Goal: Task Accomplishment & Management: Use online tool/utility

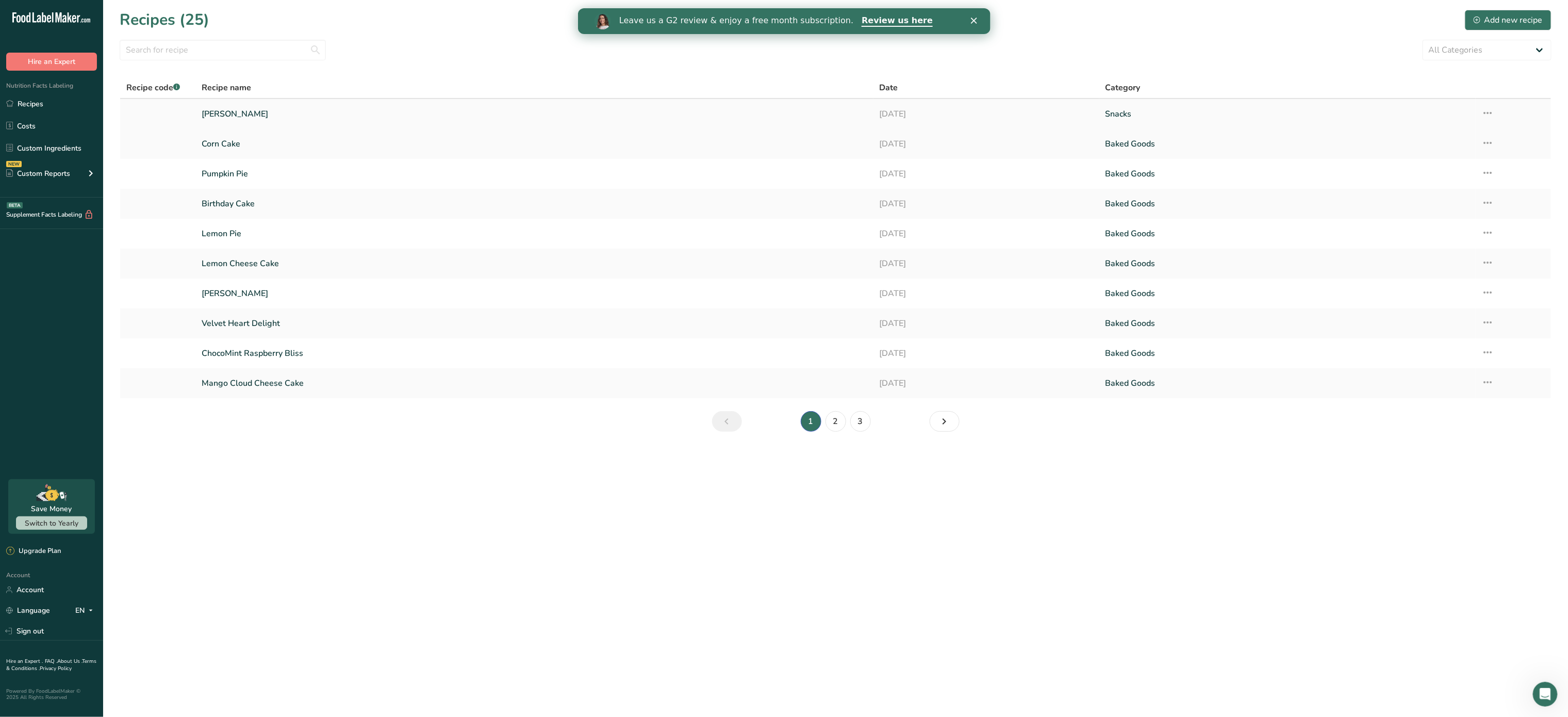
click at [236, 109] on link "[PERSON_NAME]" at bounding box center [534, 114] width 665 height 21
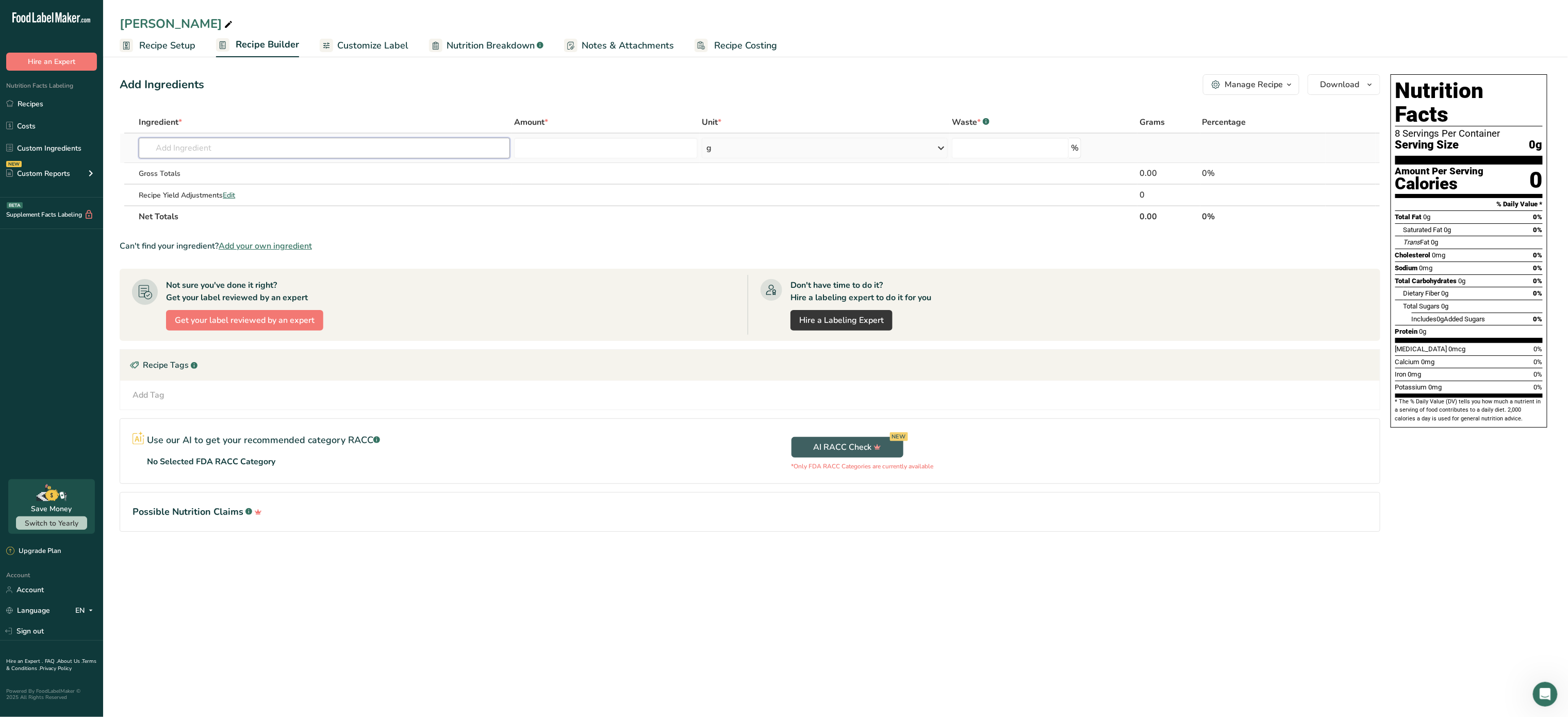
click at [396, 143] on input "text" at bounding box center [324, 147] width 371 height 20
type input "cilantro"
click at [312, 255] on div "See full Results" at bounding box center [325, 253] width 354 height 11
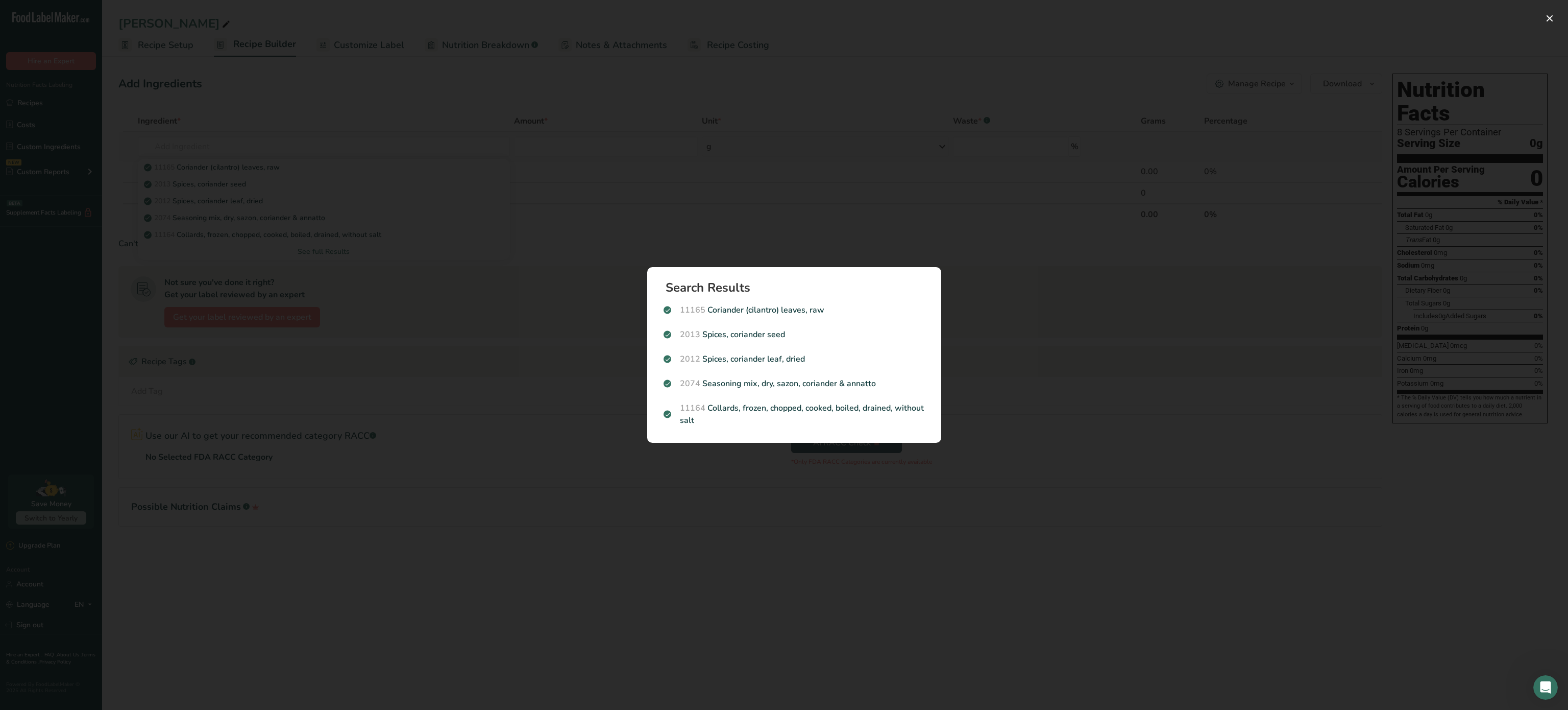
click at [309, 253] on div "Search results modal" at bounding box center [784, 355] width 1568 height 710
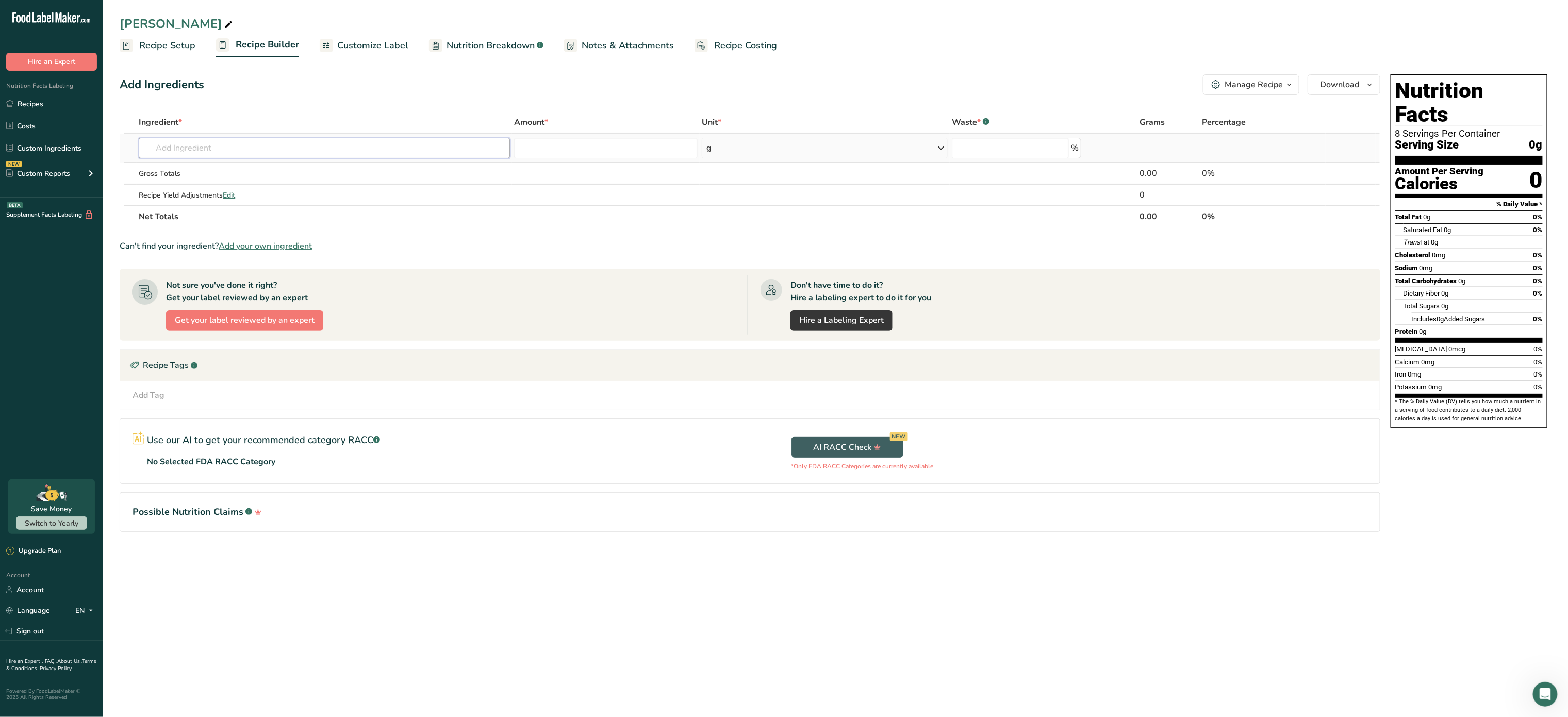
click at [446, 151] on input "text" at bounding box center [324, 147] width 371 height 20
click at [448, 146] on input "text" at bounding box center [324, 147] width 371 height 20
type input "c"
type input "tilapia"
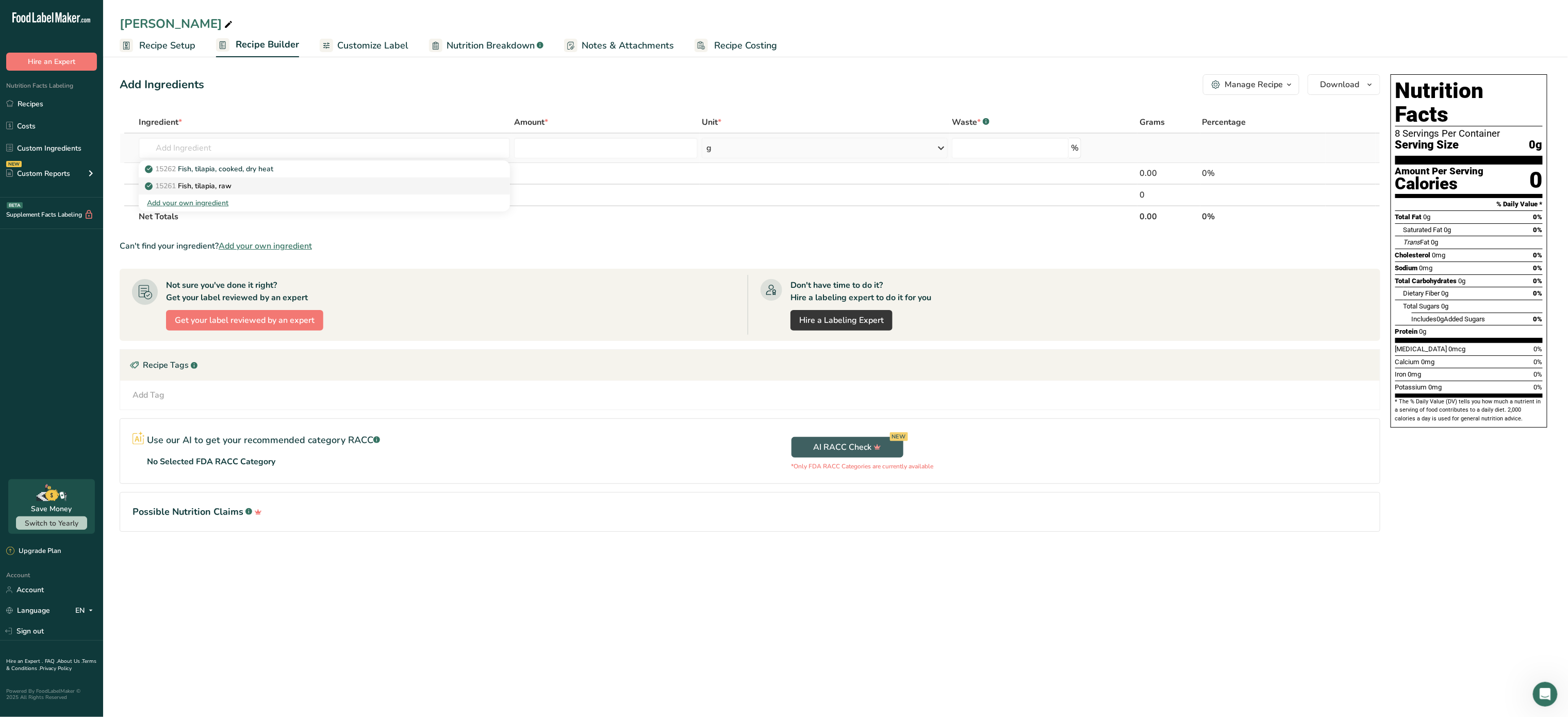
click at [231, 185] on p "15261 Fish, tilapia, raw" at bounding box center [190, 185] width 85 height 11
type input "Fish, tilapia, raw"
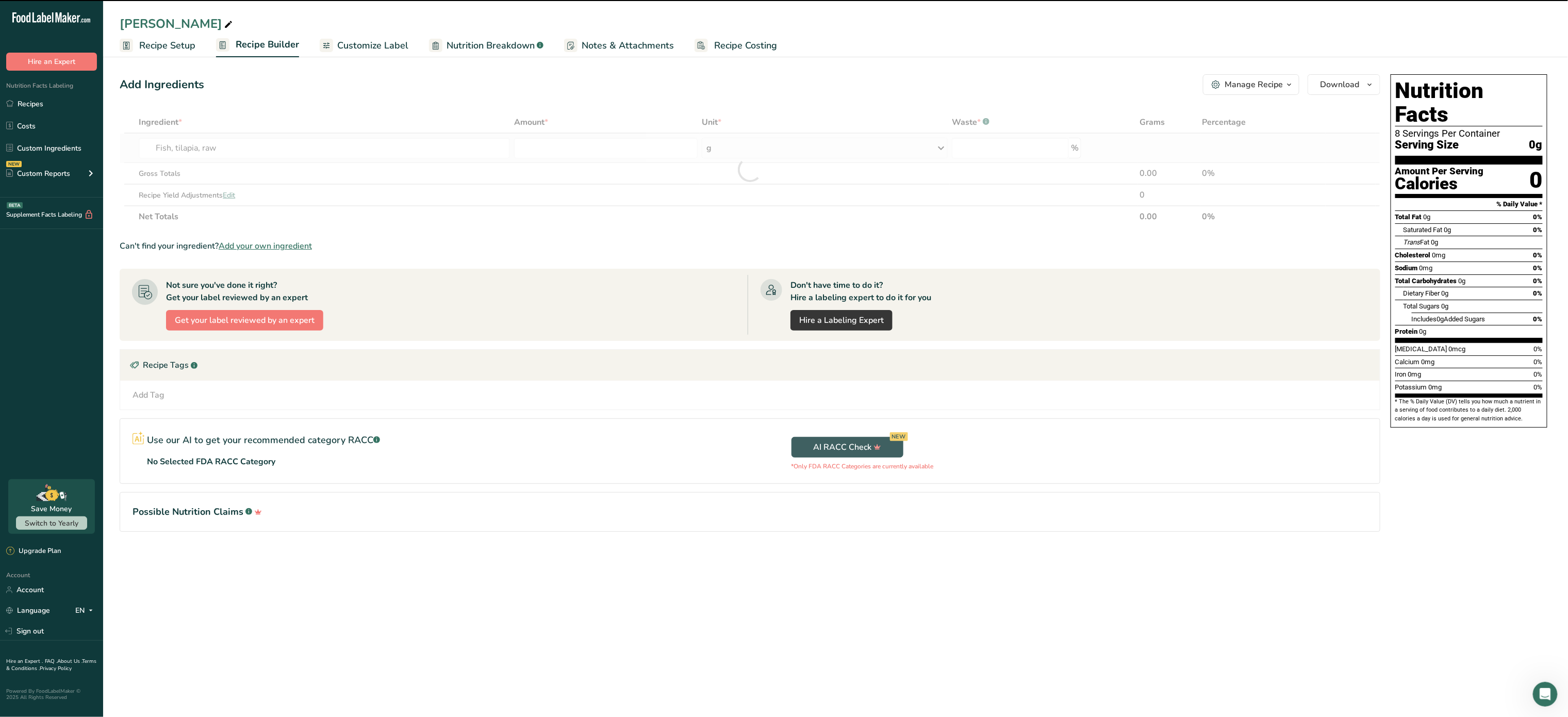
type input "0"
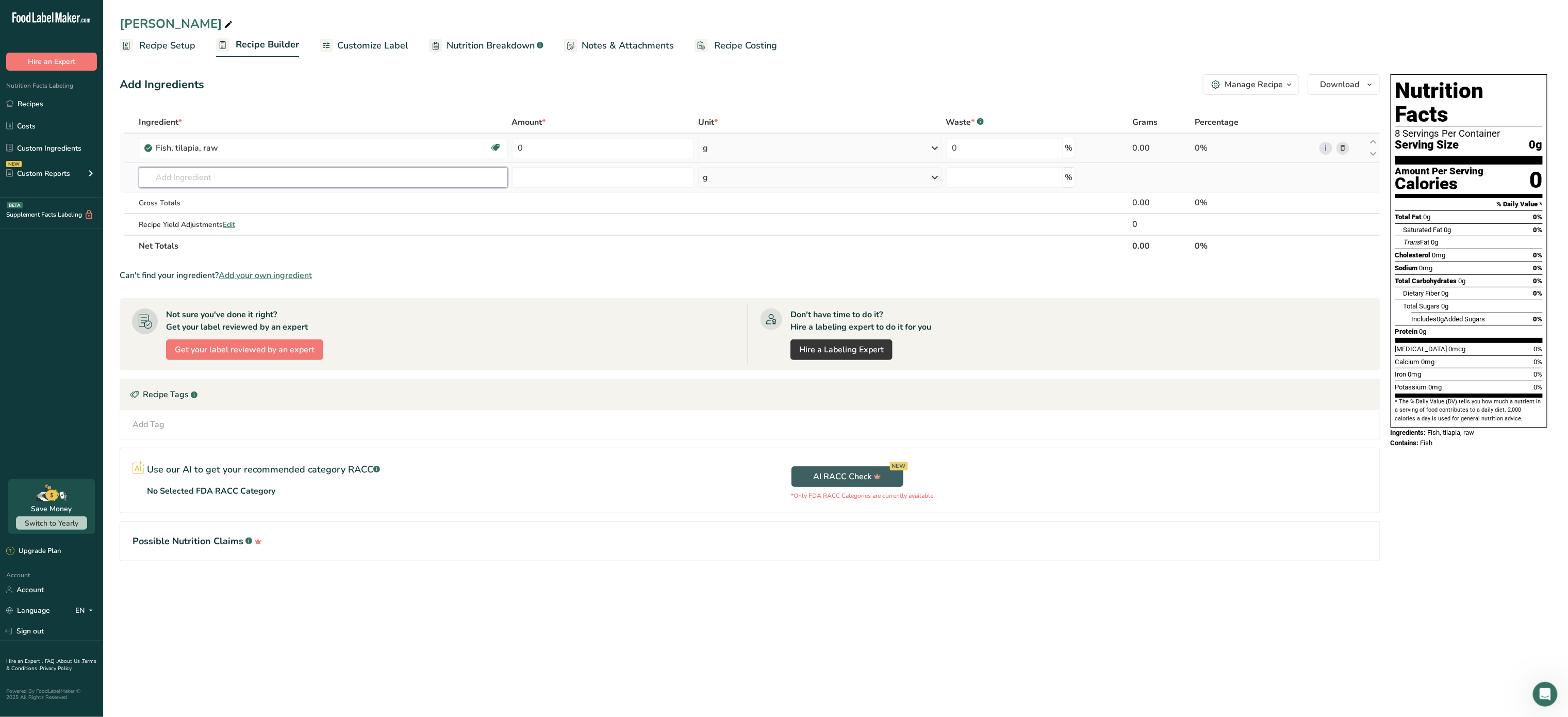
click at [287, 172] on input "text" at bounding box center [323, 176] width 369 height 20
type input "pepper"
click at [240, 248] on p "2030 Spices, pepper, black" at bounding box center [196, 249] width 96 height 11
type input "Spices, pepper, black"
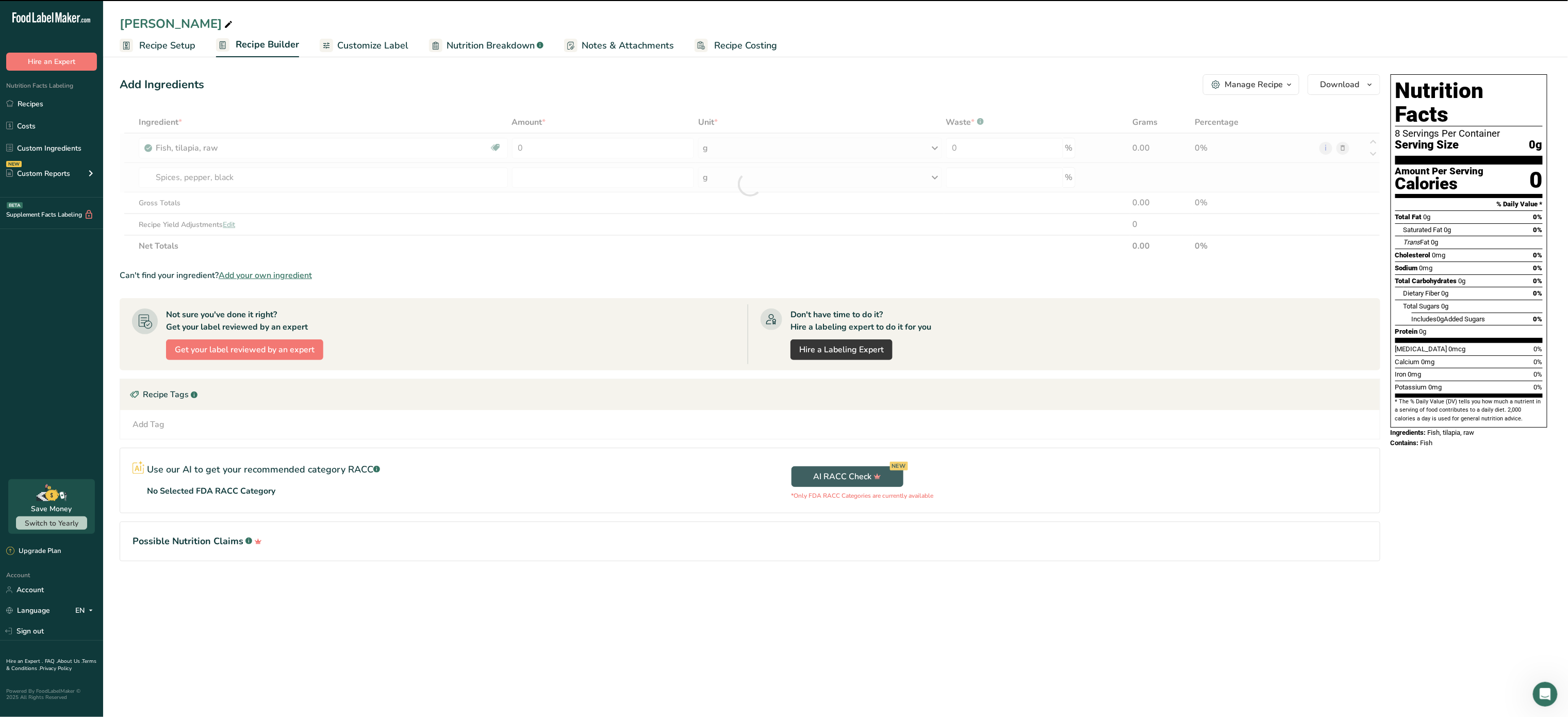
type input "0"
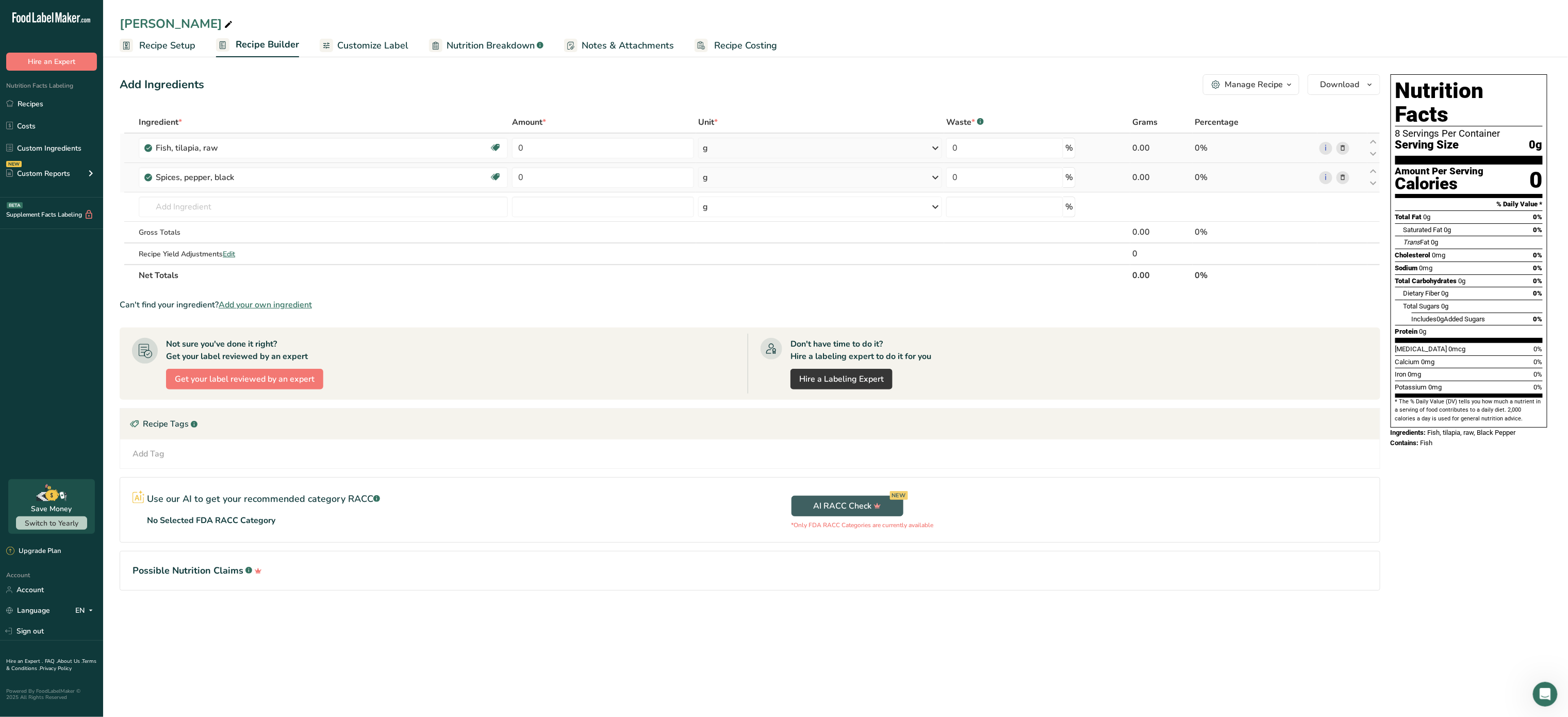
click at [586, 191] on td "0" at bounding box center [602, 177] width 186 height 30
click at [584, 185] on input "0" at bounding box center [603, 176] width 182 height 20
type input "1"
click at [850, 179] on div "Ingredient * Amount * Unit * Waste * .a-a{fill:#347362;}.b-a{fill:#fff;} Grams …" at bounding box center [749, 199] width 1261 height 174
click at [850, 179] on div "g" at bounding box center [820, 176] width 244 height 20
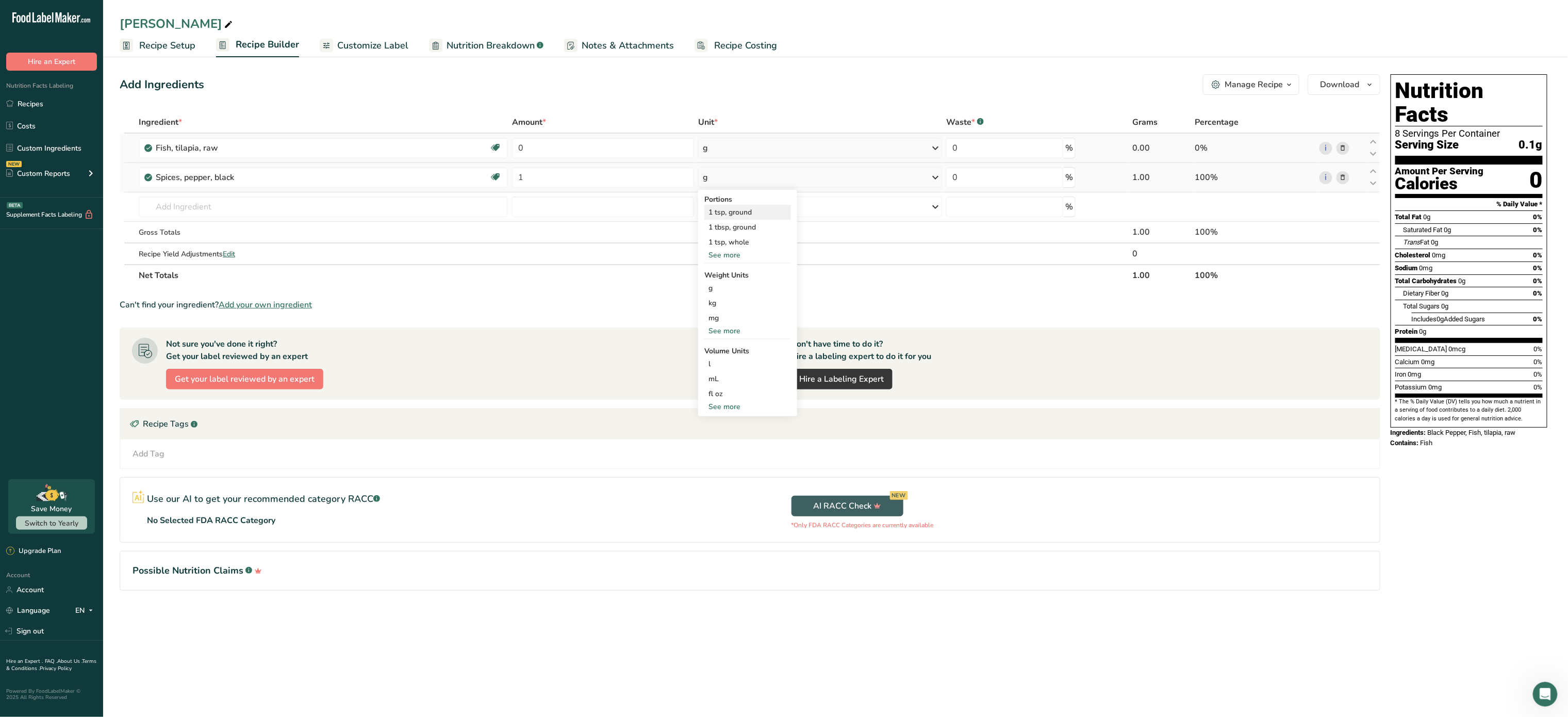
click at [765, 206] on div "1 tsp, ground" at bounding box center [747, 212] width 87 height 15
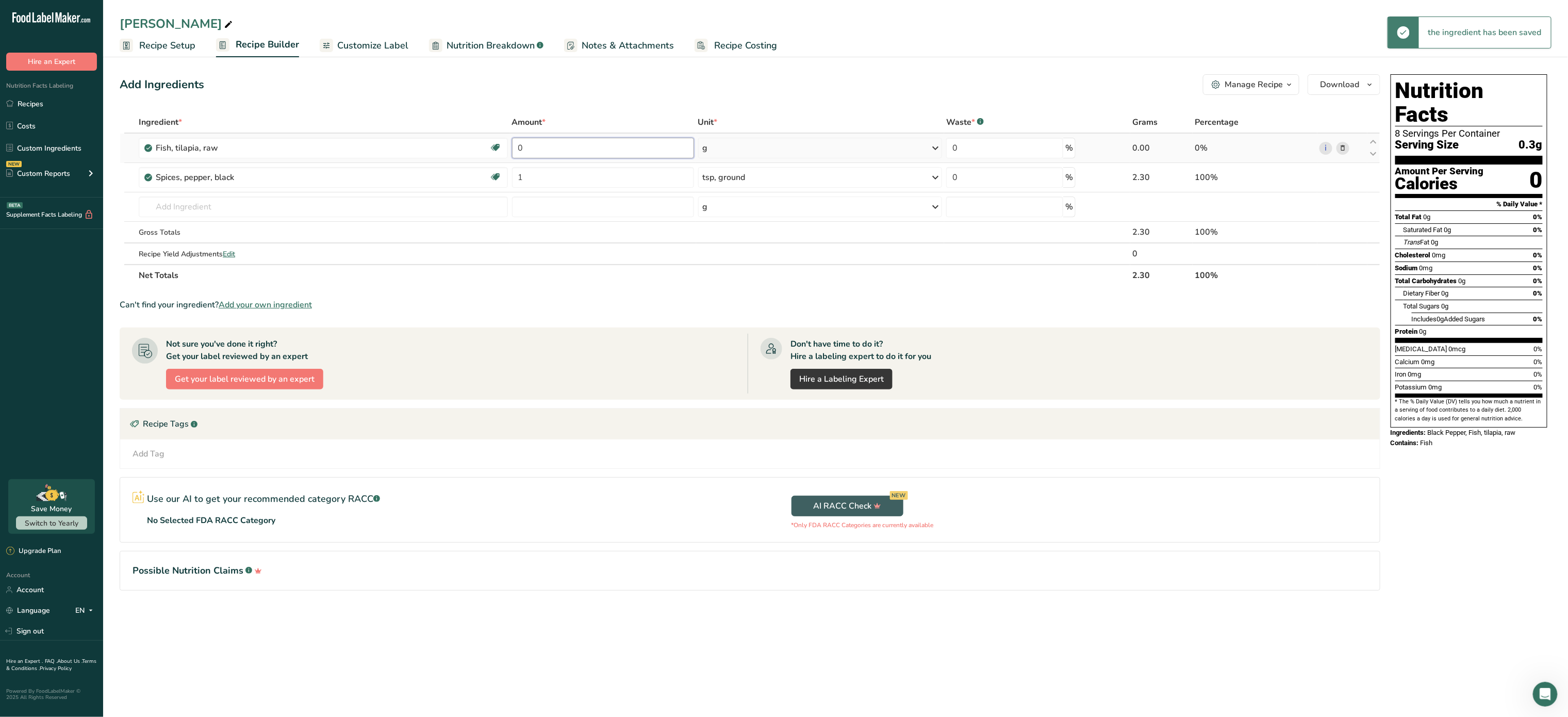
click at [566, 150] on input "0" at bounding box center [603, 147] width 182 height 20
type input "2.12"
click at [805, 142] on div "Ingredient * Amount * Unit * Waste * .a-a{fill:#347362;}.b-a{fill:#fff;} Grams …" at bounding box center [749, 199] width 1261 height 174
click at [805, 142] on div "g" at bounding box center [821, 147] width 245 height 20
click at [740, 299] on div "l Volume units require a density conversion. If you know your ingredient's dens…" at bounding box center [747, 294] width 87 height 15
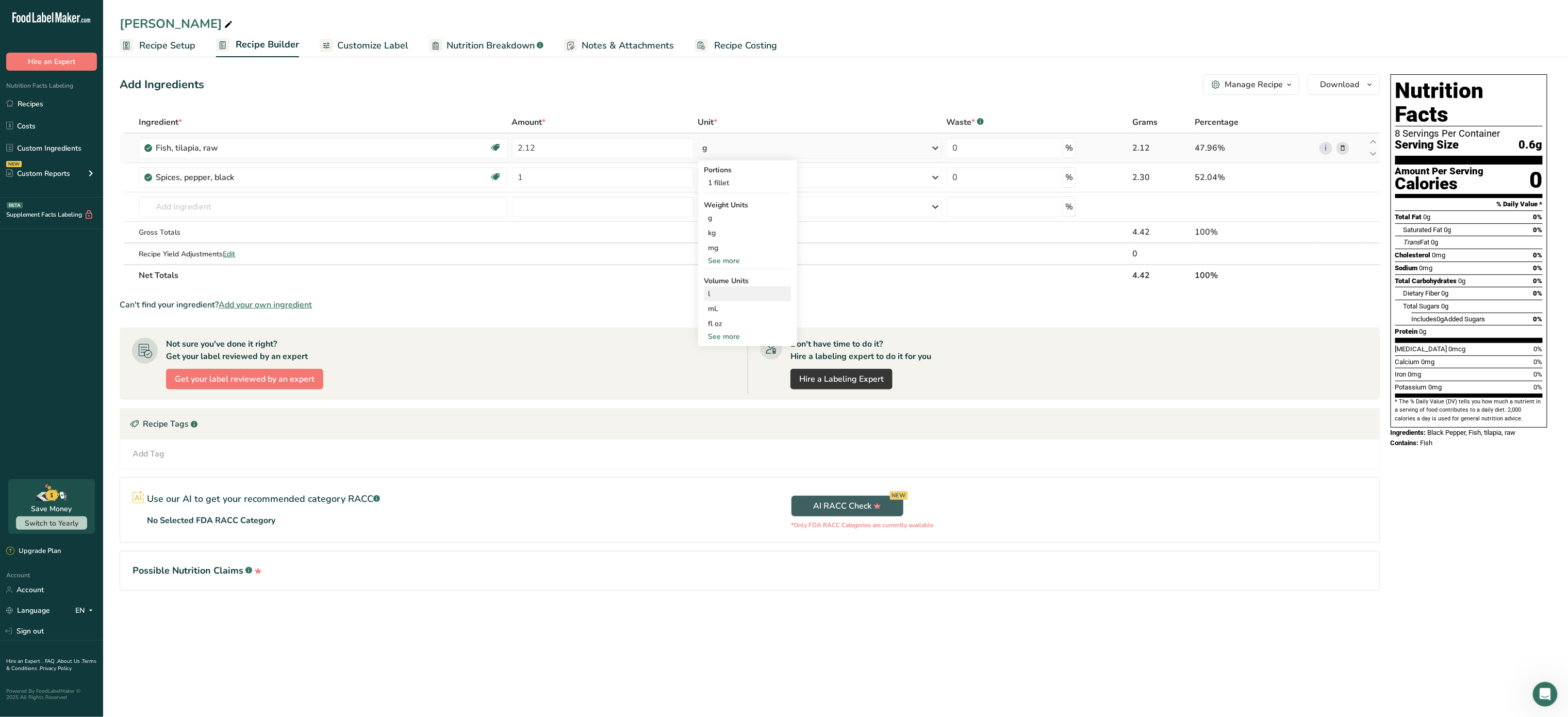
click at [741, 298] on div "l" at bounding box center [746, 293] width 78 height 11
click at [723, 258] on div "See more" at bounding box center [747, 260] width 87 height 11
click at [712, 278] on div "lb" at bounding box center [747, 278] width 87 height 15
click at [167, 217] on input "text" at bounding box center [323, 206] width 369 height 20
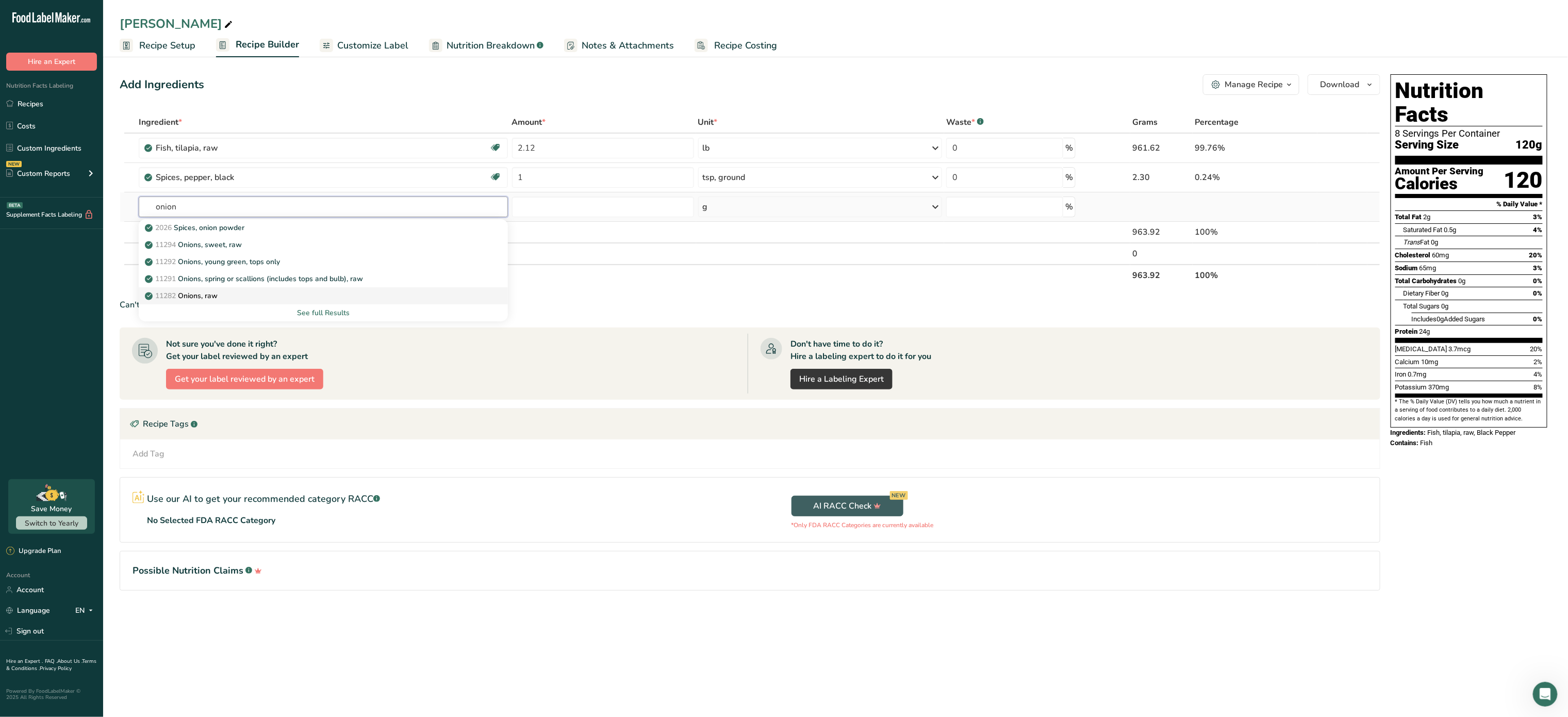
type input "onion"
click at [229, 295] on div "11282 Onions, raw" at bounding box center [315, 295] width 335 height 11
type input "Onions, raw"
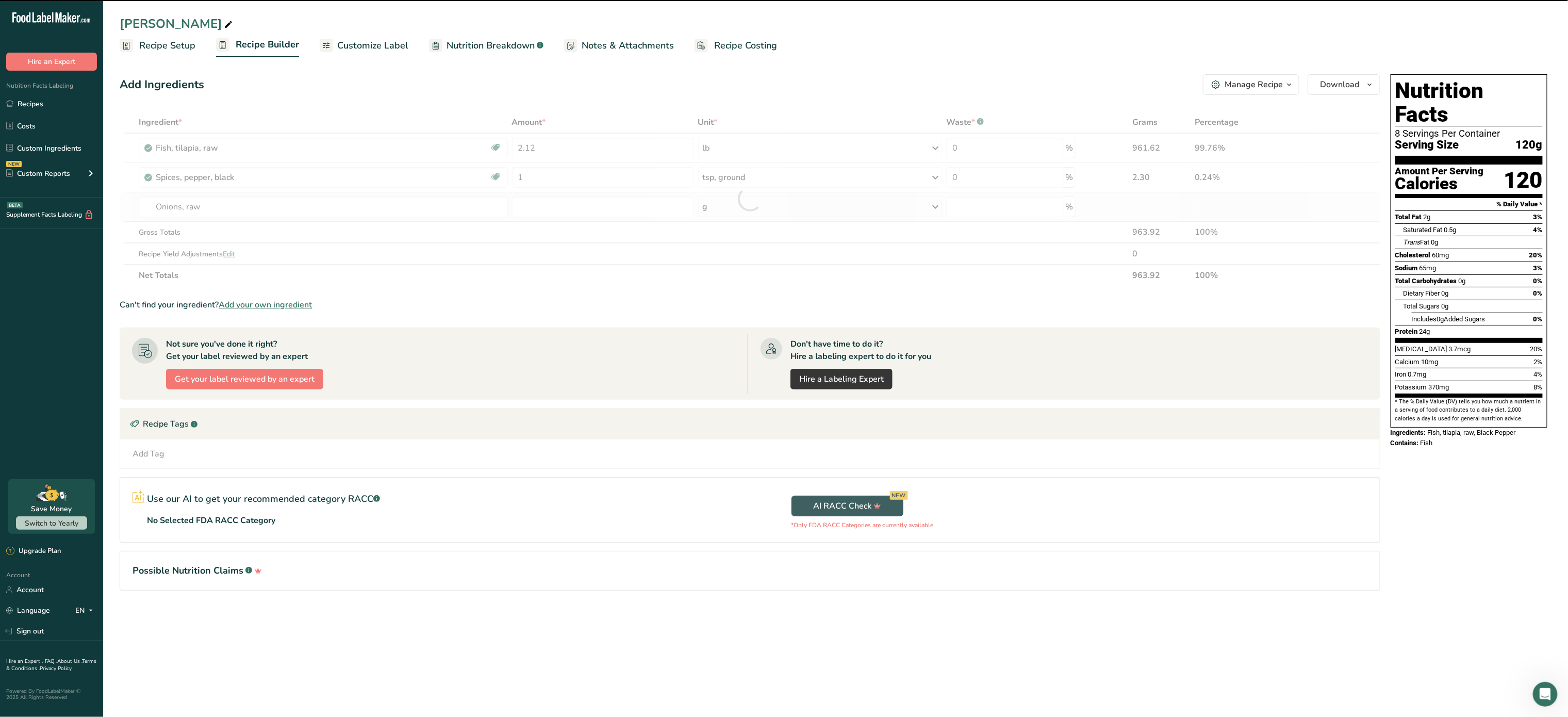
type input "0"
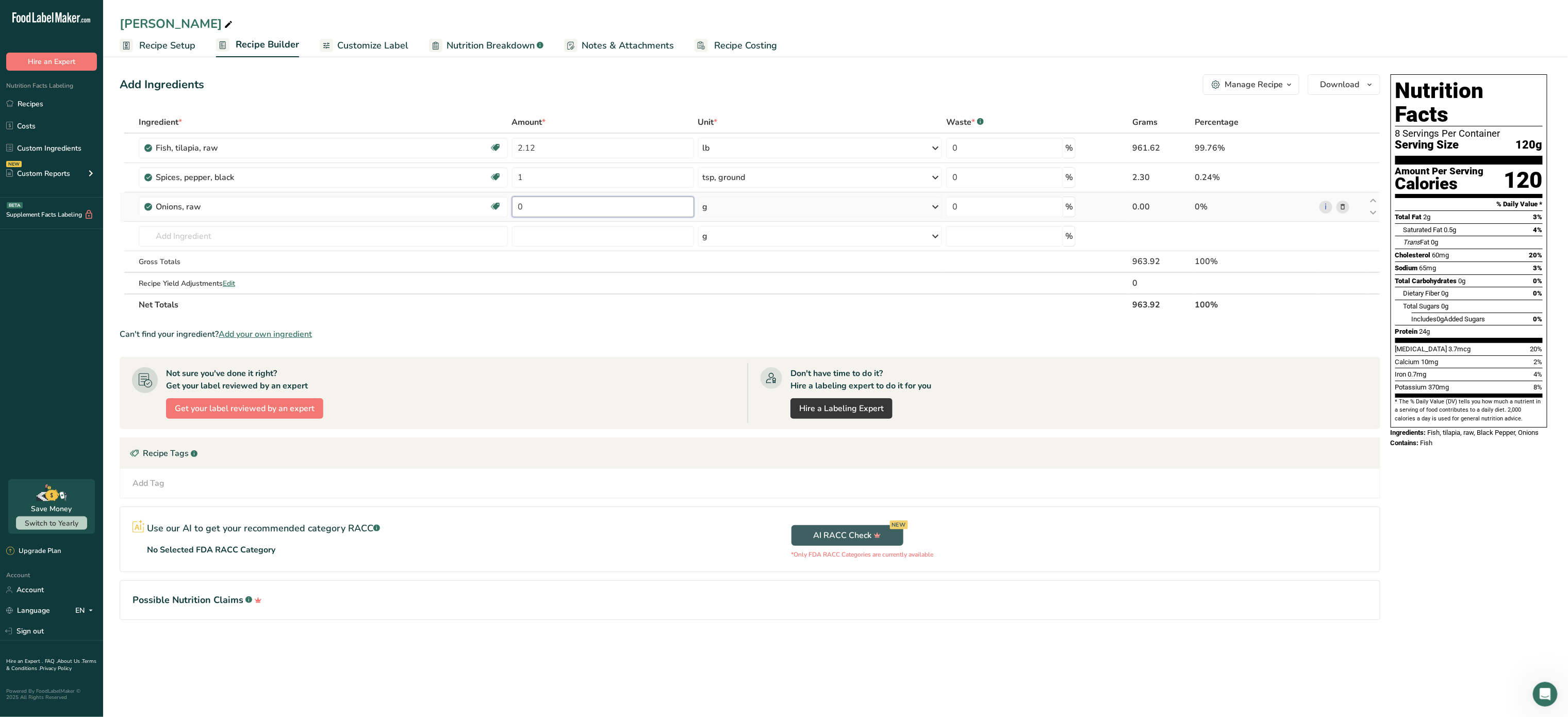
click at [575, 198] on input "0" at bounding box center [603, 206] width 182 height 20
type input "1"
click at [730, 206] on div "Ingredient * Amount * Unit * Waste * .a-a{fill:#347362;}.b-a{fill:#fff;} Grams …" at bounding box center [749, 214] width 1261 height 204
click at [730, 206] on div "g" at bounding box center [821, 206] width 245 height 20
click at [729, 360] on div "See more" at bounding box center [747, 359] width 87 height 11
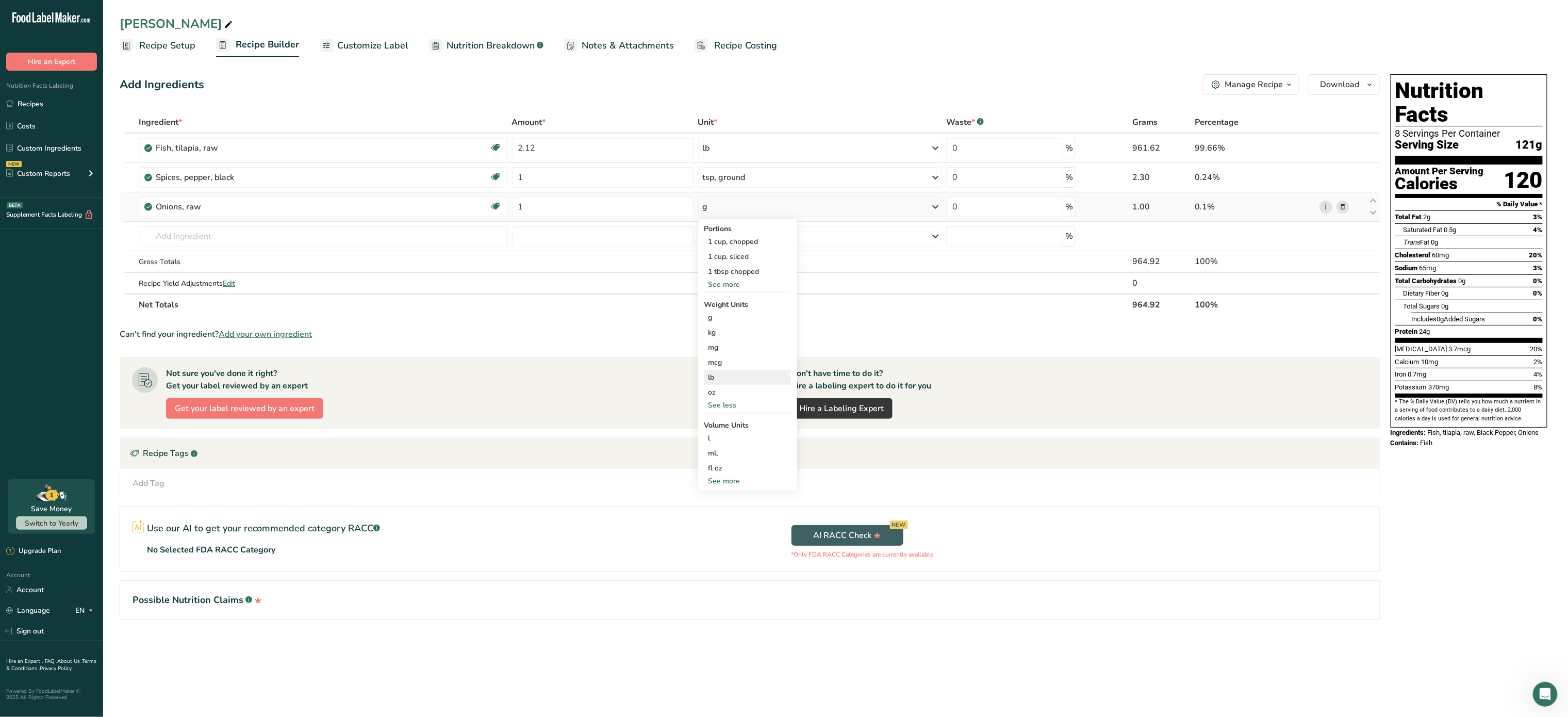
click at [722, 379] on div "lb" at bounding box center [747, 378] width 87 height 15
click at [338, 230] on input "text" at bounding box center [323, 235] width 369 height 20
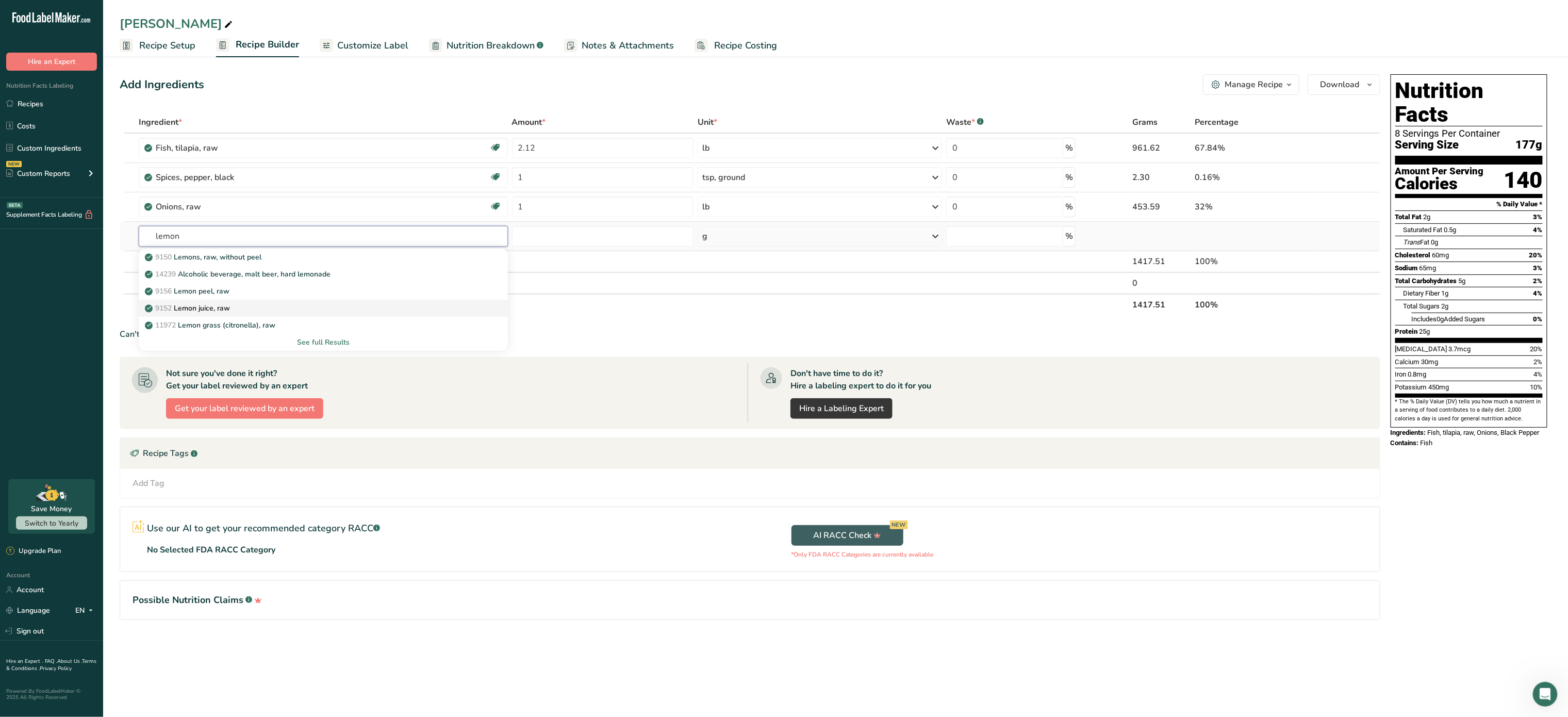
type input "lemon"
click at [257, 307] on div "9152 Lemon juice, raw" at bounding box center [315, 307] width 335 height 11
type input "Lemon juice, raw"
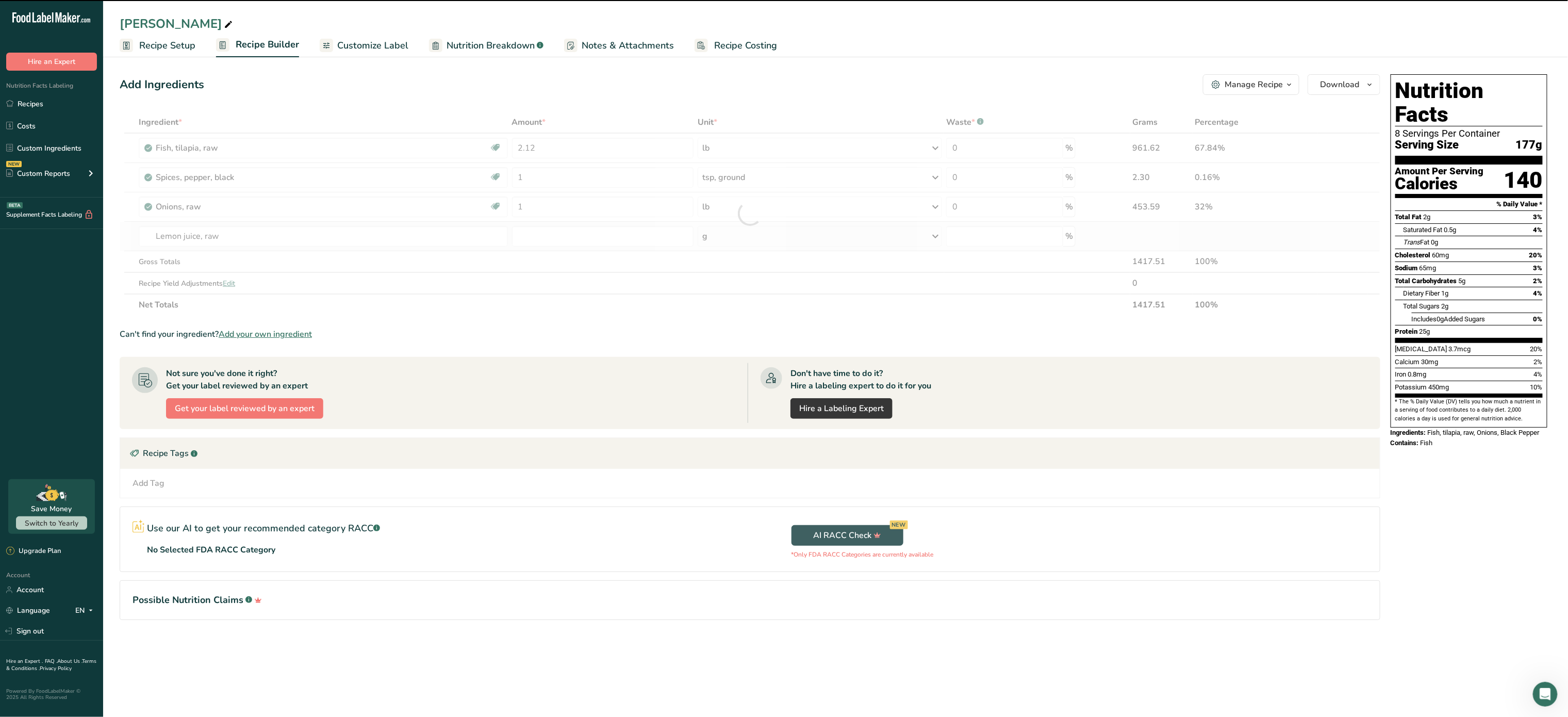
type input "0"
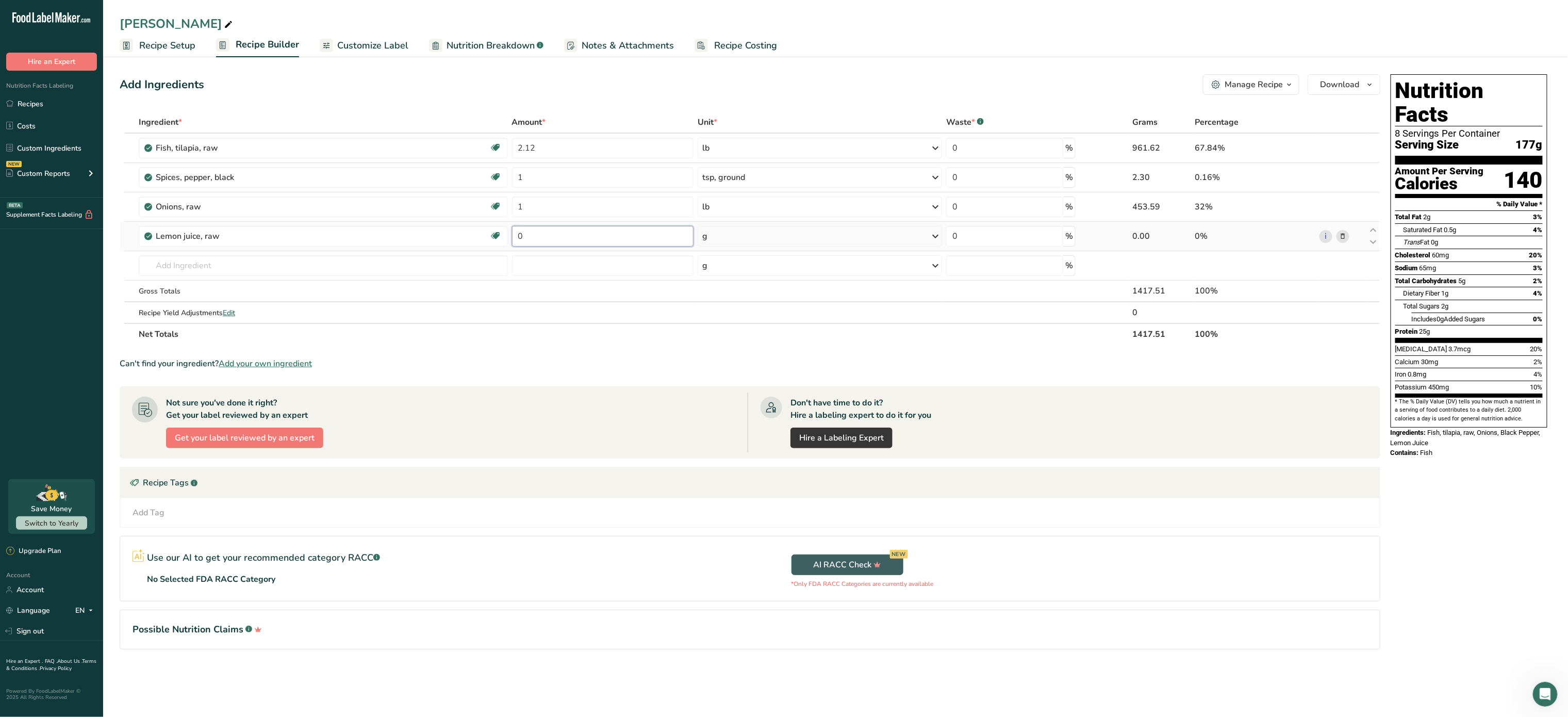
click at [605, 232] on input "0" at bounding box center [603, 235] width 182 height 20
type input "2"
type input "3"
click at [785, 234] on div "Ingredient * Amount * Unit * Waste * .a-a{fill:#347362;}.b-a{fill:#fff;} Grams …" at bounding box center [749, 228] width 1261 height 233
click at [785, 234] on div "g" at bounding box center [820, 235] width 245 height 20
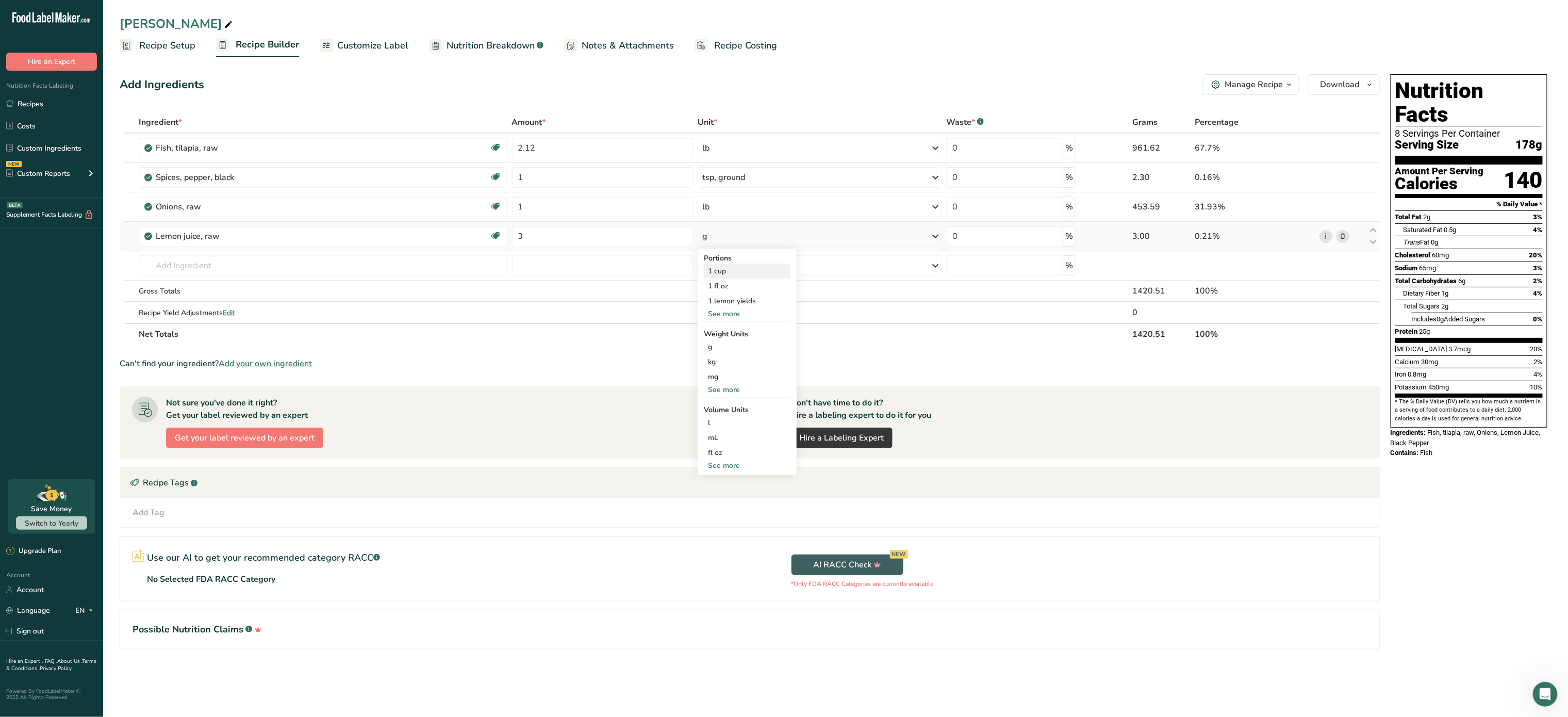
click at [759, 270] on div "1 cup" at bounding box center [747, 272] width 87 height 15
click at [343, 259] on input "text" at bounding box center [323, 265] width 369 height 20
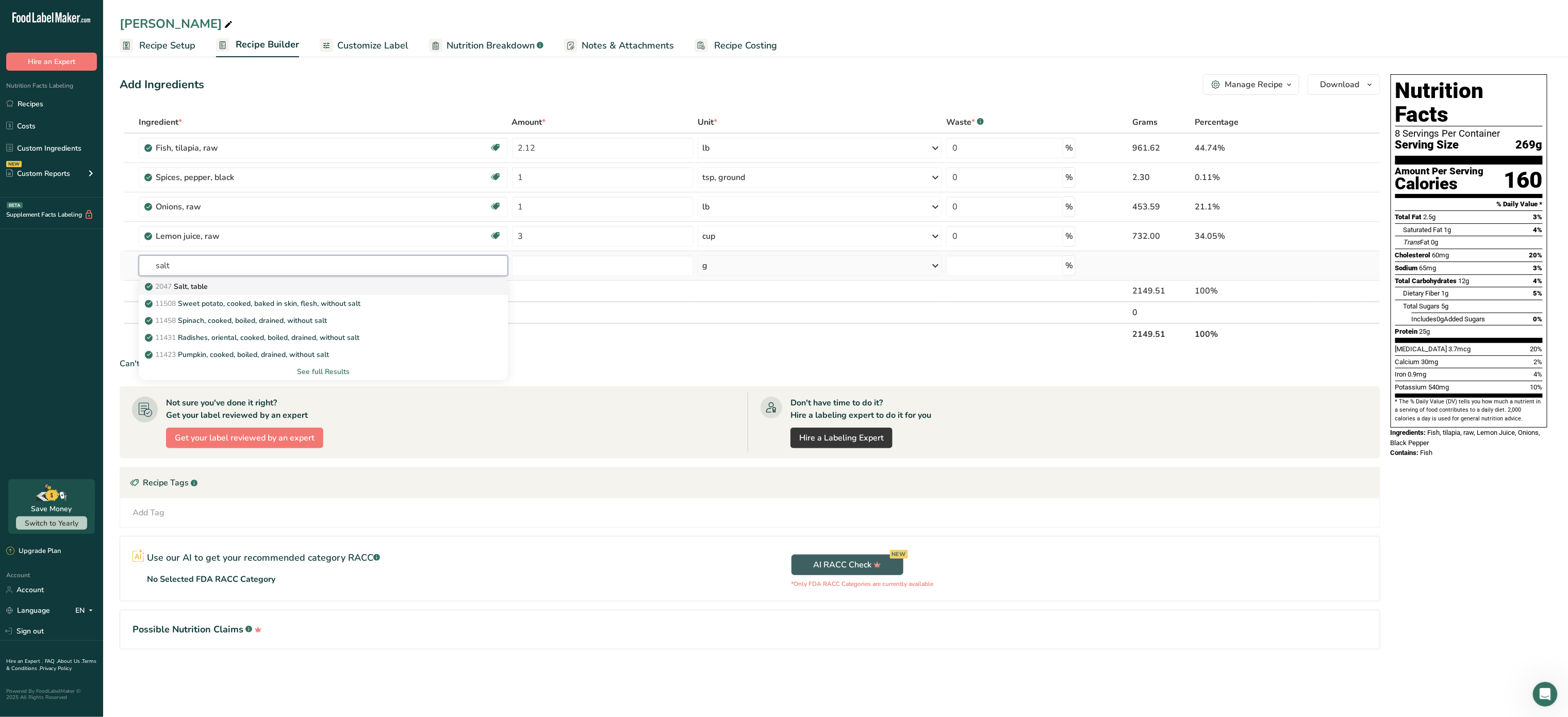
type input "salt"
click at [208, 289] on p "2047 Salt, table" at bounding box center [177, 286] width 61 height 11
type input "Salt, table"
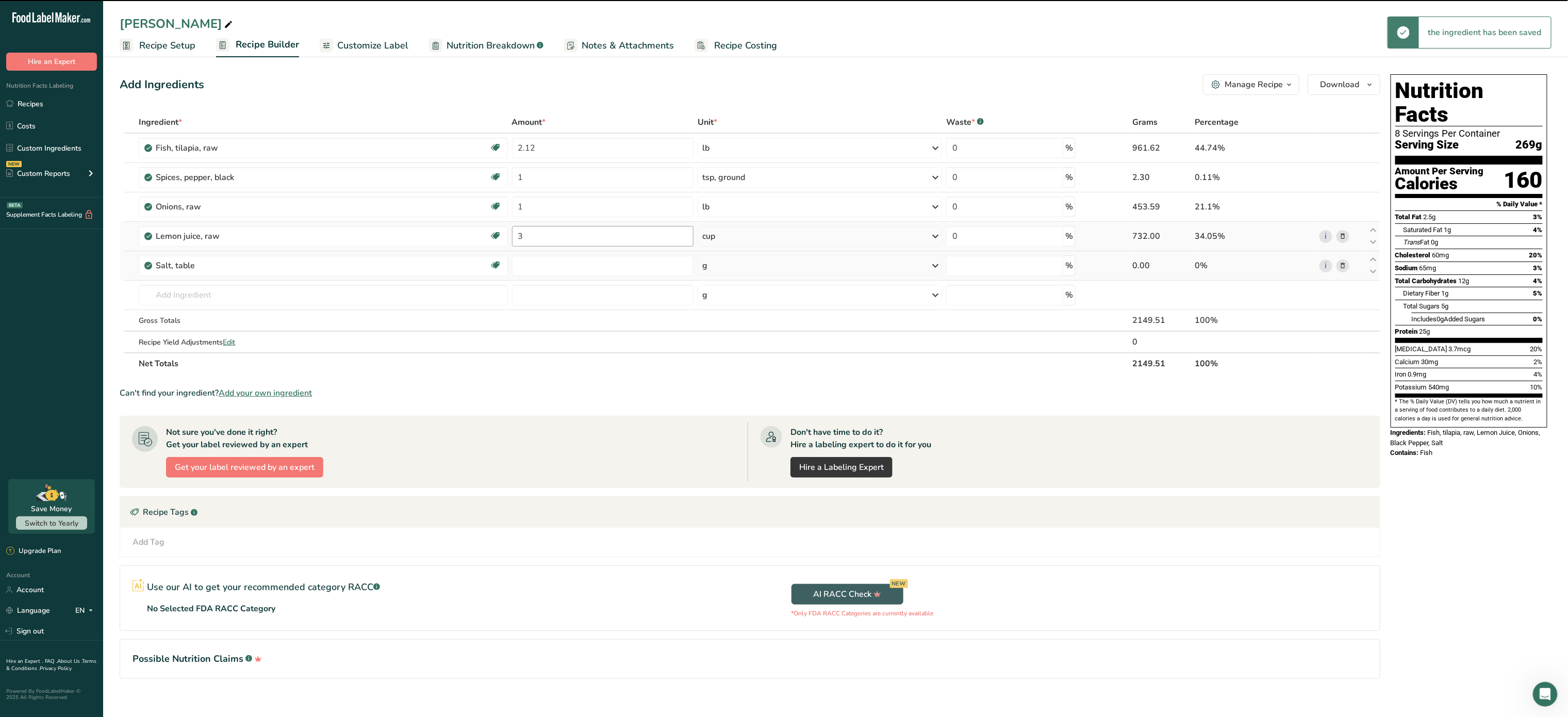
type input "0"
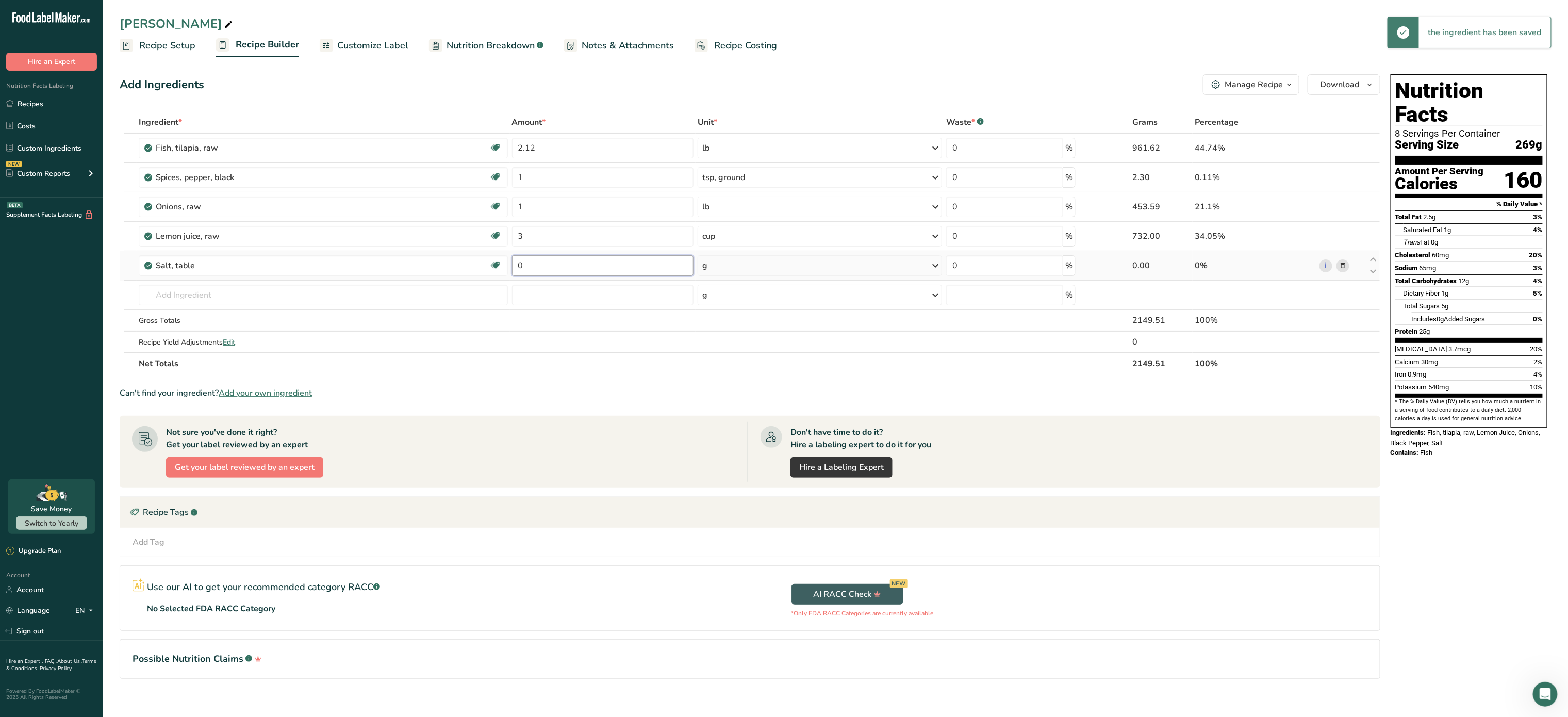
click at [571, 262] on input "0" at bounding box center [603, 265] width 182 height 20
type input "4"
click at [765, 260] on div "Ingredient * Amount * Unit * Waste * .a-a{fill:#347362;}.b-a{fill:#fff;} Grams …" at bounding box center [749, 243] width 1261 height 263
click at [765, 260] on div "g" at bounding box center [820, 265] width 245 height 20
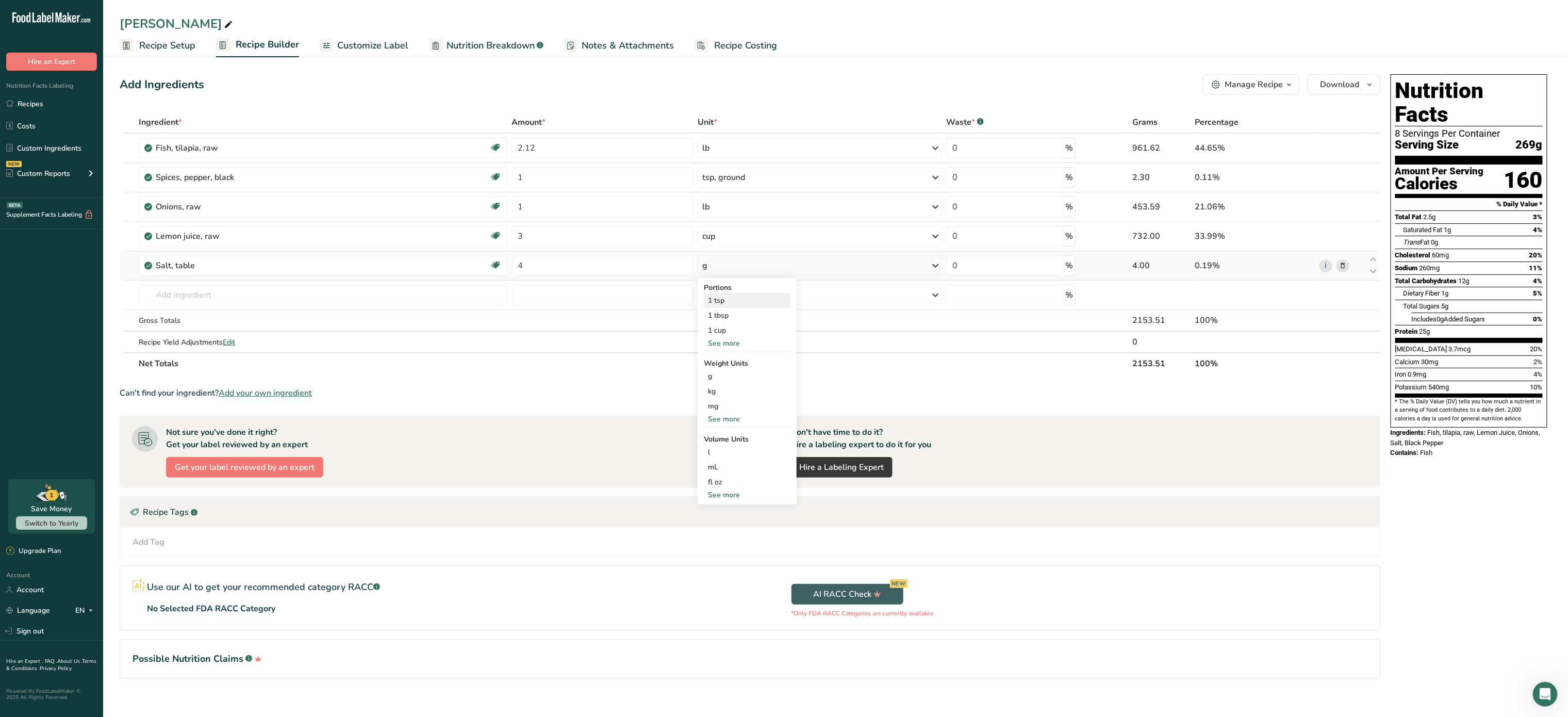
click at [749, 301] on div "1 tsp" at bounding box center [747, 301] width 87 height 15
click at [177, 291] on input "text" at bounding box center [323, 294] width 369 height 20
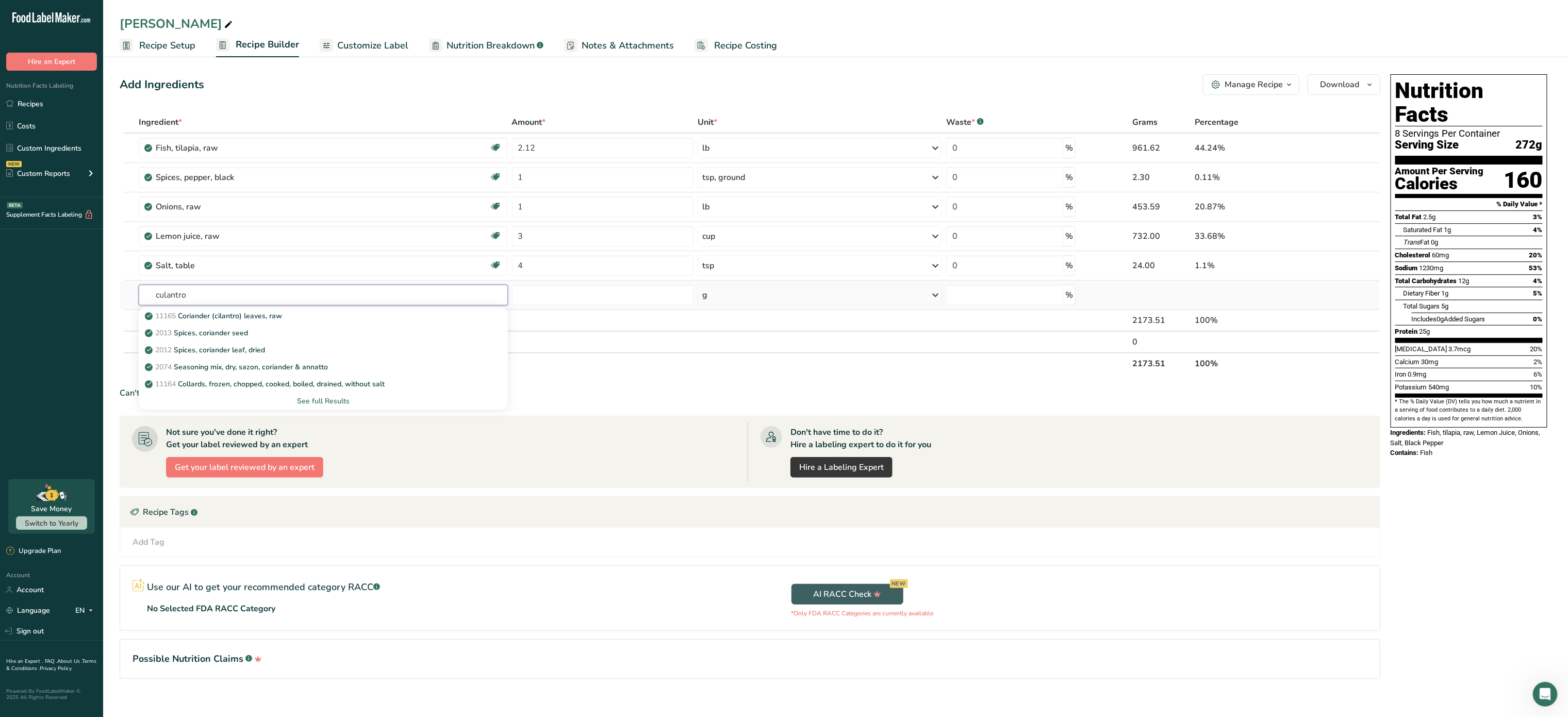
type input "culantro"
click at [327, 401] on div "See full Results" at bounding box center [324, 401] width 353 height 11
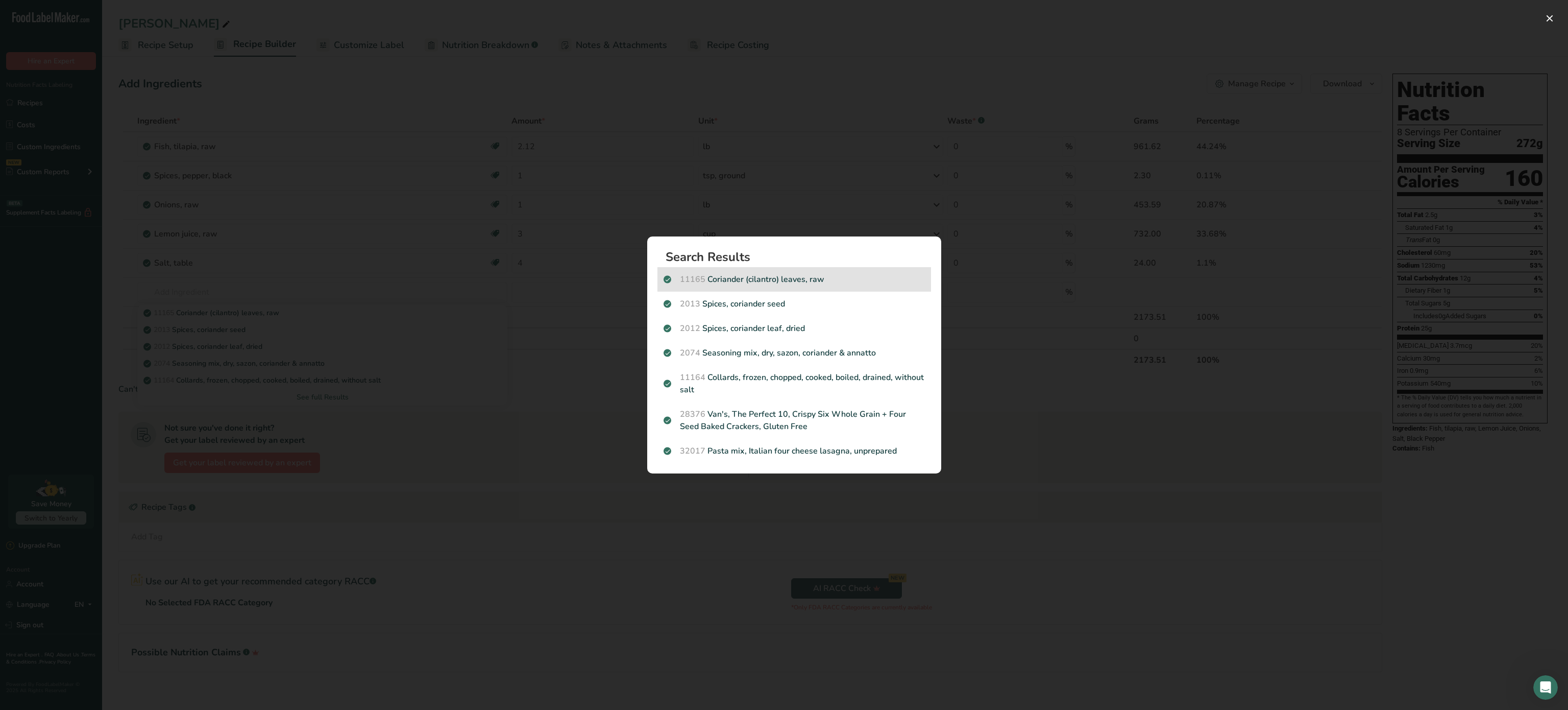
click at [817, 277] on p "11165 Coriander (cilantro) leaves, raw" at bounding box center [794, 279] width 261 height 12
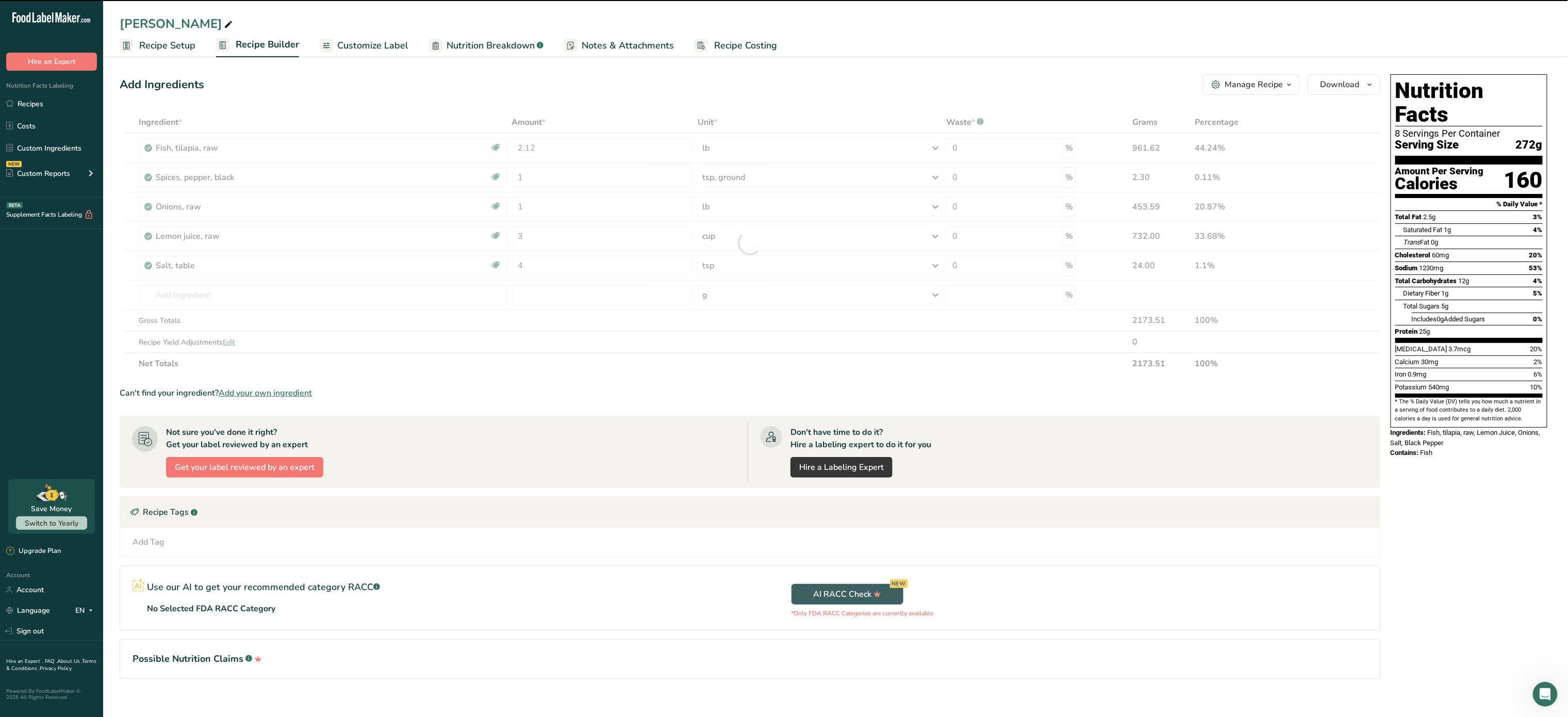
type input "0"
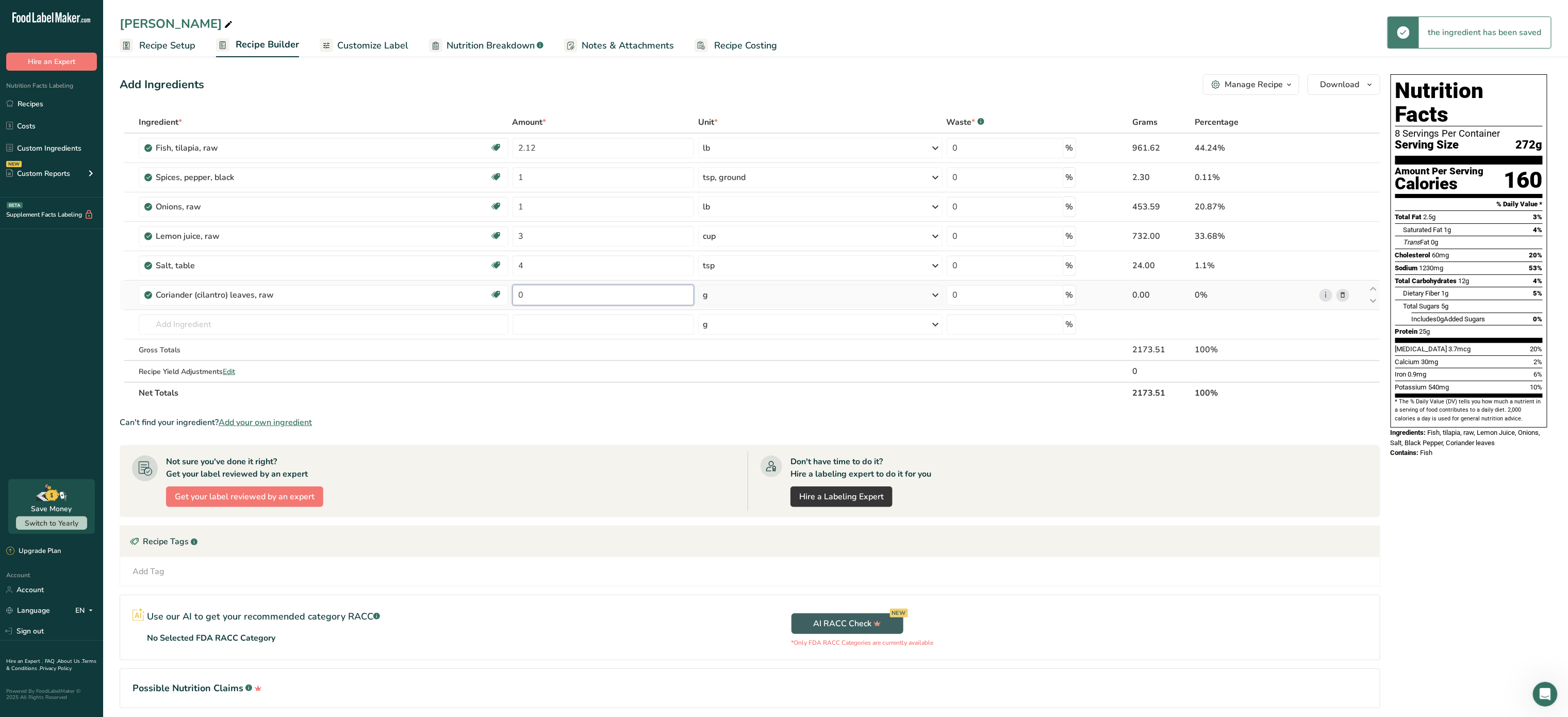
click at [558, 292] on input "0" at bounding box center [603, 294] width 182 height 20
type input "0"
type input "0.3"
click at [805, 301] on div "Ingredient * Amount * Unit * Waste * .a-a{fill:#347362;}.b-a{fill:#fff;} Grams …" at bounding box center [749, 257] width 1261 height 292
click at [805, 301] on div "g" at bounding box center [820, 294] width 244 height 20
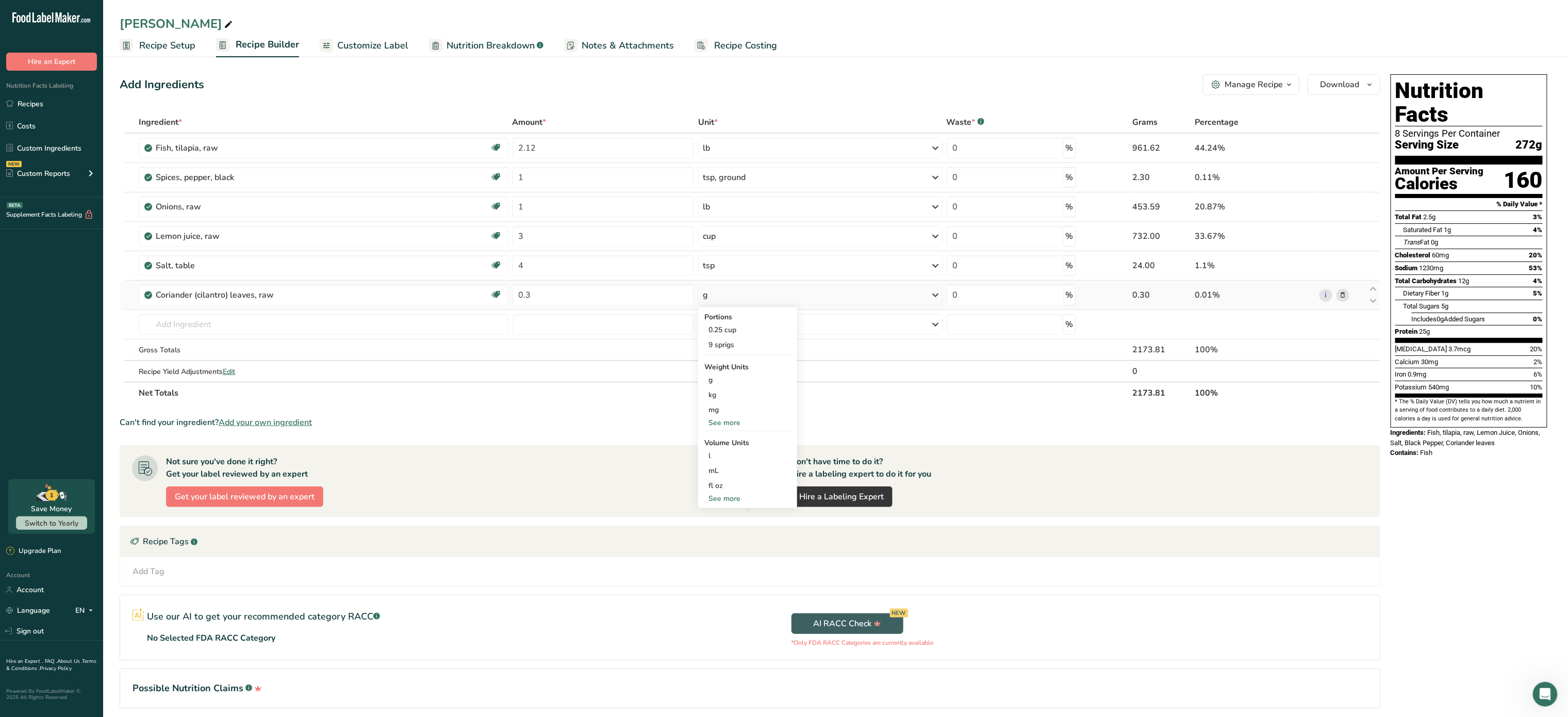
click at [739, 420] on div "See more" at bounding box center [747, 422] width 87 height 11
click at [735, 439] on div "lb" at bounding box center [747, 440] width 87 height 15
click at [182, 40] on span "Recipe Setup" at bounding box center [168, 45] width 56 height 13
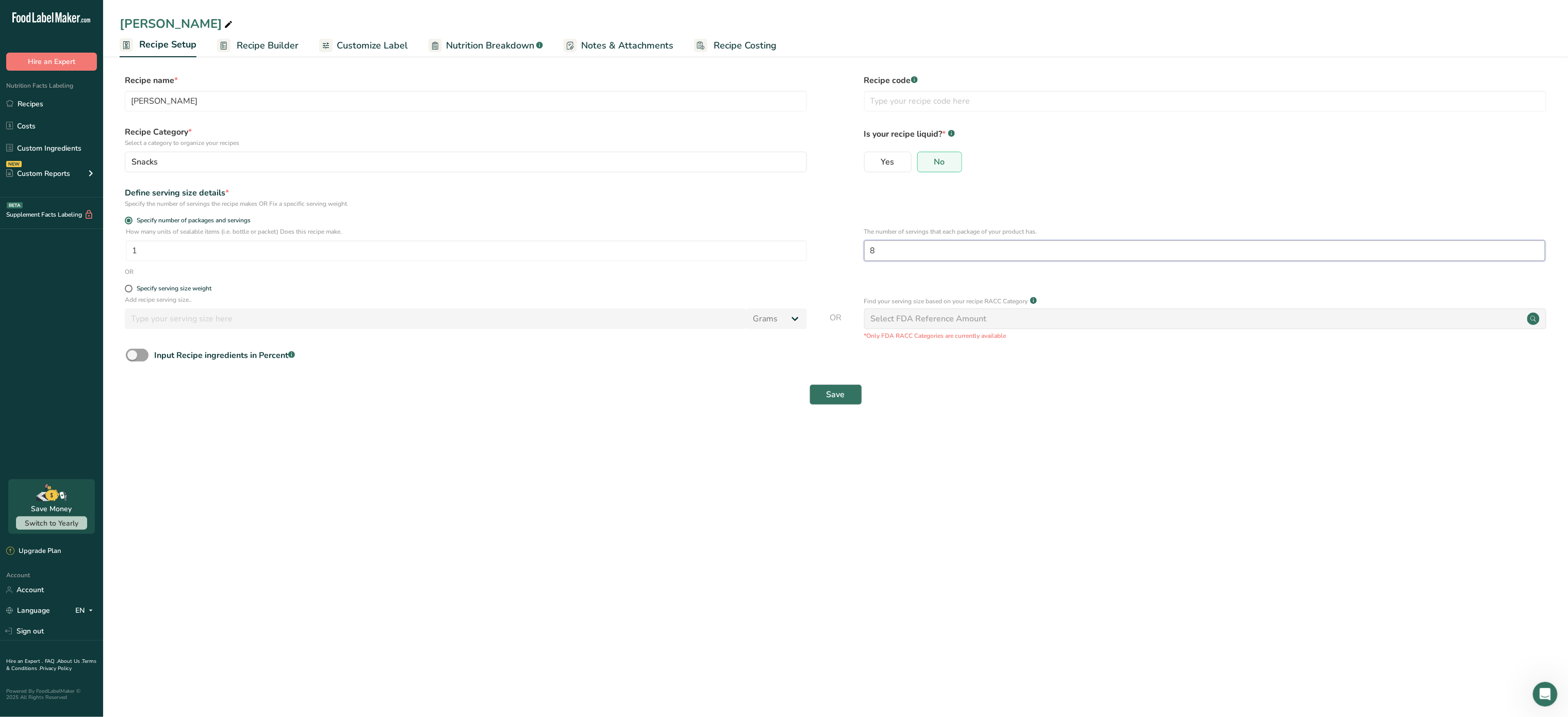
click at [922, 257] on input "8" at bounding box center [1204, 250] width 681 height 20
type input "1"
click at [771, 252] on input "1" at bounding box center [466, 250] width 681 height 20
type input "8"
click at [848, 400] on button "Save" at bounding box center [835, 394] width 53 height 20
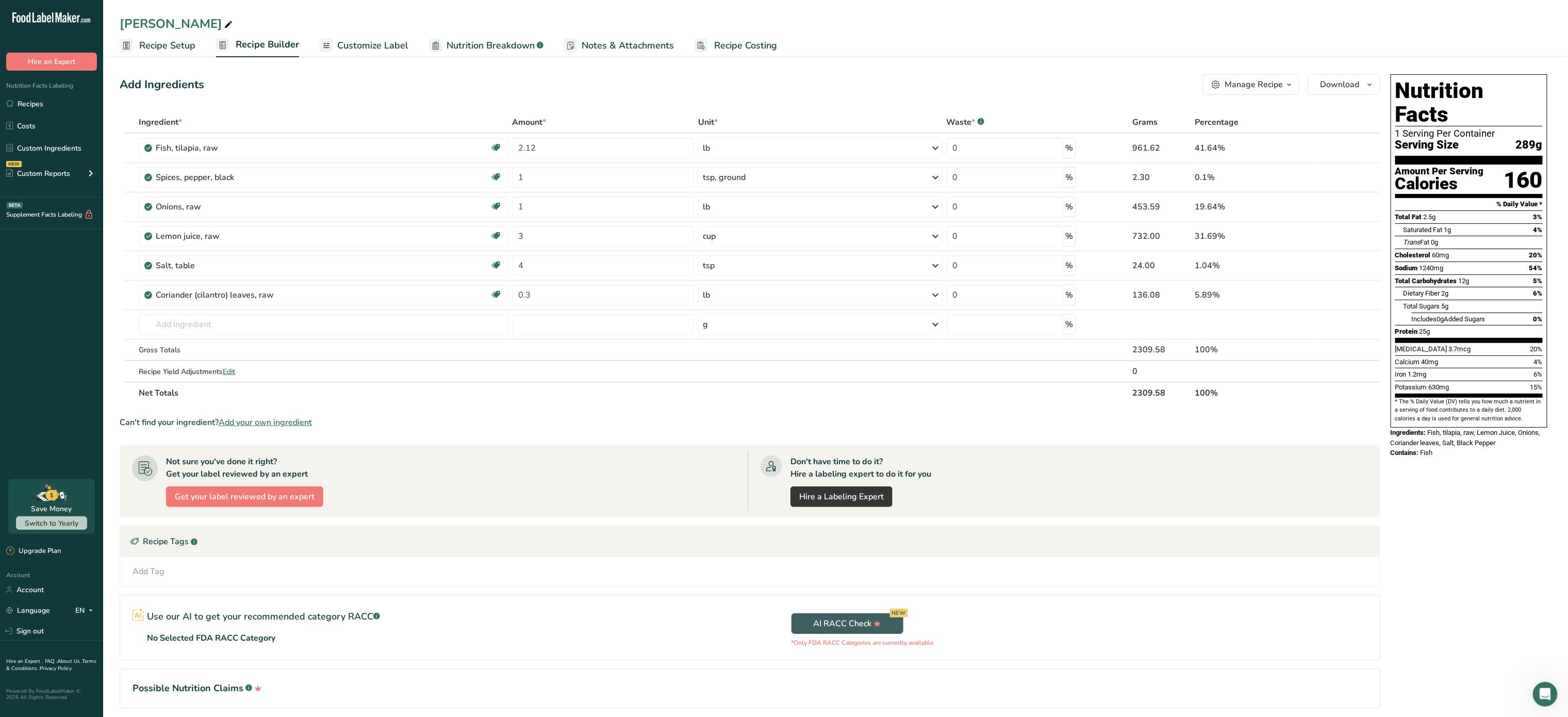
click at [1268, 86] on div "Manage Recipe" at bounding box center [1253, 84] width 58 height 13
click at [1206, 230] on span "Recipe Card" at bounding box center [1189, 234] width 39 height 11
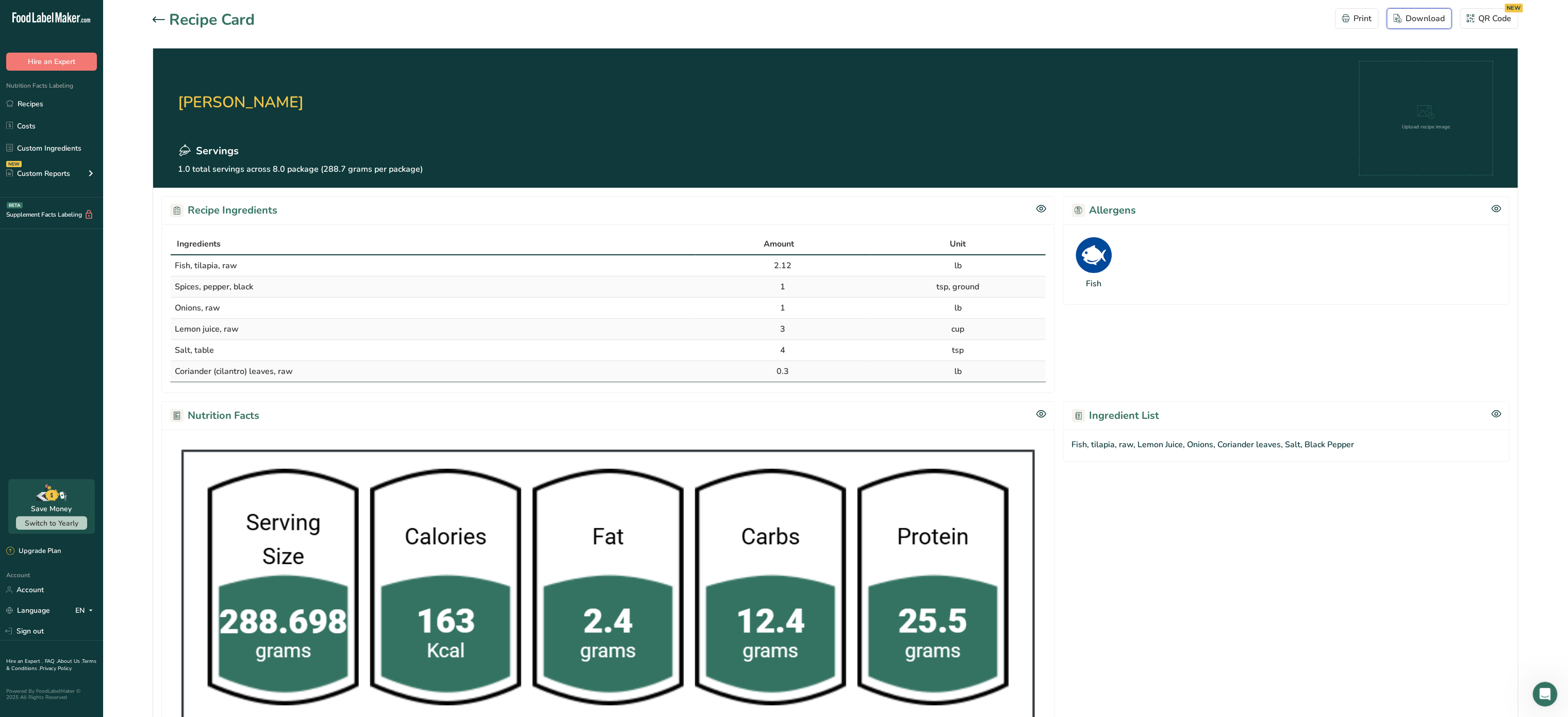
click at [1428, 16] on div "Download" at bounding box center [1420, 18] width 52 height 13
click at [162, 18] on icon at bounding box center [158, 19] width 13 height 6
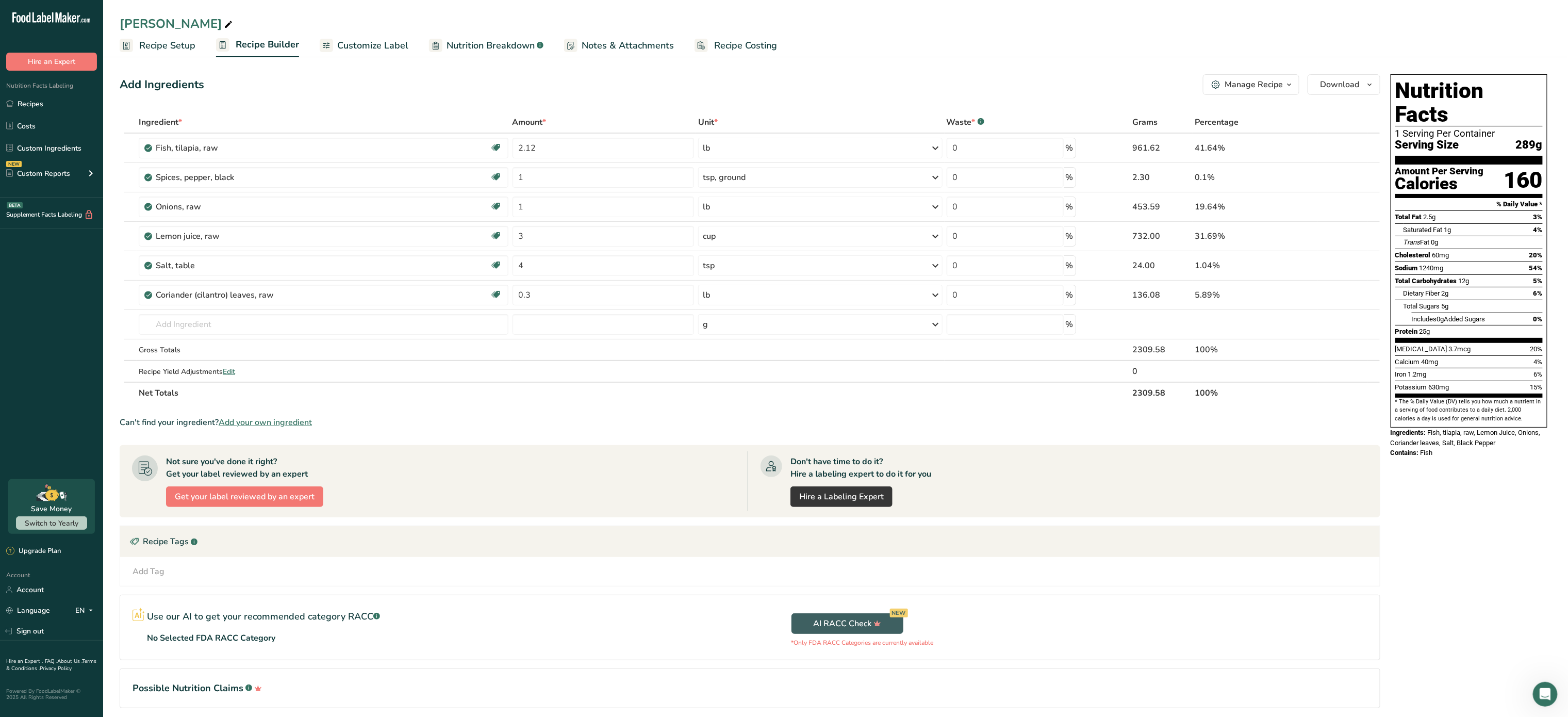
click at [379, 42] on span "Customize Label" at bounding box center [373, 45] width 71 height 13
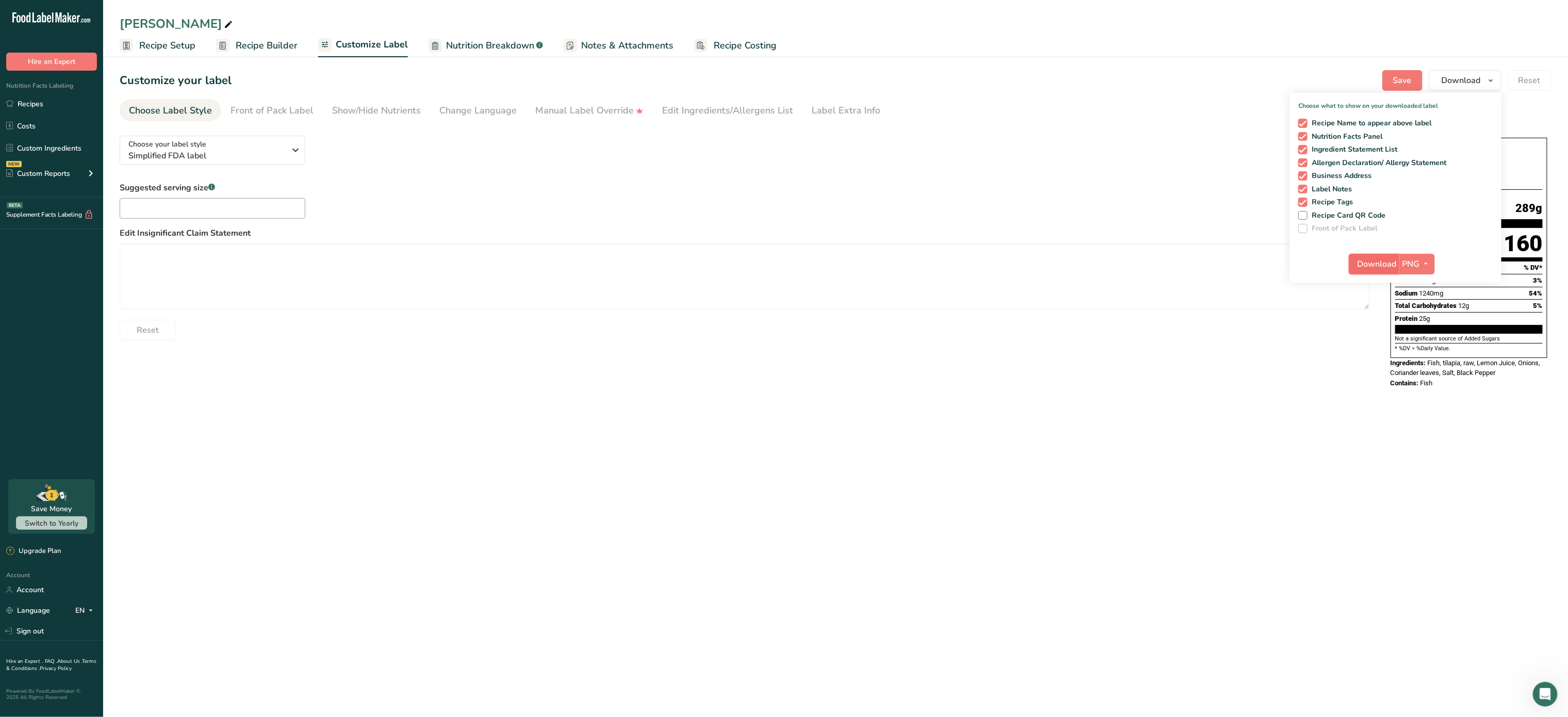
click at [1359, 260] on span "Download" at bounding box center [1376, 264] width 39 height 13
click at [477, 49] on span "Nutrition Breakdown" at bounding box center [490, 45] width 89 height 13
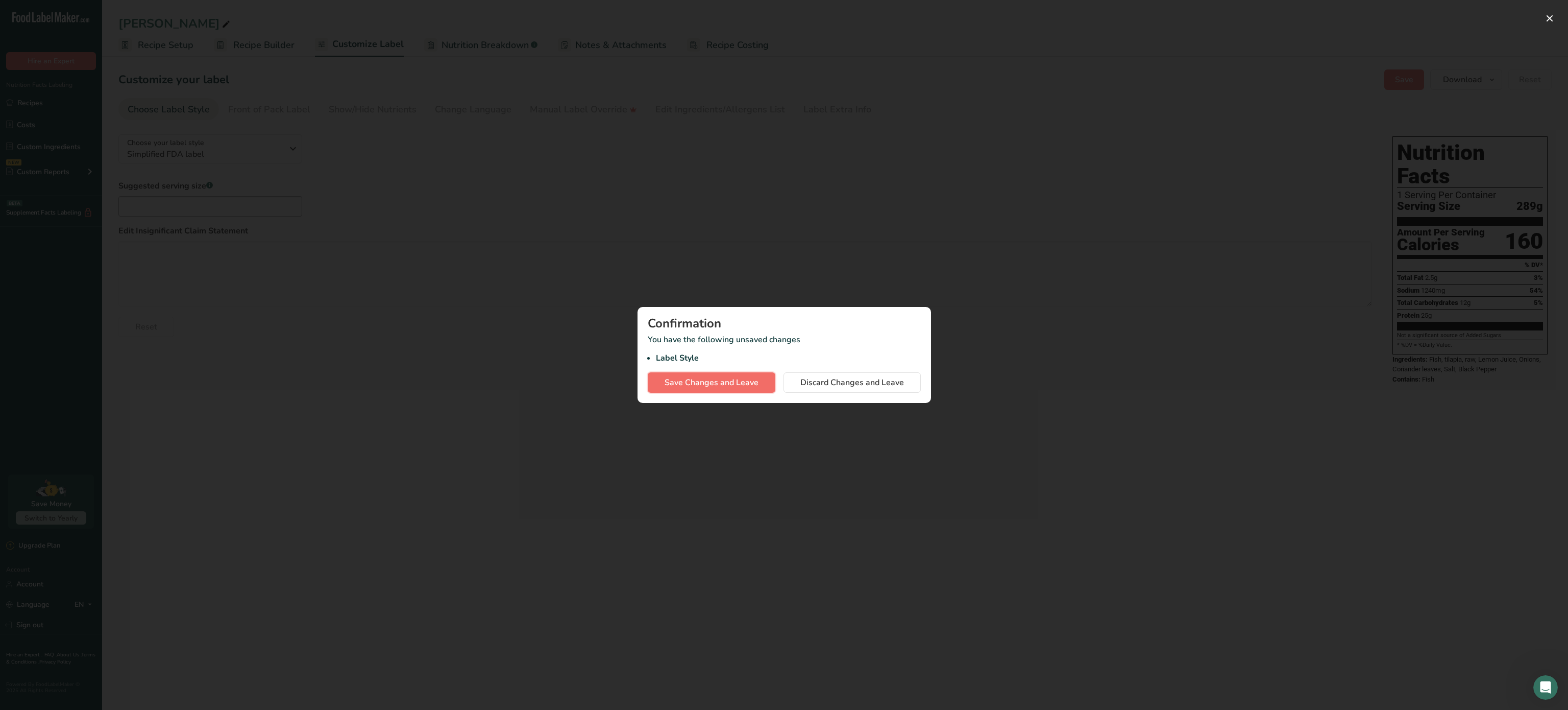
click at [719, 374] on button "Save Changes and Leave" at bounding box center [712, 382] width 128 height 20
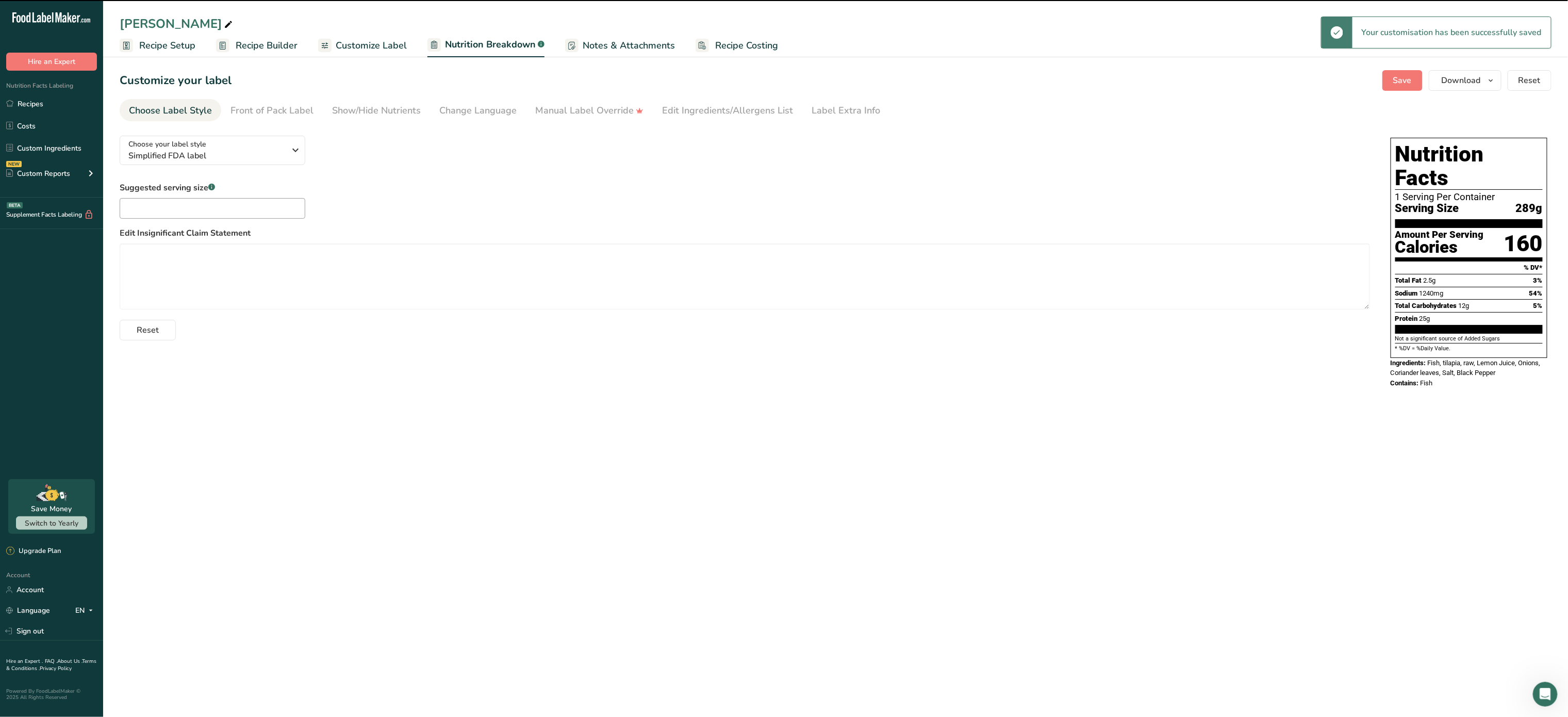
select select "Calories"
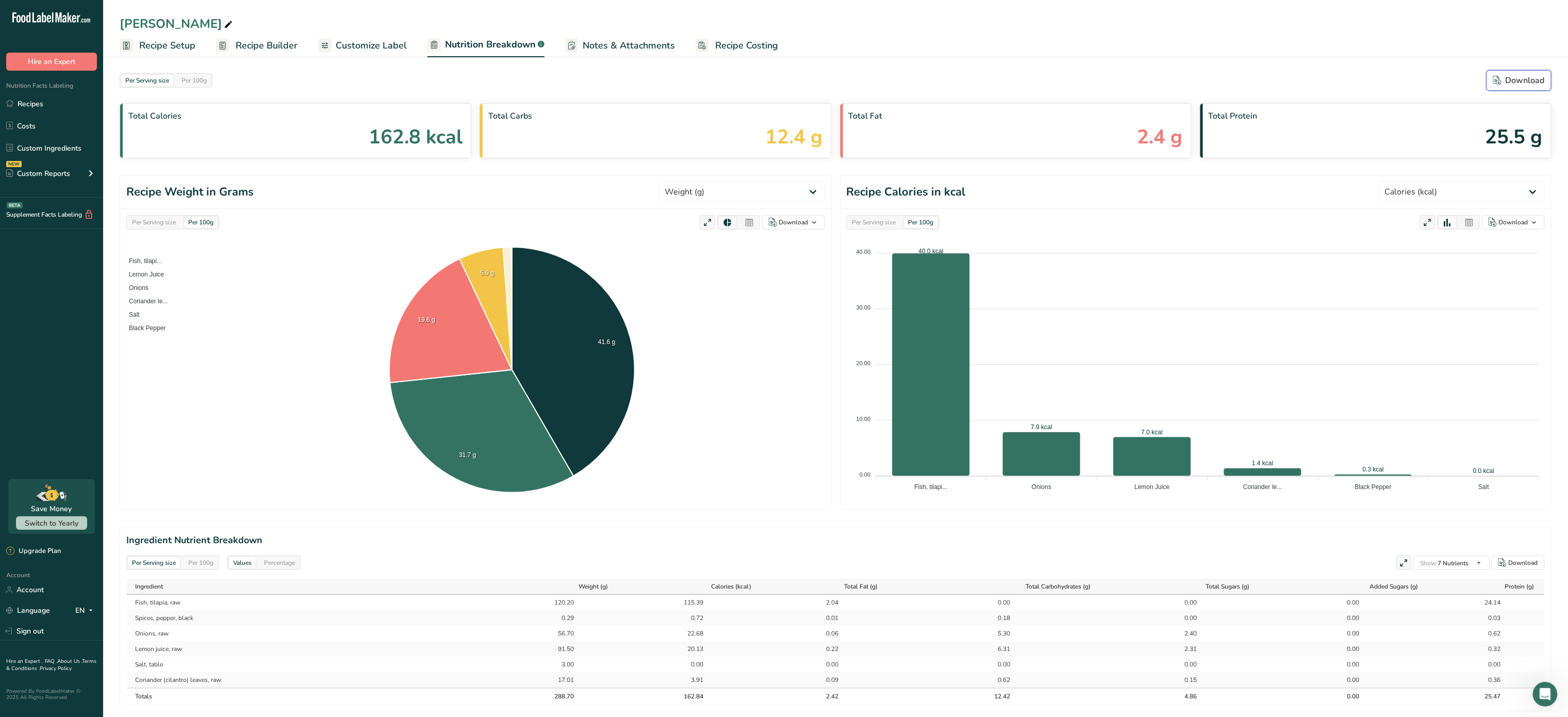
click at [1515, 79] on div "Download" at bounding box center [1519, 80] width 52 height 13
click at [747, 45] on span "Recipe Costing" at bounding box center [745, 45] width 63 height 13
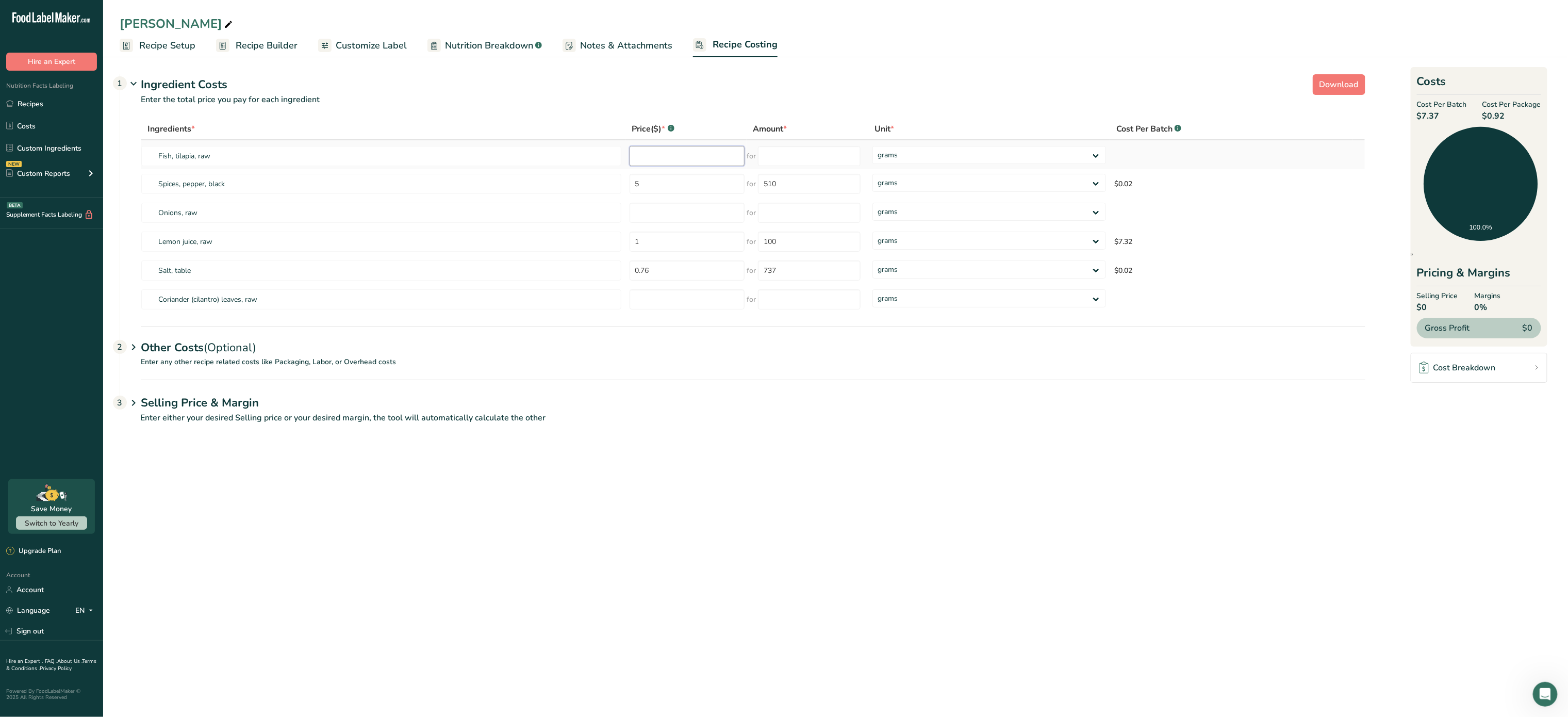
click at [679, 156] on input "number" at bounding box center [688, 155] width 116 height 20
type input "13.94"
click at [813, 157] on input "number" at bounding box center [809, 155] width 103 height 20
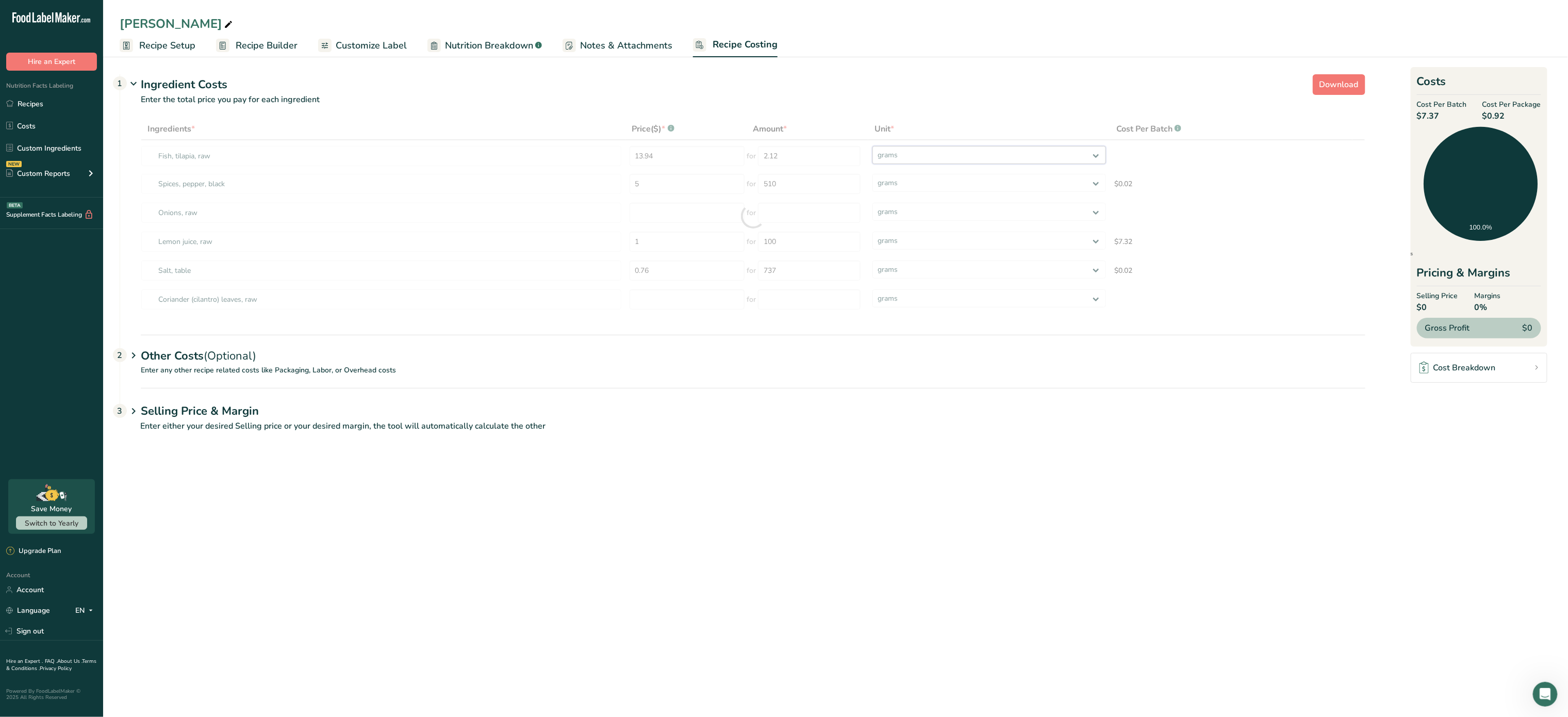
click at [932, 149] on div "Ingredients * Price($) * .a-a{fill:#347362;}.b-a{fill:#fff;} Amount * Unit * Co…" at bounding box center [752, 216] width 1224 height 196
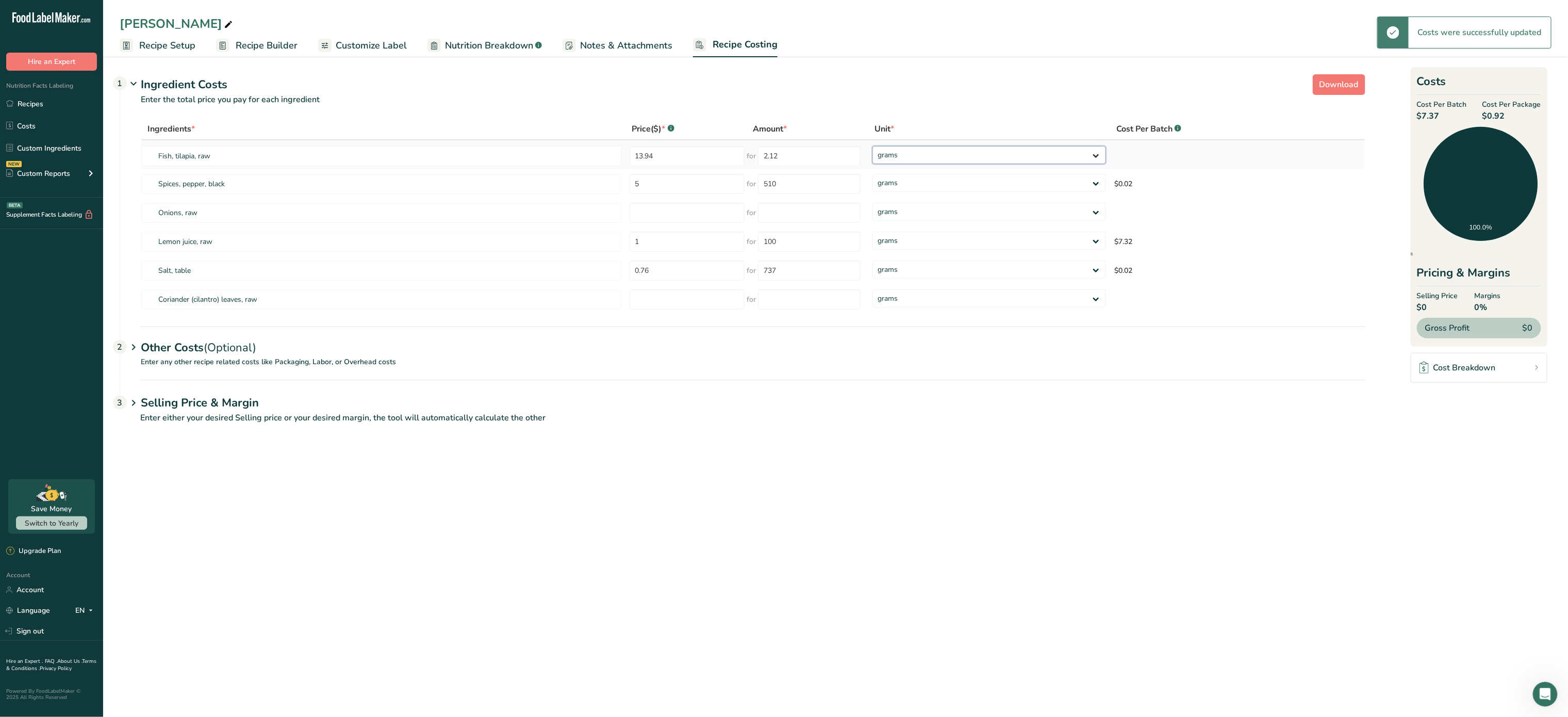
type input "2"
select select "12"
click at [873, 146] on select "grams kg mg mcg lb oz" at bounding box center [989, 154] width 233 height 18
click at [788, 157] on input "2" at bounding box center [805, 155] width 103 height 20
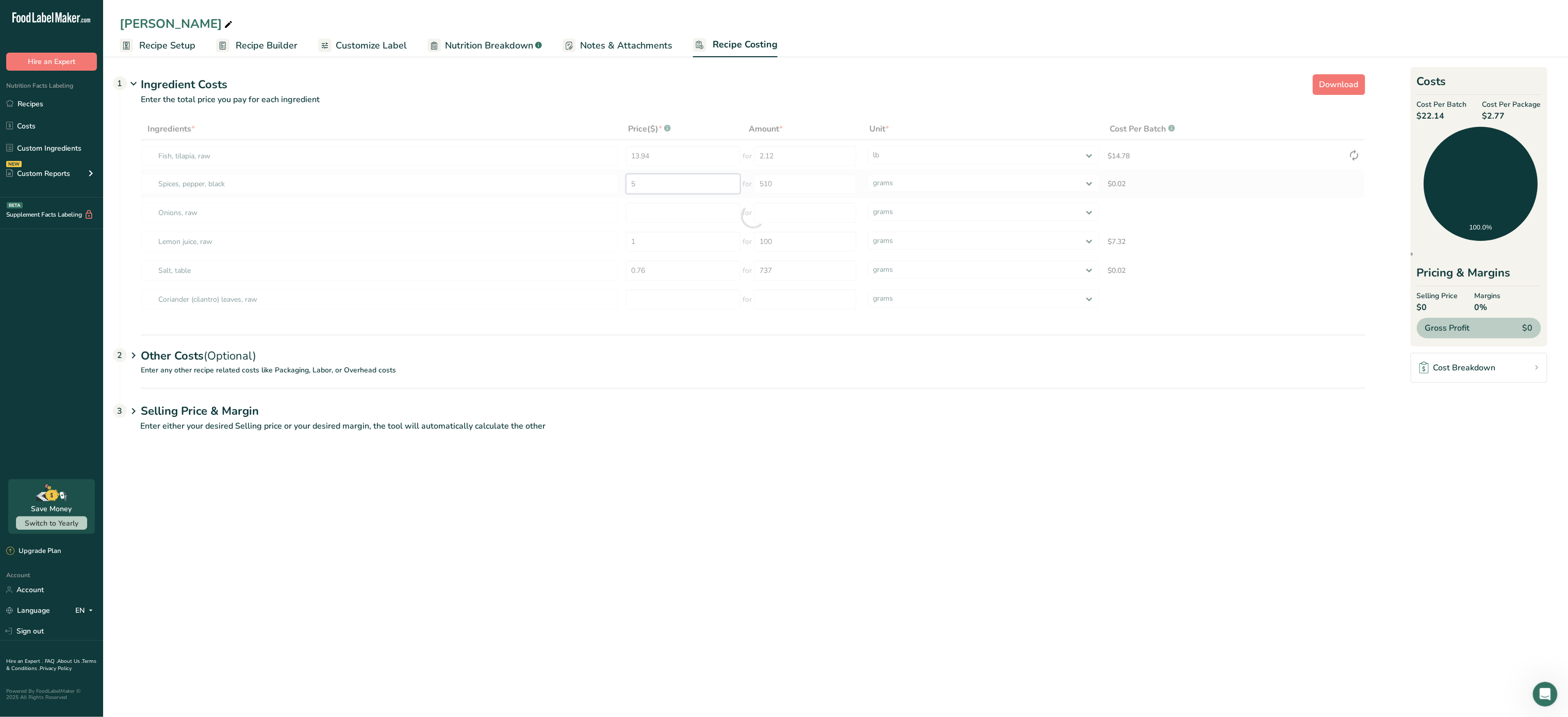
click at [670, 184] on div "Ingredients * Price($) * .a-a{fill:#347362;}.b-a{fill:#fff;} Amount * Unit * Co…" at bounding box center [752, 216] width 1224 height 196
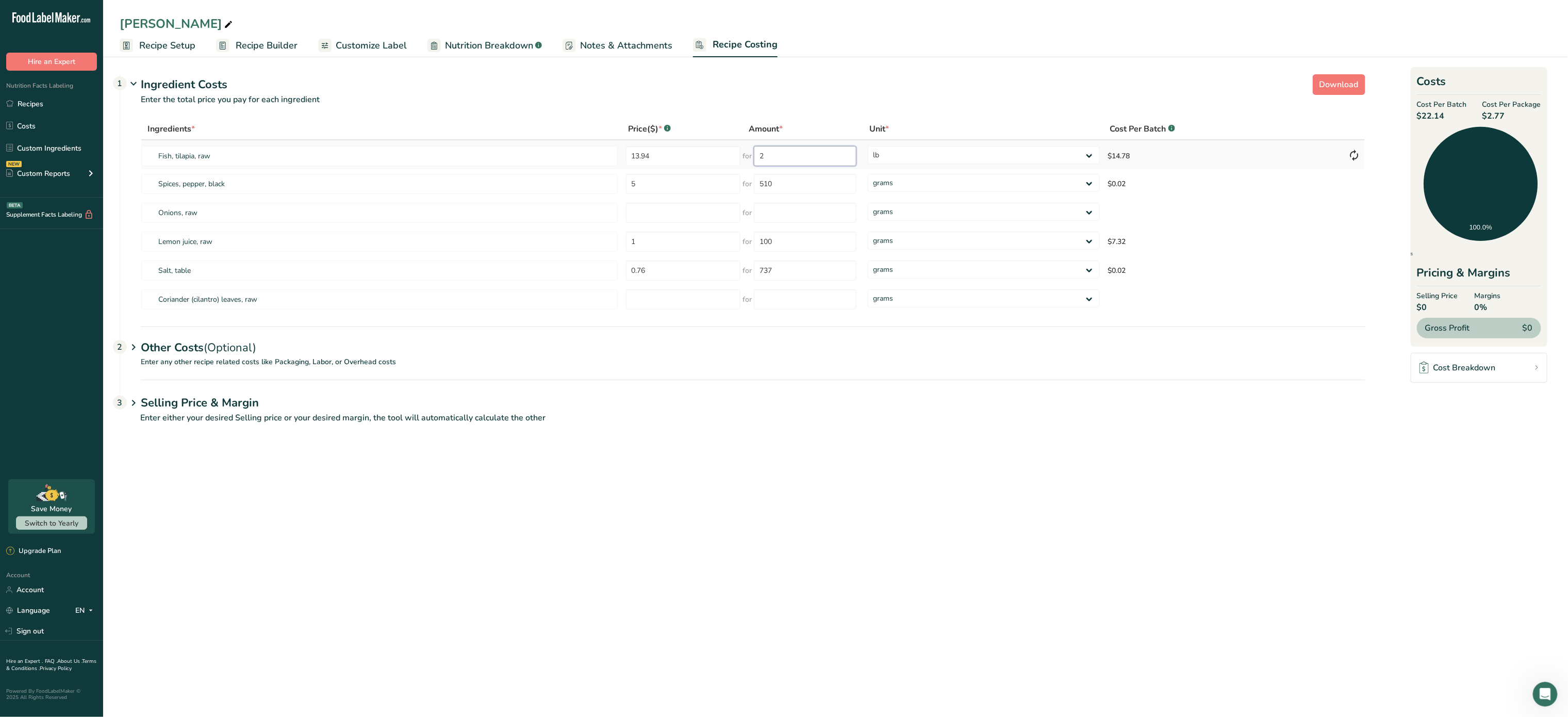
click at [835, 160] on input "2" at bounding box center [805, 155] width 103 height 20
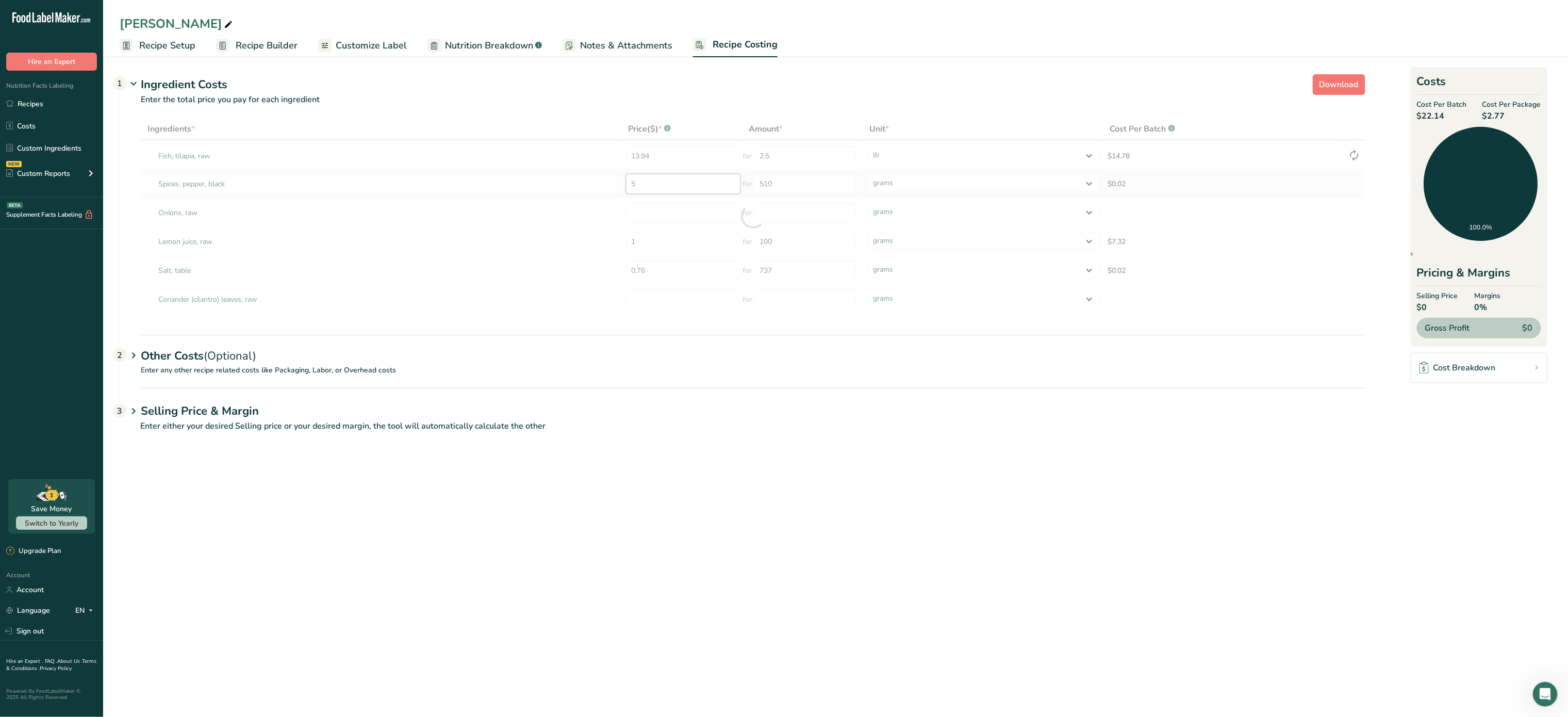
click at [684, 182] on div "Ingredients * Price($) * .a-a{fill:#347362;}.b-a{fill:#fff;} Amount * Unit * Co…" at bounding box center [752, 216] width 1224 height 196
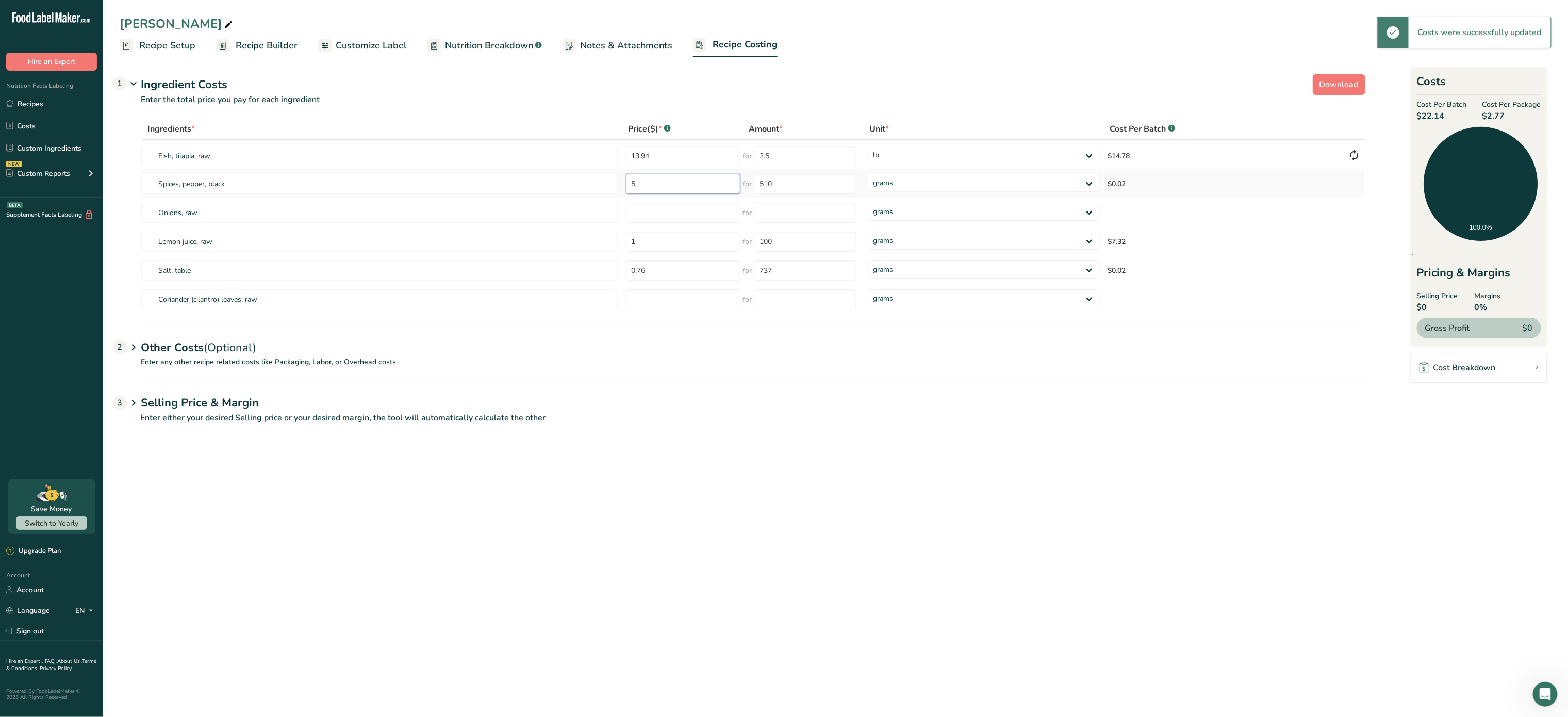
type input "3"
click at [796, 155] on input "3" at bounding box center [805, 155] width 103 height 20
click at [654, 187] on div "Ingredients * Price($) * .a-a{fill:#347362;}.b-a{fill:#fff;} Amount * Unit * Co…" at bounding box center [752, 216] width 1224 height 196
type input "2"
click at [665, 177] on input "5" at bounding box center [683, 183] width 115 height 20
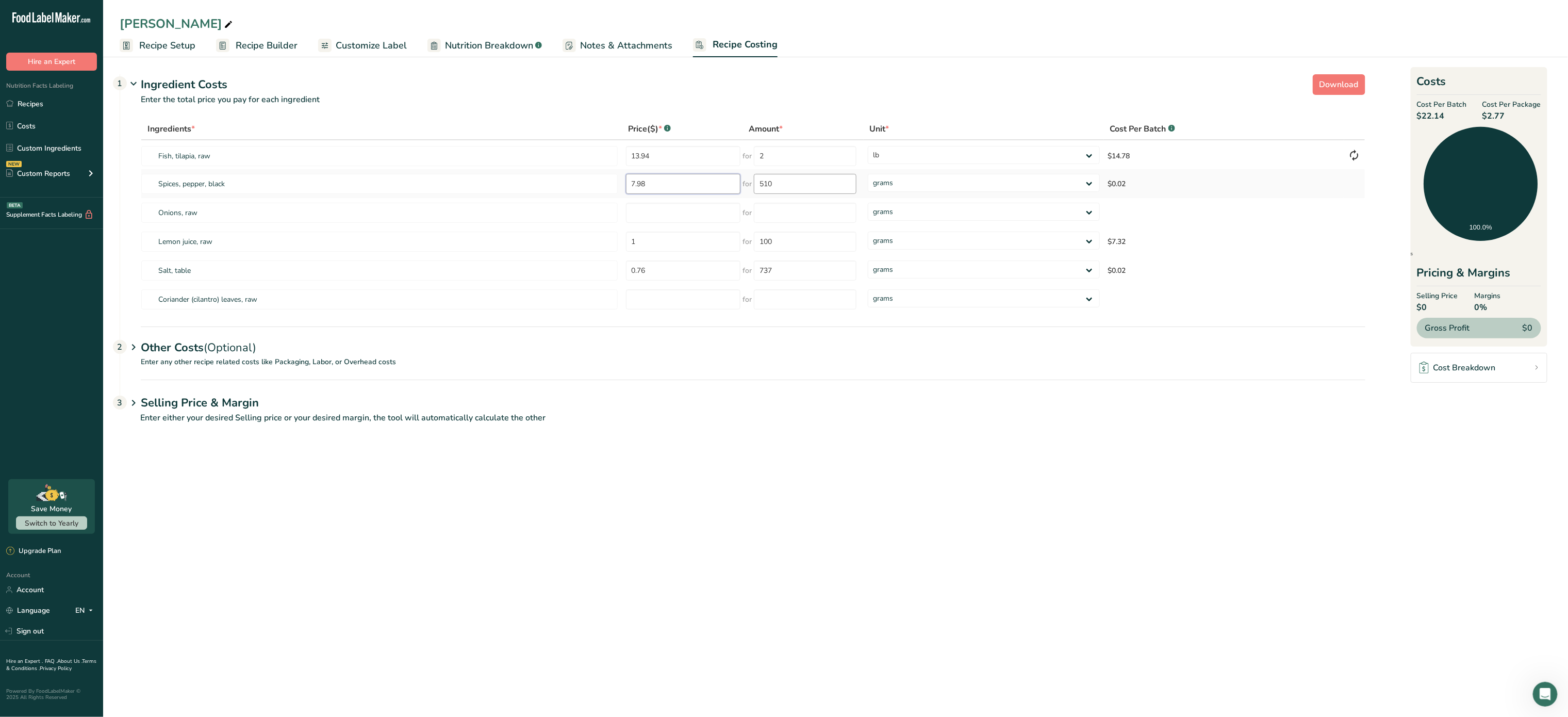
type input "7.98"
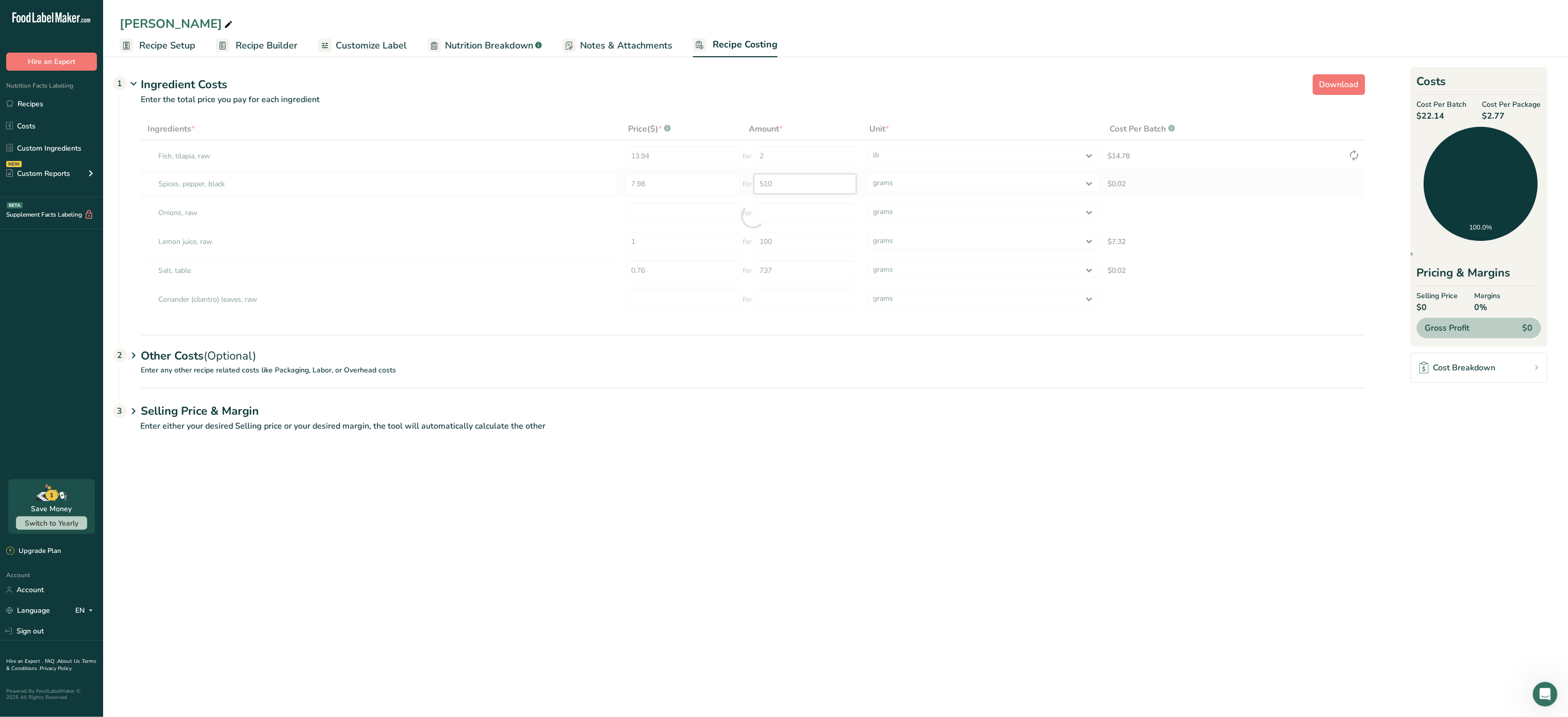
click at [831, 184] on div "Ingredients * Price($) * .a-a{fill:#347362;}.b-a{fill:#fff;} Amount * Unit * Co…" at bounding box center [752, 216] width 1224 height 196
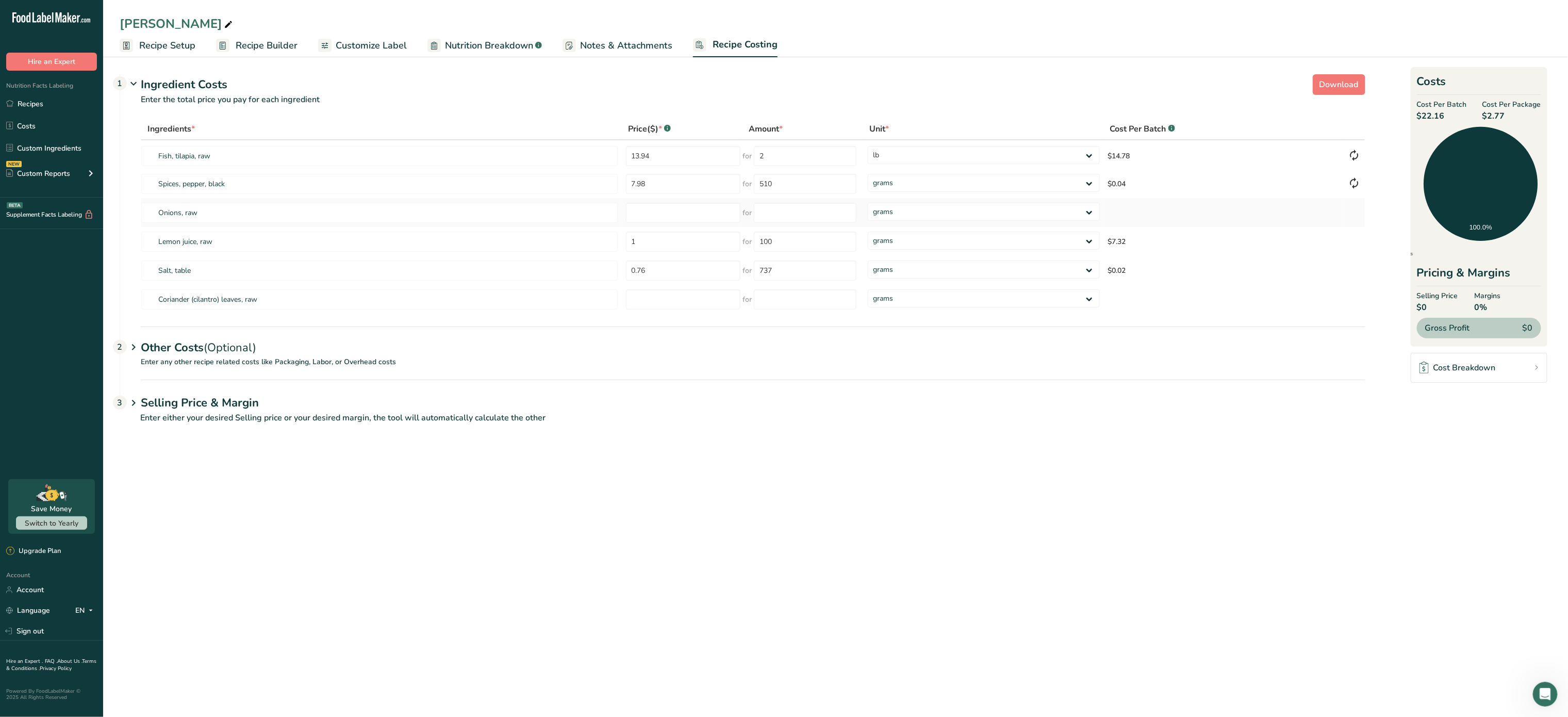
click at [659, 199] on td at bounding box center [683, 213] width 121 height 29
click at [657, 222] on input "number" at bounding box center [683, 212] width 115 height 20
type input "1.02"
click at [810, 215] on input "number" at bounding box center [805, 212] width 103 height 20
type input "1"
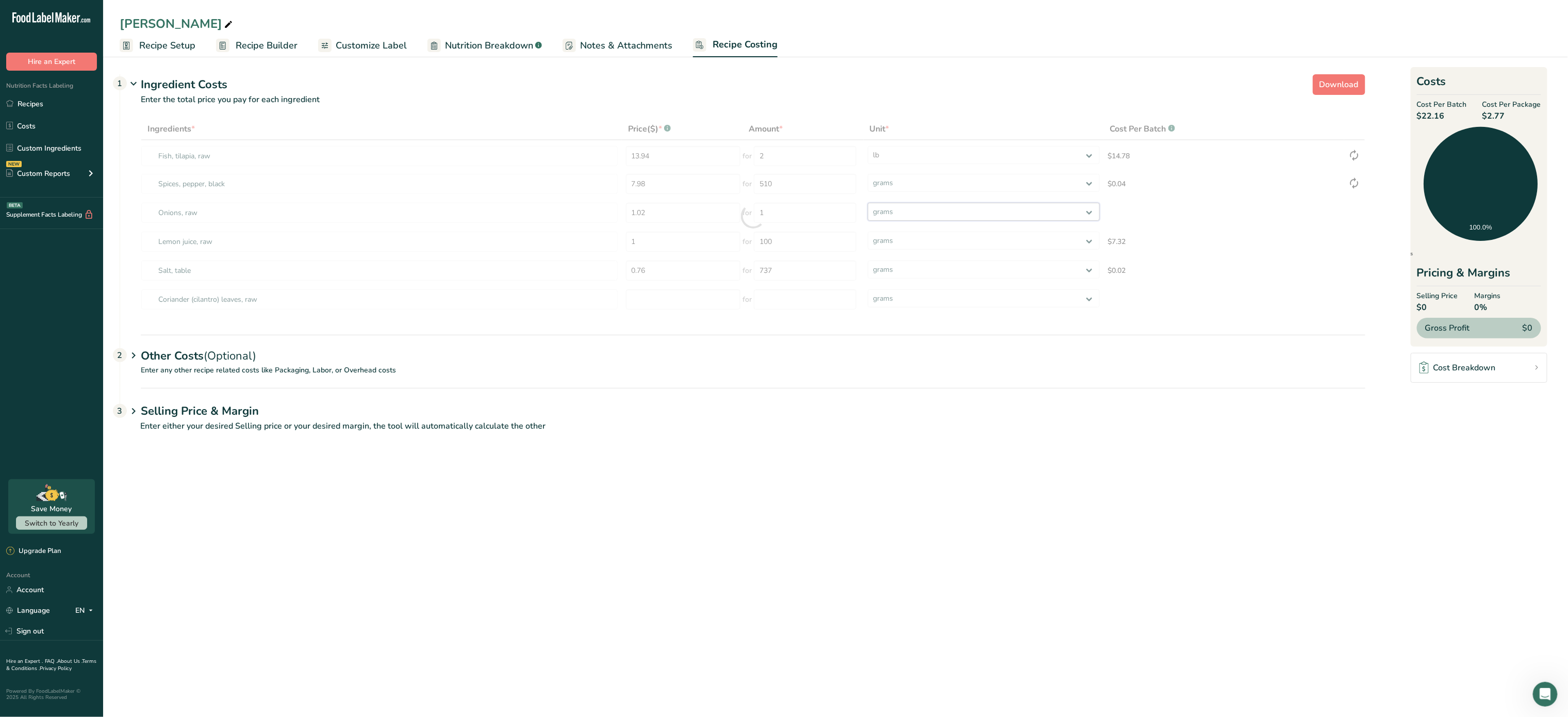
click at [978, 211] on div "Ingredients * Price($) * .a-a{fill:#347362;}.b-a{fill:#fff;} Amount * Unit * Co…" at bounding box center [752, 216] width 1224 height 196
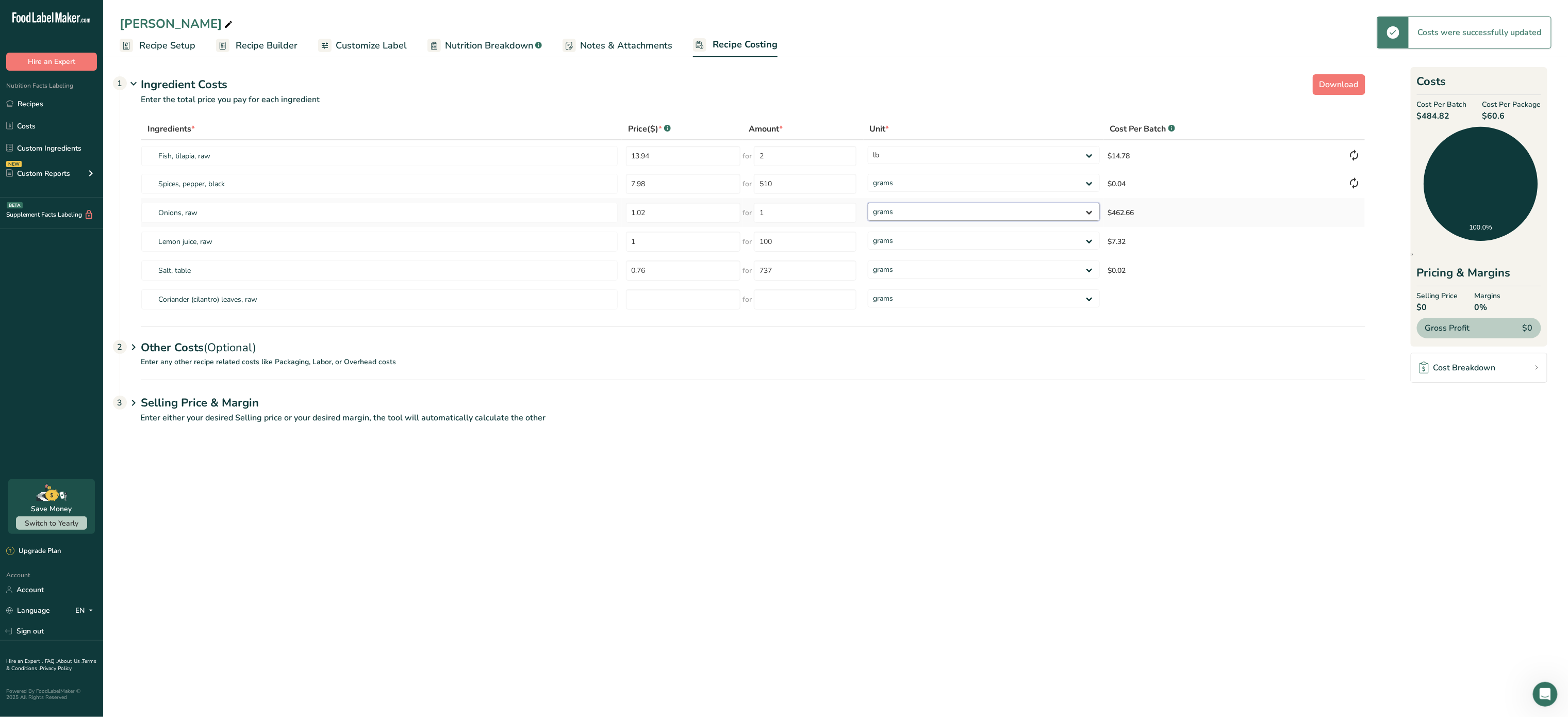
select select "12"
click at [868, 202] on select "grams kg mg mcg lb oz" at bounding box center [983, 211] width 232 height 18
click at [682, 241] on input "1" at bounding box center [683, 241] width 115 height 20
type input "6"
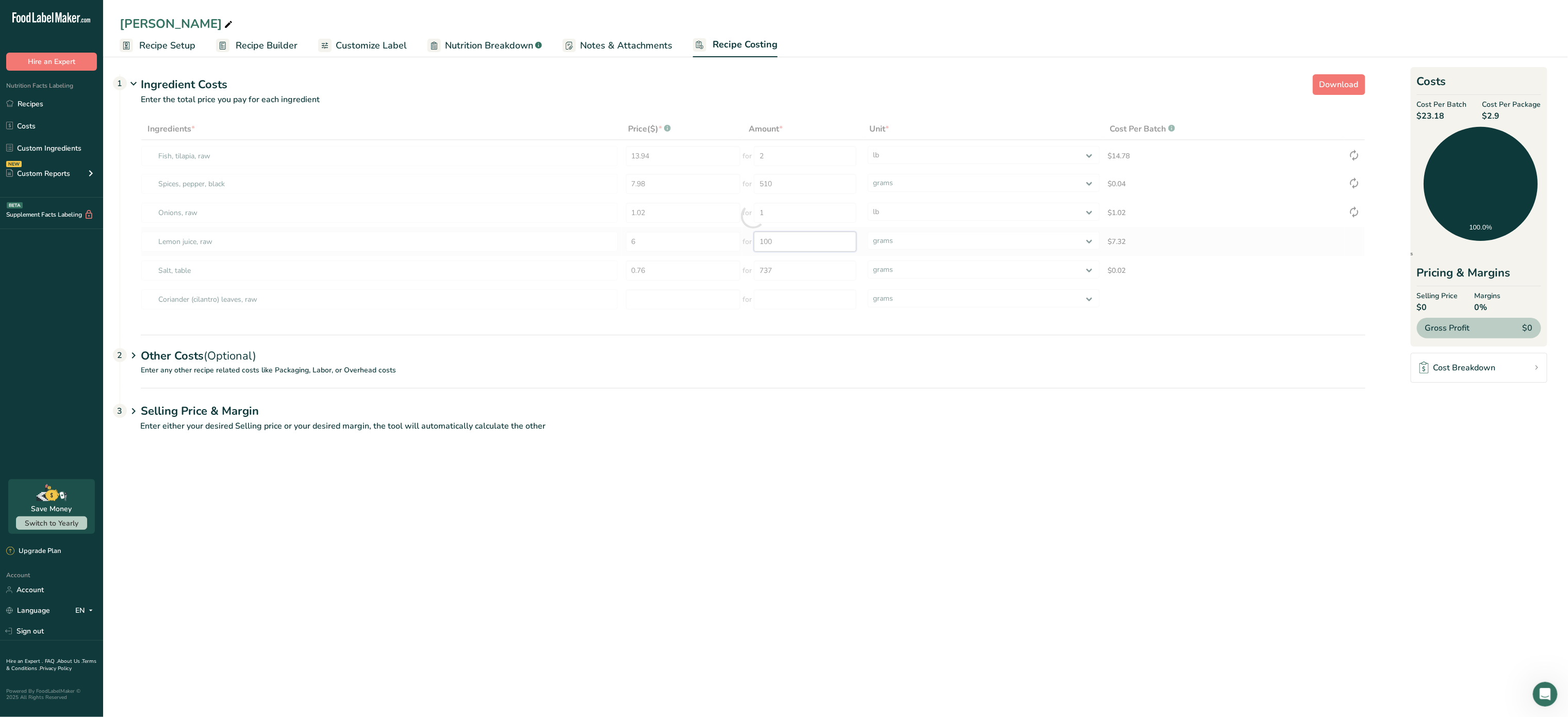
click at [792, 243] on div "Ingredients * Price($) * .a-a{fill:#347362;}.b-a{fill:#fff;} Amount * Unit * Co…" at bounding box center [752, 216] width 1224 height 196
type input "1"
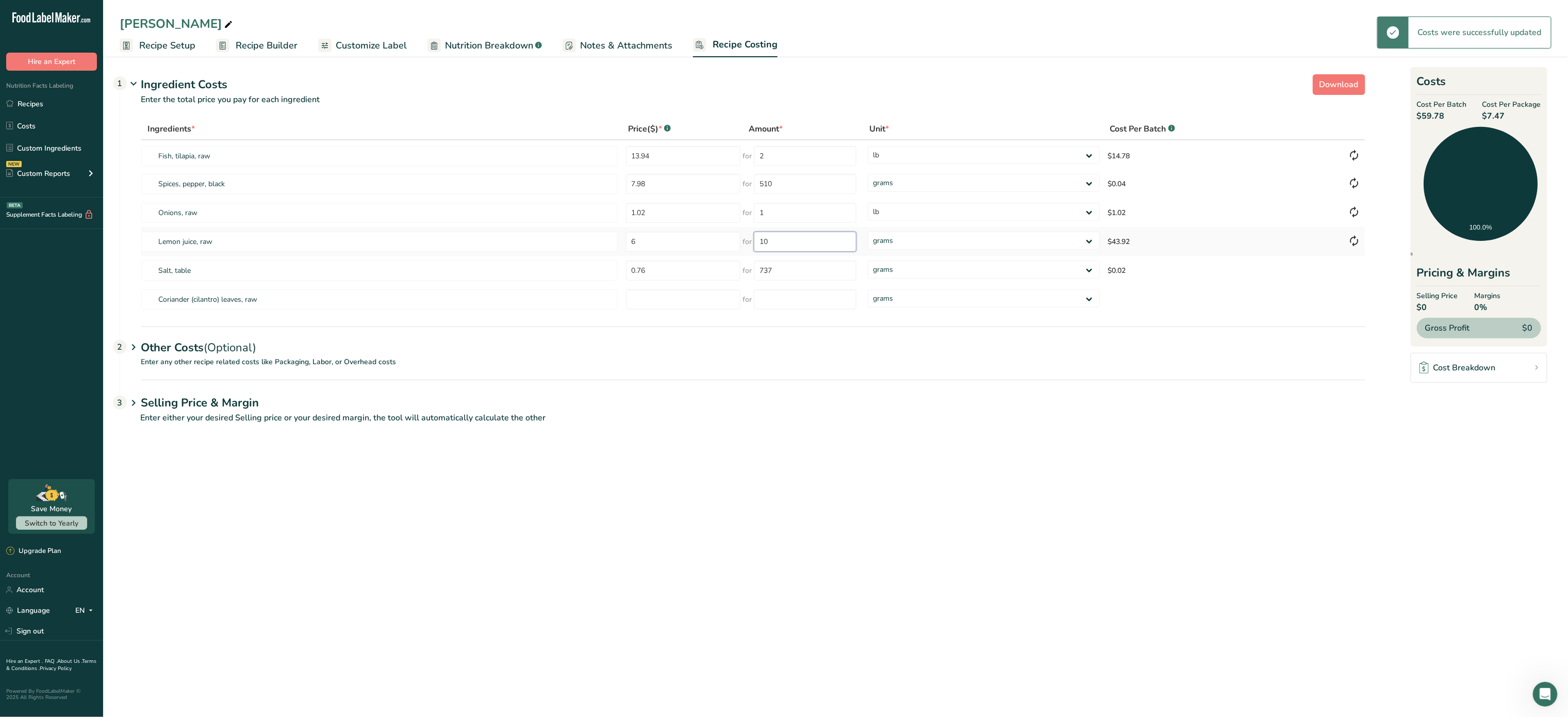
type input "1"
type input "3"
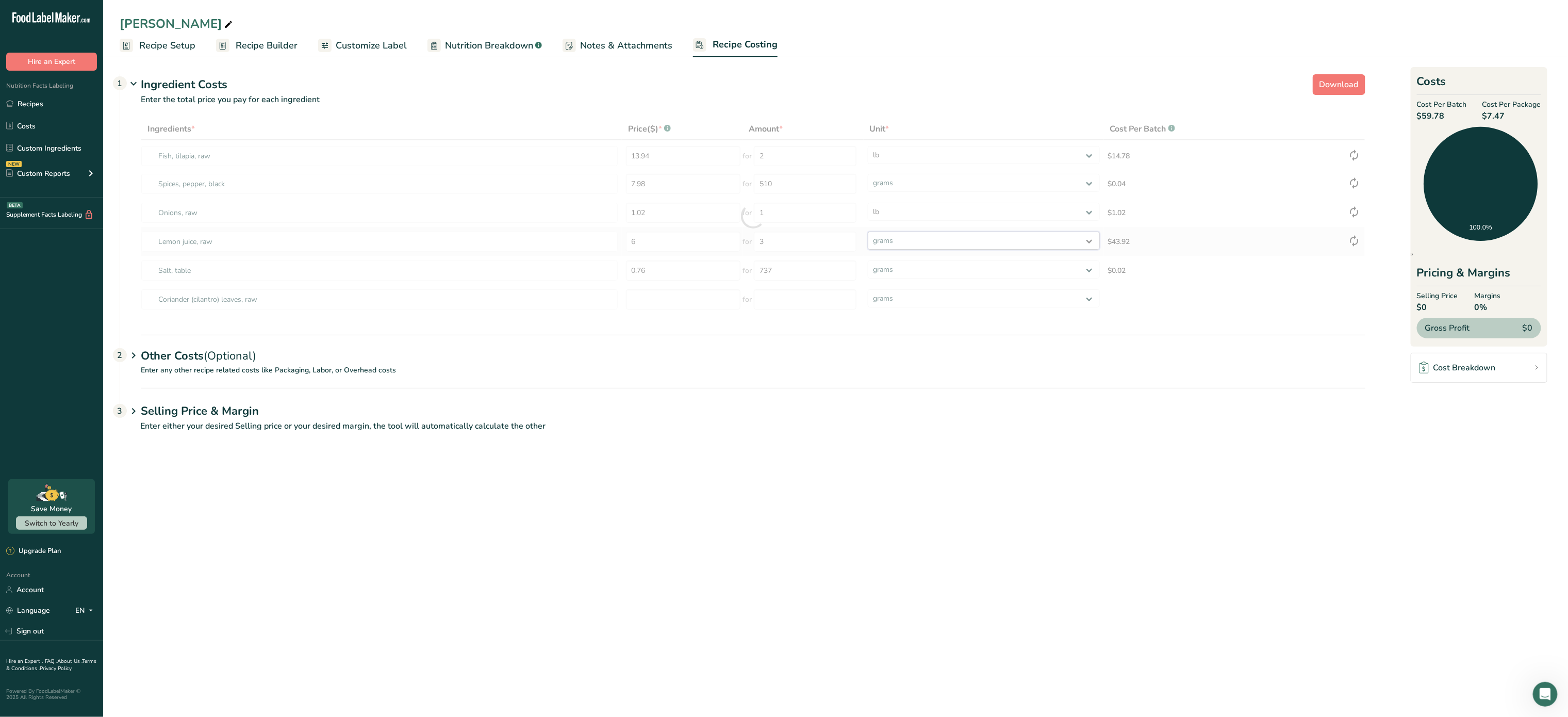
click at [887, 240] on div "Ingredients * Price($) * .a-a{fill:#347362;}.b-a{fill:#fff;} Amount * Unit * Co…" at bounding box center [752, 216] width 1224 height 196
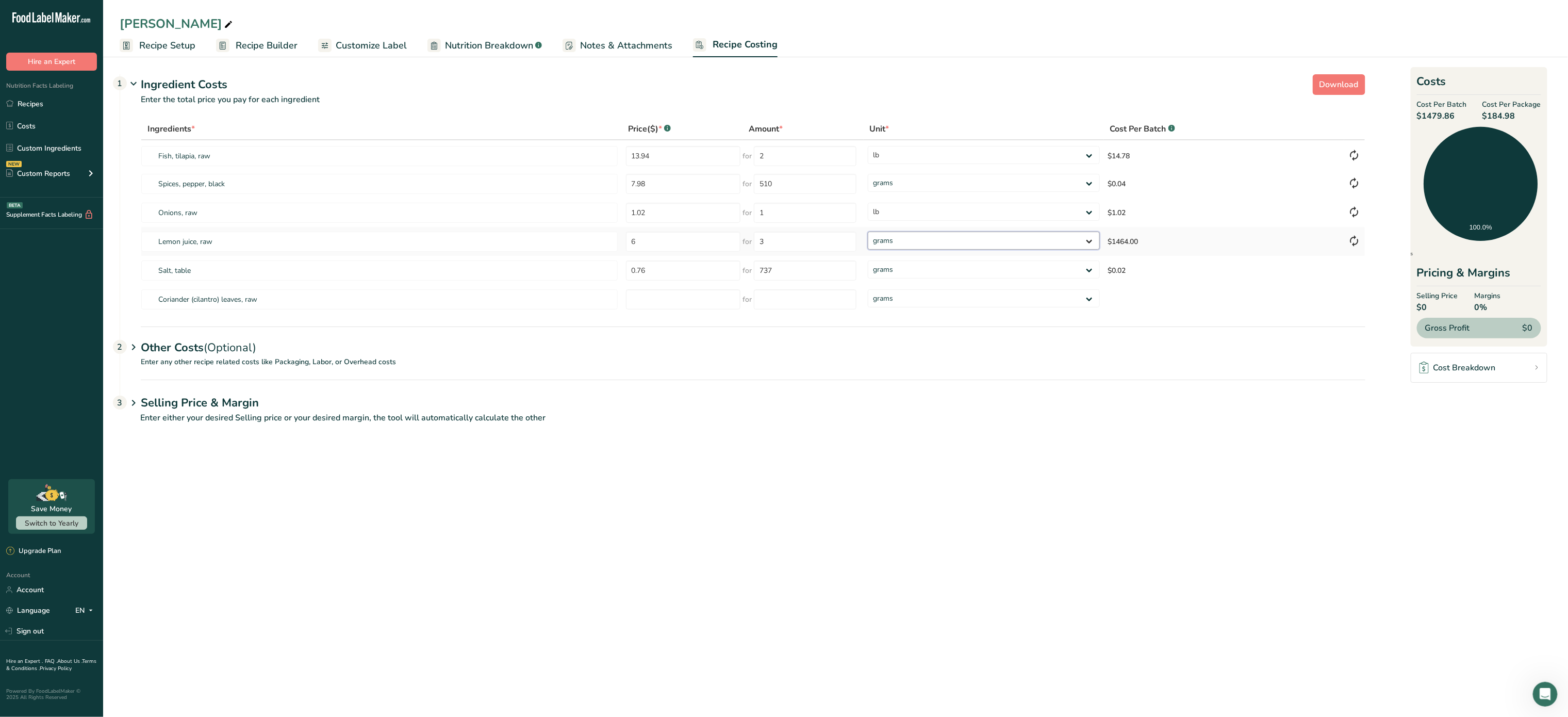
click at [928, 233] on select "grams kg mg mcg lb oz" at bounding box center [983, 240] width 232 height 18
click at [970, 386] on div "Selling Price & Margin 3" at bounding box center [752, 394] width 1224 height 30
click at [792, 250] on input "3" at bounding box center [805, 241] width 103 height 20
click at [794, 236] on input "3" at bounding box center [805, 241] width 103 height 20
drag, startPoint x: 775, startPoint y: 240, endPoint x: 771, endPoint y: 246, distance: 7.2
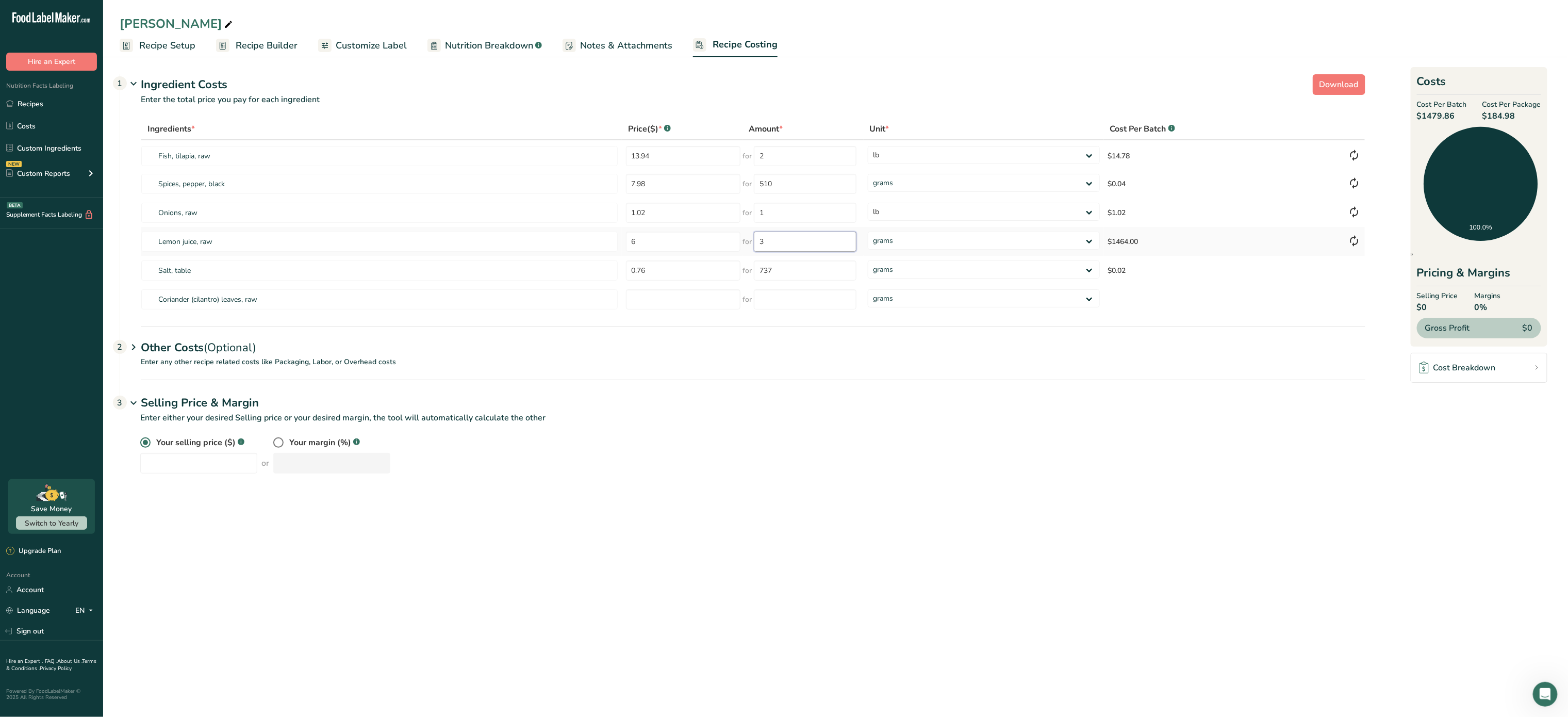
click at [771, 246] on input "3" at bounding box center [805, 241] width 103 height 20
click at [755, 254] on td "for 3" at bounding box center [802, 242] width 120 height 29
click at [787, 269] on input "737" at bounding box center [805, 270] width 103 height 20
type input "7"
type input "681"
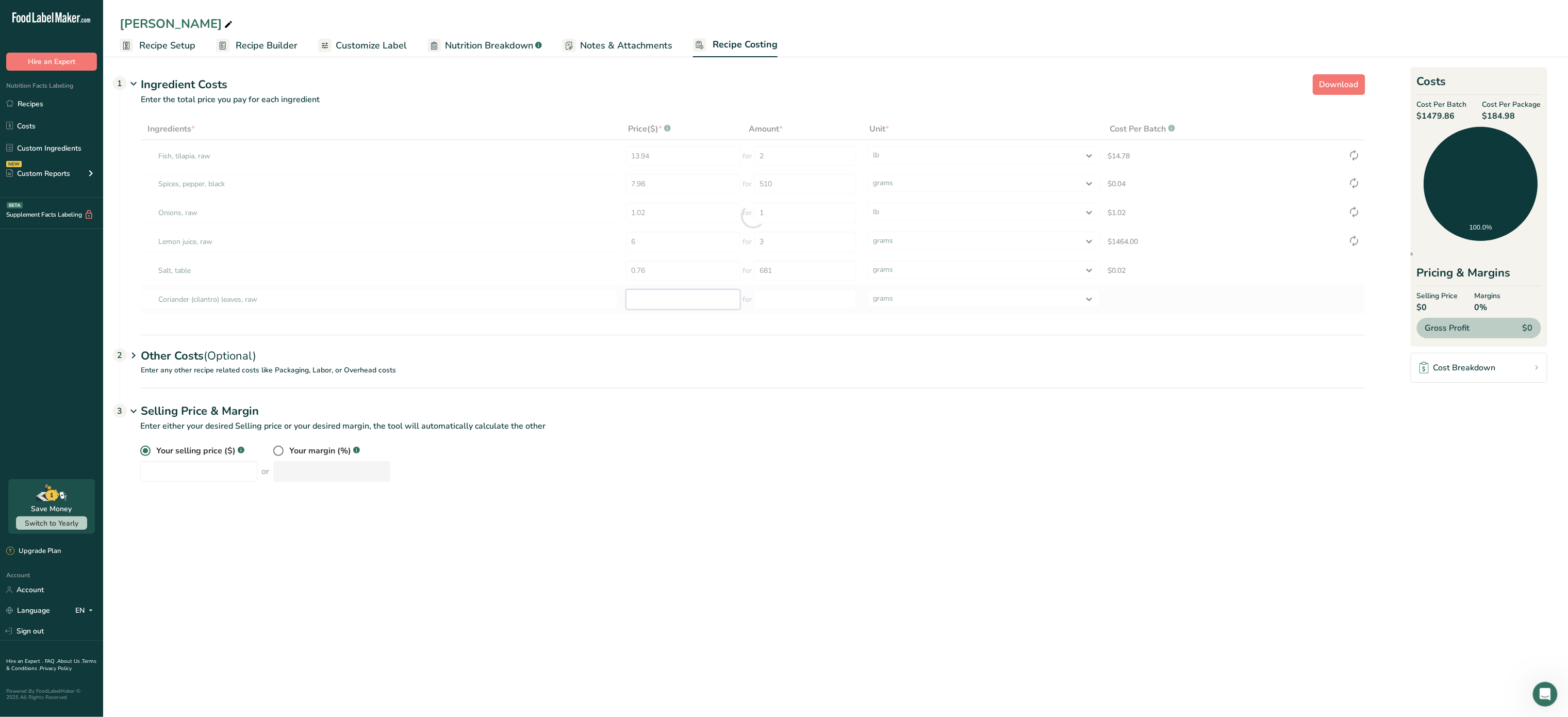
click at [694, 292] on div "Ingredients * Price($) * .a-a{fill:#347362;}.b-a{fill:#fff;} Amount * Unit * Co…" at bounding box center [752, 216] width 1224 height 196
click at [781, 248] on input "3" at bounding box center [805, 241] width 103 height 20
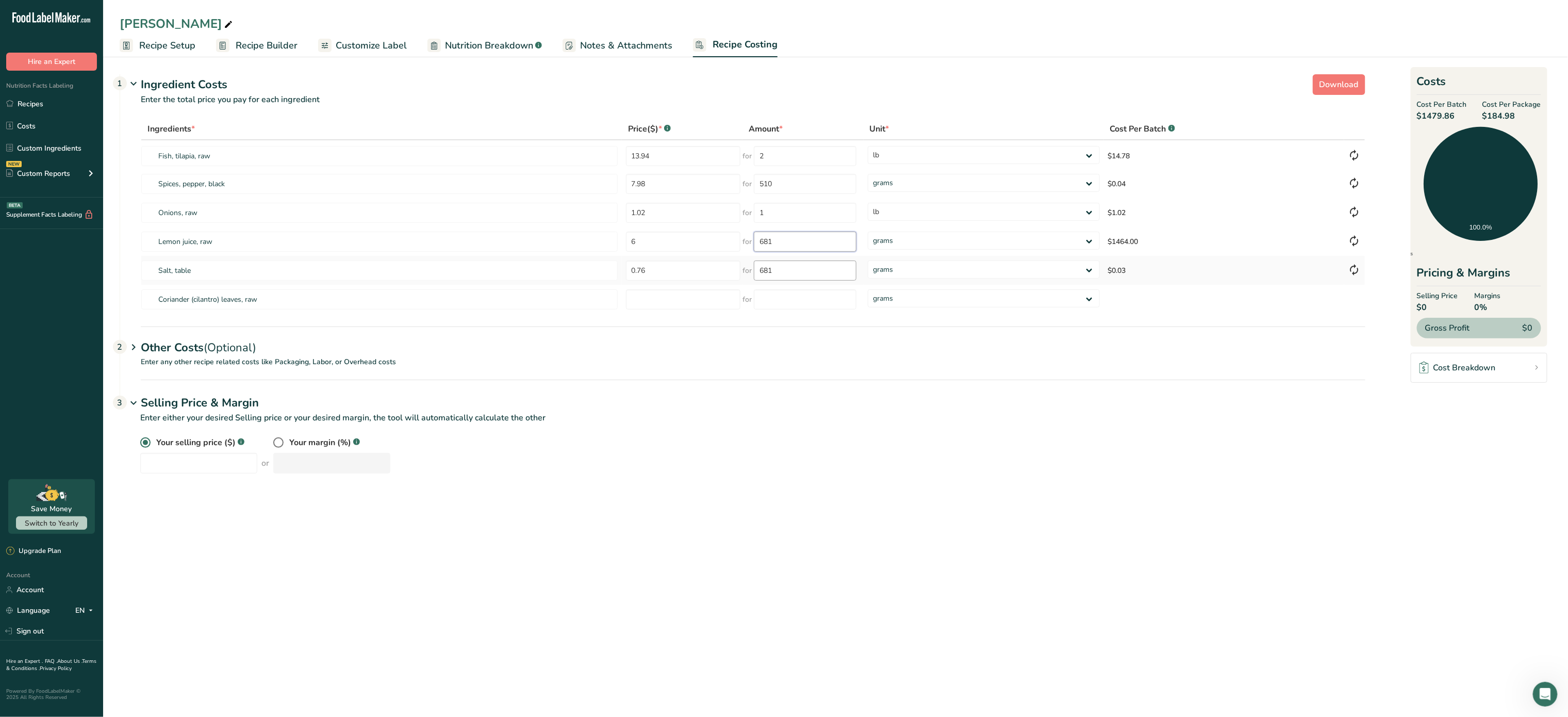
type input "681"
click at [810, 273] on div "Ingredients * Price($) * .a-a{fill:#347362;}.b-a{fill:#fff;} Amount * Unit * Co…" at bounding box center [752, 216] width 1224 height 196
type input "6"
click at [703, 294] on input "number" at bounding box center [683, 299] width 115 height 20
click at [786, 262] on input "number" at bounding box center [805, 270] width 103 height 20
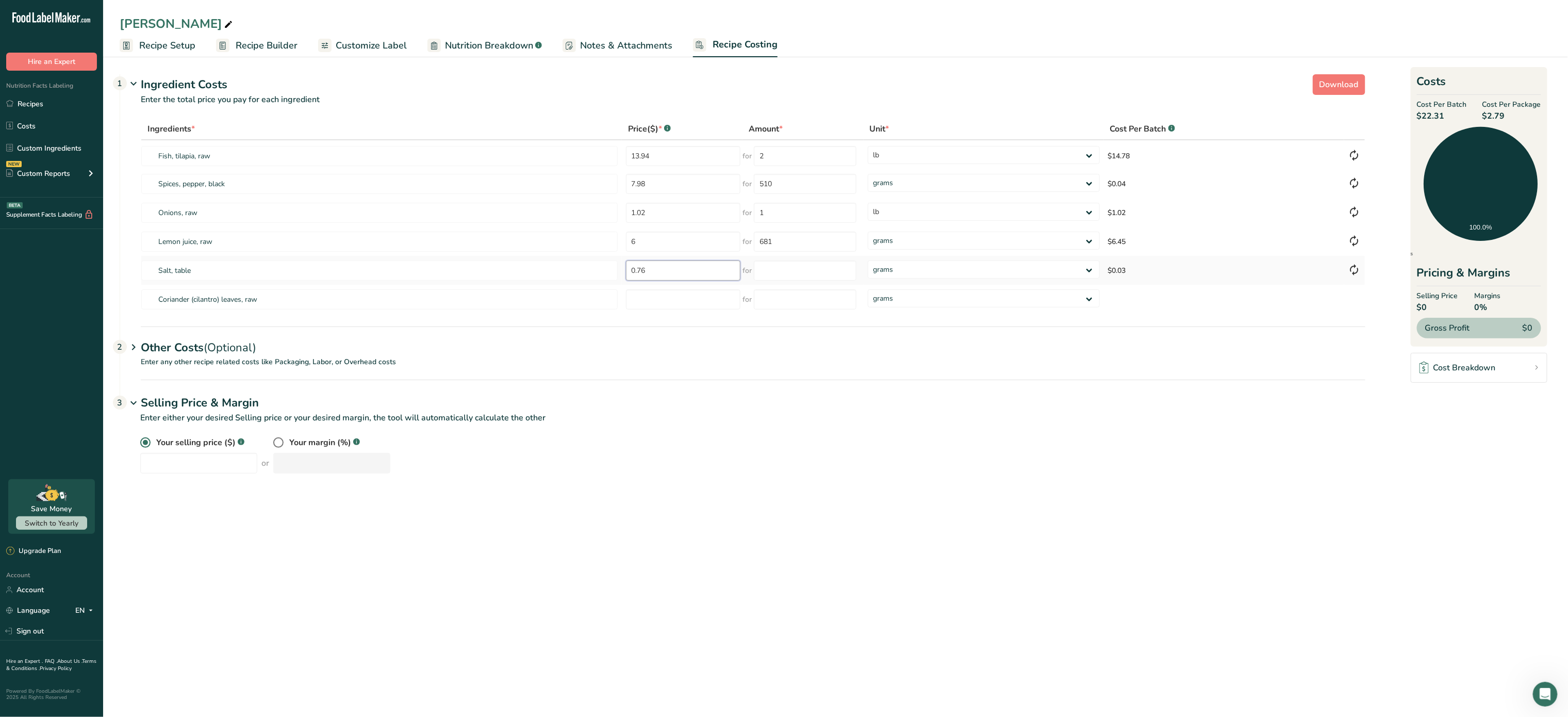
click at [693, 274] on input "0.76" at bounding box center [683, 270] width 115 height 20
type input "0"
type input "2.18"
click at [811, 272] on input "number" at bounding box center [805, 270] width 103 height 20
type input "1.8"
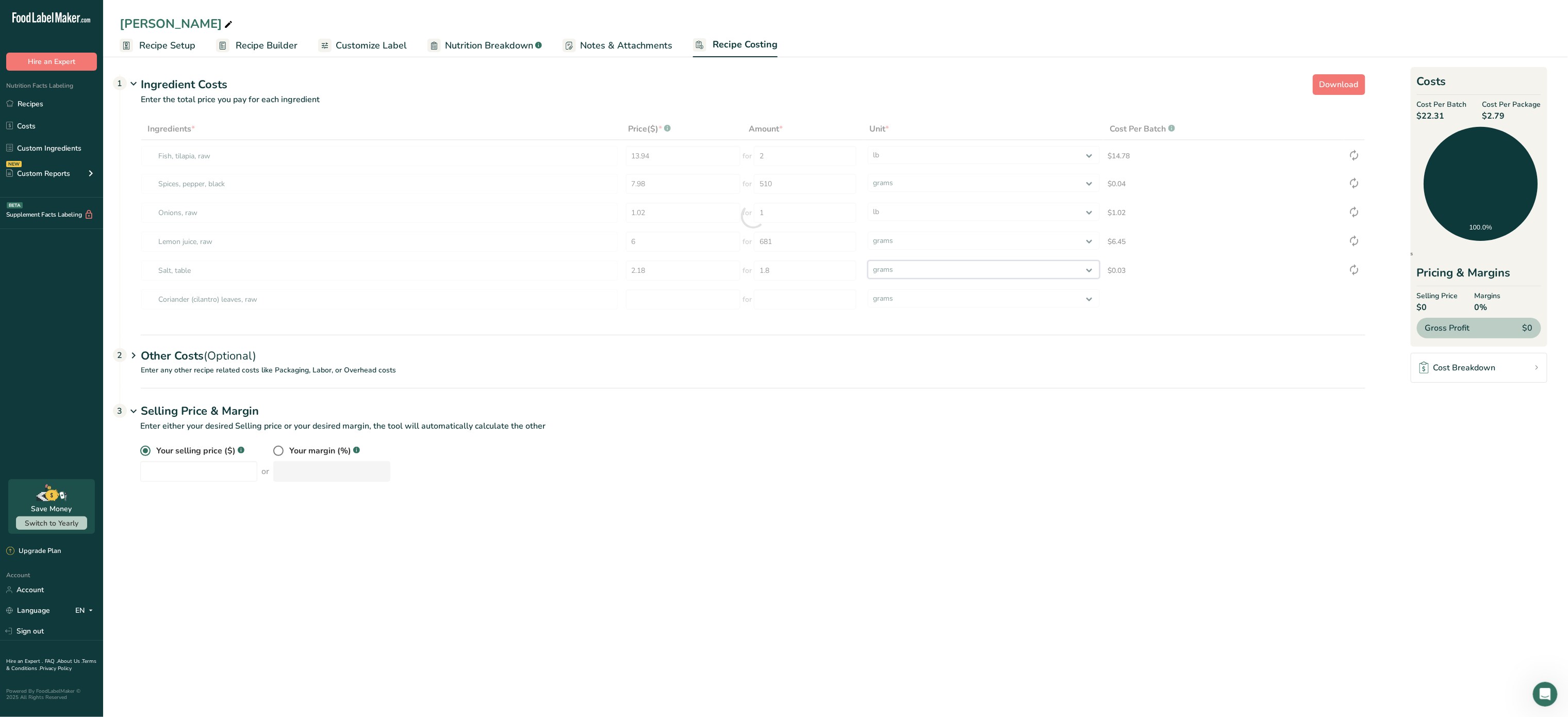
click at [923, 269] on div "Ingredients * Price($) * .a-a{fill:#347362;}.b-a{fill:#fff;} Amount * Unit * Co…" at bounding box center [752, 216] width 1224 height 196
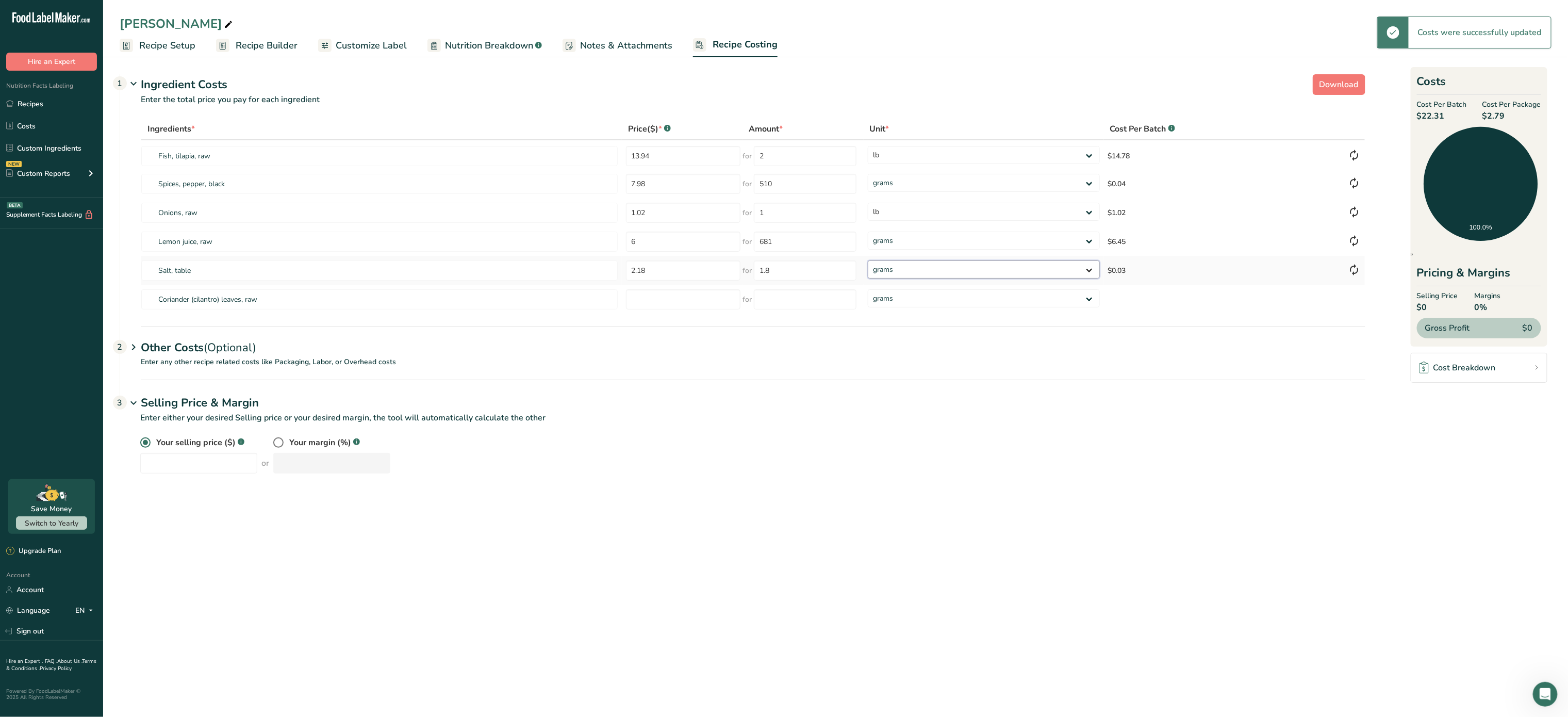
select select "1"
click at [868, 260] on select "grams kg mg mcg lb oz" at bounding box center [983, 269] width 232 height 18
type input "2"
click at [667, 301] on input "number" at bounding box center [683, 299] width 115 height 20
type input "0.87"
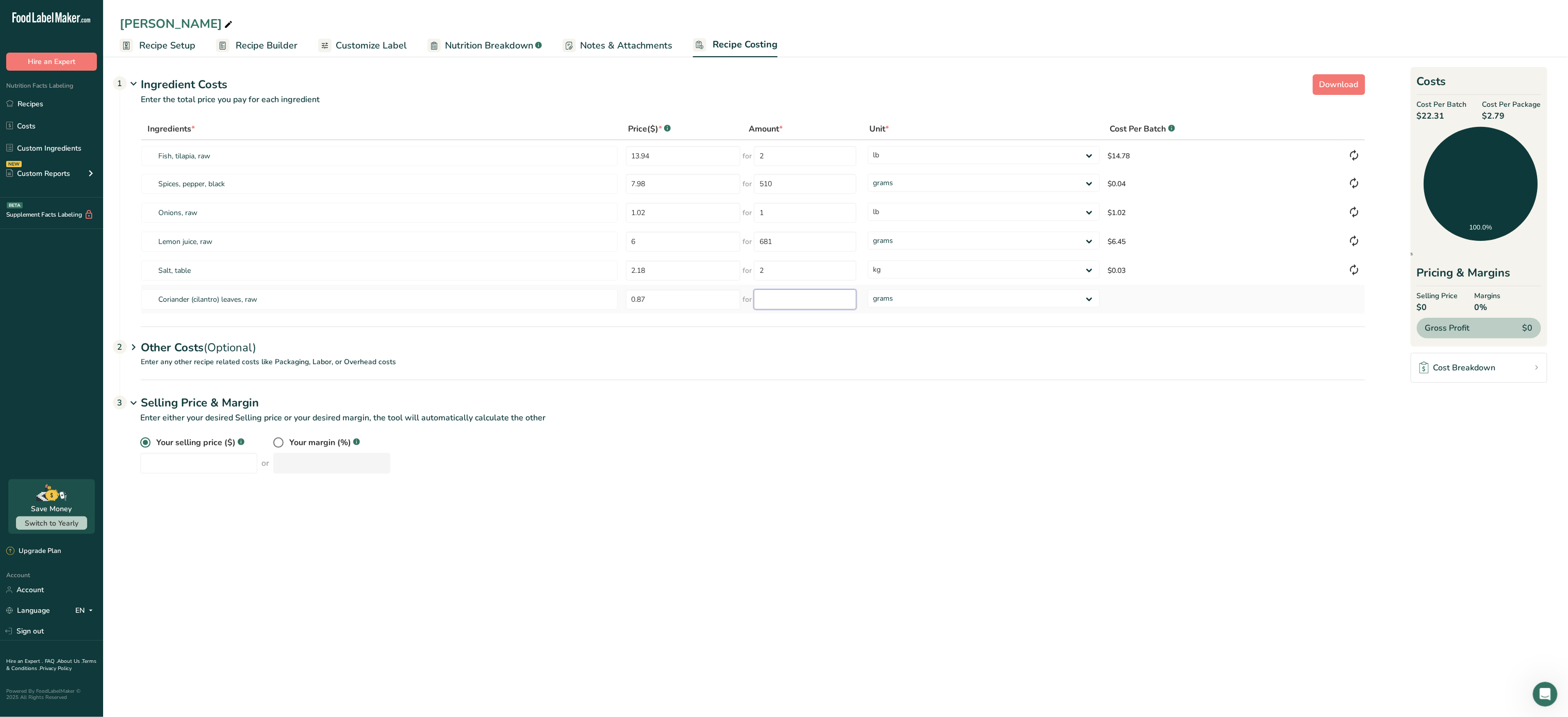
click at [808, 304] on input "number" at bounding box center [805, 299] width 103 height 20
click at [958, 295] on select "grams kg mg mcg lb oz" at bounding box center [983, 298] width 232 height 18
click at [797, 298] on input "number" at bounding box center [805, 299] width 103 height 20
type input "0.3"
click at [947, 292] on div "Ingredients * Price($) * .a-a{fill:#347362;}.b-a{fill:#fff;} Amount * Unit * Co…" at bounding box center [752, 216] width 1224 height 196
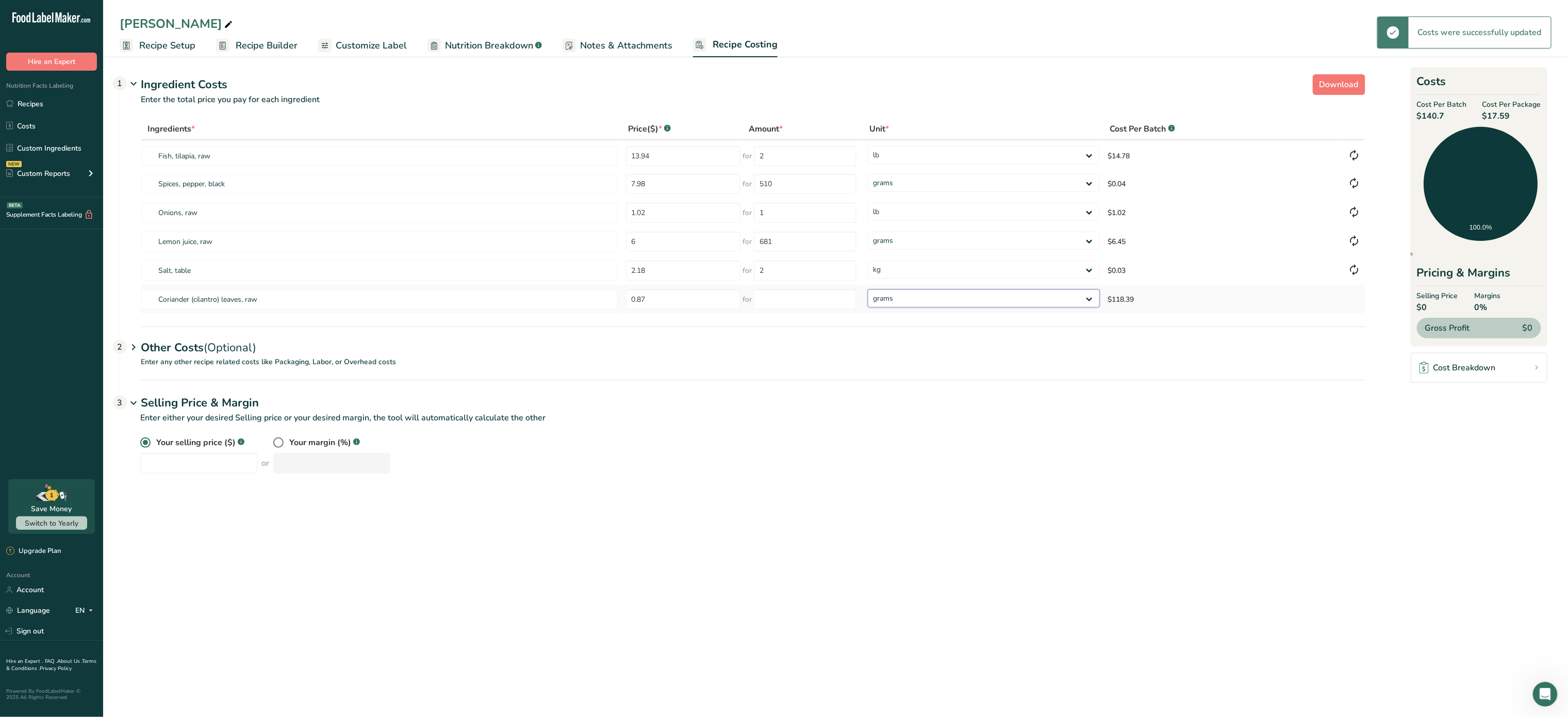
select select "12"
click at [868, 289] on select "grams kg mg mcg lb oz" at bounding box center [983, 298] width 232 height 18
click at [788, 292] on input "number" at bounding box center [805, 299] width 103 height 20
type input "0.3"
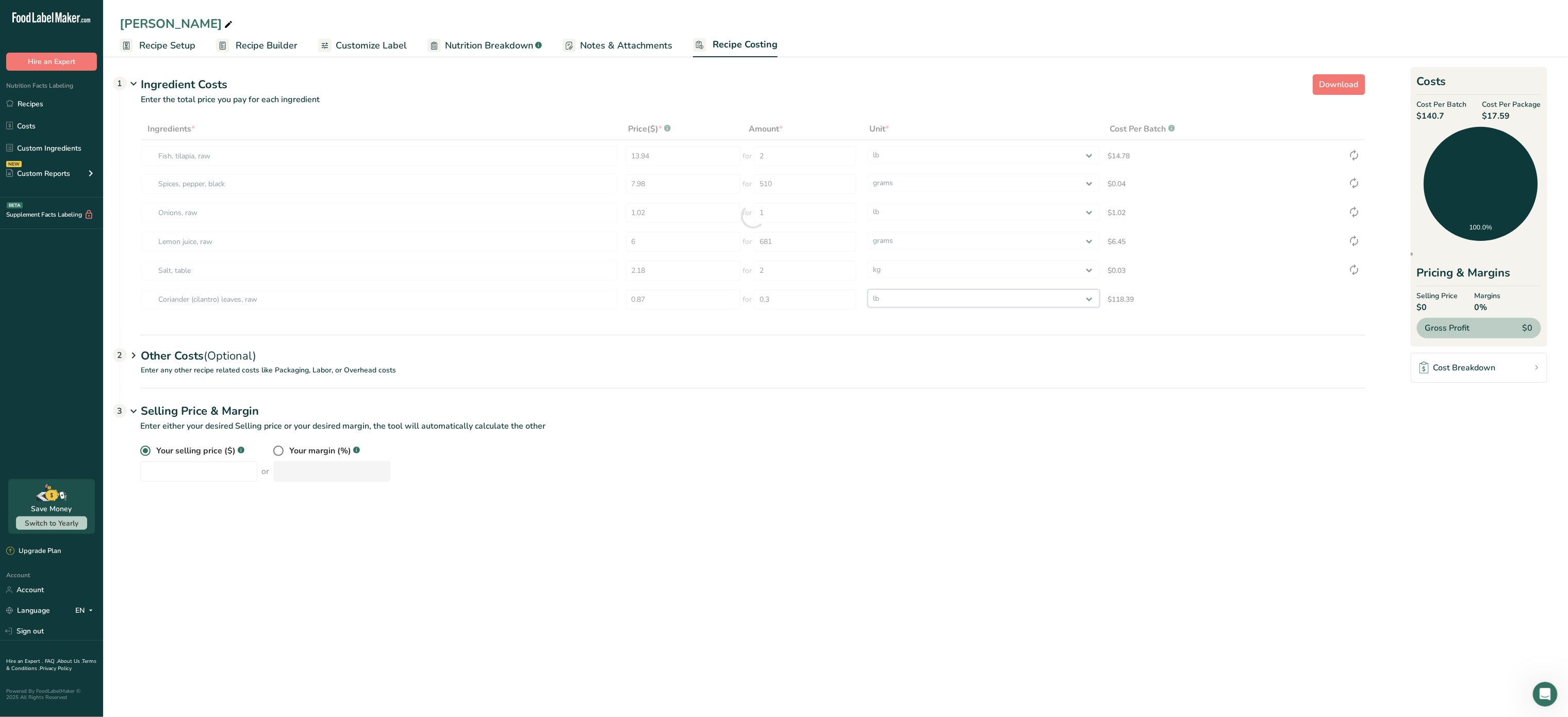
click at [951, 299] on div "Ingredients * Price($) * .a-a{fill:#347362;}.b-a{fill:#fff;} Amount * Unit * Co…" at bounding box center [752, 216] width 1224 height 196
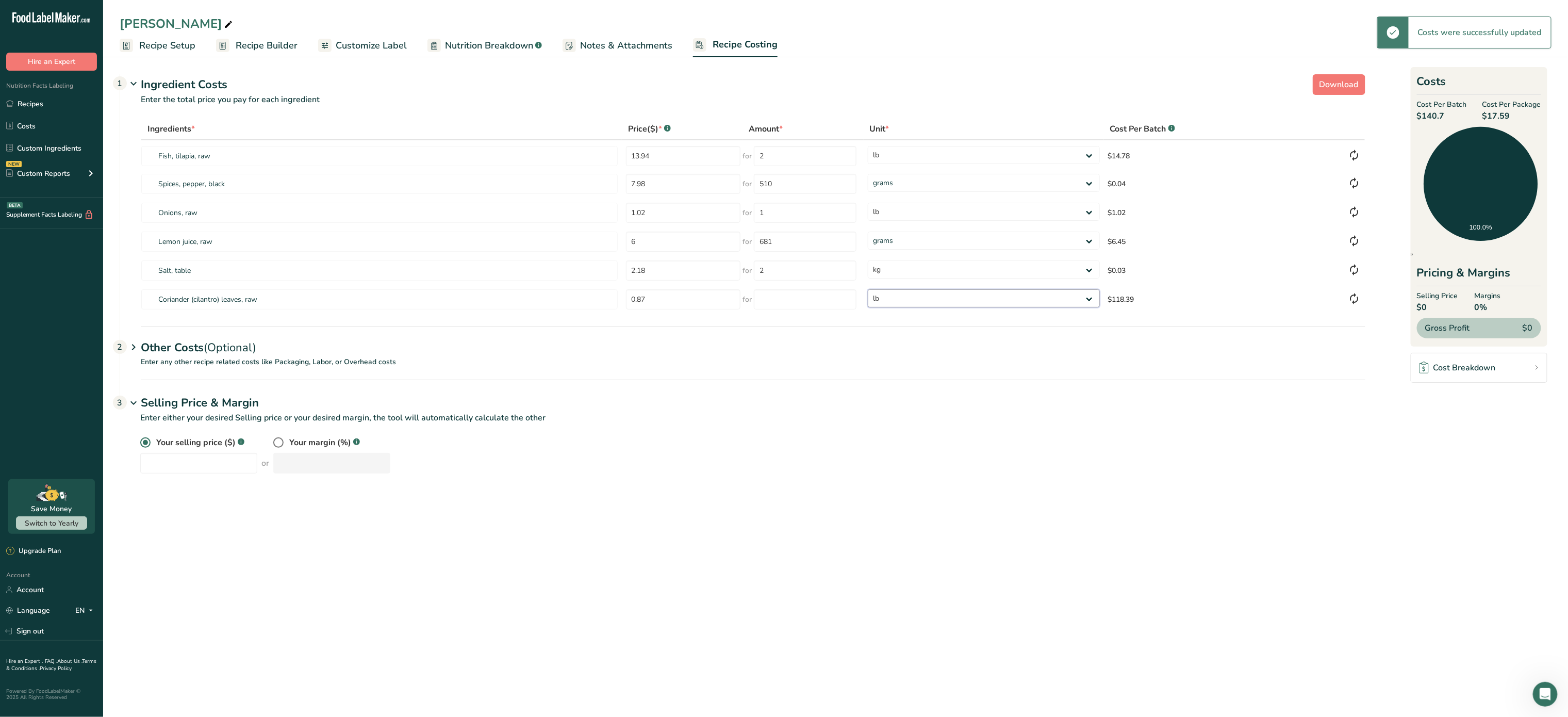
click at [868, 289] on select "grams kg mg mcg lb oz" at bounding box center [983, 298] width 232 height 18
click at [793, 453] on div "Your selling price ($) .a-a{fill:#347362;}.b-a{fill:#fff;} or Your margin (%) .…" at bounding box center [753, 455] width 1225 height 38
click at [790, 304] on input "number" at bounding box center [805, 299] width 103 height 20
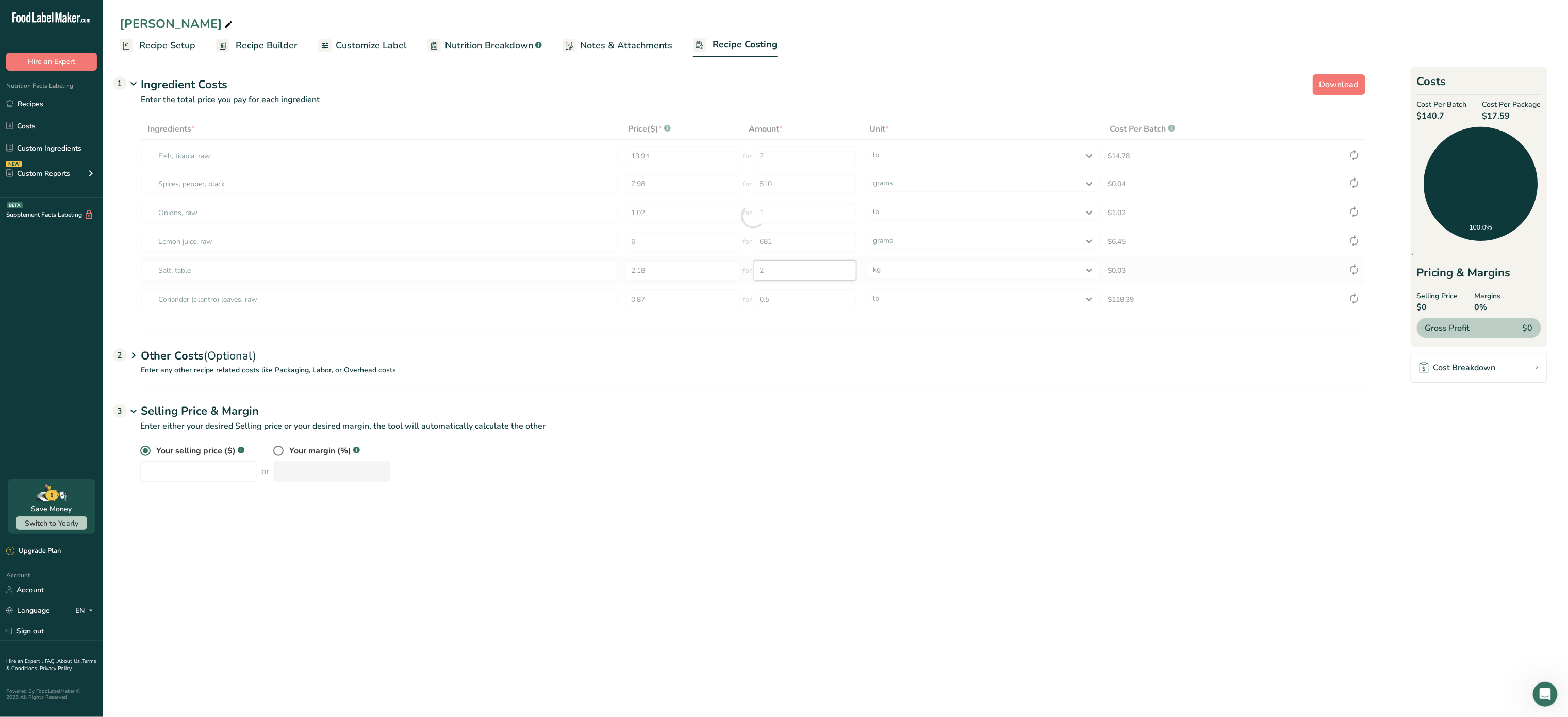
click at [785, 275] on div "Ingredients * Price($) * .a-a{fill:#347362;}.b-a{fill:#fff;} Amount * Unit * Co…" at bounding box center [752, 216] width 1224 height 196
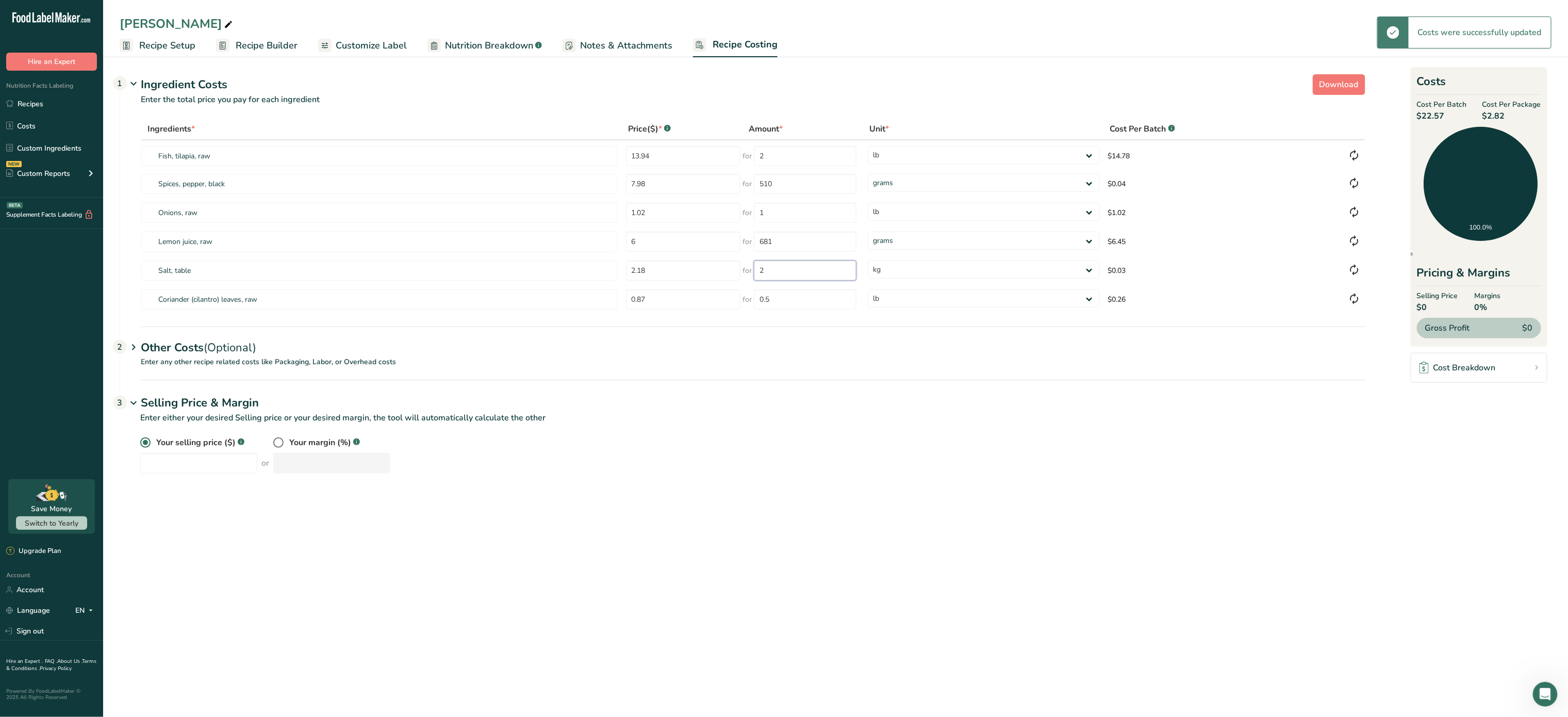
type input "1"
click at [816, 305] on input "1" at bounding box center [805, 299] width 103 height 20
click at [689, 296] on input "0.87" at bounding box center [683, 299] width 115 height 20
type input "0"
type input "1.72"
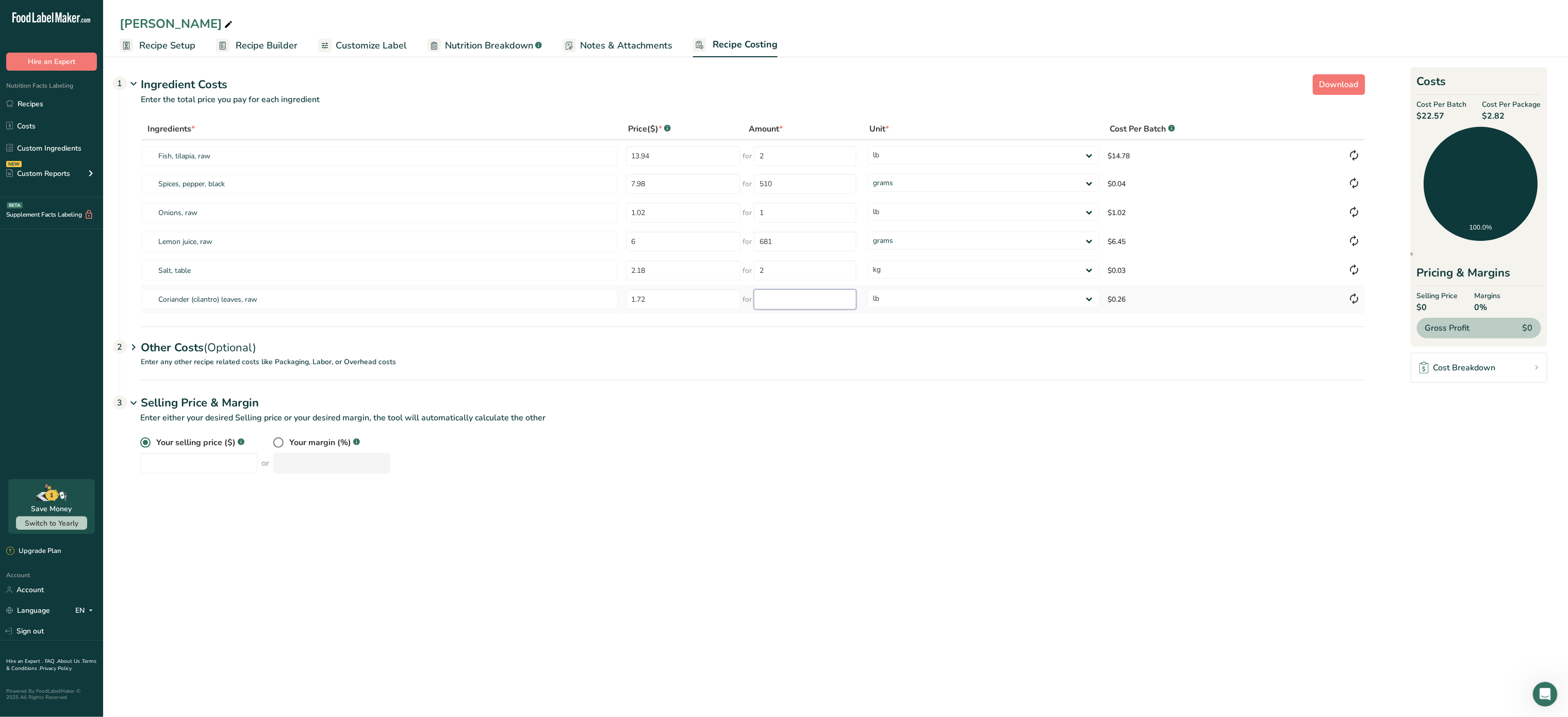
click at [821, 297] on input "number" at bounding box center [805, 299] width 103 height 20
type input "1"
click at [908, 302] on div "Ingredients * Price($) * .a-a{fill:#347362;}.b-a{fill:#fff;} Amount * Unit * Co…" at bounding box center [752, 216] width 1224 height 196
click at [814, 485] on div "Your selling price ($) .a-a{fill:#347362;}.b-a{fill:#fff;} or Your margin (%) .…" at bounding box center [742, 461] width 1245 height 49
click at [198, 352] on div "Other Costs (Optional) 2" at bounding box center [752, 341] width 1224 height 30
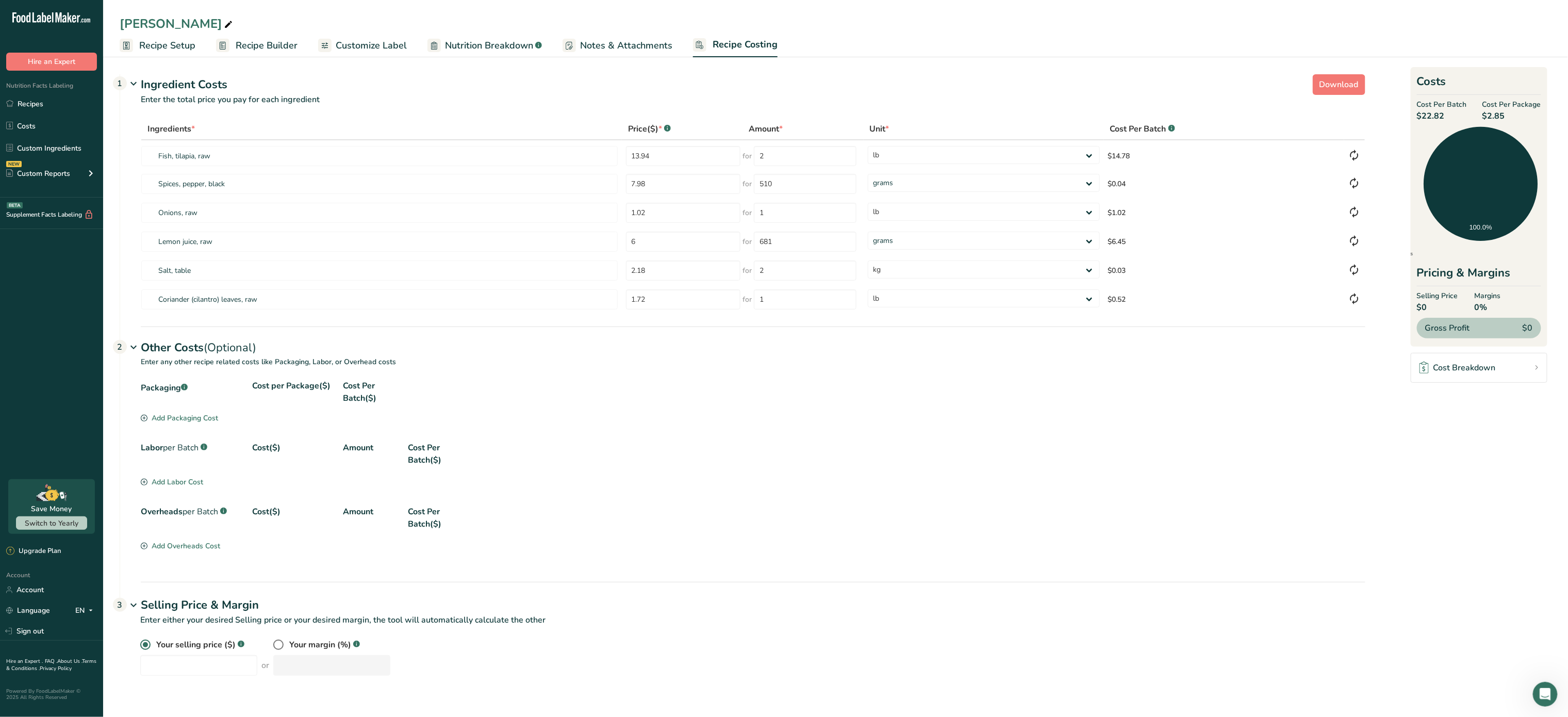
click at [208, 421] on div "Add Packaging Cost" at bounding box center [179, 417] width 77 height 11
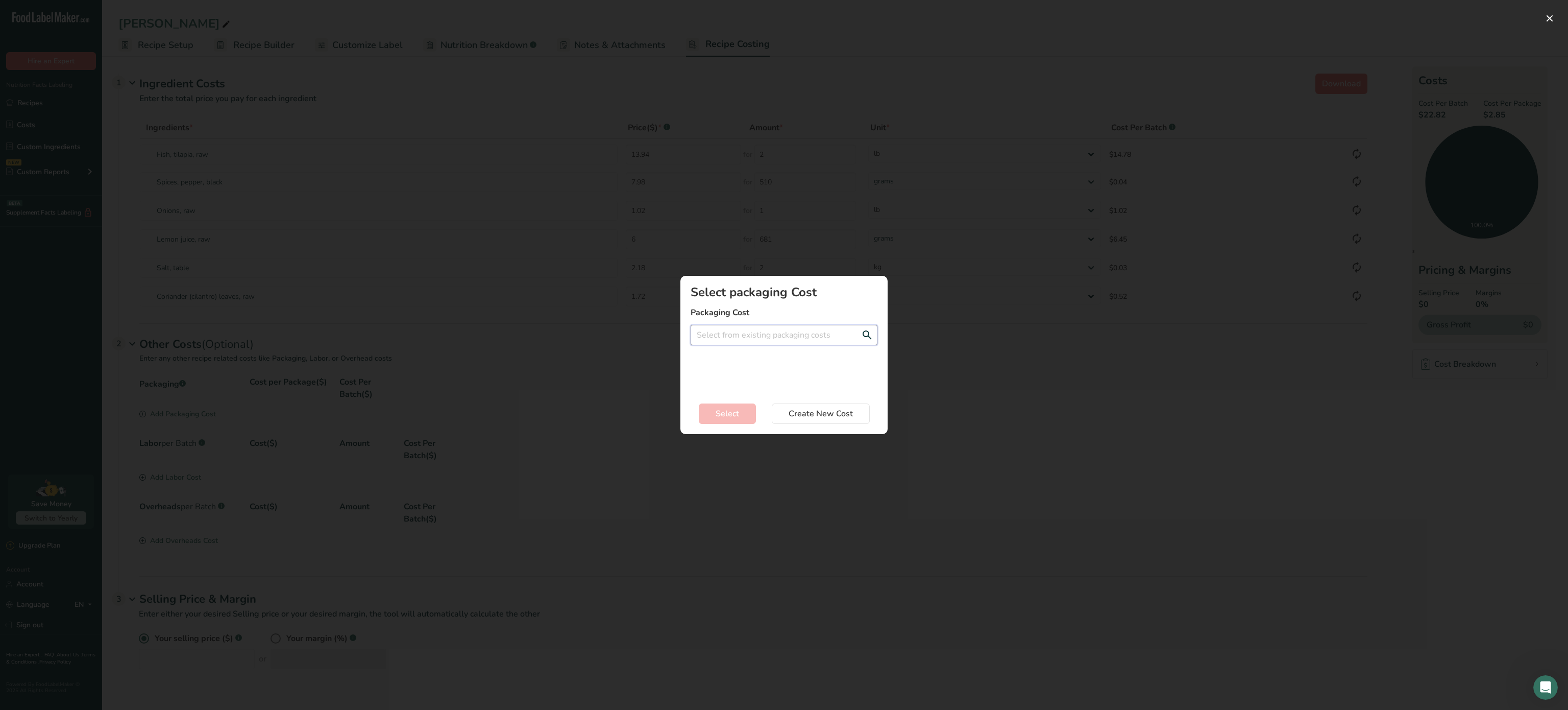
click at [721, 342] on input "Add New Recipe Cost Modal" at bounding box center [784, 334] width 187 height 20
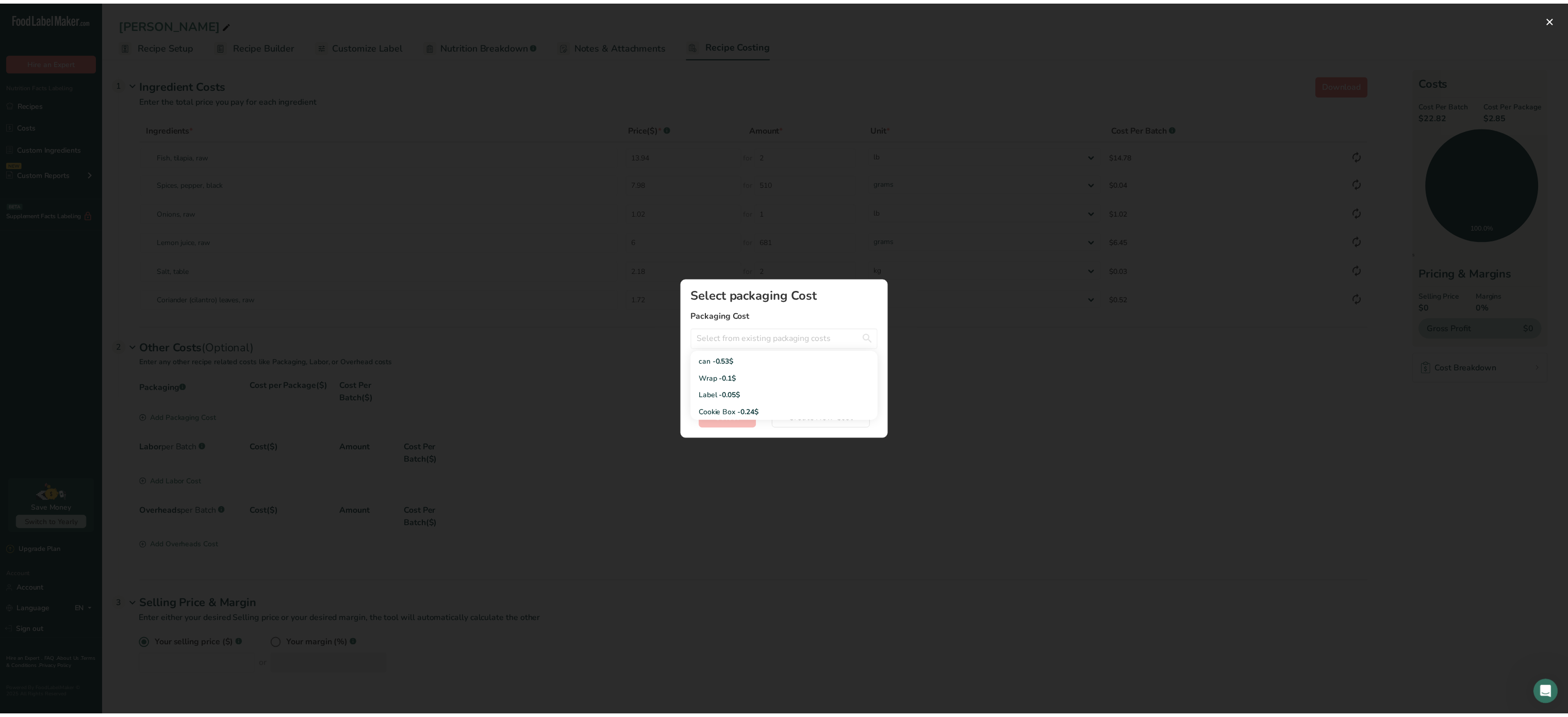
scroll to position [99, 0]
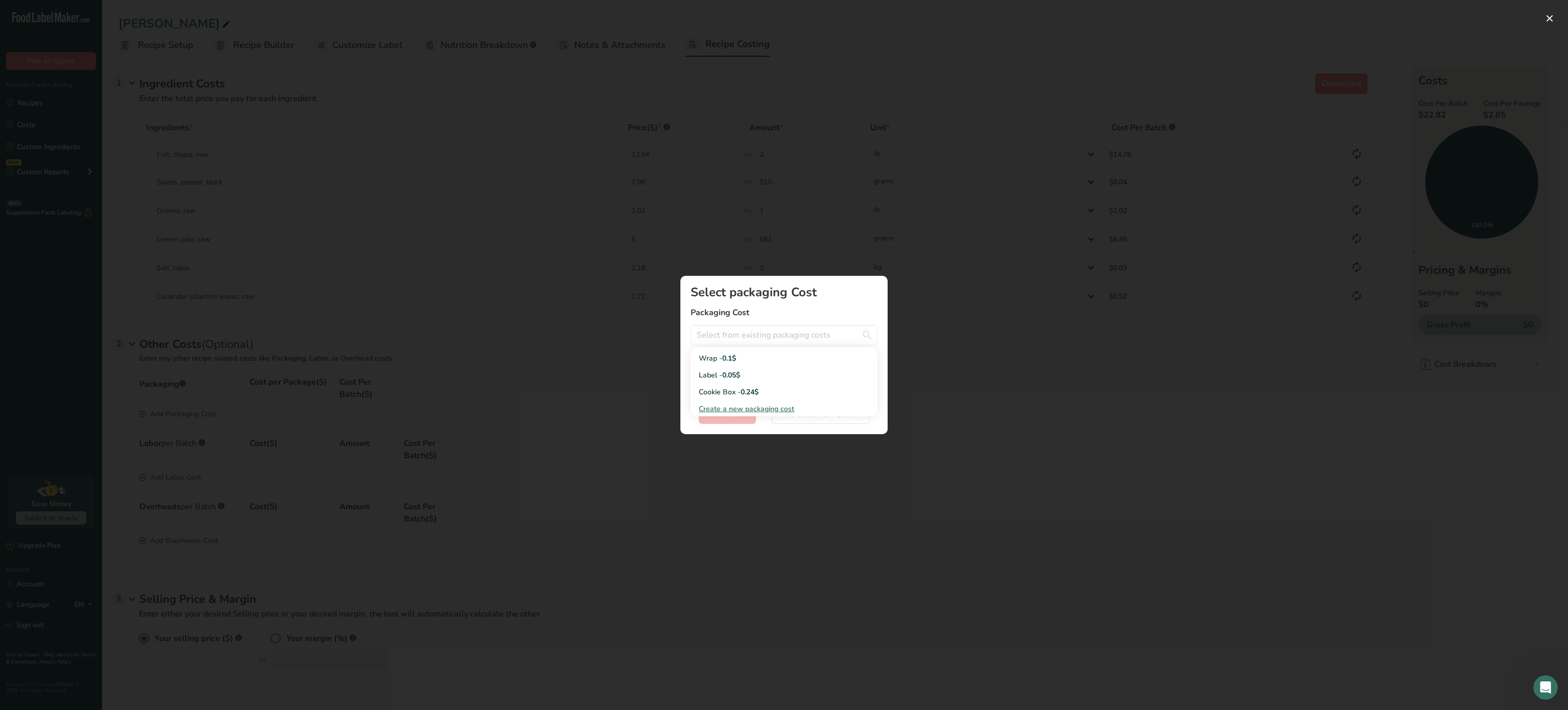
click at [768, 409] on span "Create a new packaging cost" at bounding box center [747, 408] width 95 height 10
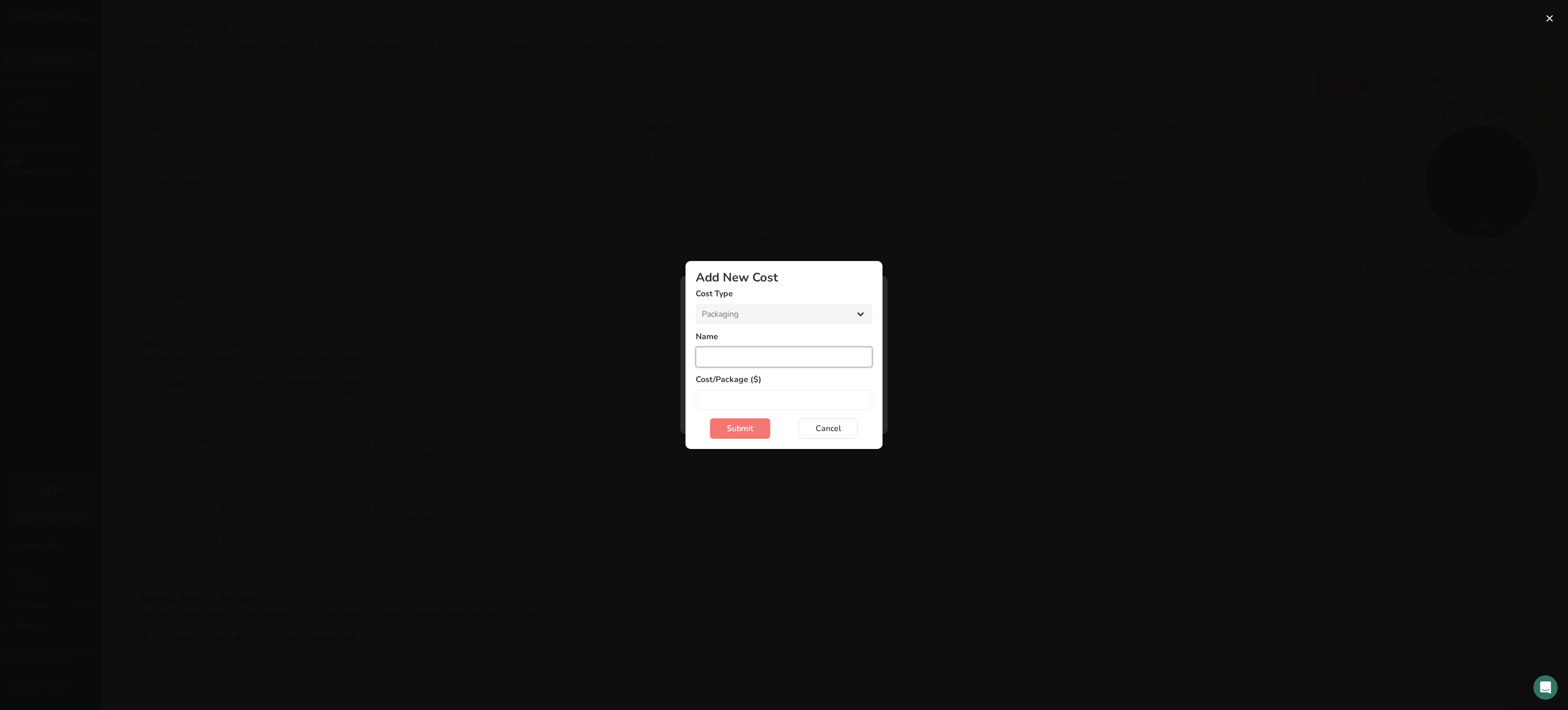
click at [722, 359] on input "Add New Cost Modal" at bounding box center [784, 356] width 176 height 20
type input "bowl"
click at [755, 400] on input "Add New Cost Modal" at bounding box center [784, 399] width 176 height 20
type input "0.45"
click at [753, 427] on button "Submit" at bounding box center [740, 428] width 60 height 20
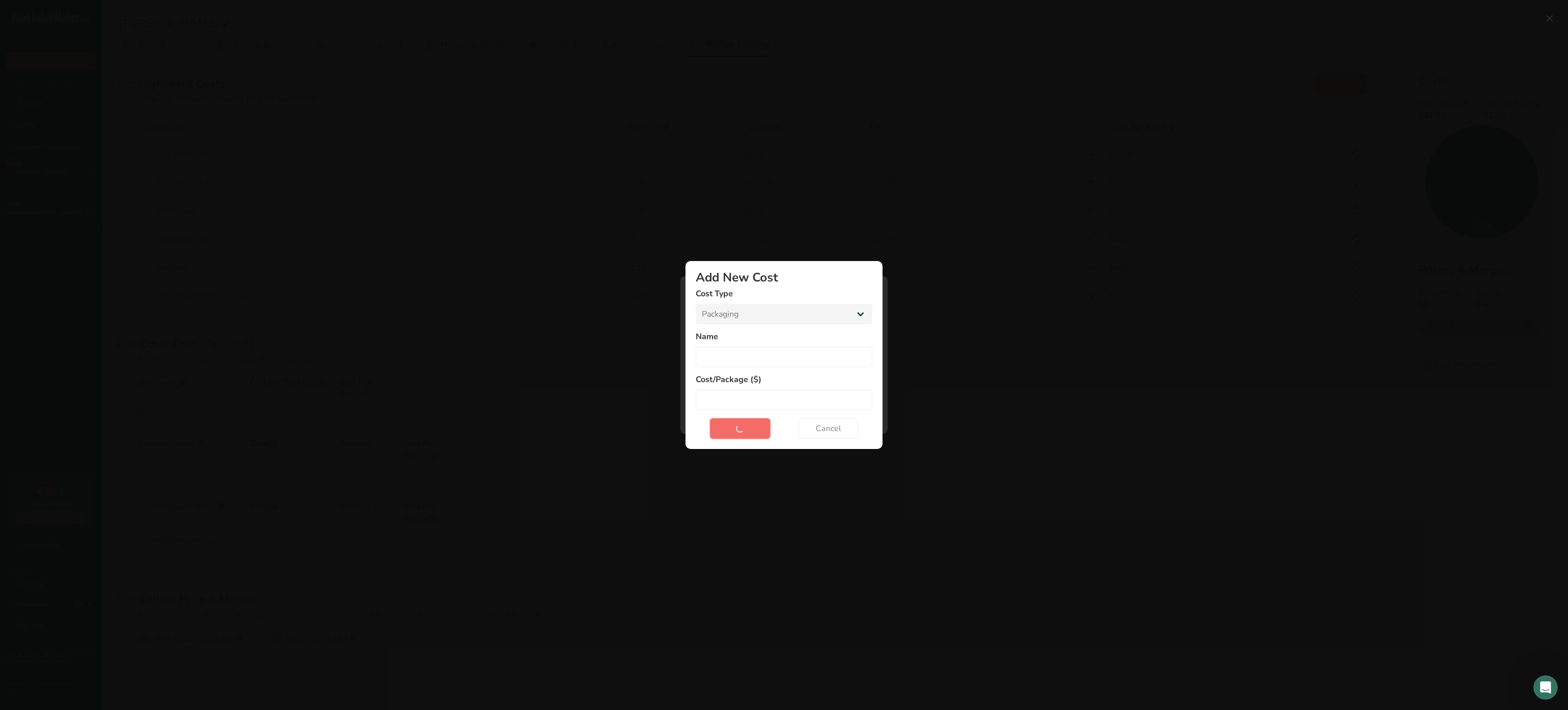
select select "Add New Cost Modal"
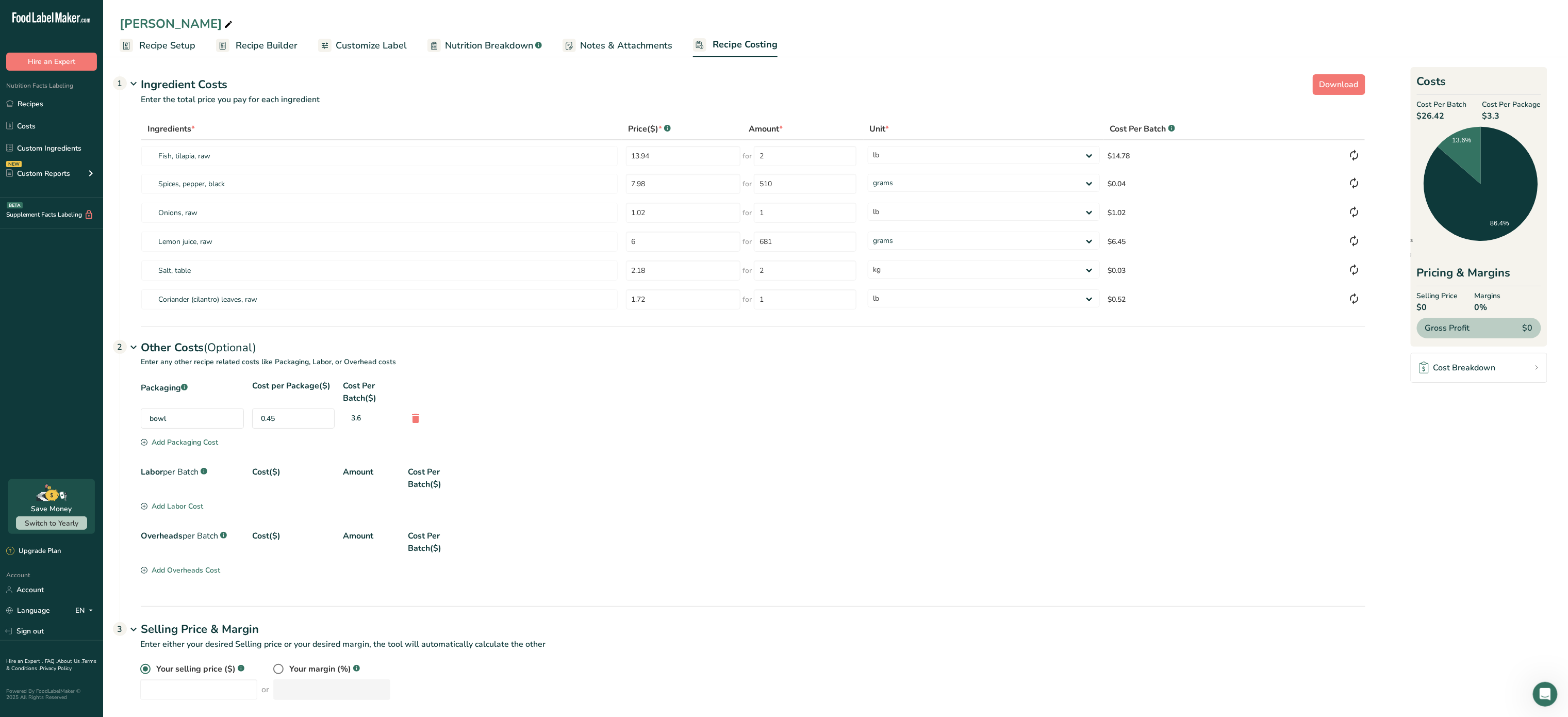
click at [180, 440] on div "Add Packaging Cost" at bounding box center [179, 441] width 77 height 11
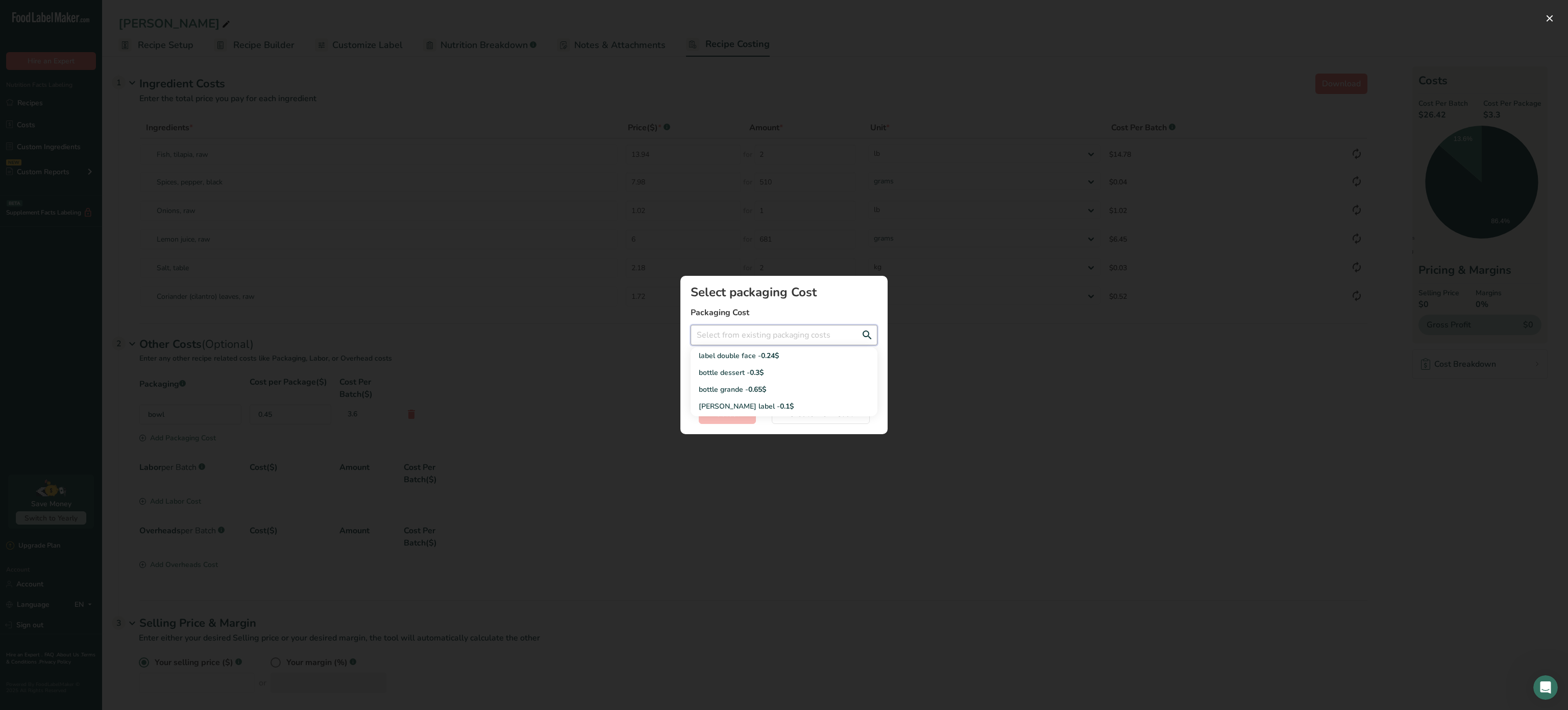
click at [768, 334] on input "Add New Recipe Cost Modal" at bounding box center [784, 334] width 187 height 20
type input "s"
click at [765, 385] on div "labelolive - 0.2$" at bounding box center [776, 389] width 155 height 10
type input "labelolive - 0.2$"
click at [729, 416] on span "Select" at bounding box center [727, 413] width 24 height 12
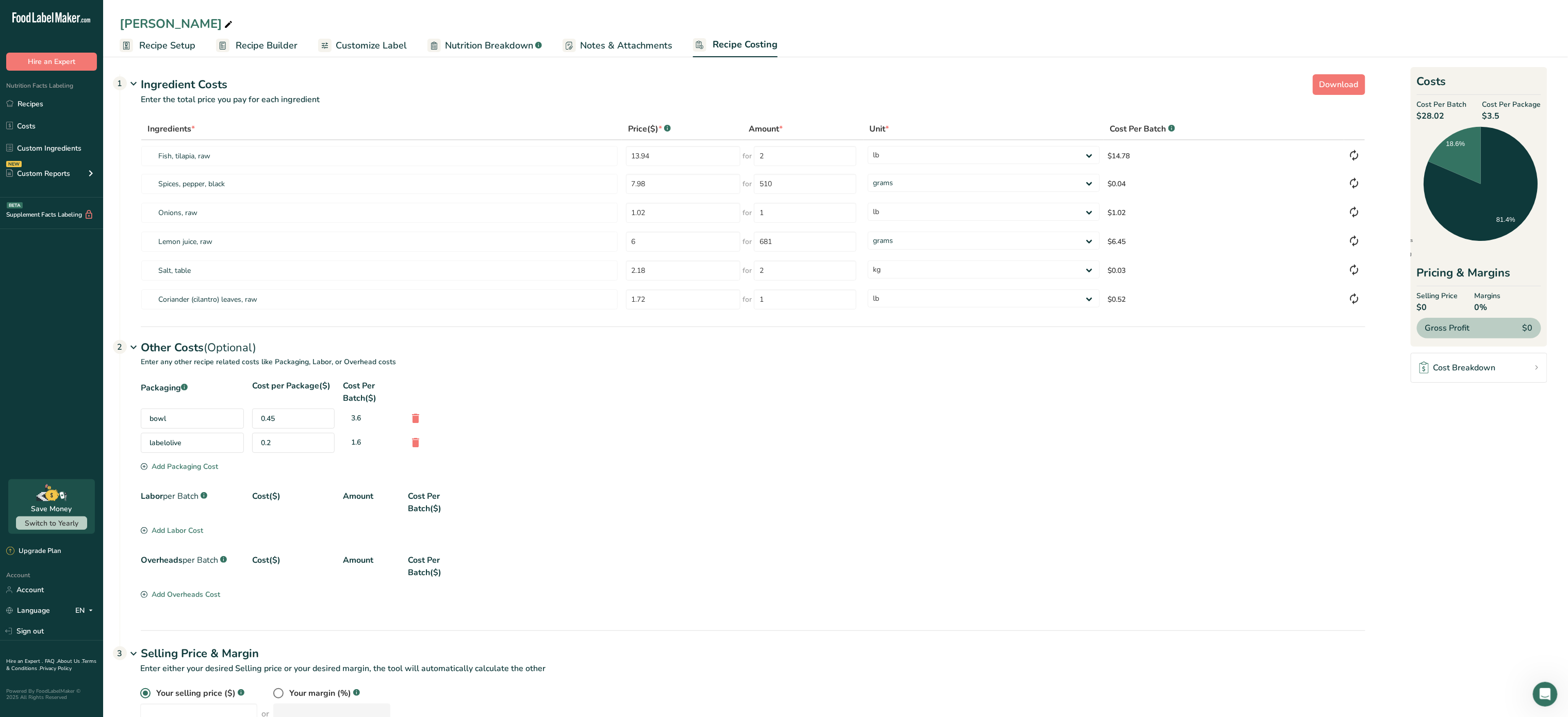
click at [185, 533] on div "Add Labor Cost" at bounding box center [171, 530] width 63 height 11
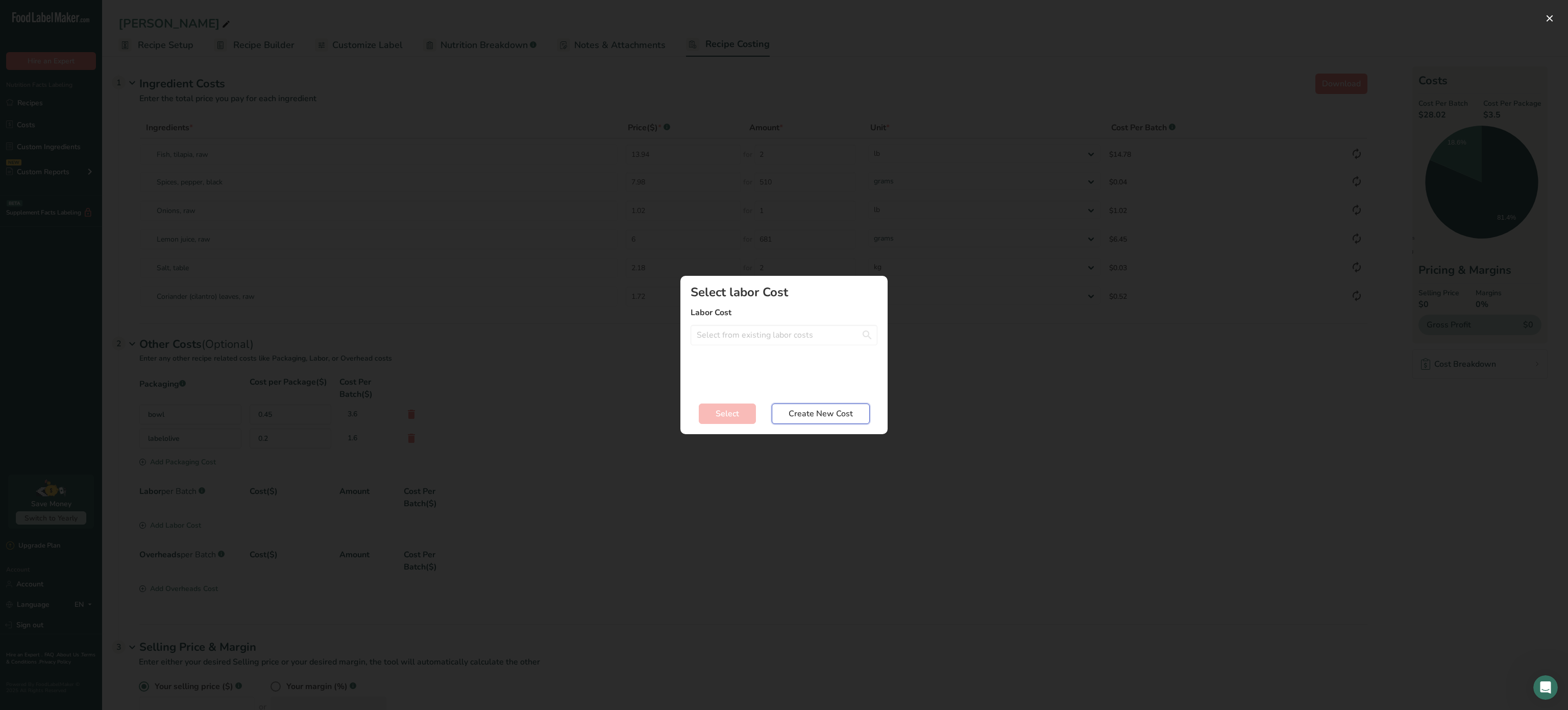
click at [809, 409] on span "Create New Cost" at bounding box center [820, 413] width 64 height 12
select select "2"
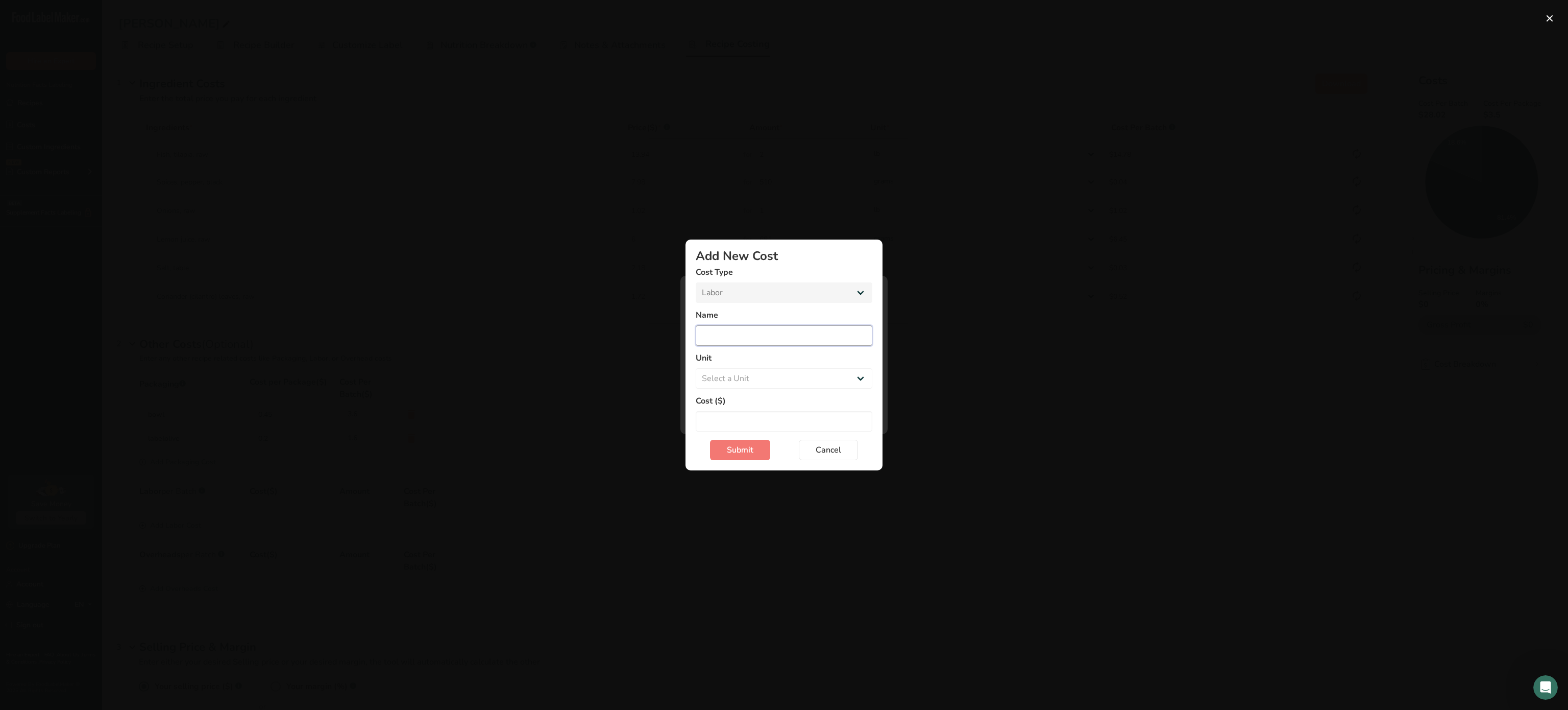
click at [744, 340] on input "Add New Cost Modal" at bounding box center [784, 335] width 176 height 20
click at [745, 400] on label "Cost ($)" at bounding box center [784, 401] width 176 height 12
click at [749, 337] on input "blanca" at bounding box center [784, 335] width 176 height 20
type input "b"
type input "emplo1"
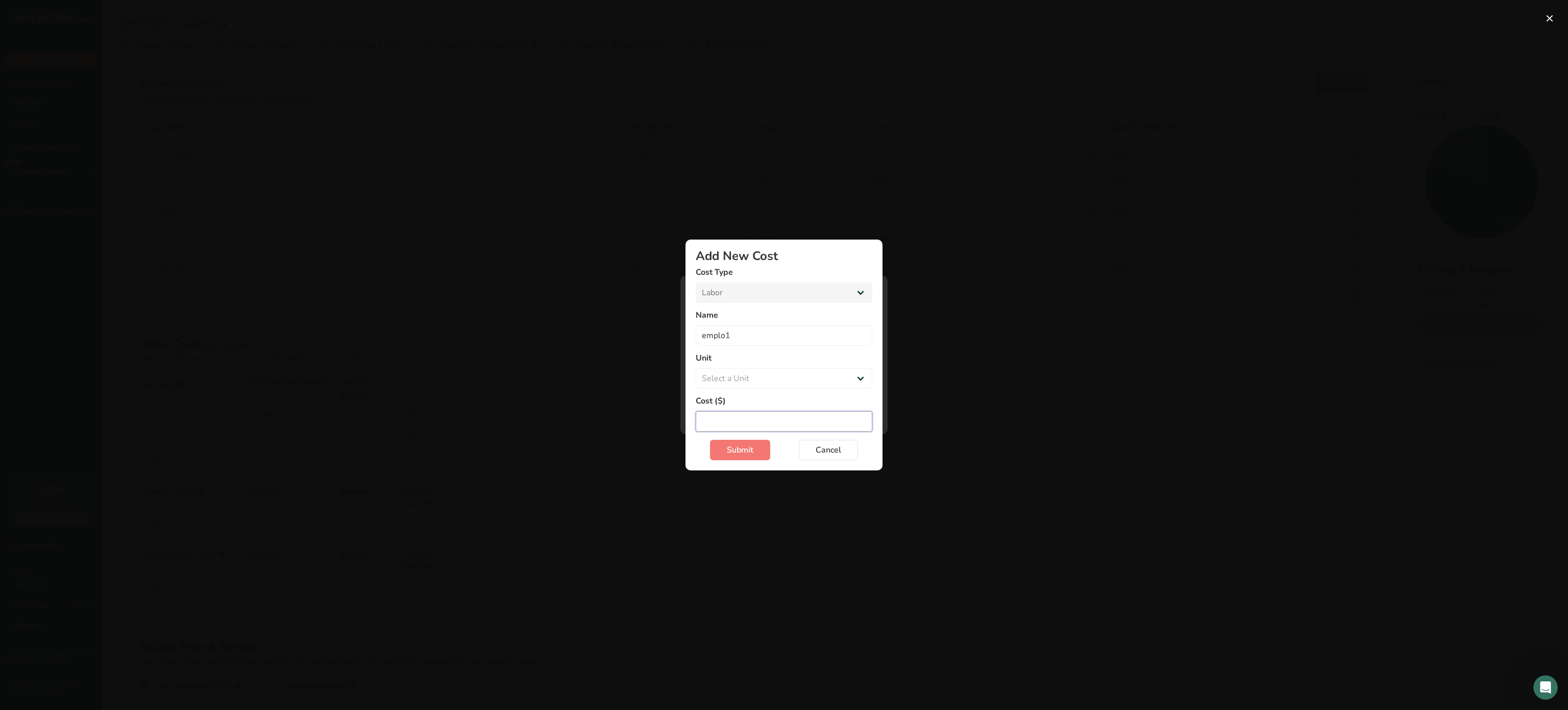
click at [740, 415] on input "Add New Cost Modal" at bounding box center [784, 421] width 176 height 20
type input "15"
click at [735, 453] on span "Submit" at bounding box center [740, 449] width 27 height 12
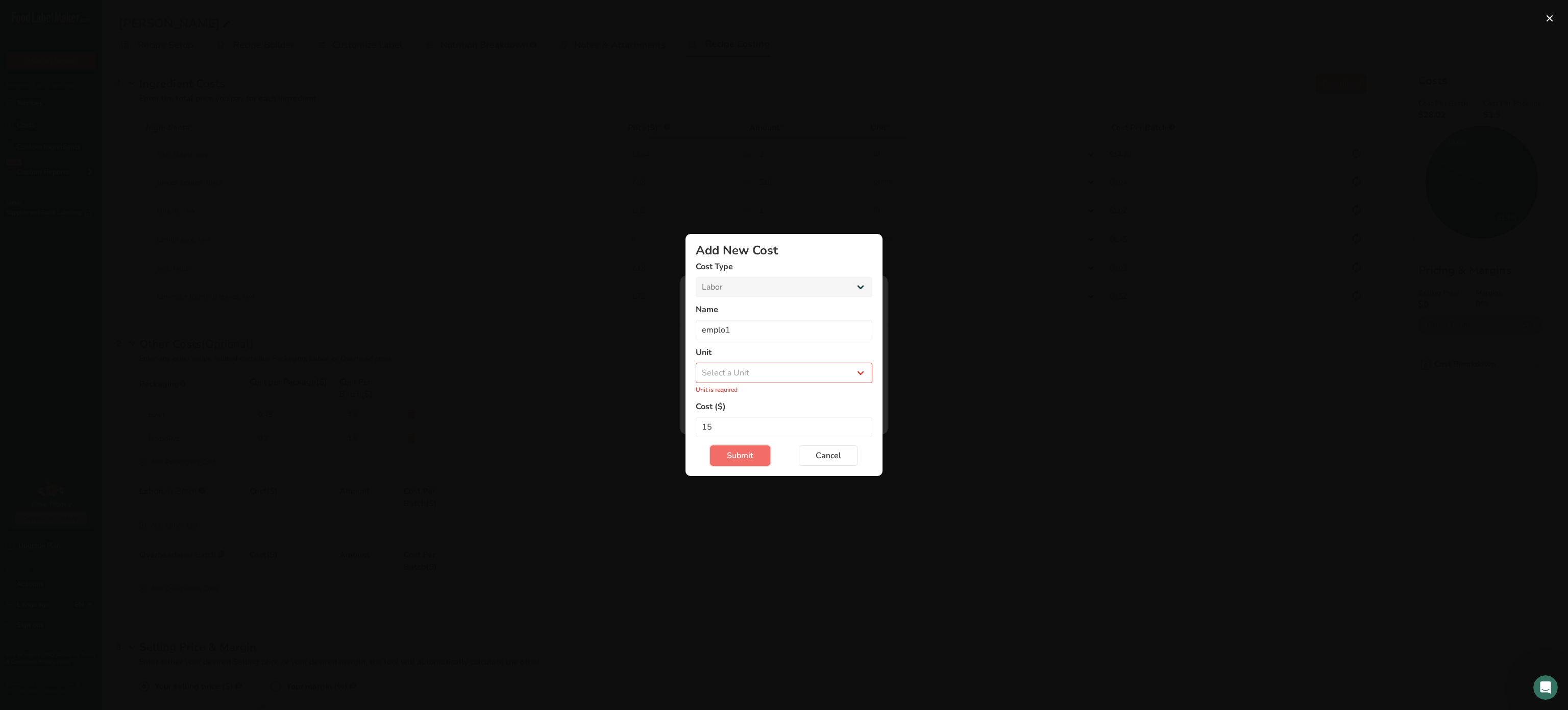
click at [751, 450] on span "Submit" at bounding box center [740, 455] width 27 height 12
click at [753, 373] on select "Select a Unit Day Hour" at bounding box center [784, 372] width 176 height 20
select select "1"
click at [696, 368] on select "Select a Unit Day Hour" at bounding box center [784, 372] width 176 height 20
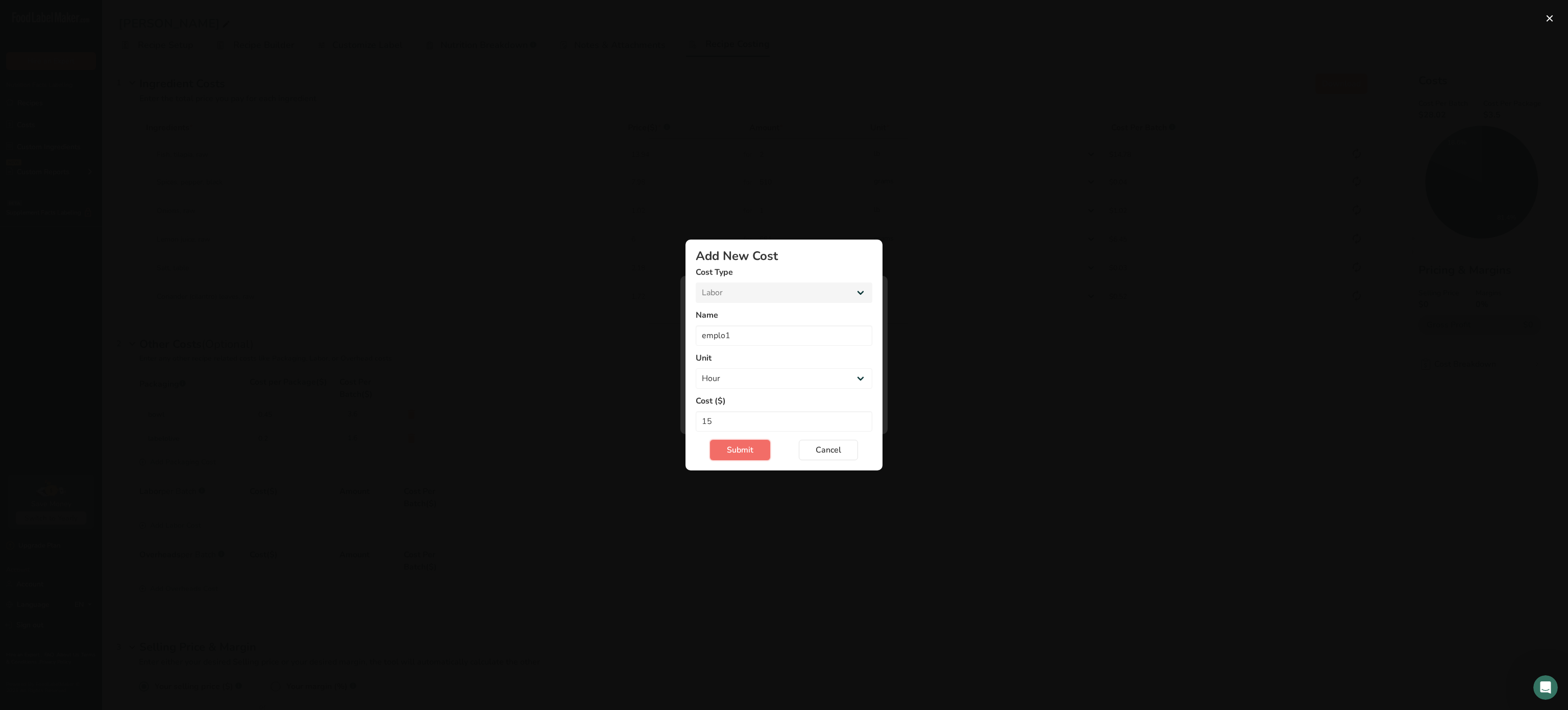
click at [730, 454] on span "Submit" at bounding box center [740, 449] width 27 height 12
select select "Add New Cost Modal"
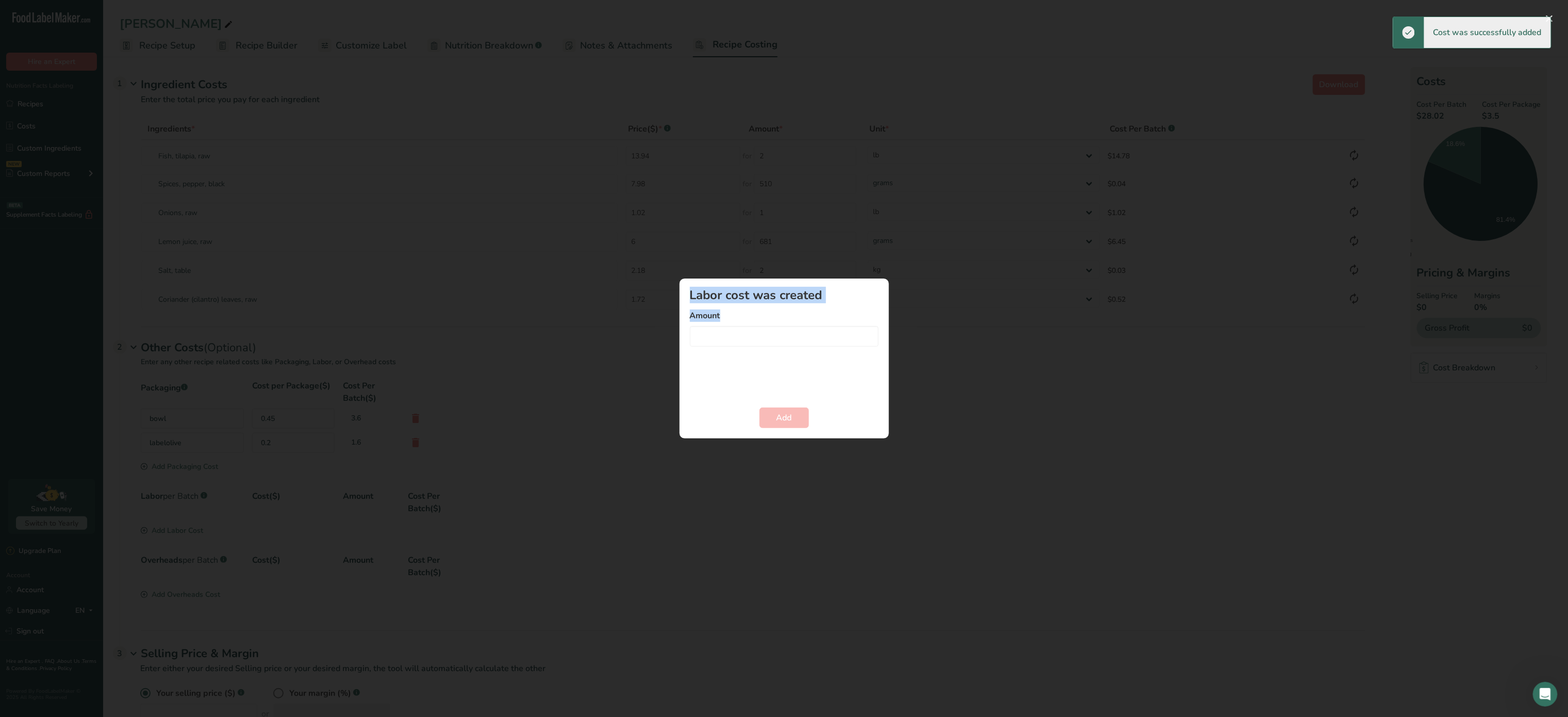
drag, startPoint x: 737, startPoint y: 459, endPoint x: 794, endPoint y: 358, distance: 116.0
click at [794, 358] on div "Labor cost was created Amount Add" at bounding box center [784, 358] width 1568 height 717
click at [719, 328] on input "Add New Recipe Cost Modal" at bounding box center [784, 335] width 189 height 20
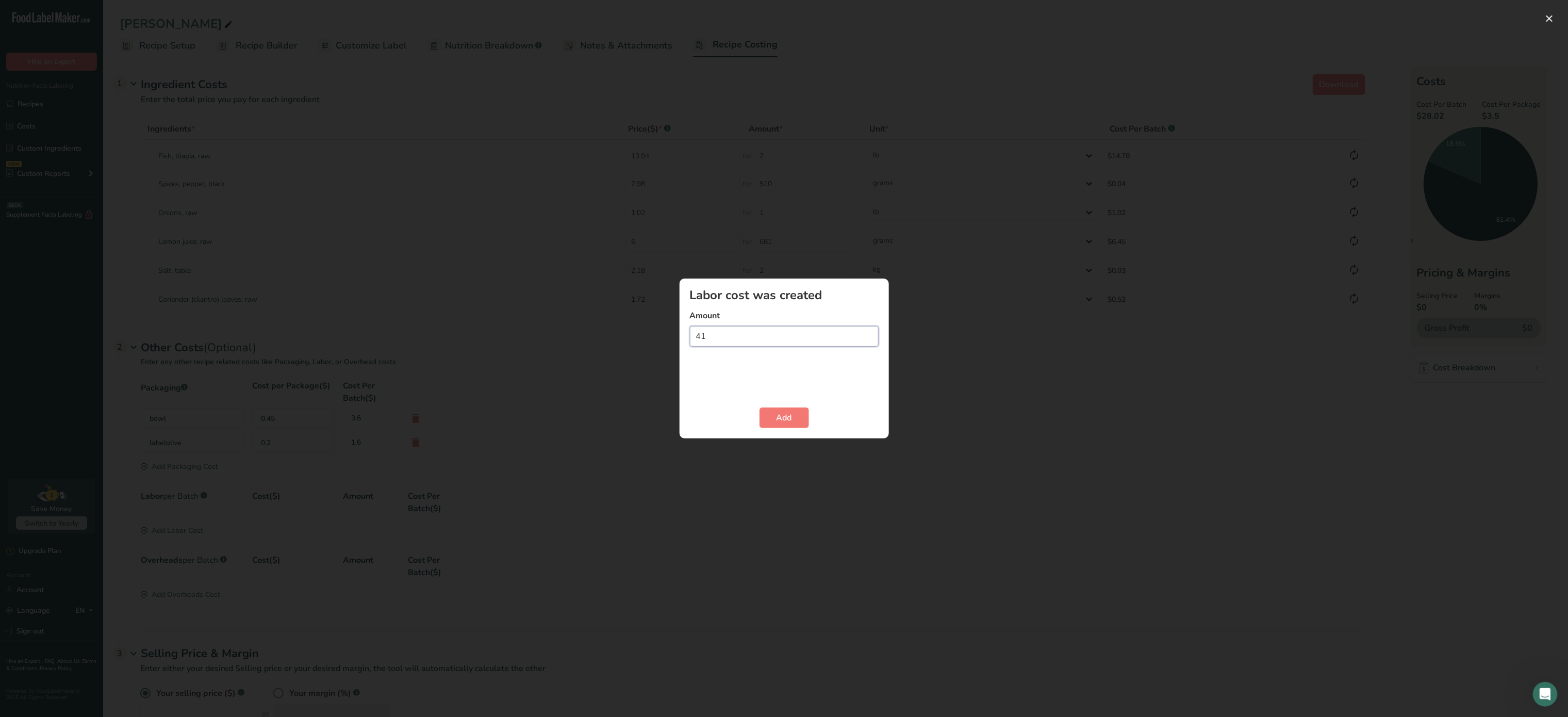
type input "4"
type input "15"
click at [776, 410] on button "Add" at bounding box center [783, 417] width 49 height 20
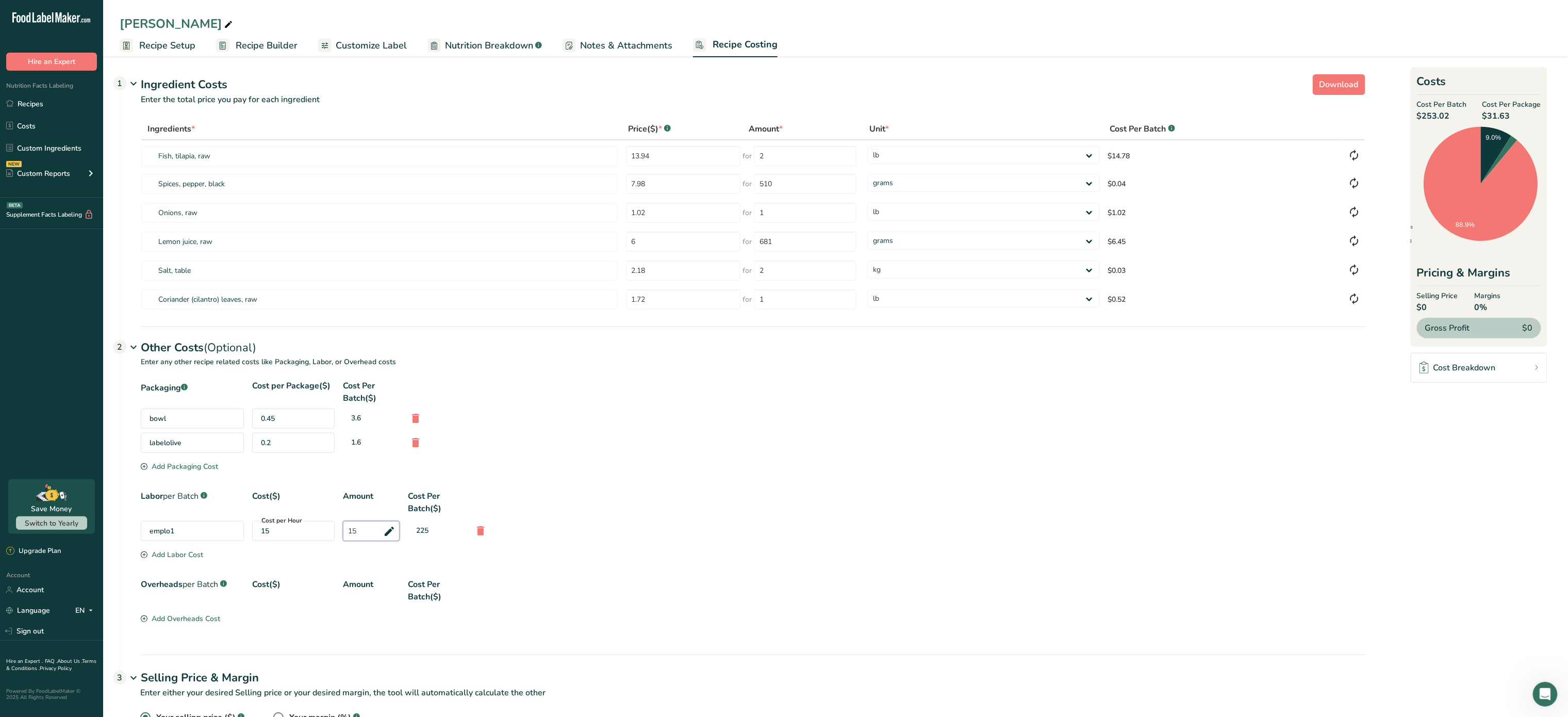
click at [369, 536] on input "15" at bounding box center [371, 531] width 57 height 20
type input "1"
click at [301, 444] on div "Packaging .a-a{fill:#347362;}.b-a{fill:#fff;} Cost per Package($) Cost Per Batc…" at bounding box center [752, 502] width 1224 height 246
click at [1497, 330] on div "Gross Profit $0" at bounding box center [1478, 328] width 124 height 20
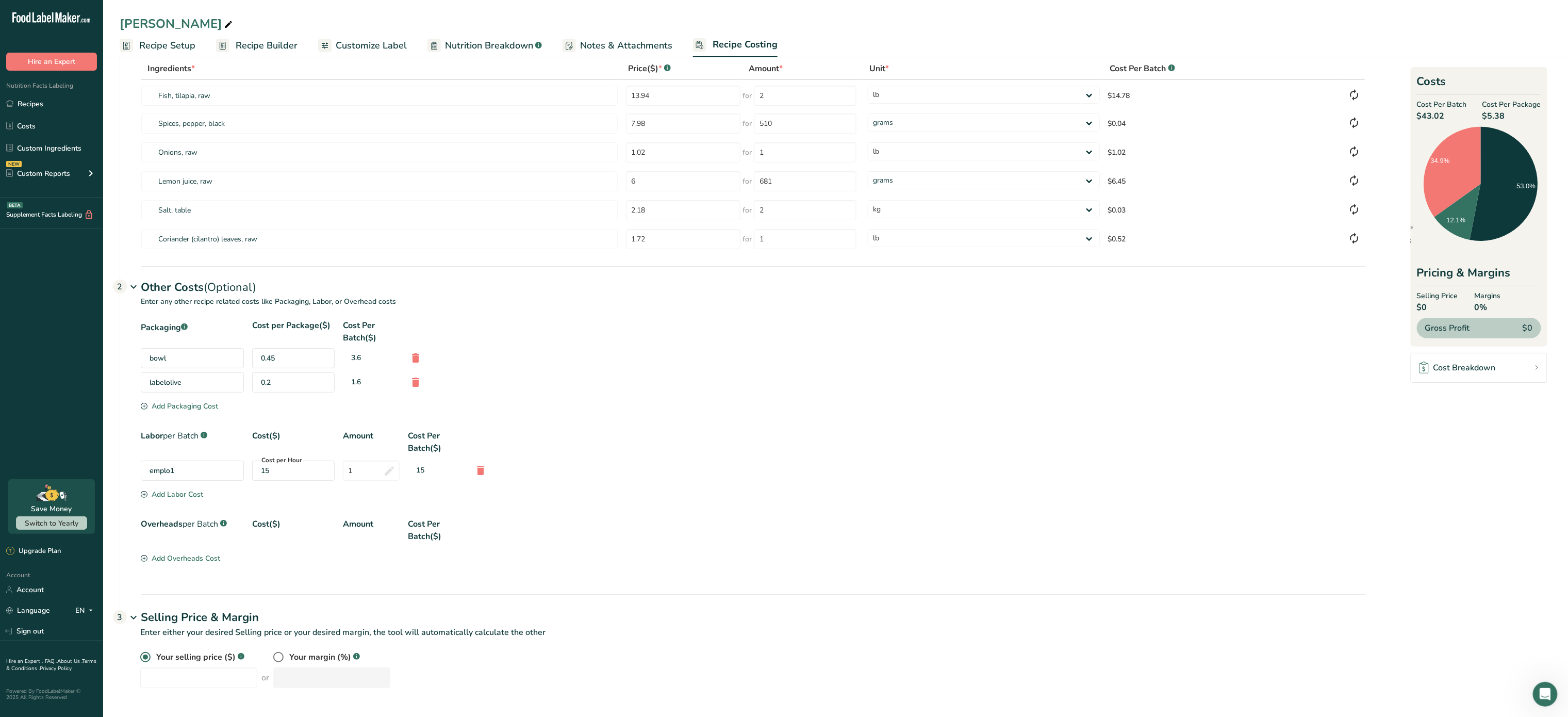
scroll to position [0, 0]
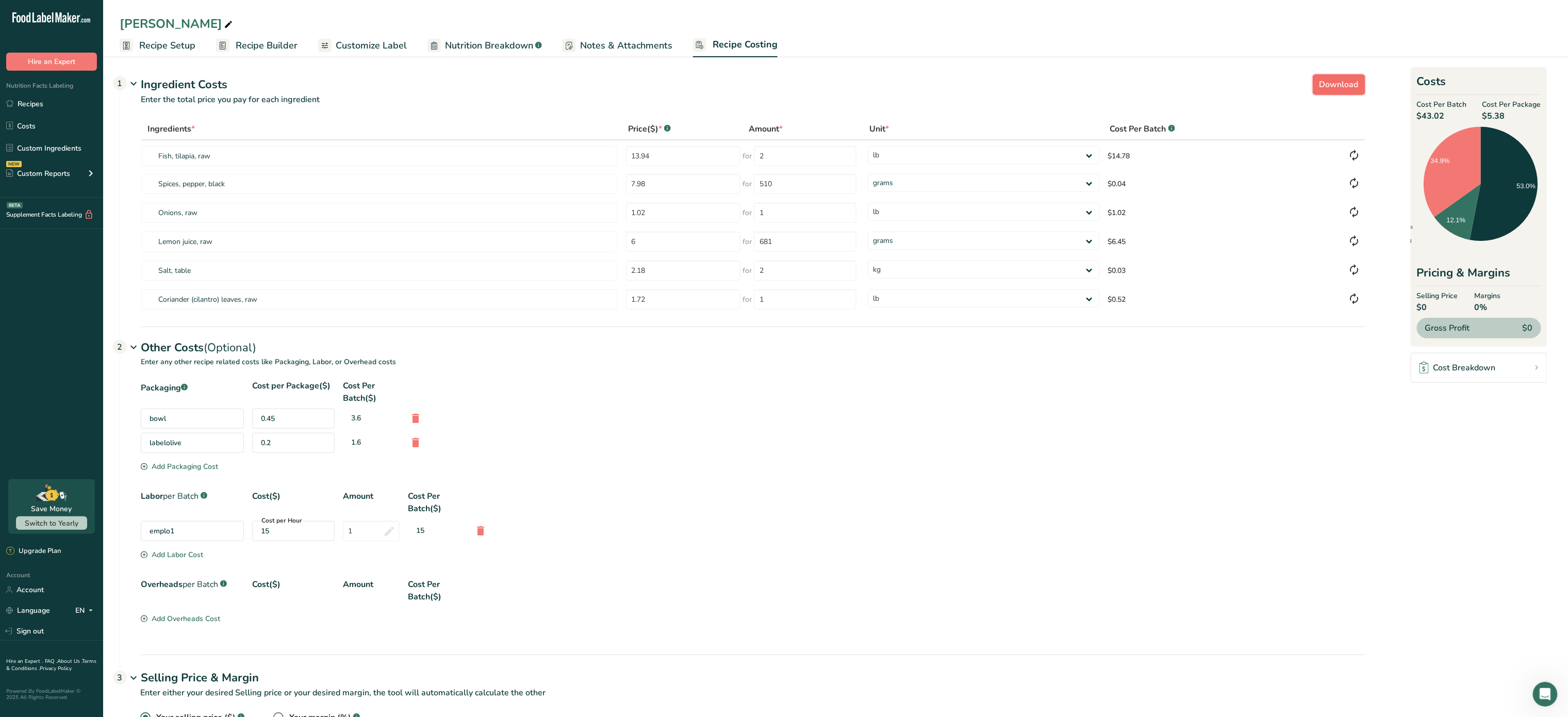
click at [1345, 93] on button "Download" at bounding box center [1339, 84] width 53 height 20
select select "12"
select select "1"
select select "12"
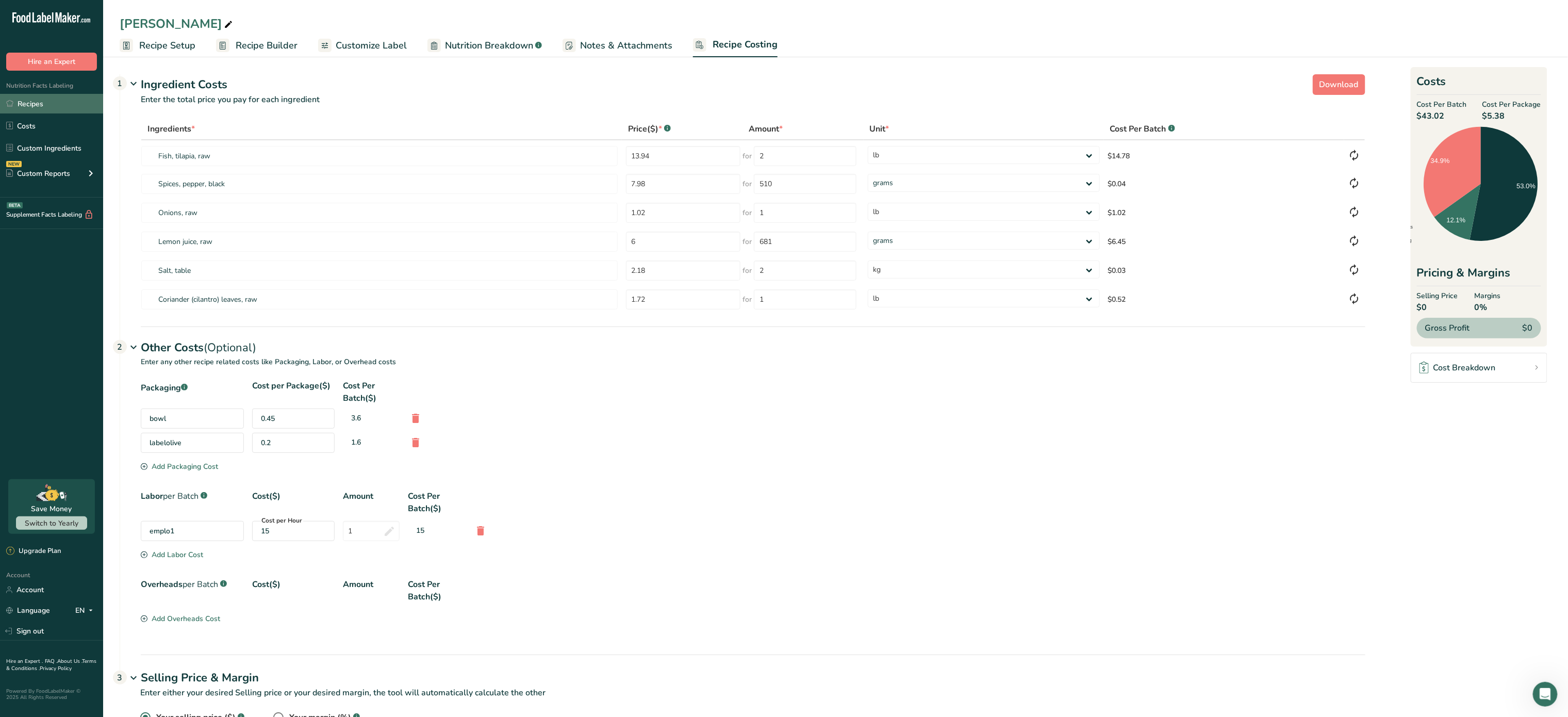
click at [39, 105] on link "Recipes" at bounding box center [51, 103] width 103 height 19
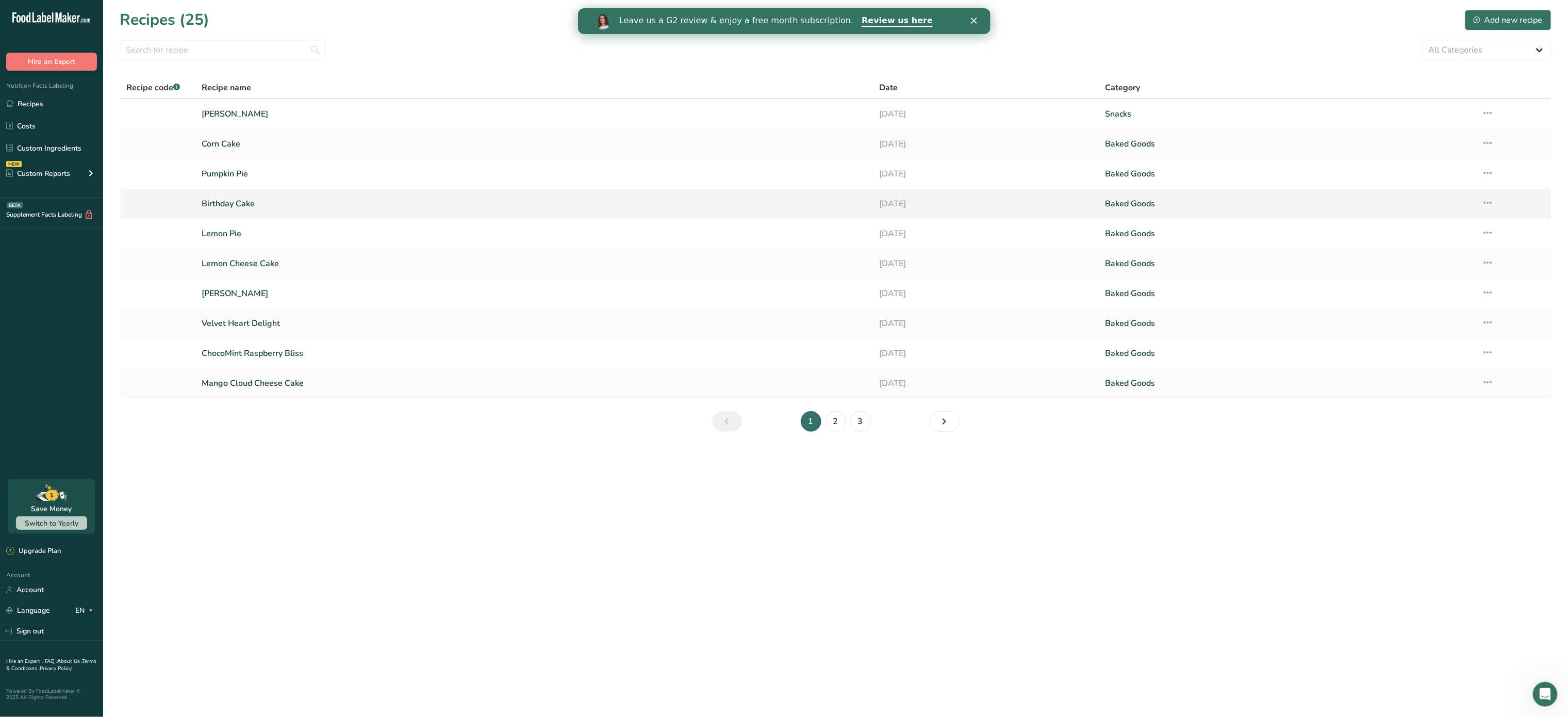
click at [244, 205] on link "Birthday Cake" at bounding box center [534, 203] width 665 height 21
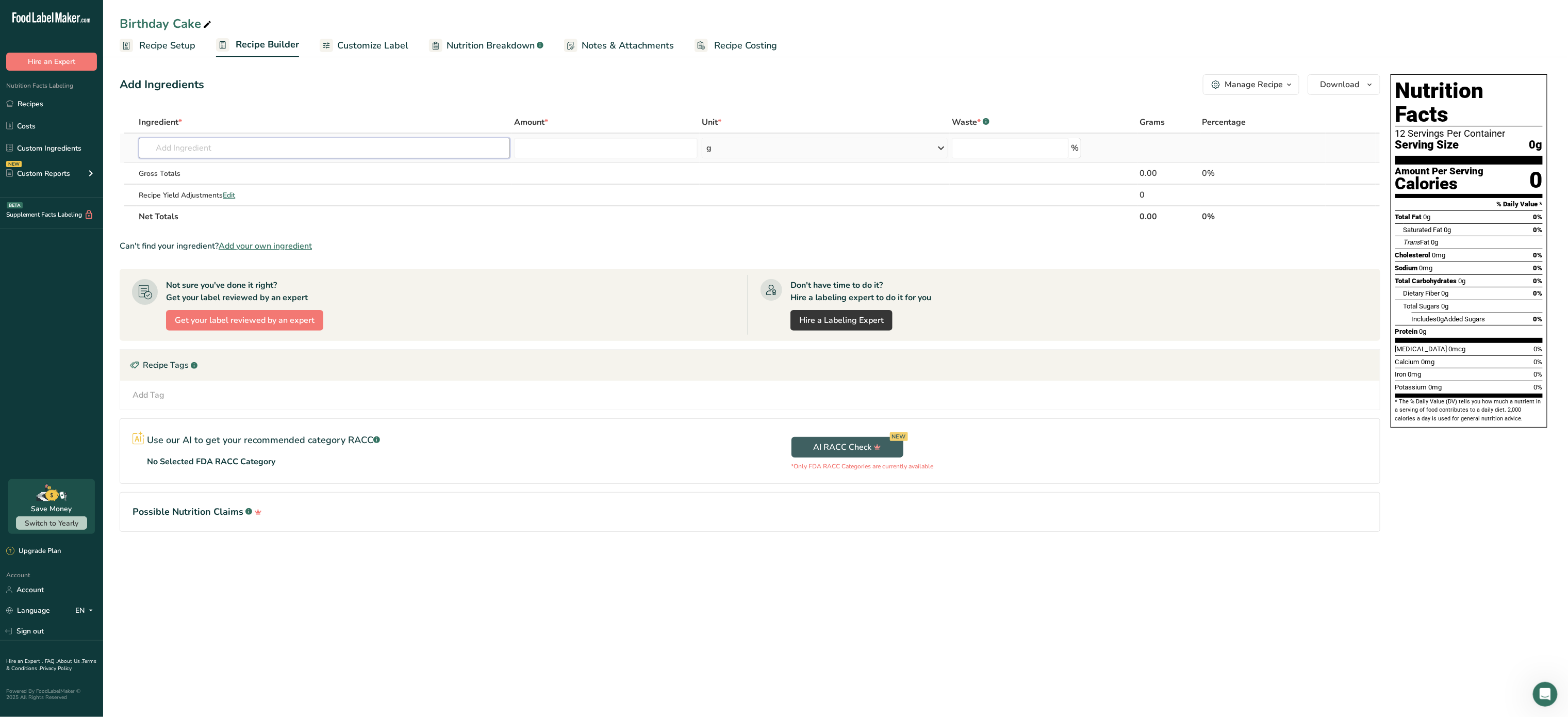
click at [250, 149] on input "text" at bounding box center [324, 147] width 371 height 20
type input "`"
click at [250, 149] on input "`" at bounding box center [324, 147] width 371 height 20
click at [250, 149] on input "text" at bounding box center [324, 147] width 371 height 20
click at [64, 144] on link "Custom Ingredients" at bounding box center [51, 147] width 103 height 19
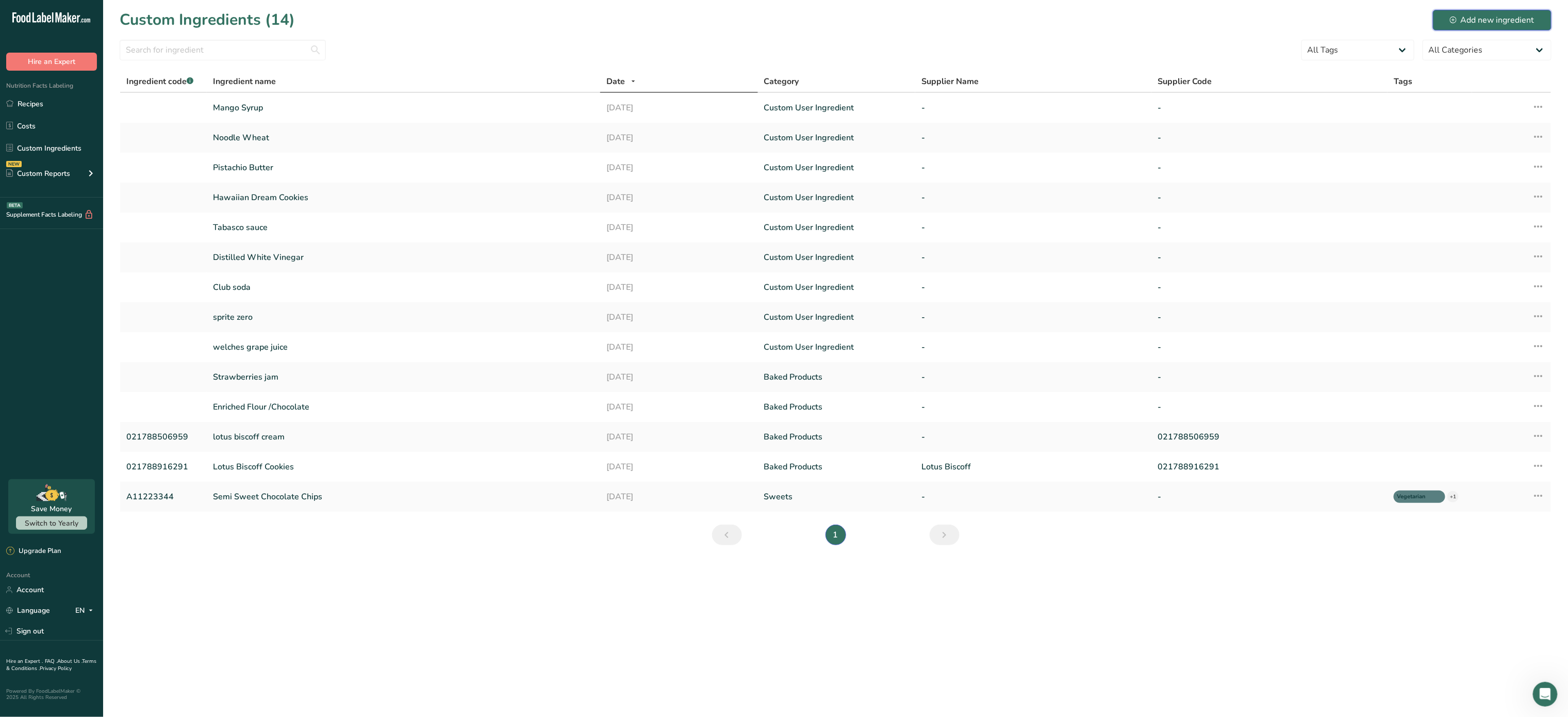
click at [1477, 16] on div "Add new ingredient" at bounding box center [1492, 19] width 85 height 13
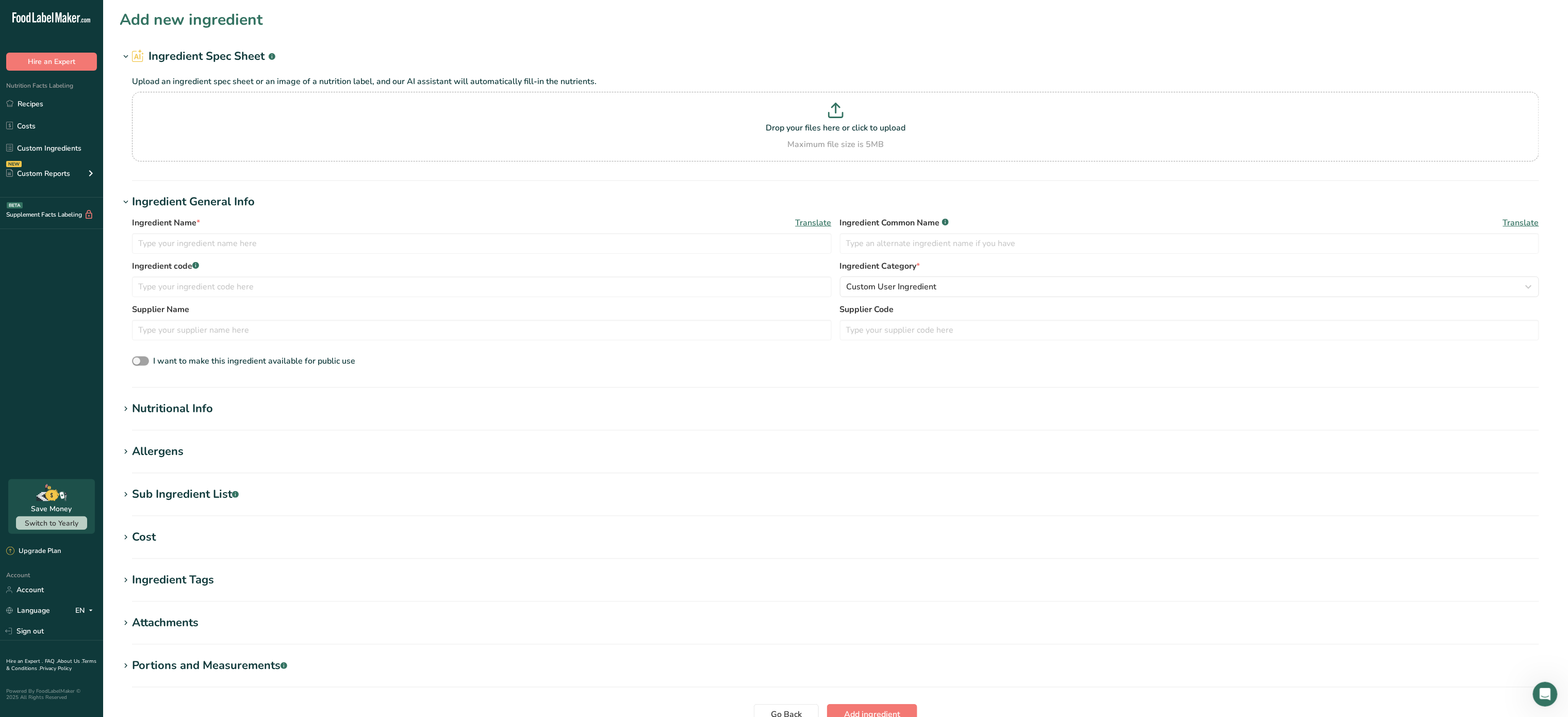
click at [150, 404] on div "Nutritional Info" at bounding box center [172, 409] width 81 height 17
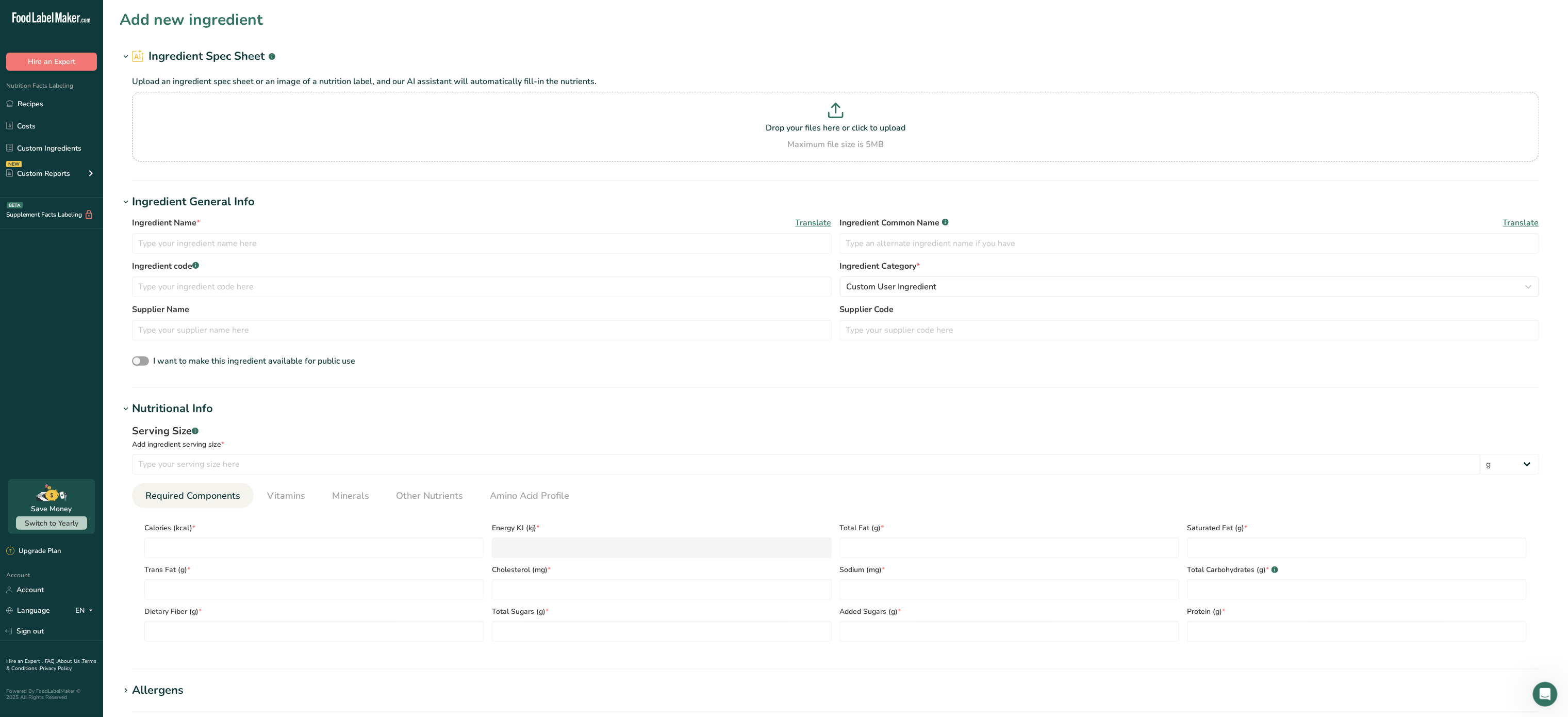
click at [150, 404] on div "Nutritional Info" at bounding box center [172, 409] width 81 height 17
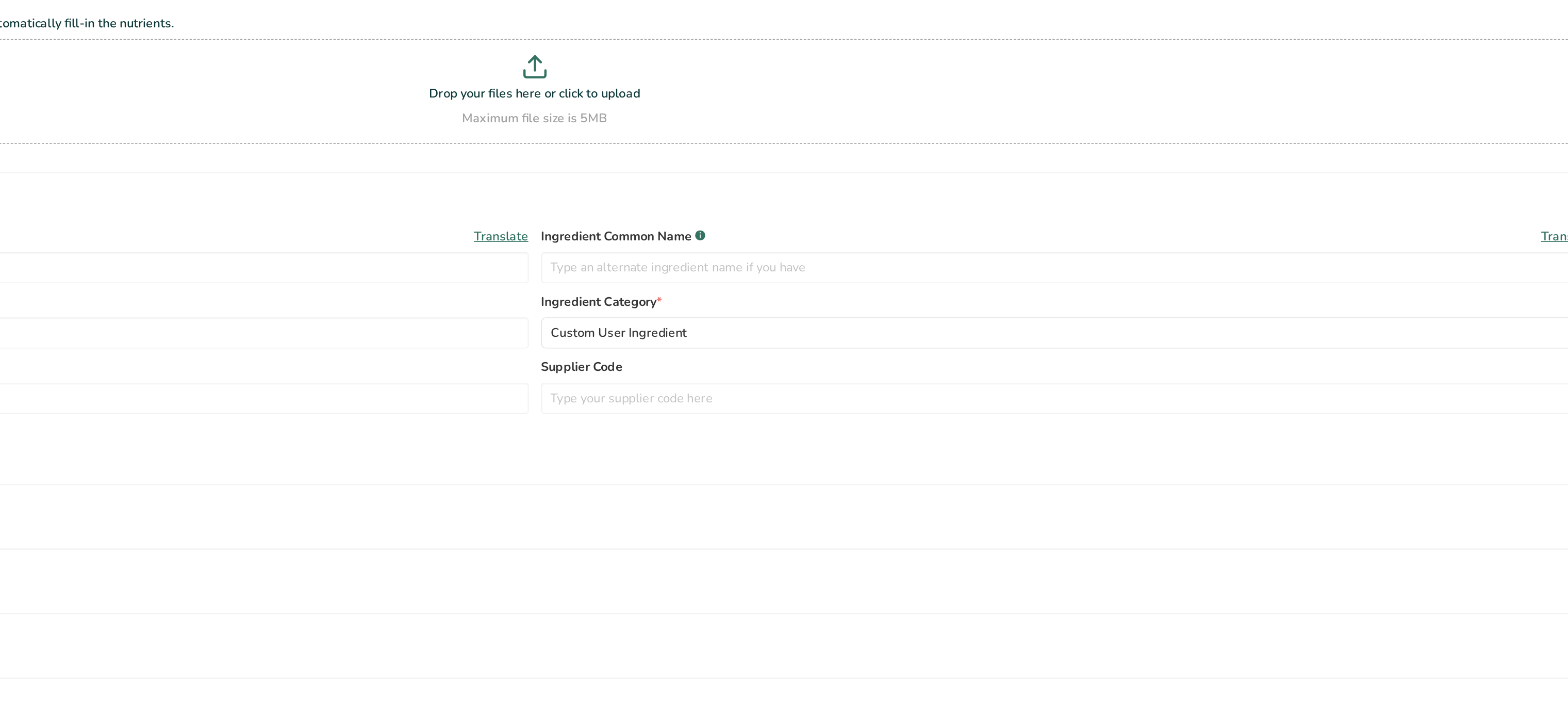
drag, startPoint x: 1401, startPoint y: 194, endPoint x: 1373, endPoint y: 189, distance: 28.4
click at [1373, 189] on section "Add new ingredient Ingredient Spec Sheet .a-a{fill:#347362;}.b-a{fill:#fff;} Up…" at bounding box center [835, 389] width 1465 height 780
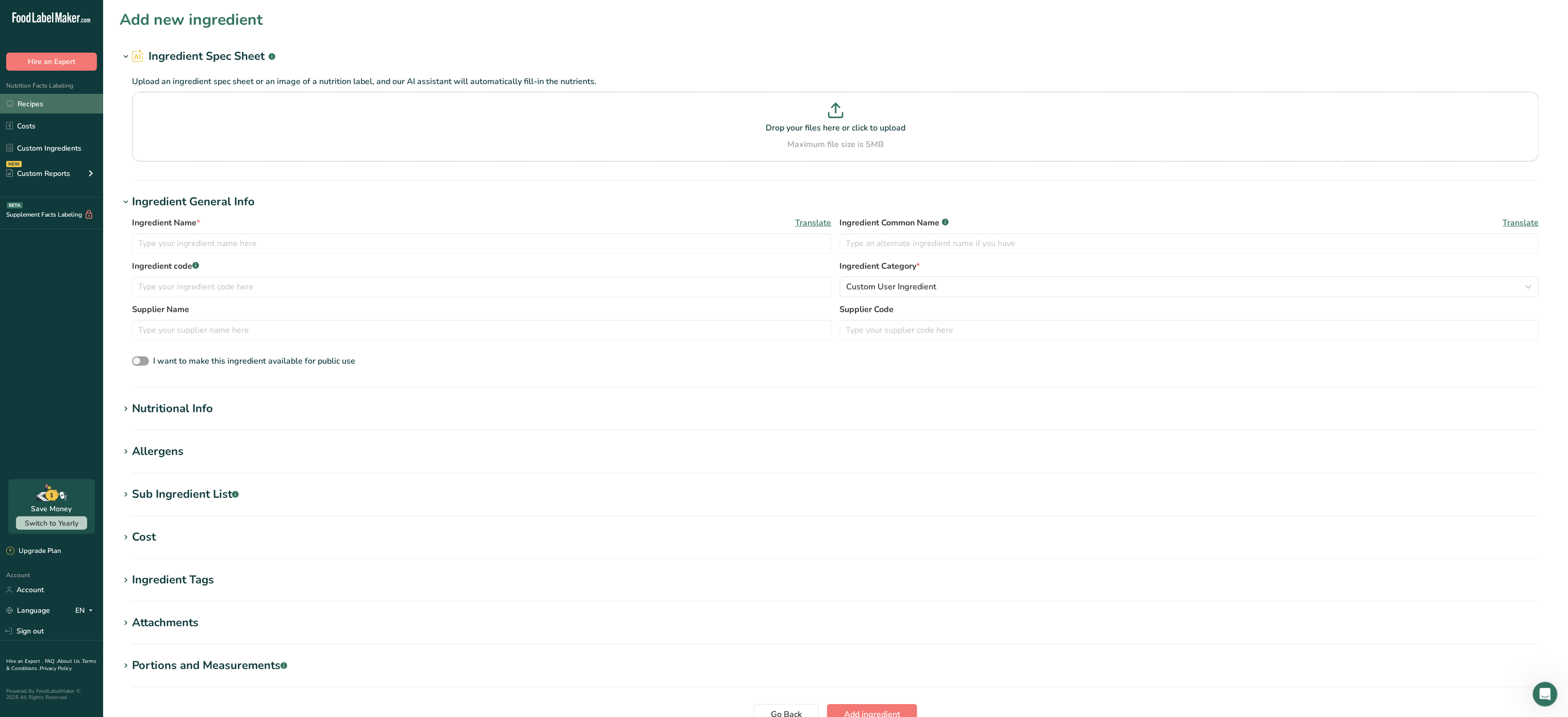
click at [50, 101] on link "Recipes" at bounding box center [51, 103] width 103 height 19
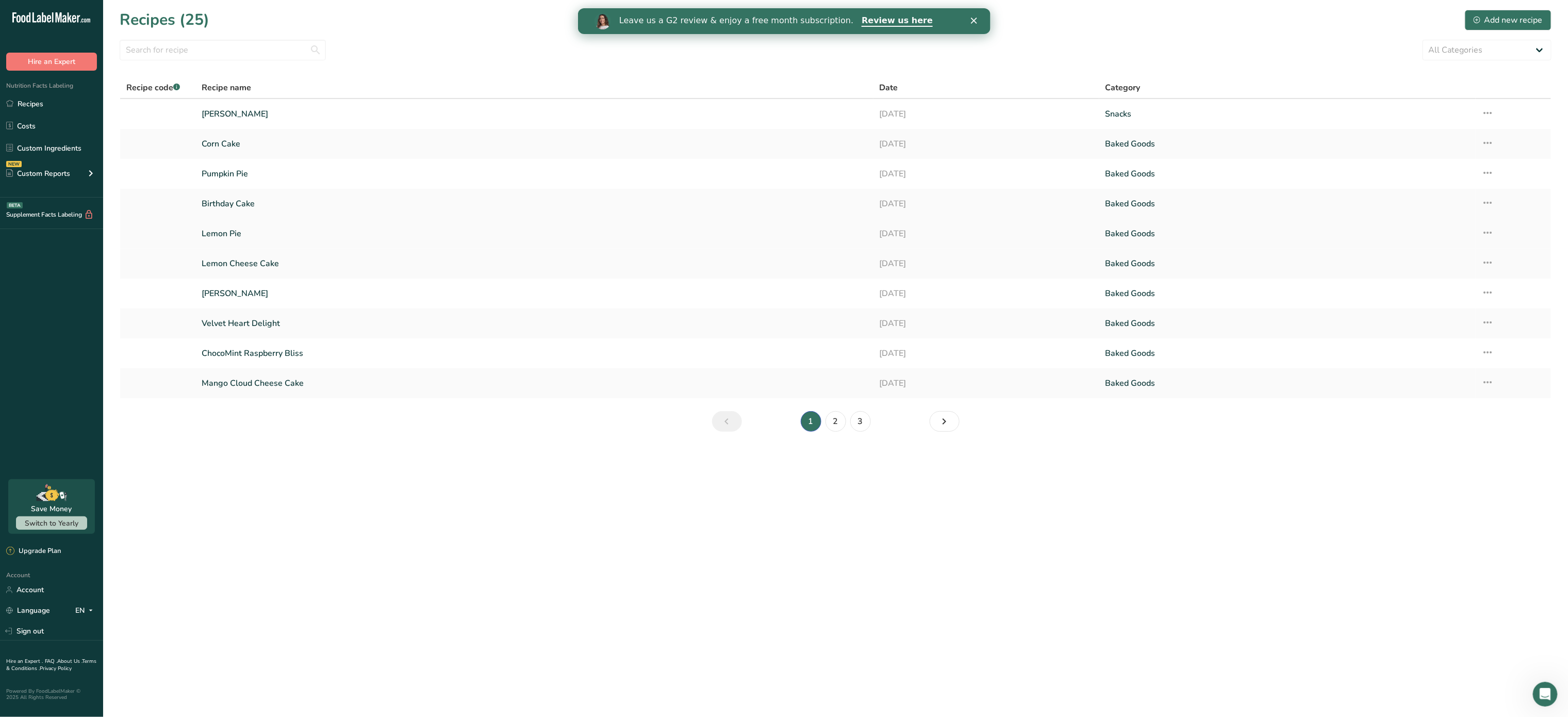
click at [237, 236] on link "Lemon Pie" at bounding box center [534, 233] width 665 height 21
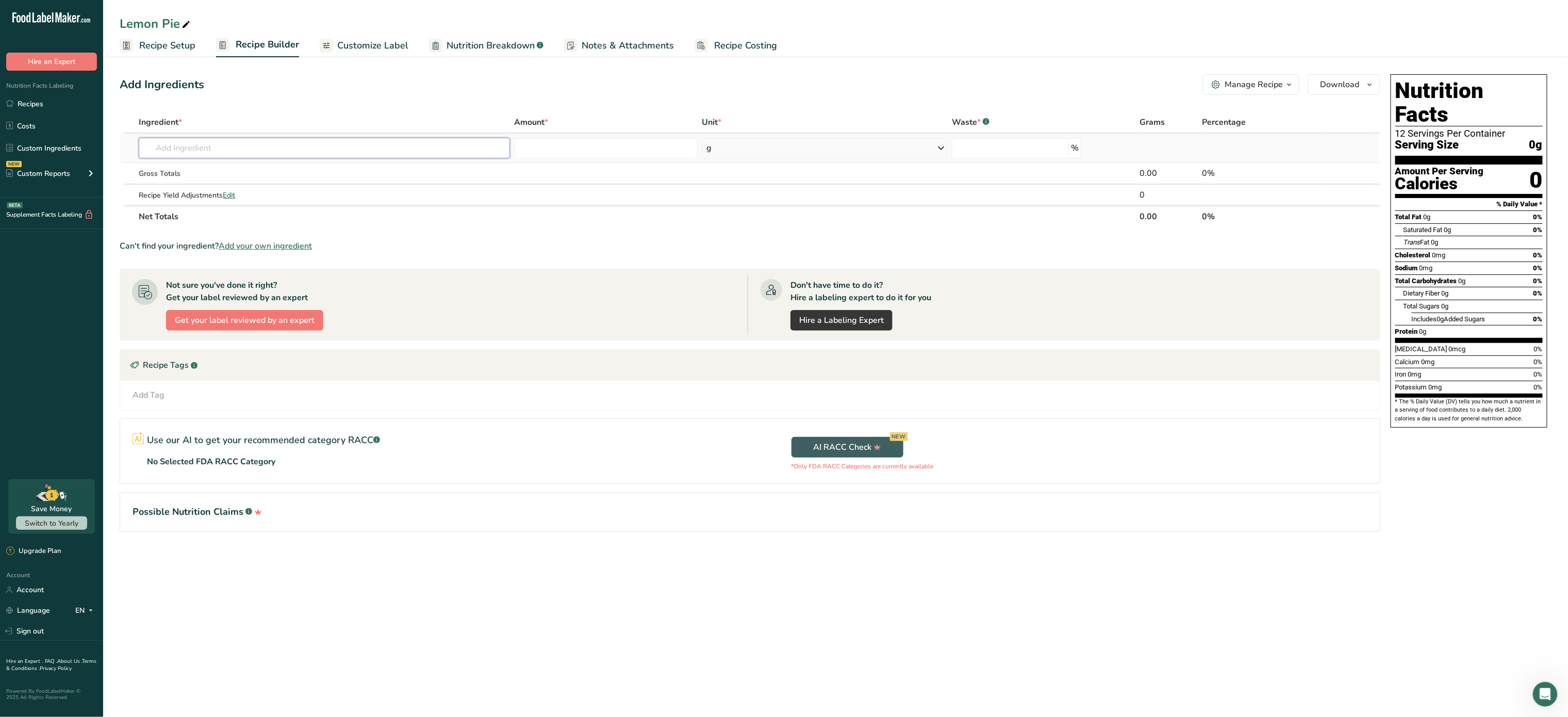
click at [262, 149] on input "text" at bounding box center [324, 147] width 371 height 20
type input "[US_STATE]"
click at [219, 200] on p "Hawaiian Dream Cookies" at bounding box center [194, 202] width 92 height 11
type input "Hawaiian Dream Cookies"
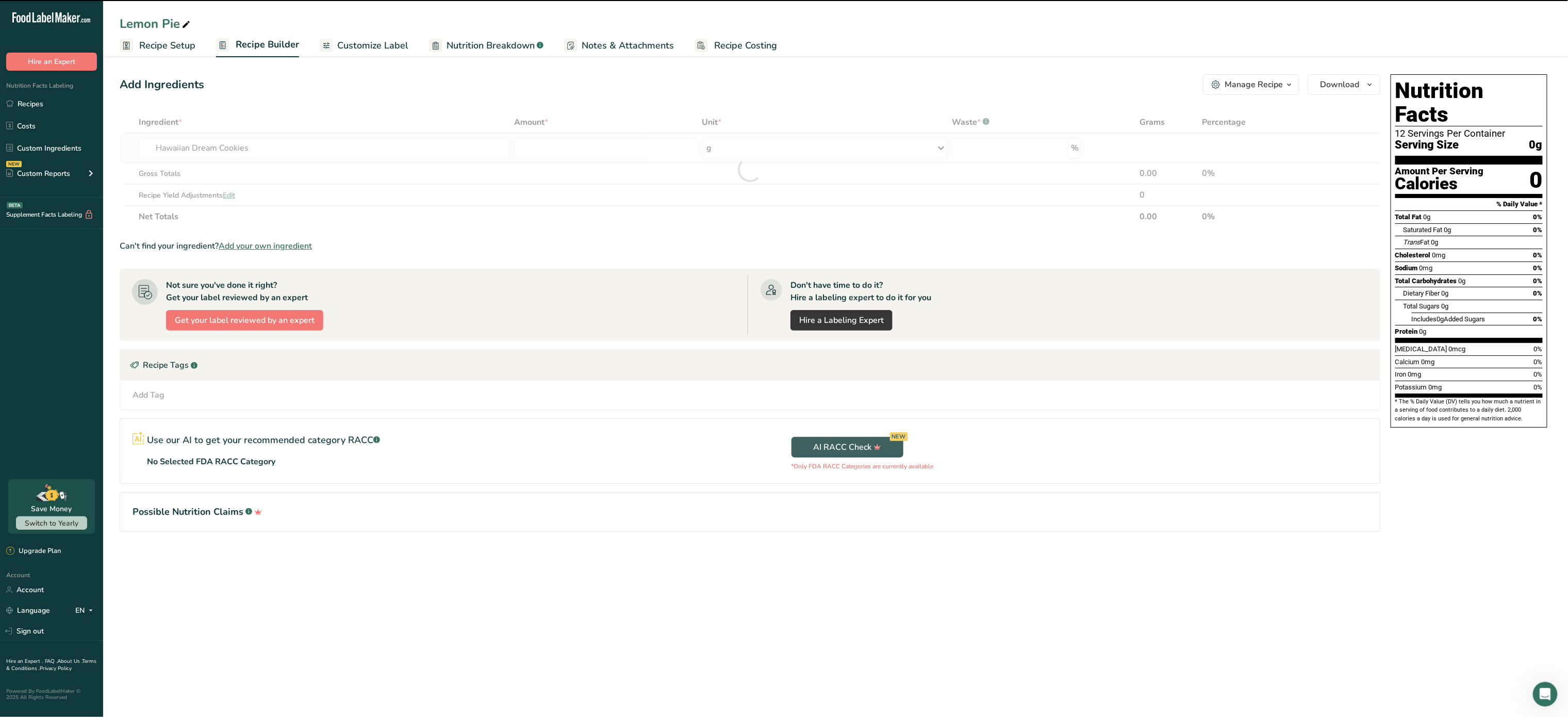
type input "0"
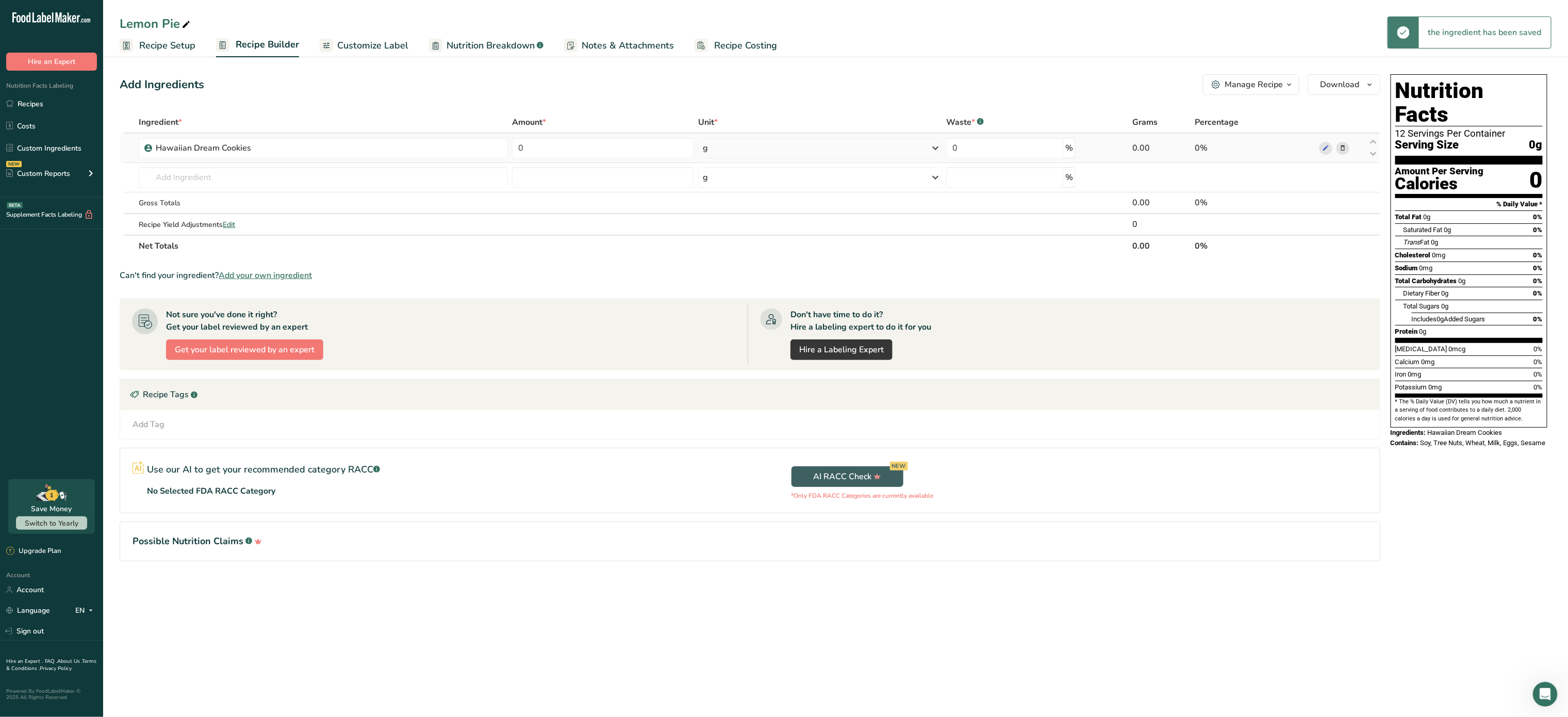
click at [547, 137] on td "0" at bounding box center [602, 148] width 186 height 30
click at [544, 152] on input "0" at bounding box center [603, 147] width 182 height 20
type input "524"
click at [357, 173] on div "Ingredient * Amount * Unit * Waste * .a-a{fill:#347362;}.b-a{fill:#fff;} Grams …" at bounding box center [749, 184] width 1261 height 146
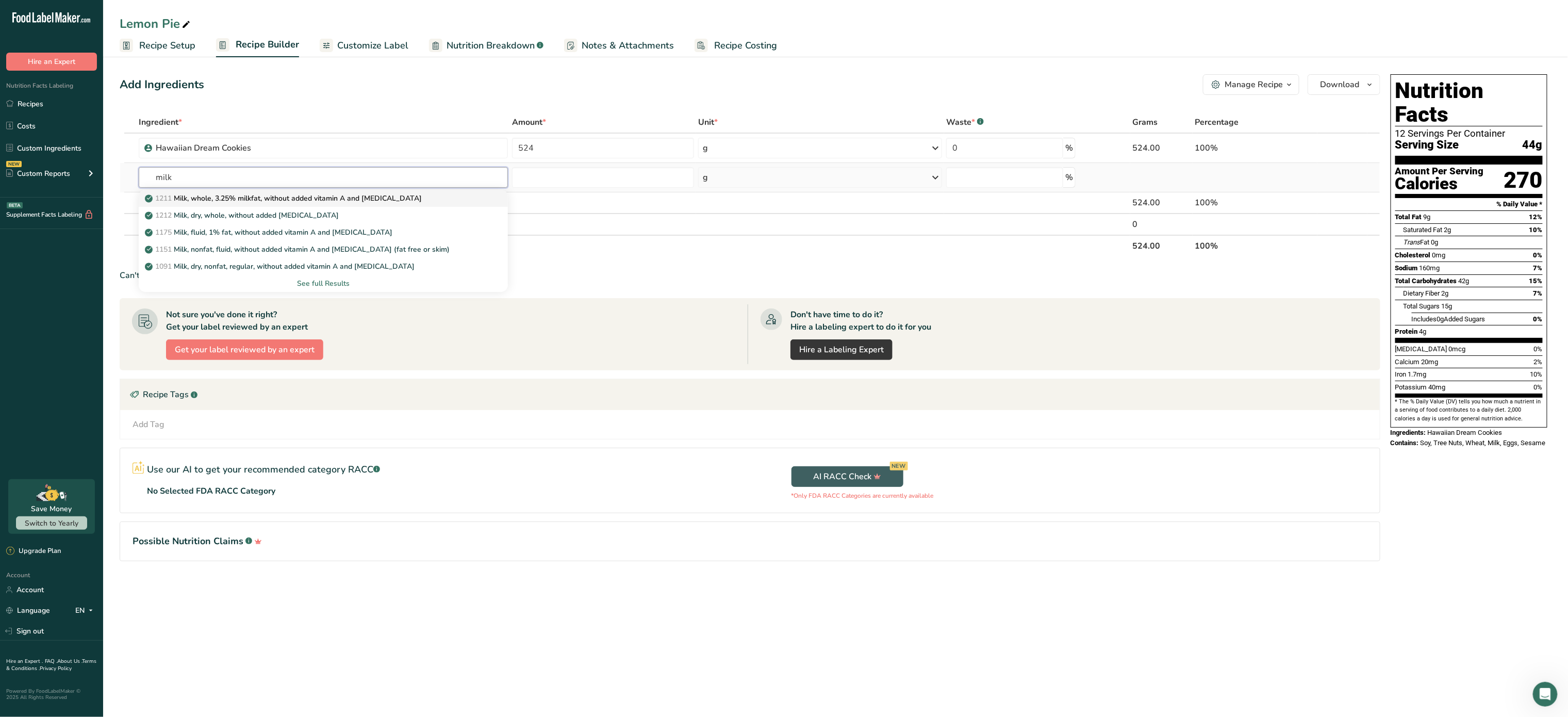
type input "milk"
click at [334, 193] on p "1211 Milk, whole, 3.25% milkfat, without added vitamin A and vitamin D" at bounding box center [284, 198] width 274 height 11
type input "Milk, whole, 3.25% milkfat, without added vitamin A and [MEDICAL_DATA]"
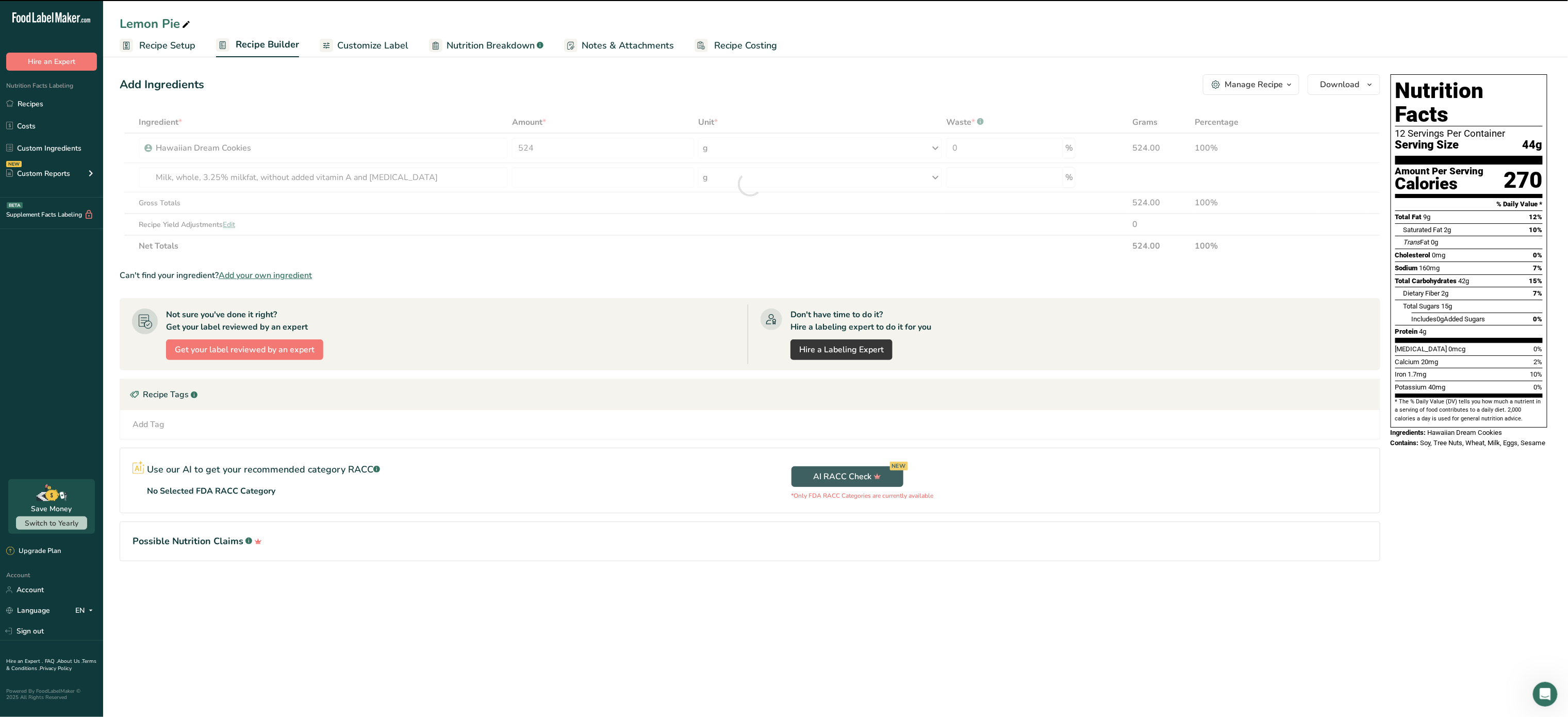
type input "0"
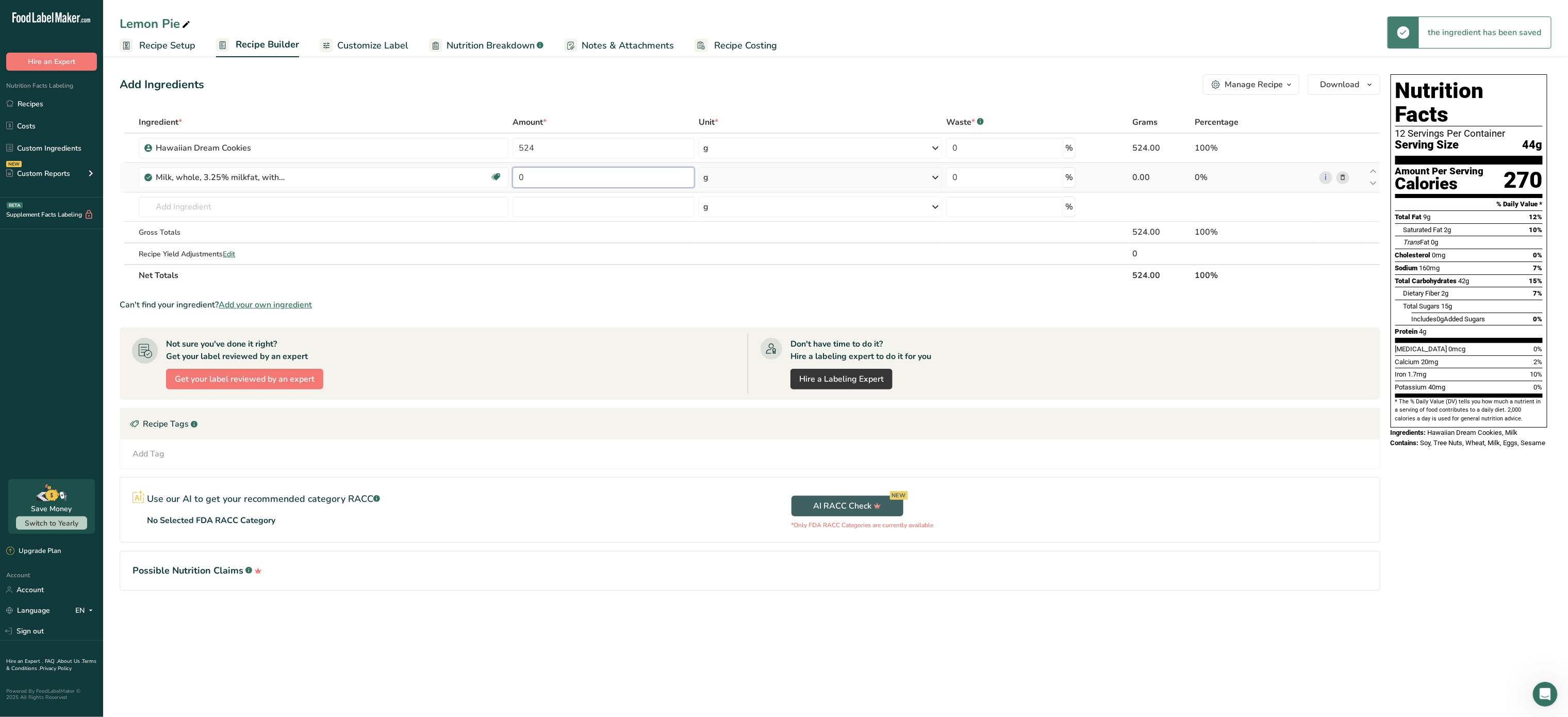
click at [588, 173] on input "0" at bounding box center [603, 176] width 182 height 20
type input "2.5"
click at [736, 177] on div "Ingredient * Amount * Unit * Waste * .a-a{fill:#347362;}.b-a{fill:#fff;} Grams …" at bounding box center [749, 199] width 1261 height 174
click at [736, 177] on div "g" at bounding box center [820, 176] width 244 height 20
click at [740, 253] on div "See more" at bounding box center [748, 254] width 87 height 11
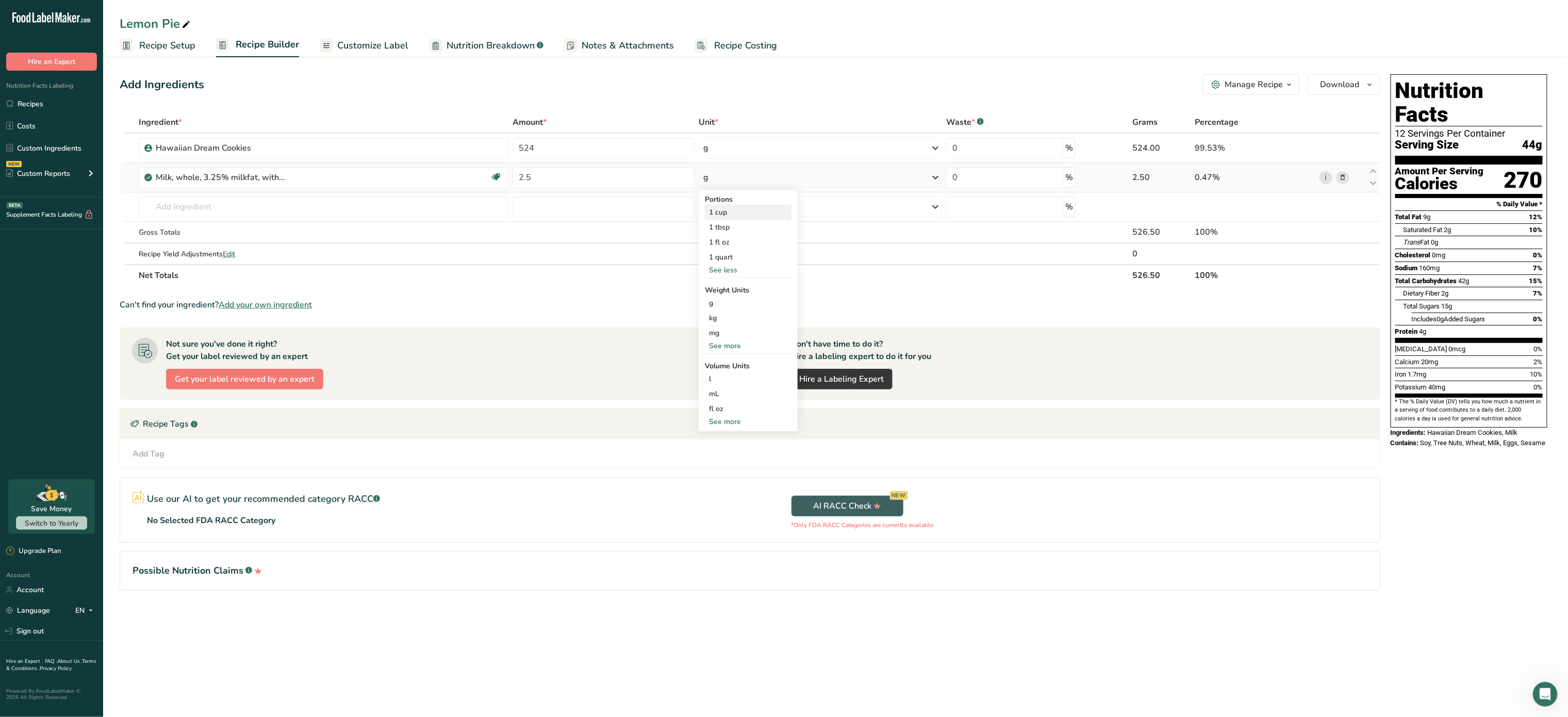
click at [732, 208] on div "1 cup" at bounding box center [748, 212] width 87 height 15
click at [289, 195] on td "1211 Milk, whole, 3.25% milkfat, without added vitamin A and vitamin D 1212 Mil…" at bounding box center [324, 207] width 374 height 30
click at [280, 207] on input "text" at bounding box center [324, 206] width 370 height 20
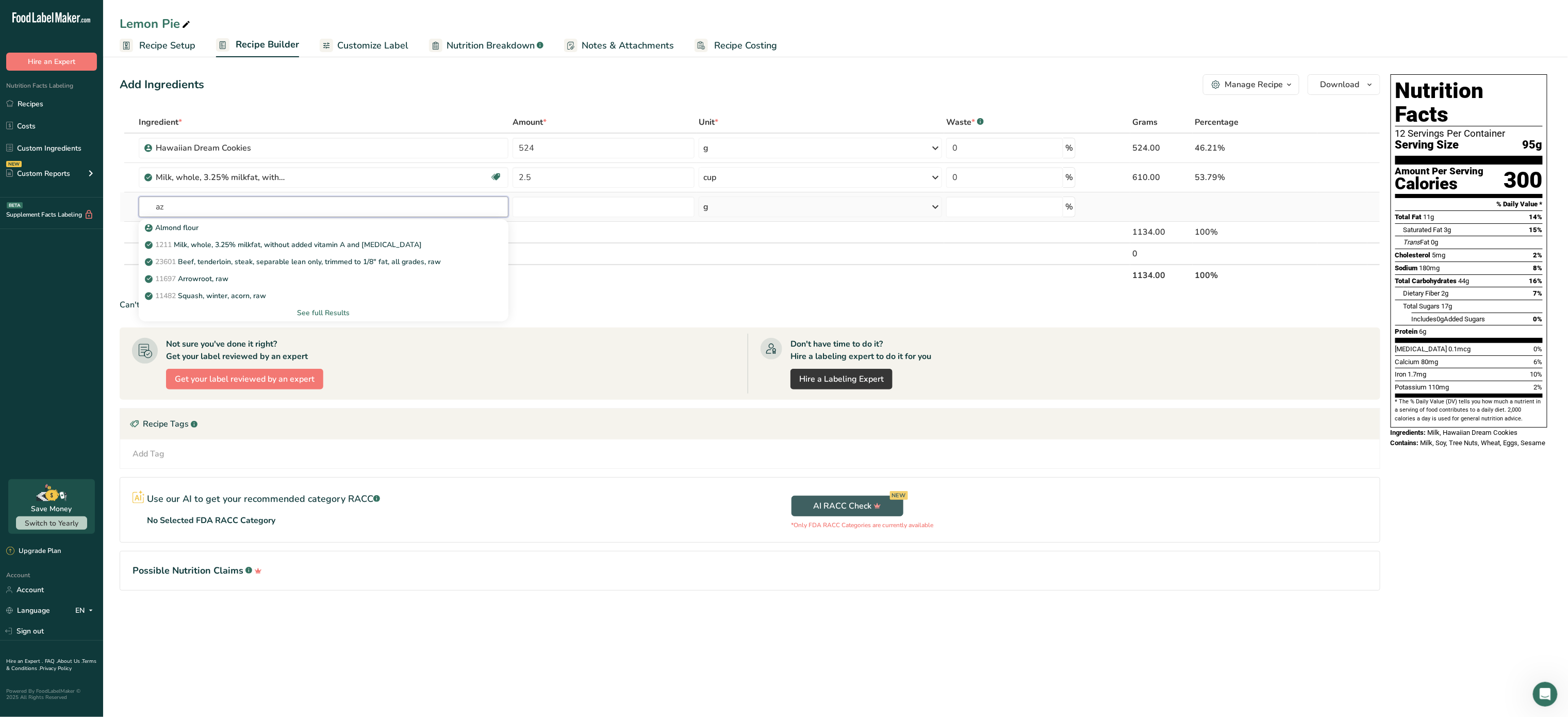
type input "a"
type input "sugar"
click at [250, 292] on div "19335 Sugars, granulated" at bounding box center [316, 295] width 337 height 11
type input "Sugars, granulated"
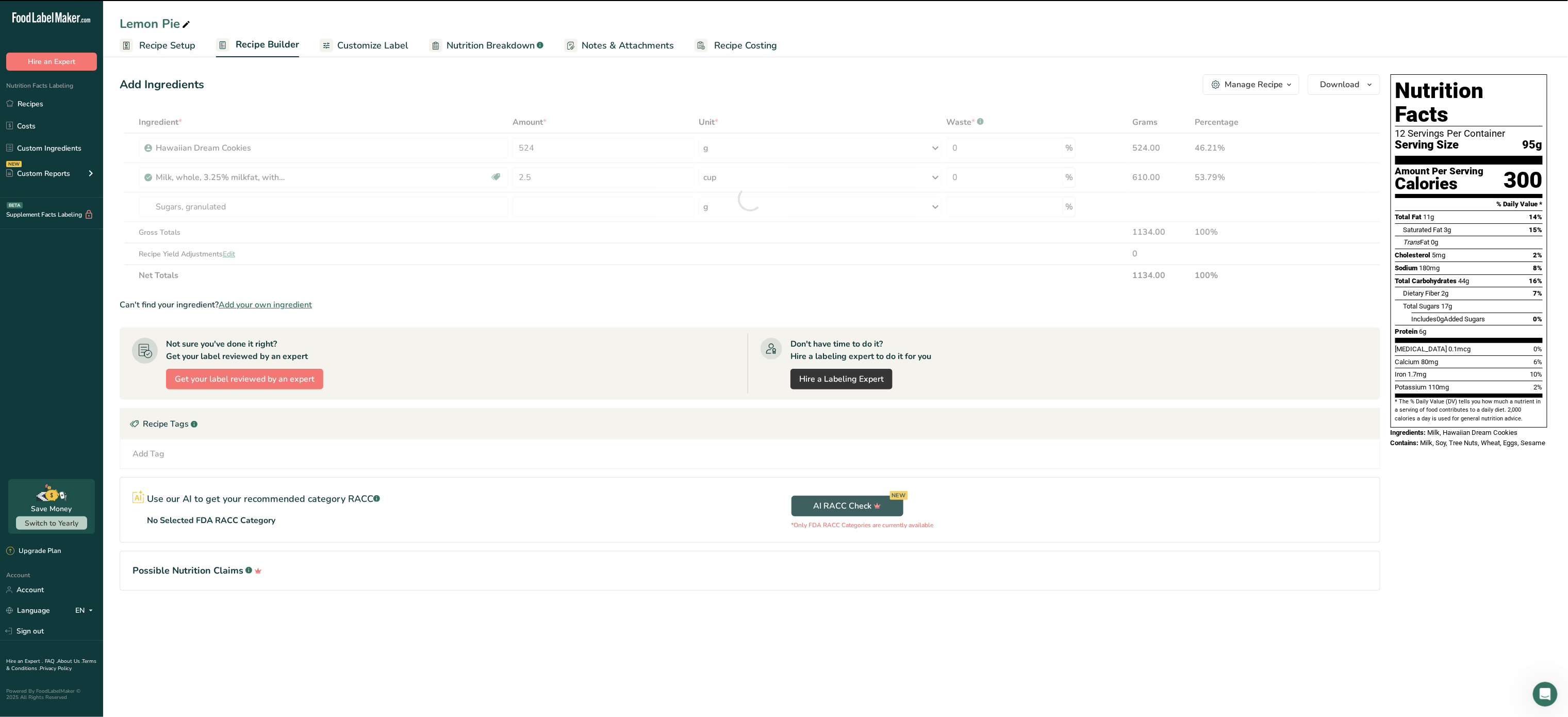
type input "0"
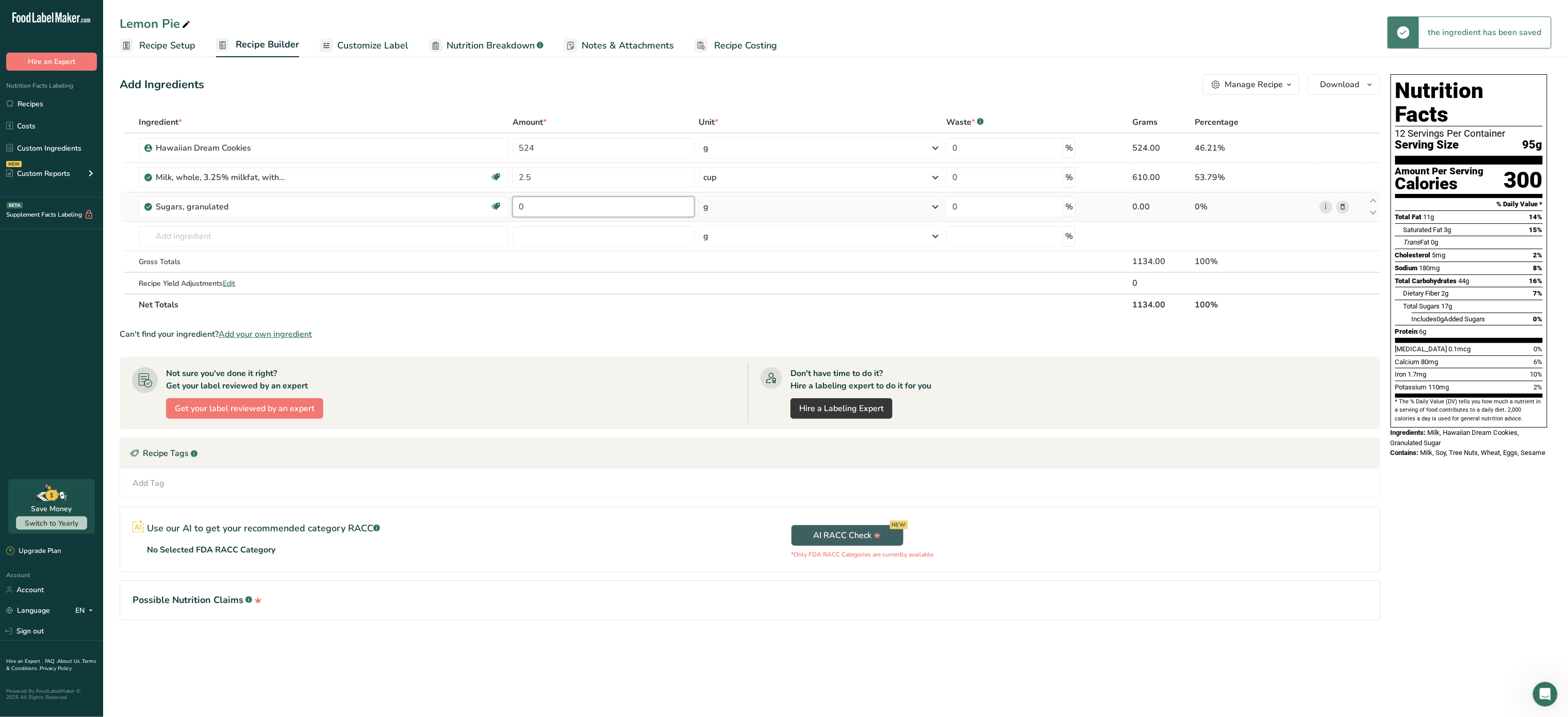
click at [542, 205] on input "0" at bounding box center [603, 206] width 182 height 20
type input "0.75"
click at [746, 218] on div "Ingredient * Amount * Unit * Waste * .a-a{fill:#347362;}.b-a{fill:#fff;} Grams …" at bounding box center [749, 214] width 1261 height 204
click at [743, 210] on div "g" at bounding box center [820, 206] width 244 height 20
click at [736, 266] on div "1 cup" at bounding box center [748, 272] width 87 height 15
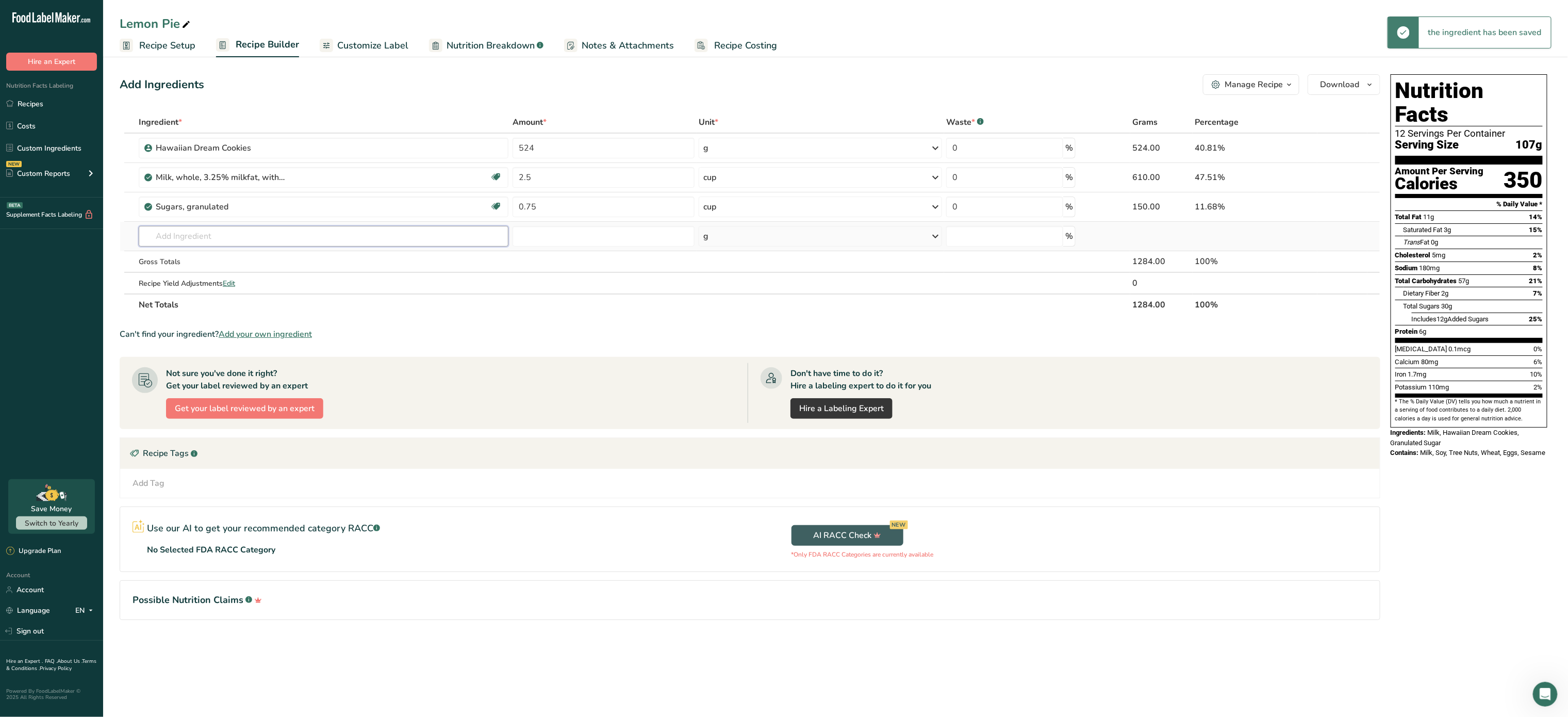
click at [305, 235] on input "text" at bounding box center [324, 235] width 370 height 20
click at [305, 235] on input "c" at bounding box center [324, 235] width 370 height 20
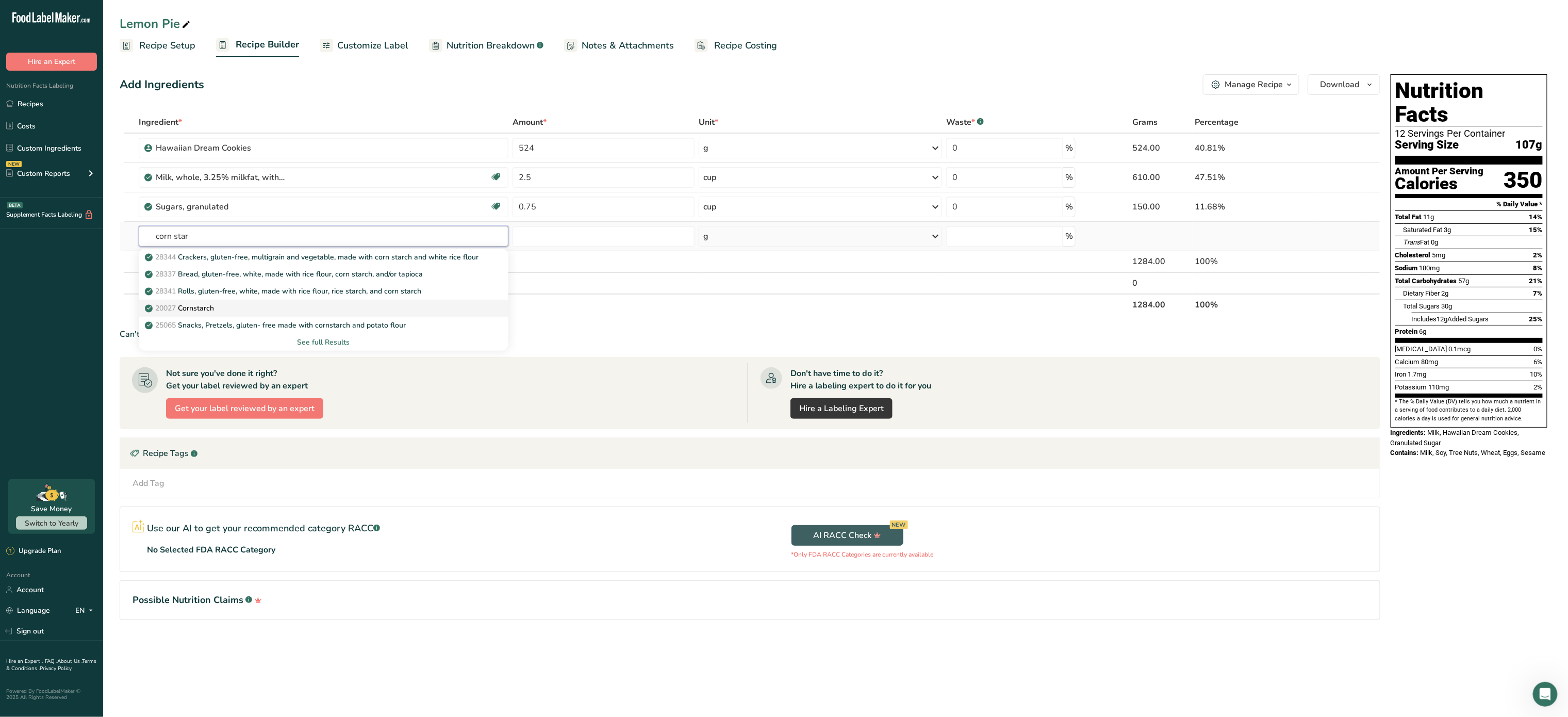
type input "corn star"
click at [230, 310] on div "20027 Cornstarch" at bounding box center [316, 307] width 337 height 11
type input "Cornstarch"
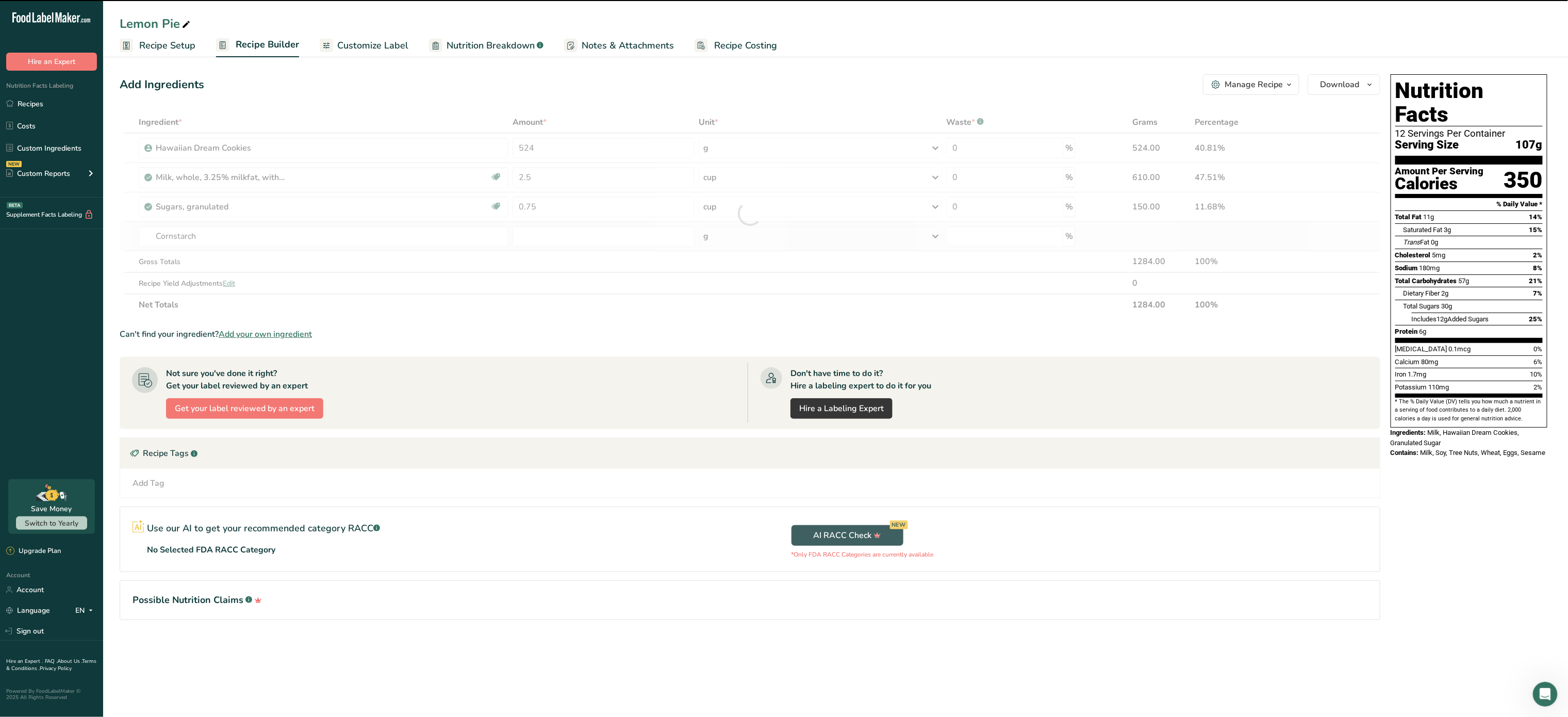
type input "0"
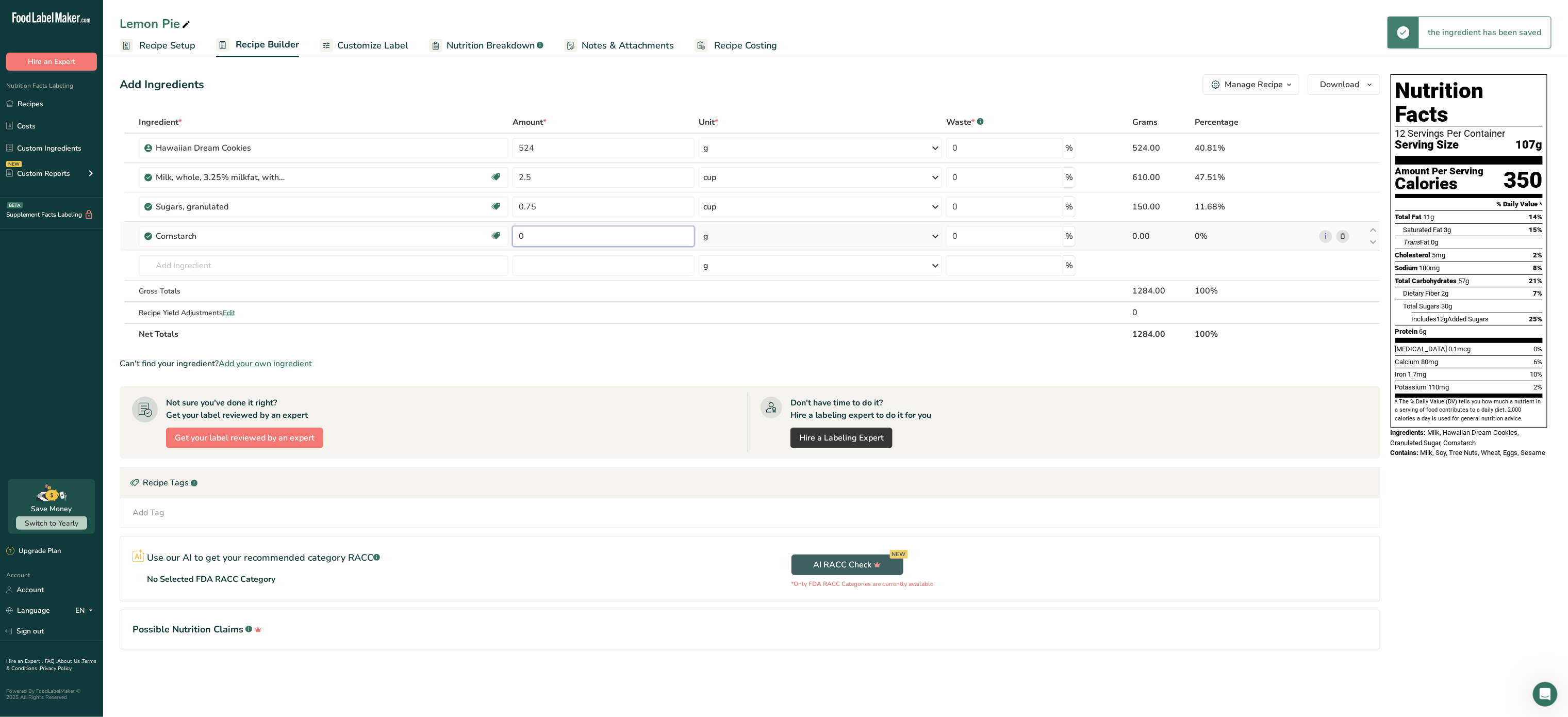
click at [585, 243] on input "0" at bounding box center [603, 235] width 182 height 20
type input "0.5"
click at [791, 235] on div "Ingredient * Amount * Unit * Waste * .a-a{fill:#347362;}.b-a{fill:#fff;} Grams …" at bounding box center [749, 228] width 1261 height 233
click at [791, 235] on div "g" at bounding box center [820, 235] width 244 height 20
click at [752, 275] on div "1 cup" at bounding box center [748, 272] width 87 height 15
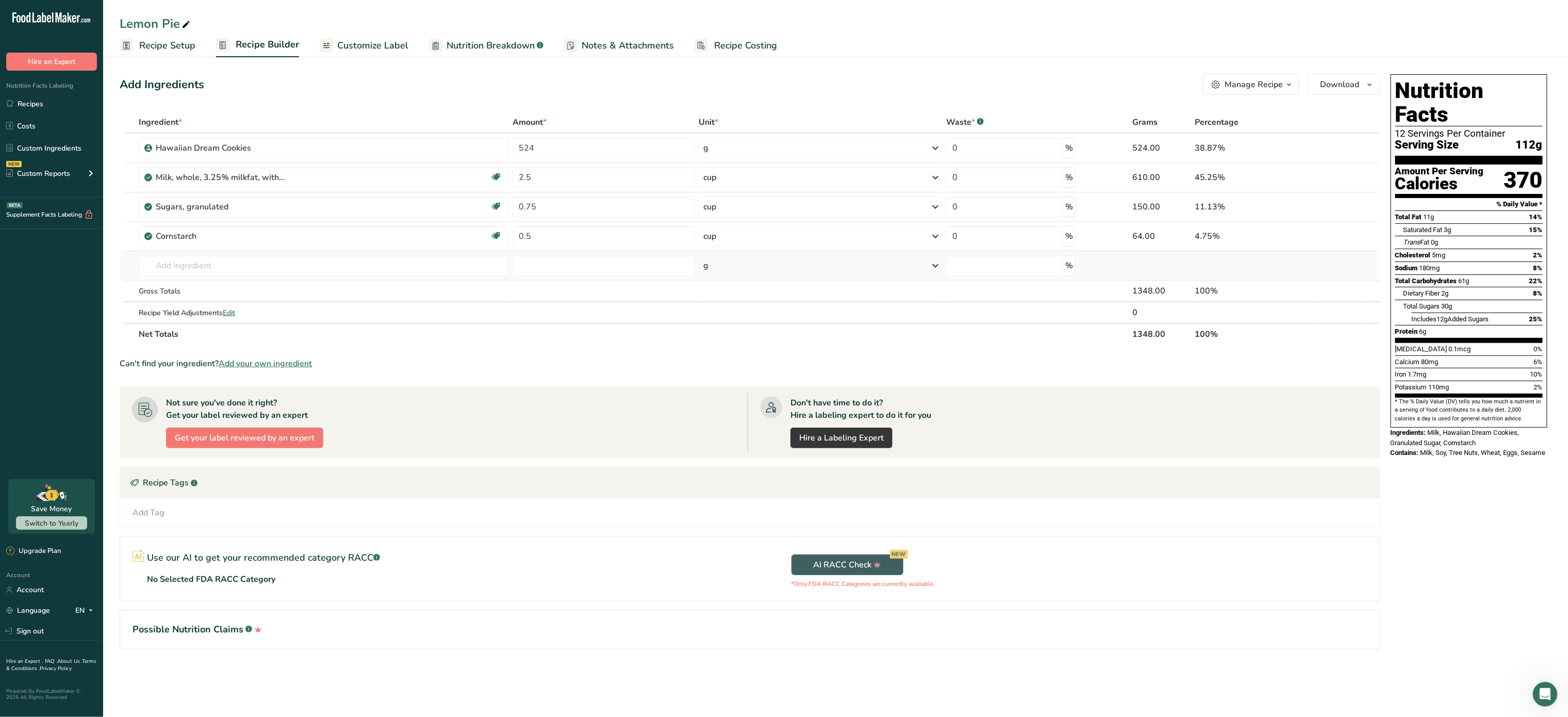
click at [231, 254] on td "28344 Crackers, gluten-free, multigrain and vegetable, made with corn starch an…" at bounding box center [324, 266] width 374 height 30
click at [221, 261] on input "text" at bounding box center [324, 265] width 370 height 20
type input "lemon"
click at [214, 338] on p "9152 Lemon juice, raw" at bounding box center [189, 337] width 83 height 11
type input "Lemon juice, raw"
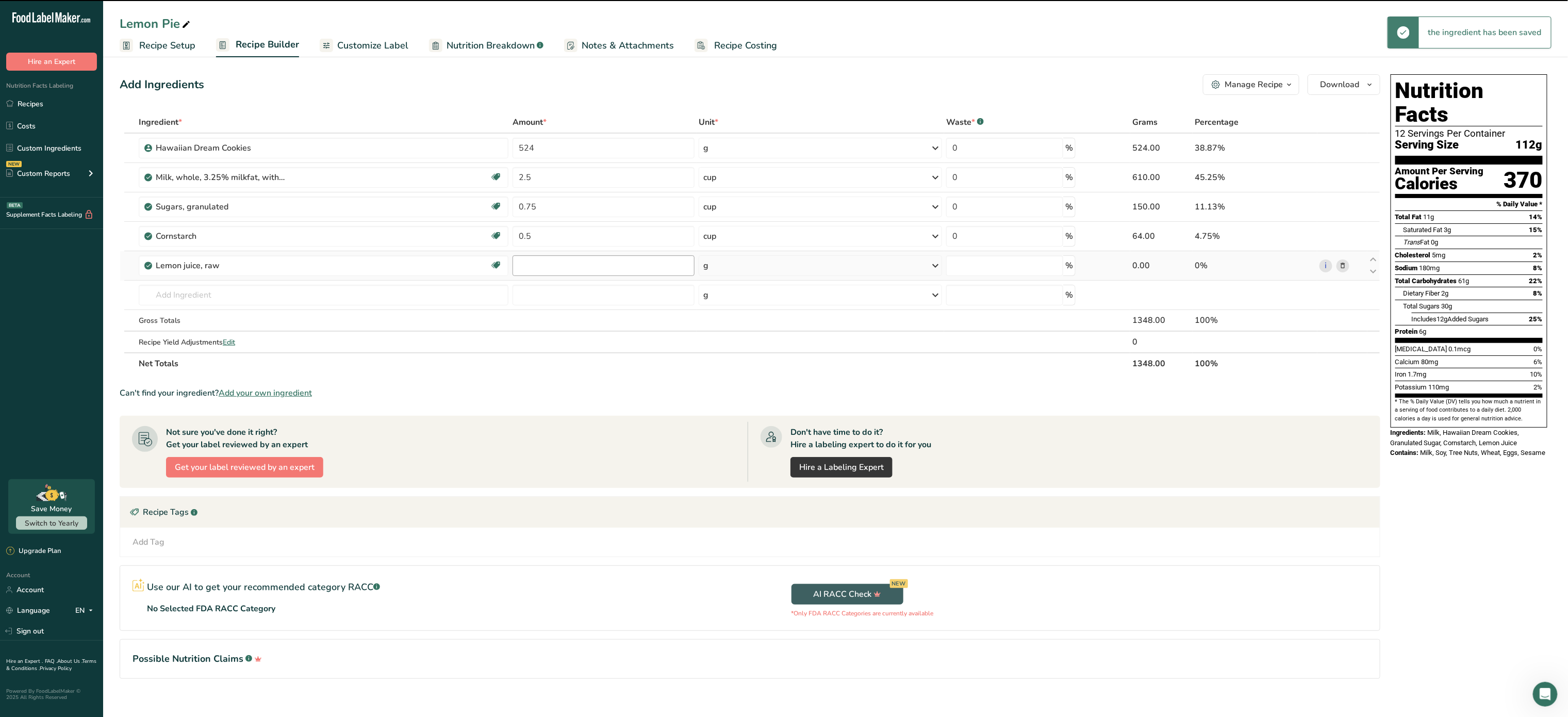
type input "0"
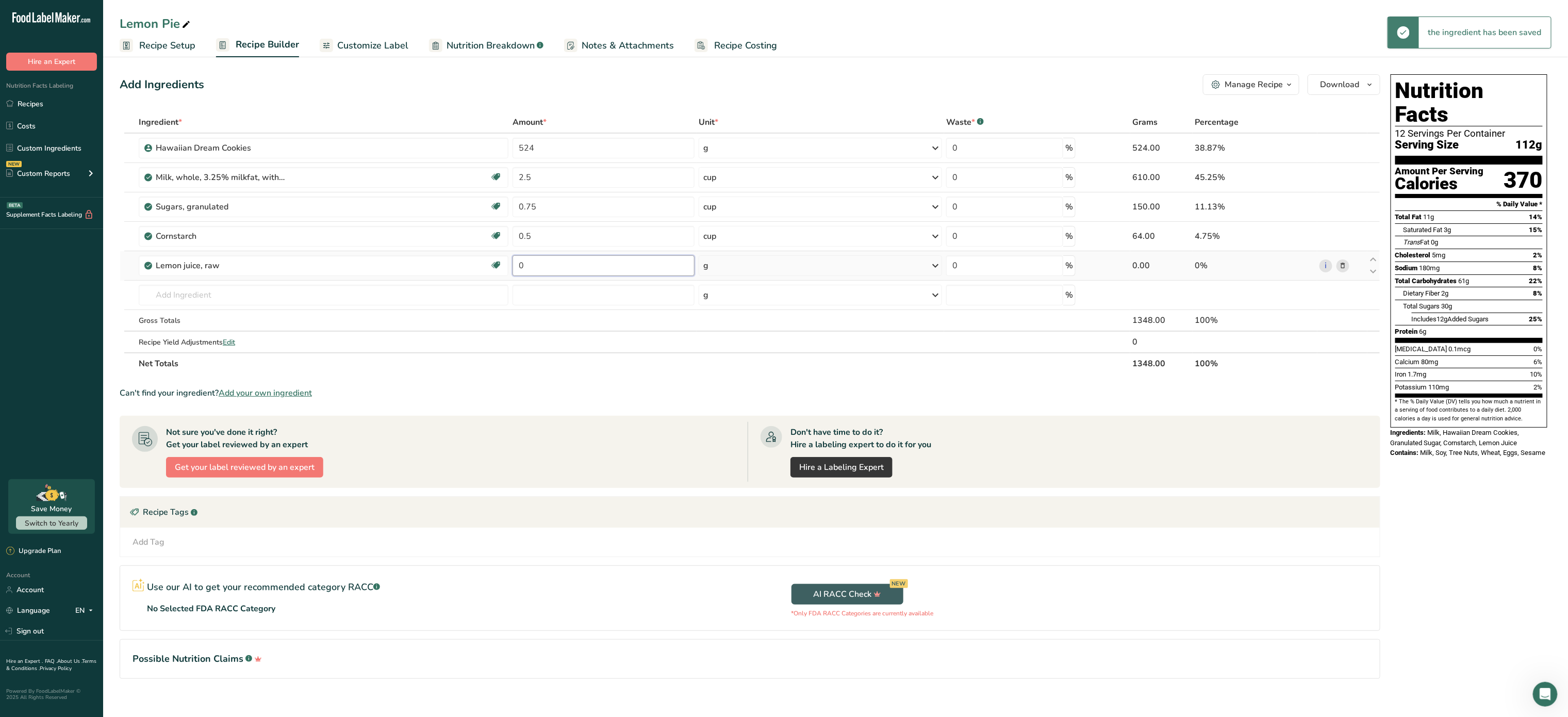
click at [569, 262] on input "0" at bounding box center [603, 265] width 182 height 20
type input "0.25"
click at [747, 268] on div "Ingredient * Amount * Unit * Waste * .a-a{fill:#347362;}.b-a{fill:#fff;} Grams …" at bounding box center [749, 243] width 1261 height 263
click at [747, 268] on div "g" at bounding box center [820, 265] width 244 height 20
click at [732, 297] on div "1 cup" at bounding box center [748, 301] width 87 height 15
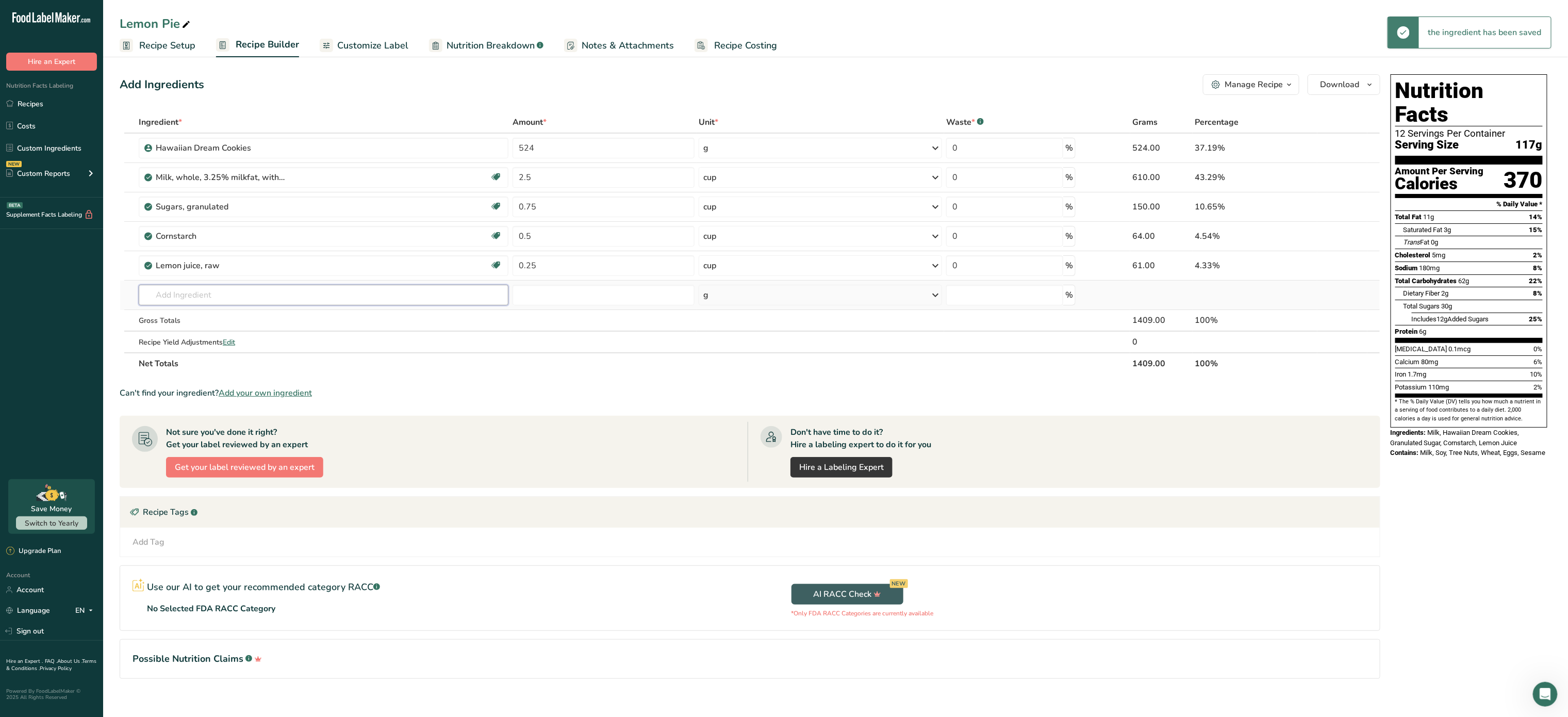
click at [227, 304] on input "text" at bounding box center [324, 294] width 370 height 20
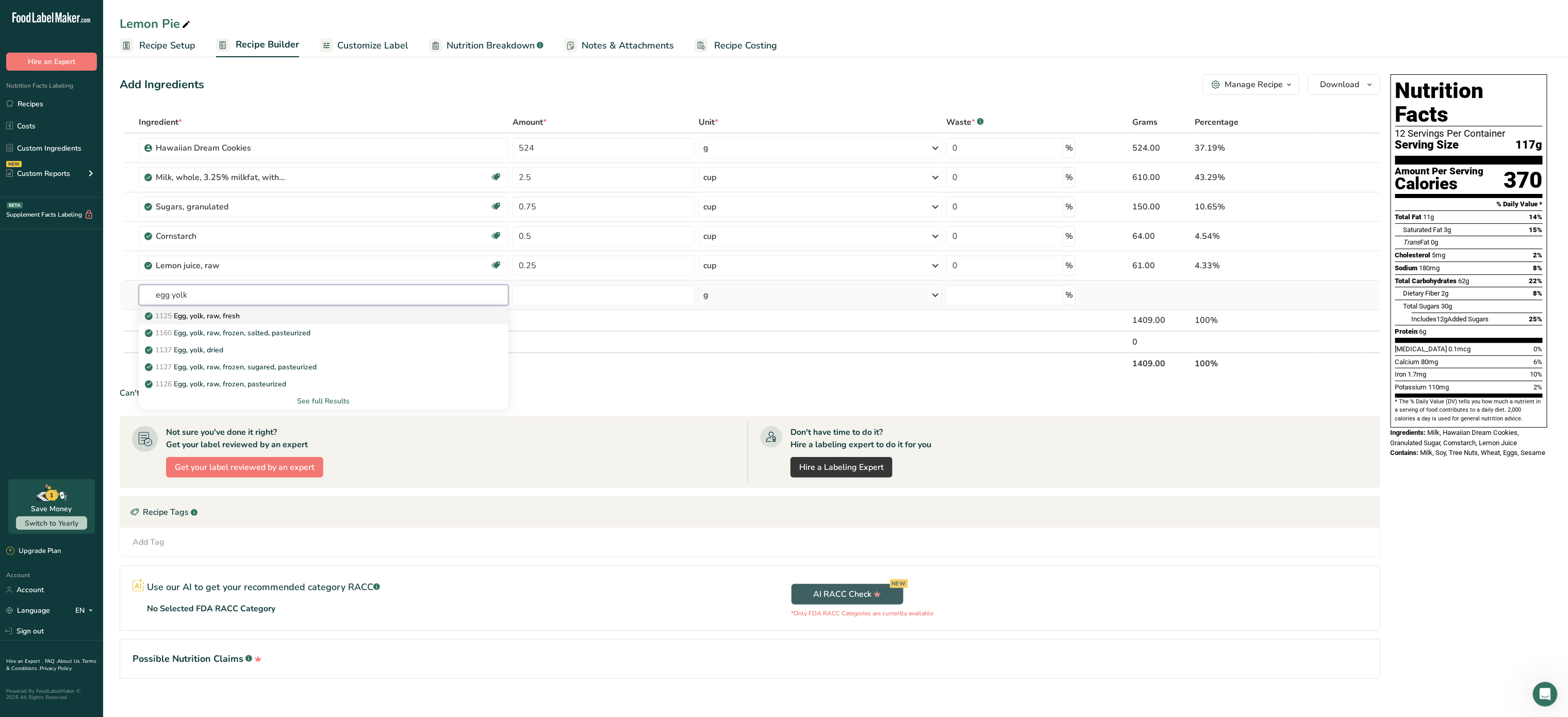
type input "egg yolk"
click at [223, 316] on p "1125 Egg, yolk, raw, fresh" at bounding box center [194, 315] width 92 height 11
type input "Egg, yolk, raw, fresh"
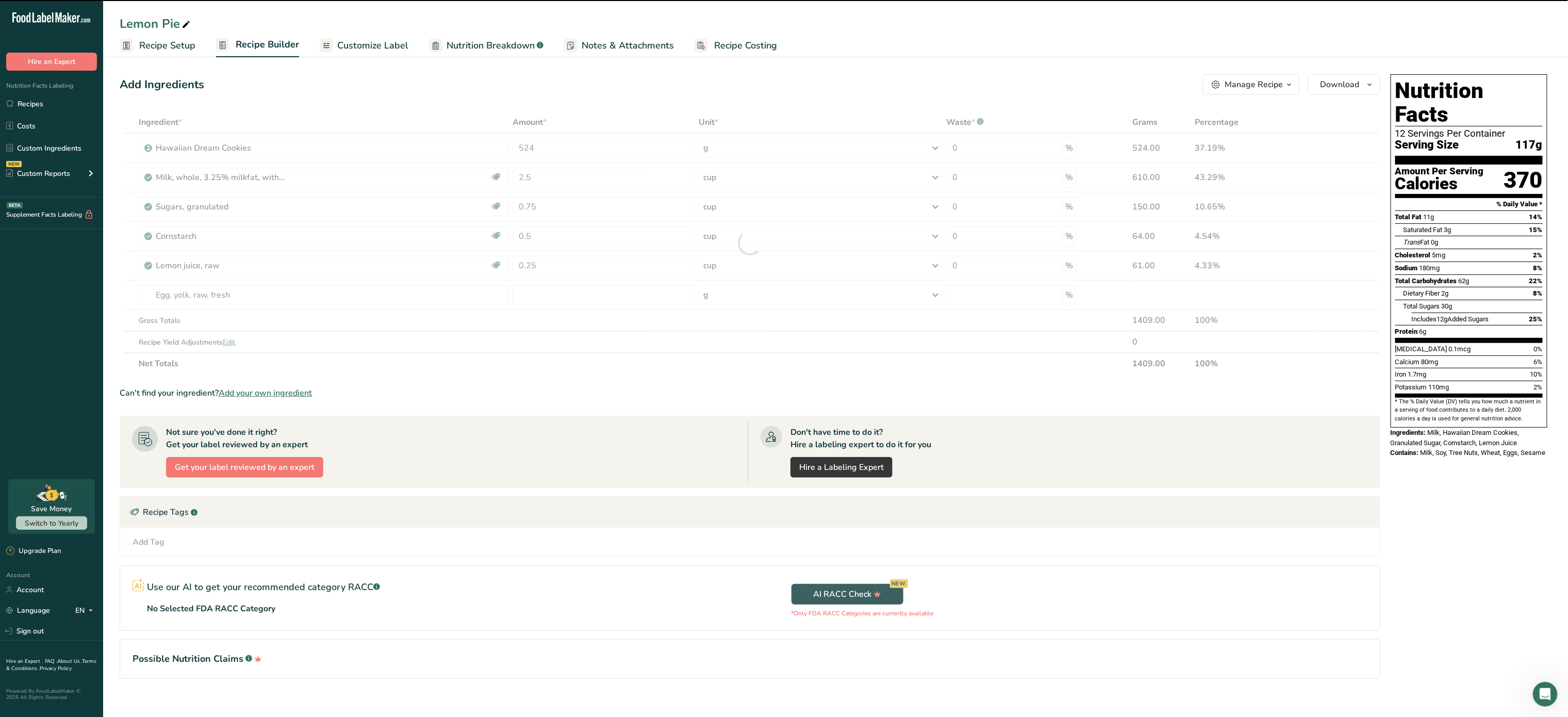
type input "0"
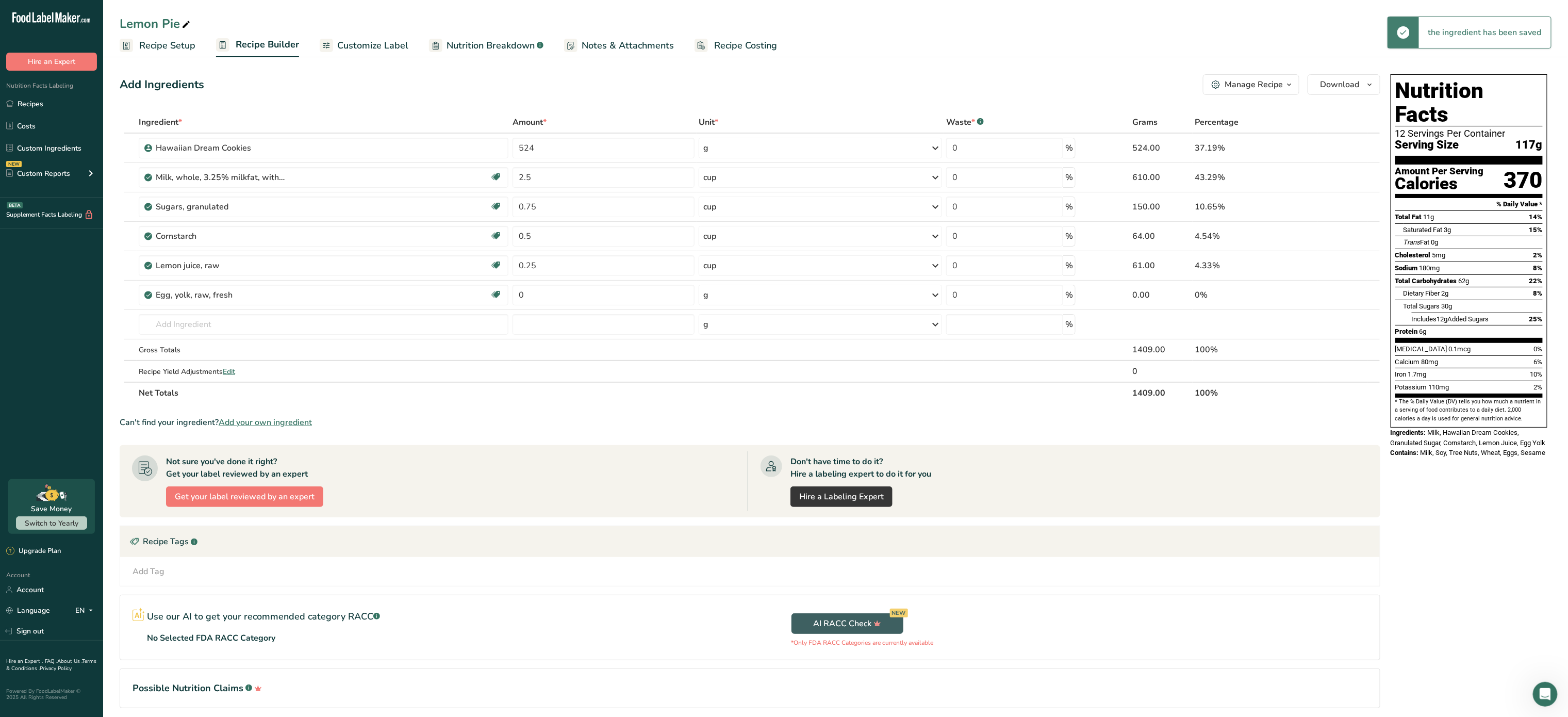
click at [299, 304] on div "Egg, yolk, raw, fresh Dairy free Gluten free Vegetarian Soy free" at bounding box center [324, 294] width 370 height 20
click at [264, 292] on div "Egg, yolk, raw, fresh" at bounding box center [221, 295] width 129 height 13
click at [1336, 292] on span at bounding box center [1342, 295] width 13 height 13
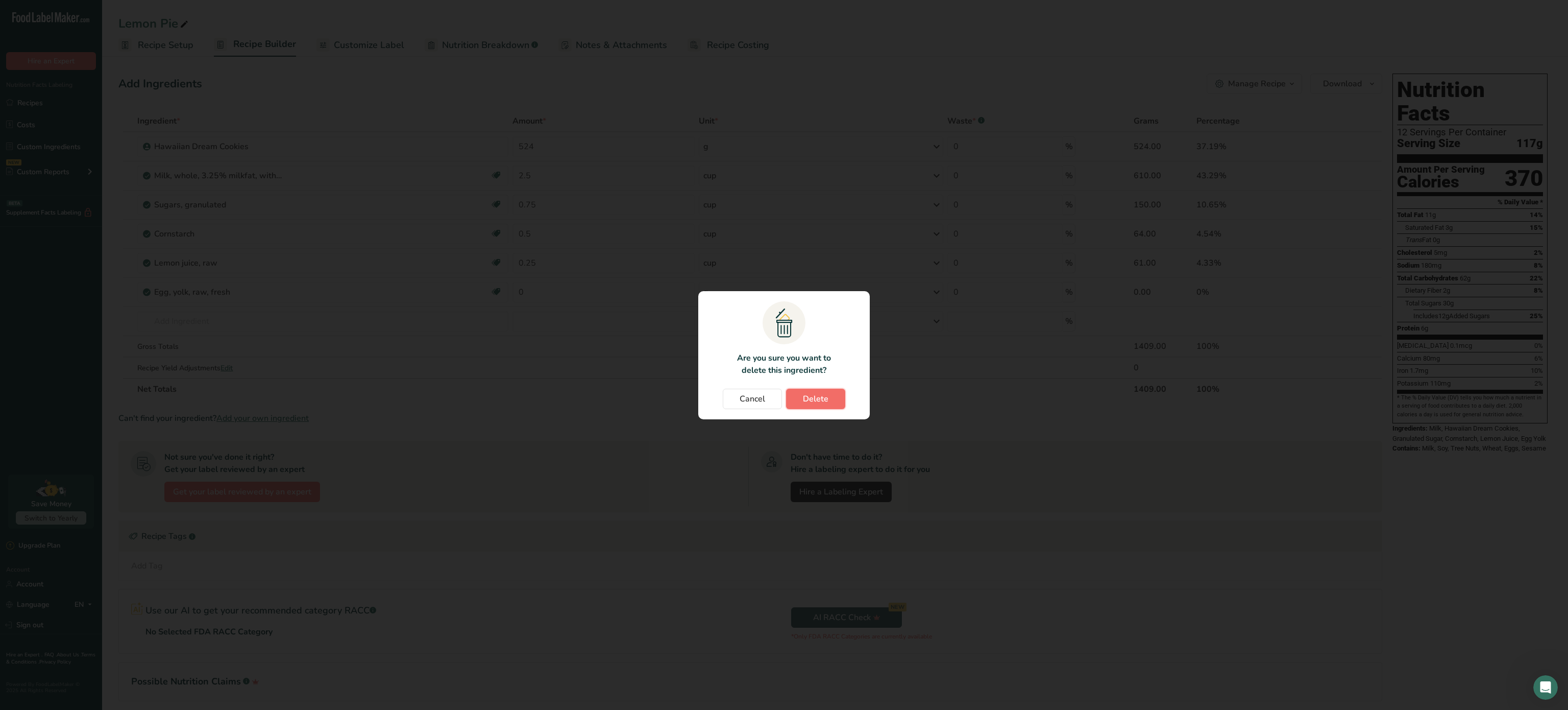
click at [813, 403] on span "Delete" at bounding box center [815, 399] width 26 height 12
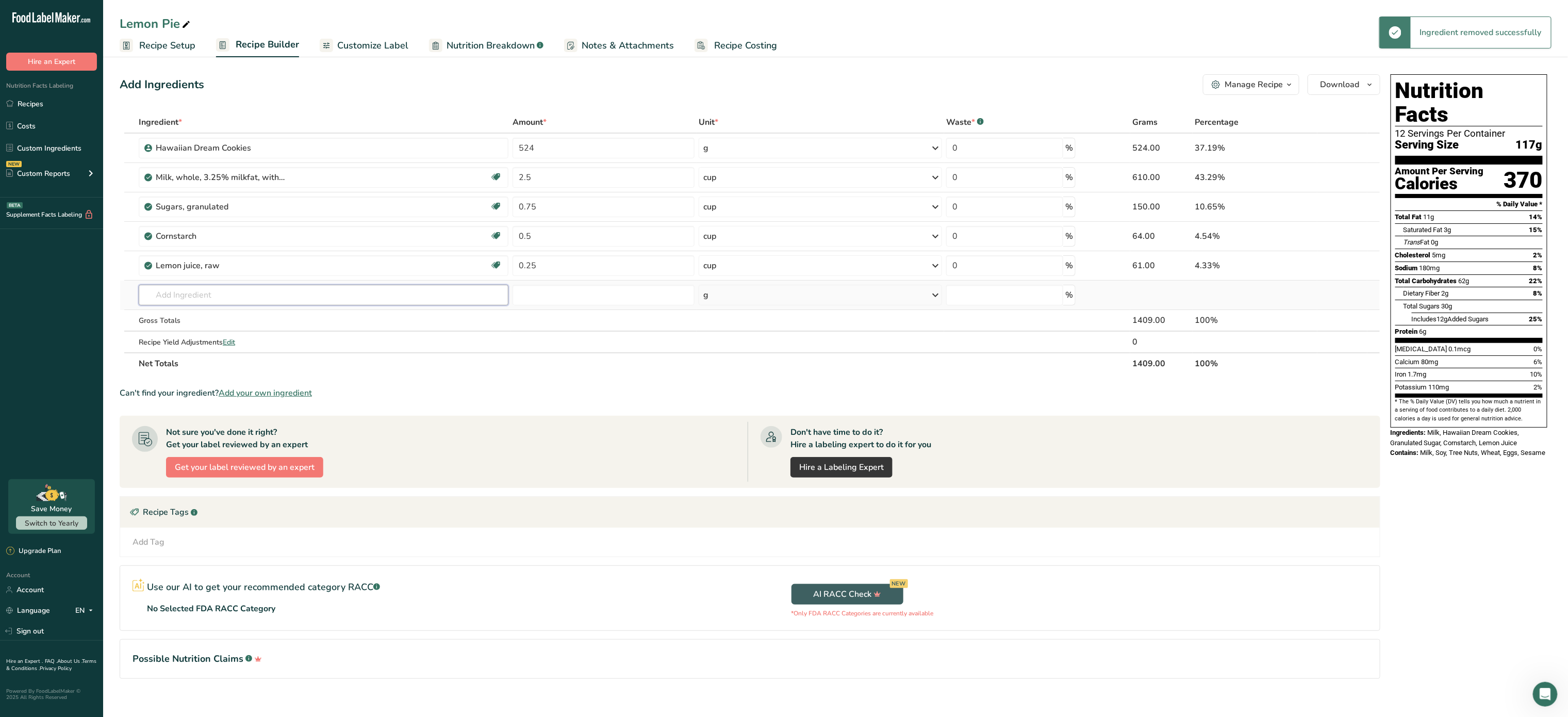
click at [196, 292] on input "text" at bounding box center [324, 294] width 370 height 20
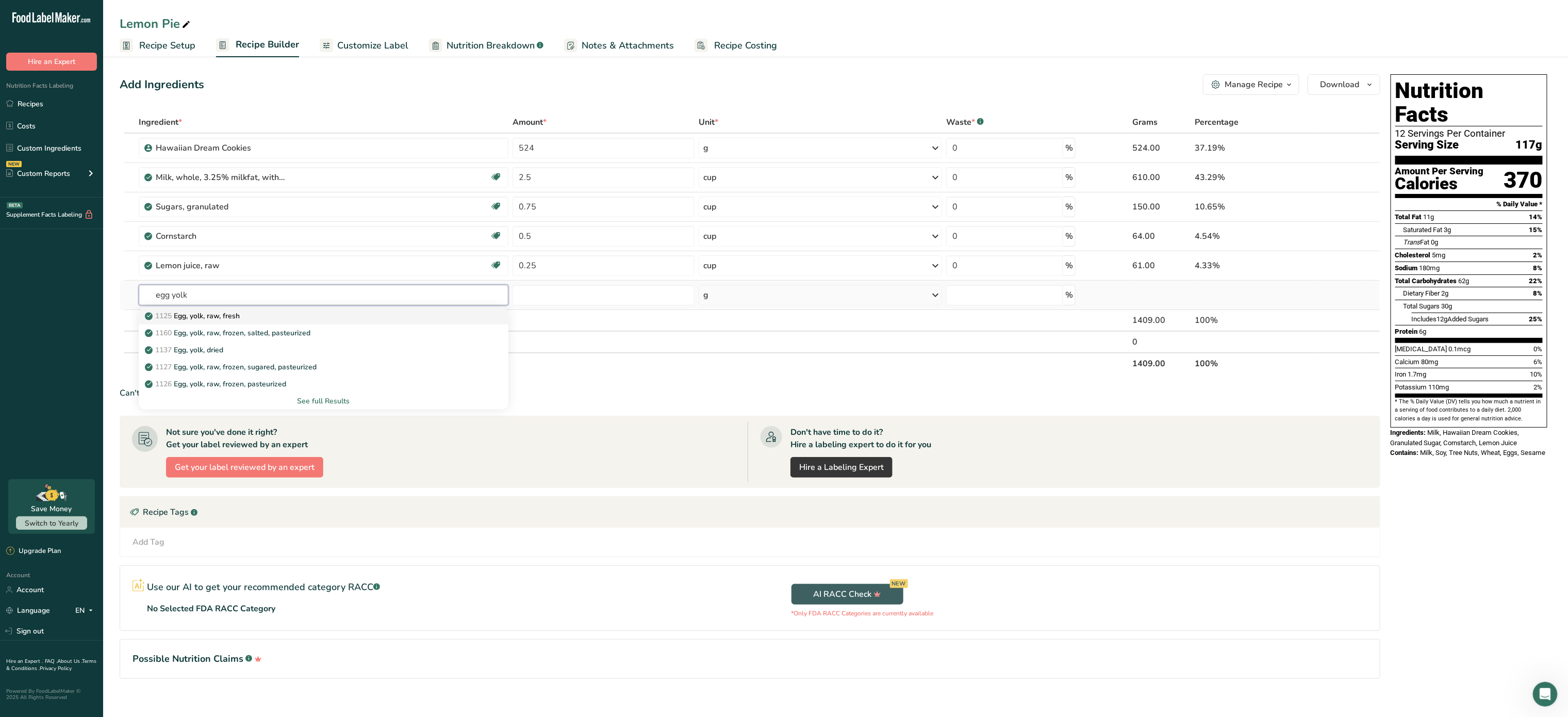
type input "egg yolk"
click at [237, 320] on p "1125 Egg, yolk, raw, fresh" at bounding box center [194, 315] width 92 height 11
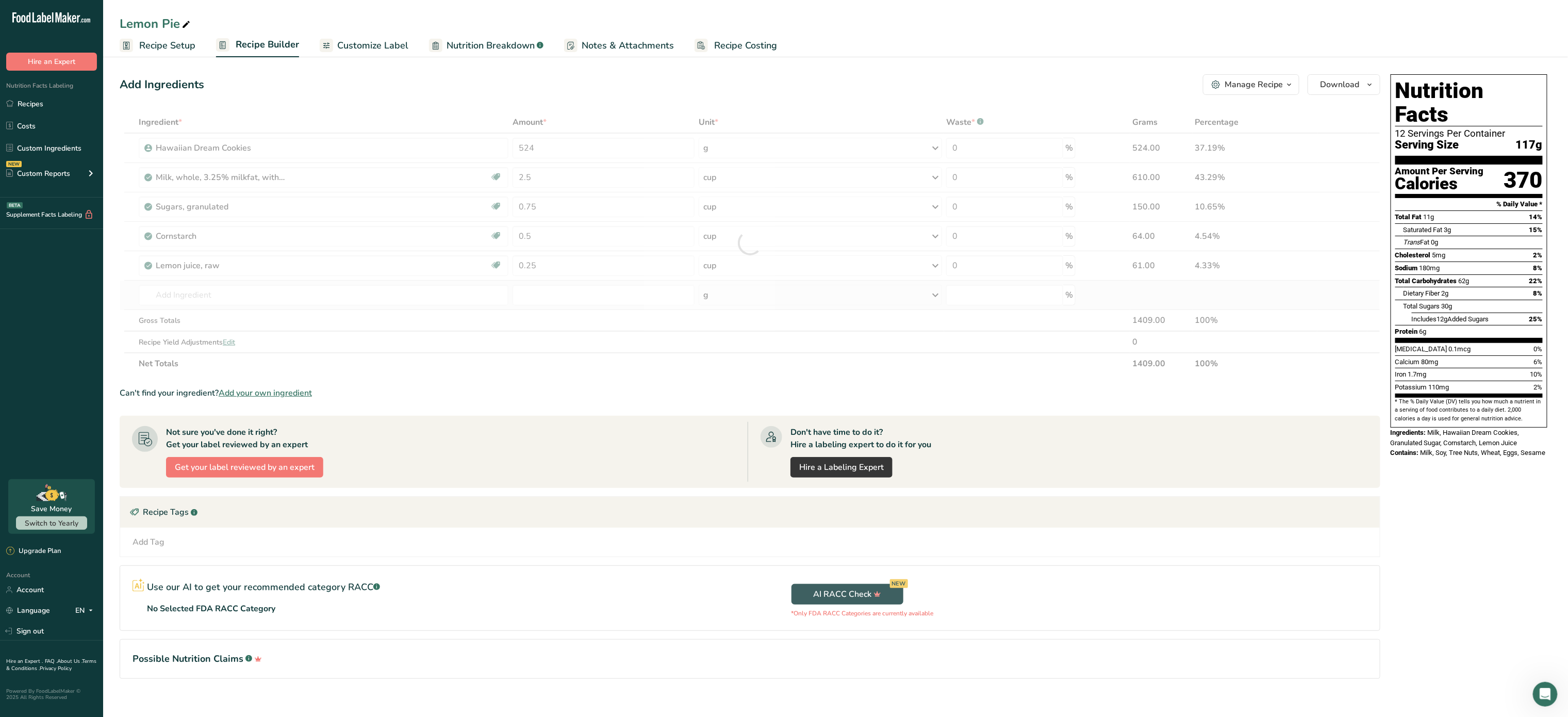
type input "Egg, yolk, raw, fresh"
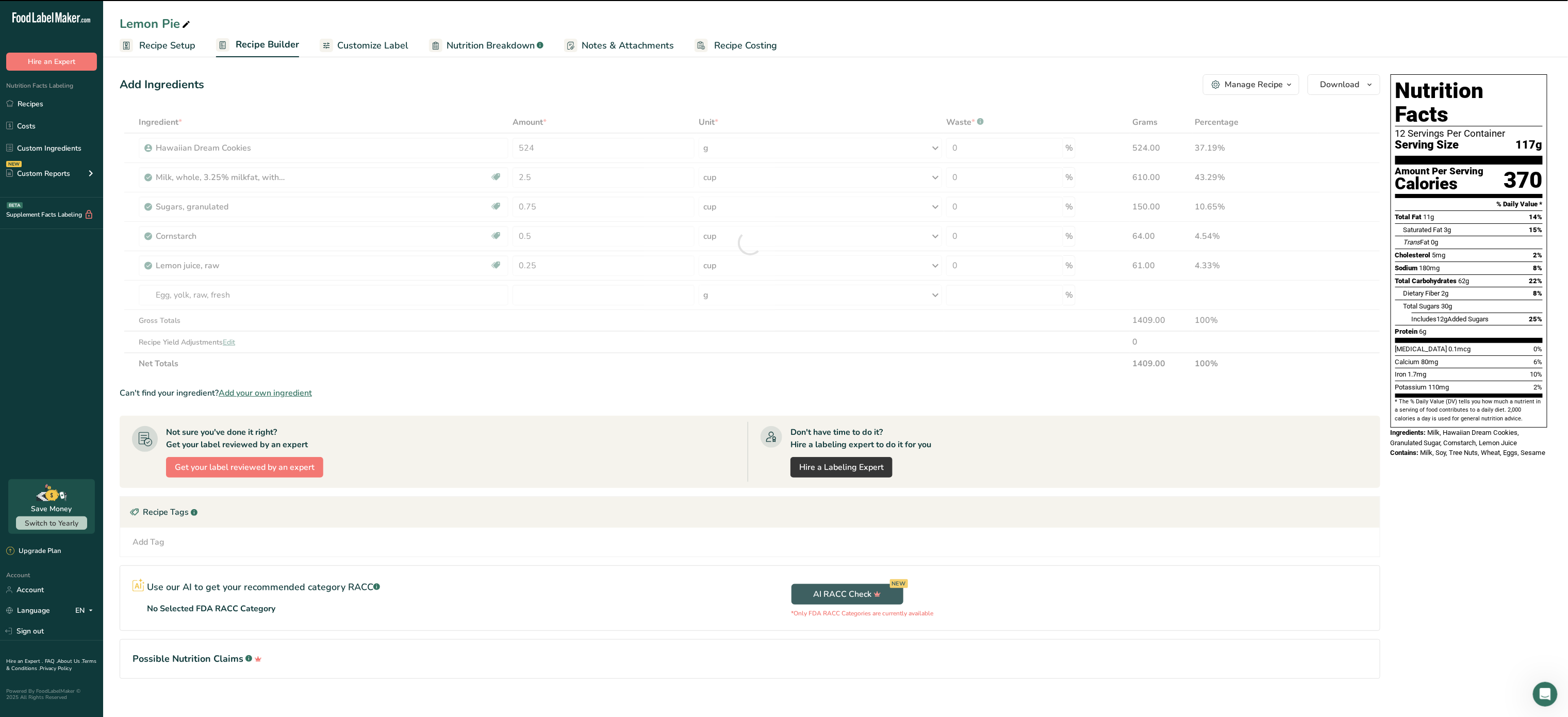
type input "0"
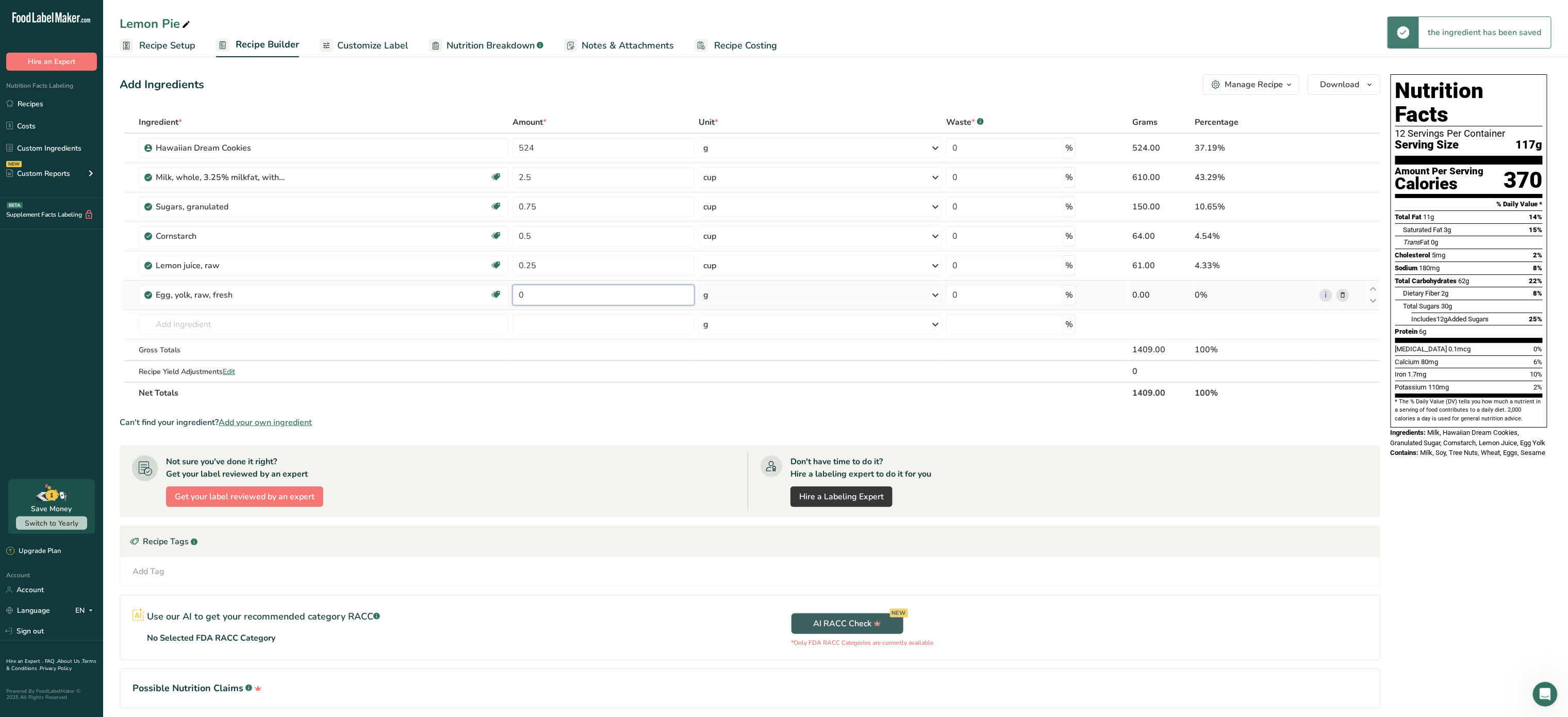
click at [569, 302] on input "0" at bounding box center [603, 294] width 182 height 20
type input "1"
click at [707, 303] on div "Ingredient * Amount * Unit * Waste * .a-a{fill:#347362;}.b-a{fill:#fff;} Grams …" at bounding box center [749, 257] width 1261 height 292
click at [707, 302] on div "g" at bounding box center [705, 295] width 5 height 13
click at [747, 332] on div "1 large" at bounding box center [748, 331] width 87 height 15
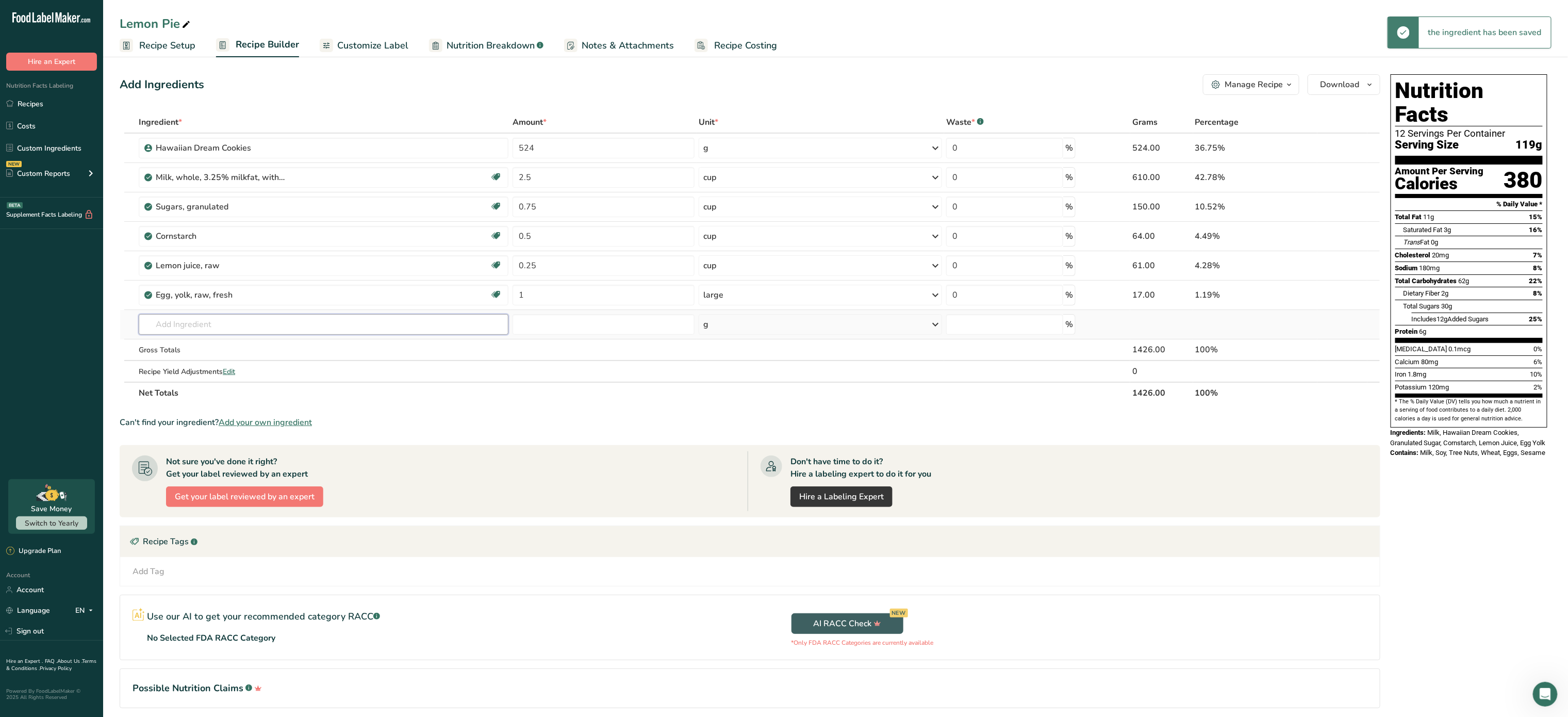
click at [245, 333] on input "text" at bounding box center [324, 324] width 370 height 20
type input "butter"
click at [250, 368] on div "1145 Butter, without salt" at bounding box center [316, 361] width 337 height 11
type input "Butter, without salt"
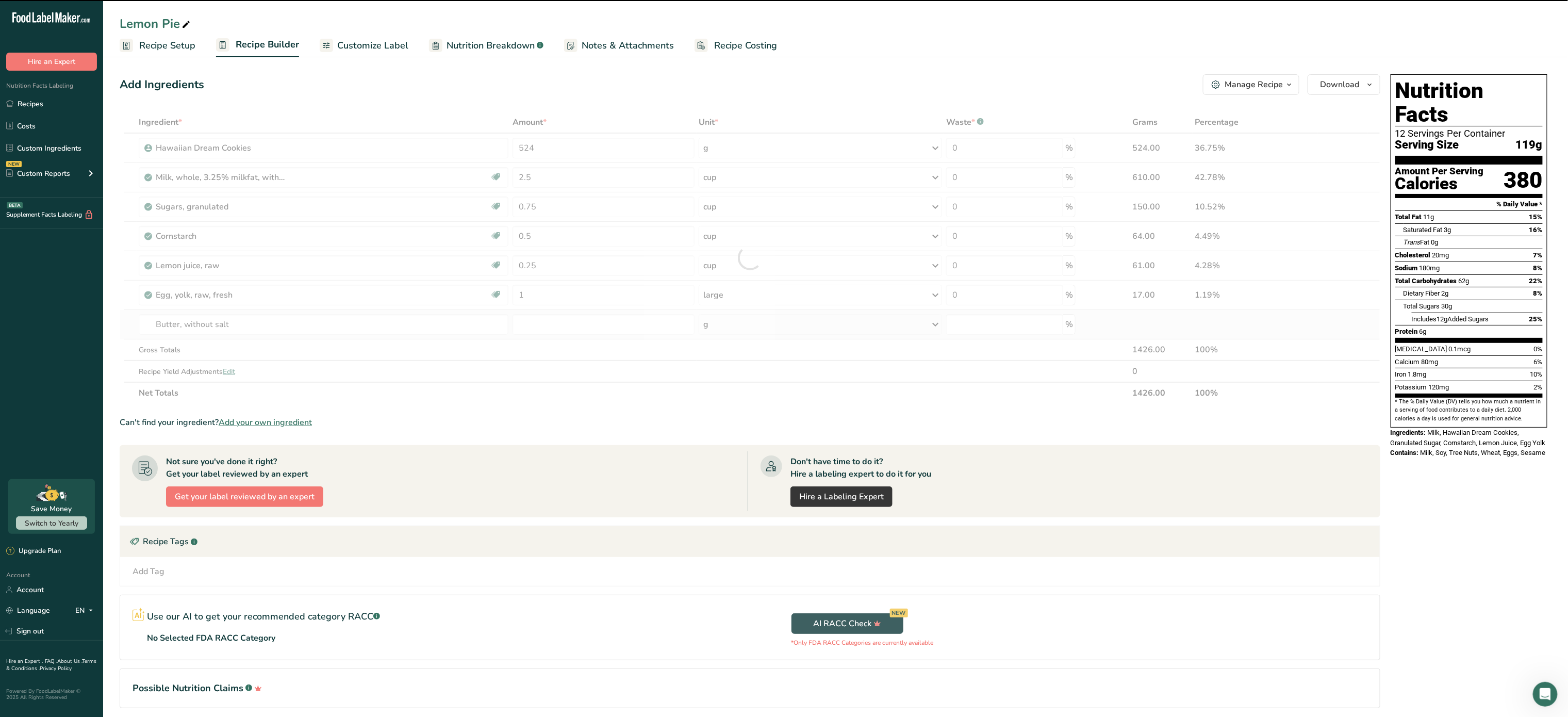
type input "0"
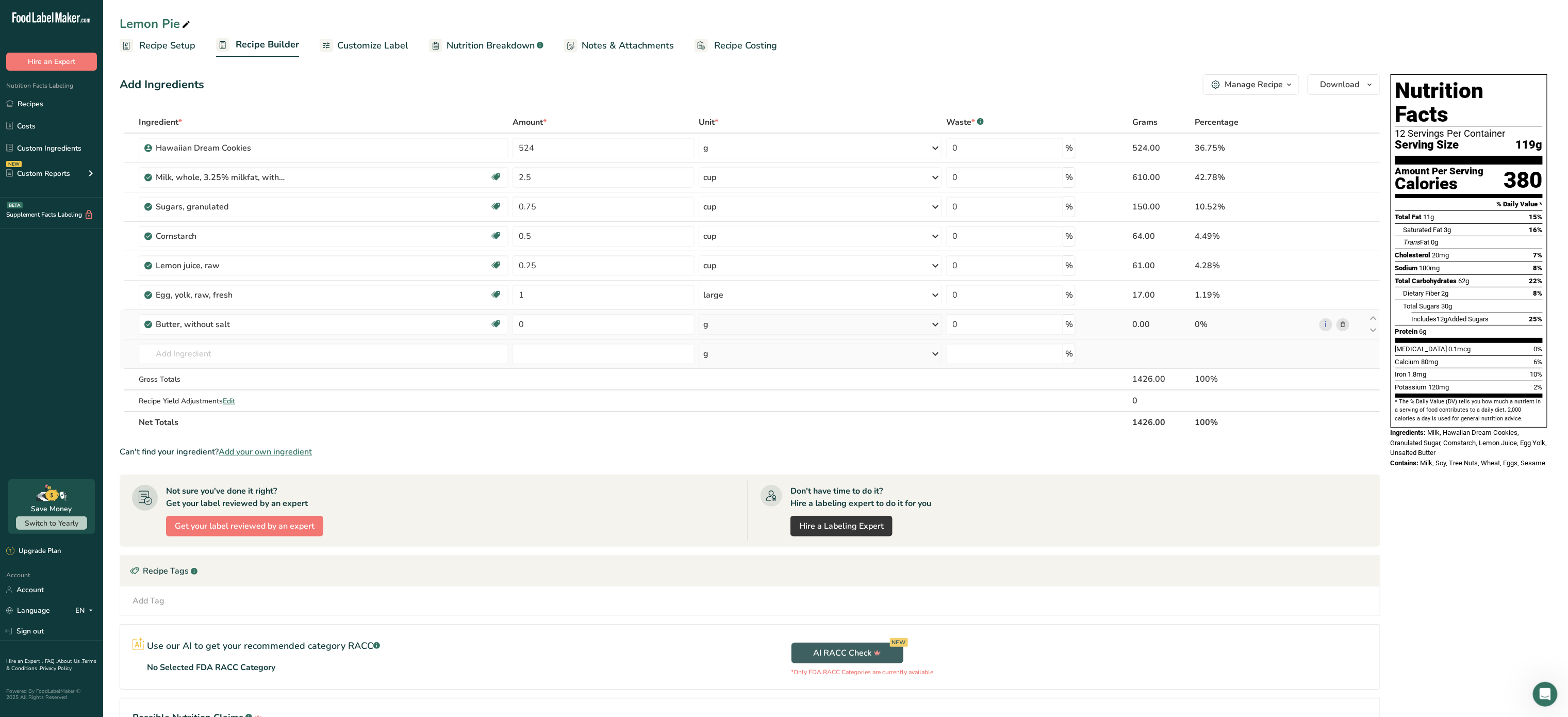
click at [640, 341] on td at bounding box center [603, 354] width 186 height 30
click at [632, 333] on input "0" at bounding box center [603, 324] width 182 height 20
type input "1"
click at [739, 330] on div "Ingredient * Amount * Unit * Waste * .a-a{fill:#347362;}.b-a{fill:#fff;} Grams …" at bounding box center [749, 273] width 1261 height 322
click at [739, 330] on div "g" at bounding box center [820, 324] width 244 height 20
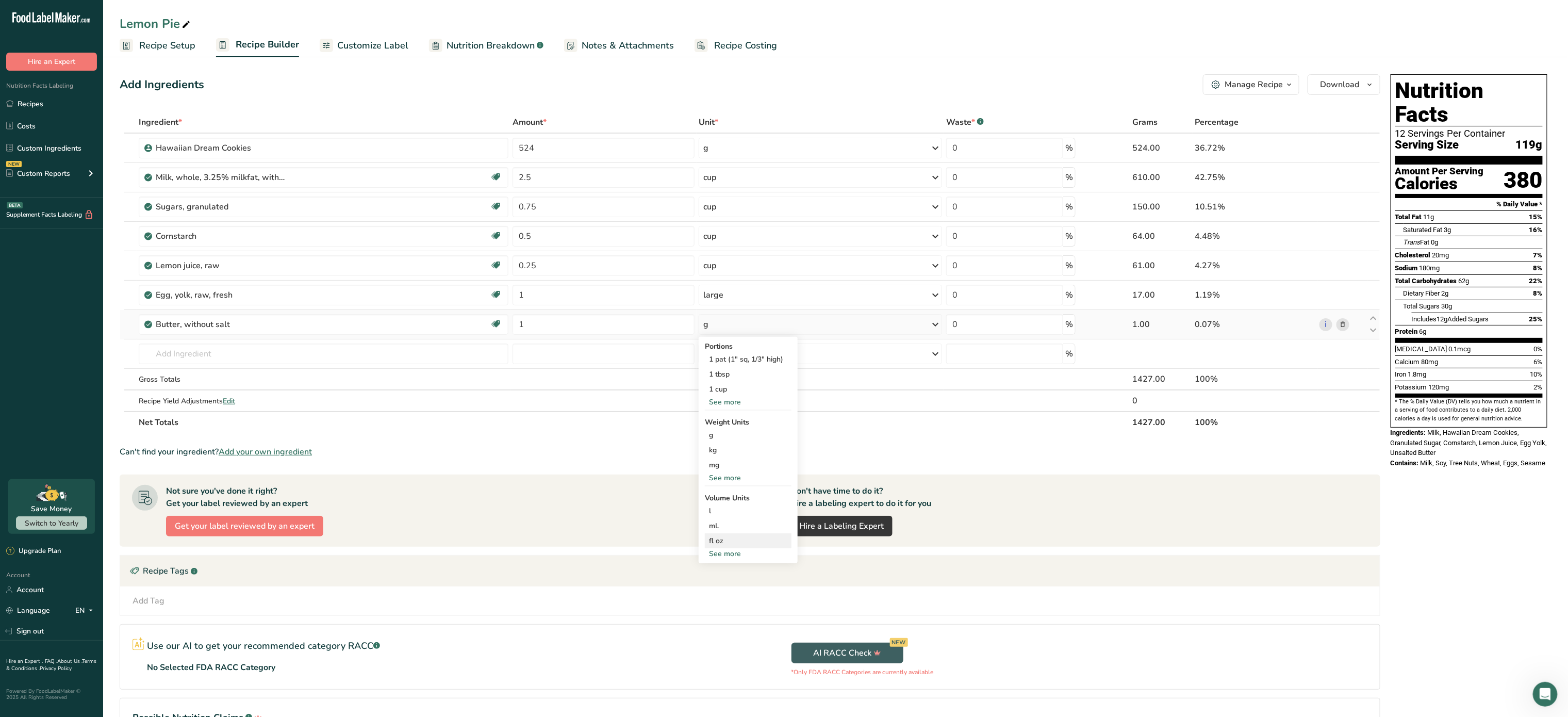
click at [728, 544] on div "fl oz" at bounding box center [747, 541] width 78 height 11
click at [715, 374] on div "1 tbsp" at bounding box center [748, 375] width 87 height 15
click at [257, 356] on input "text" at bounding box center [324, 353] width 370 height 20
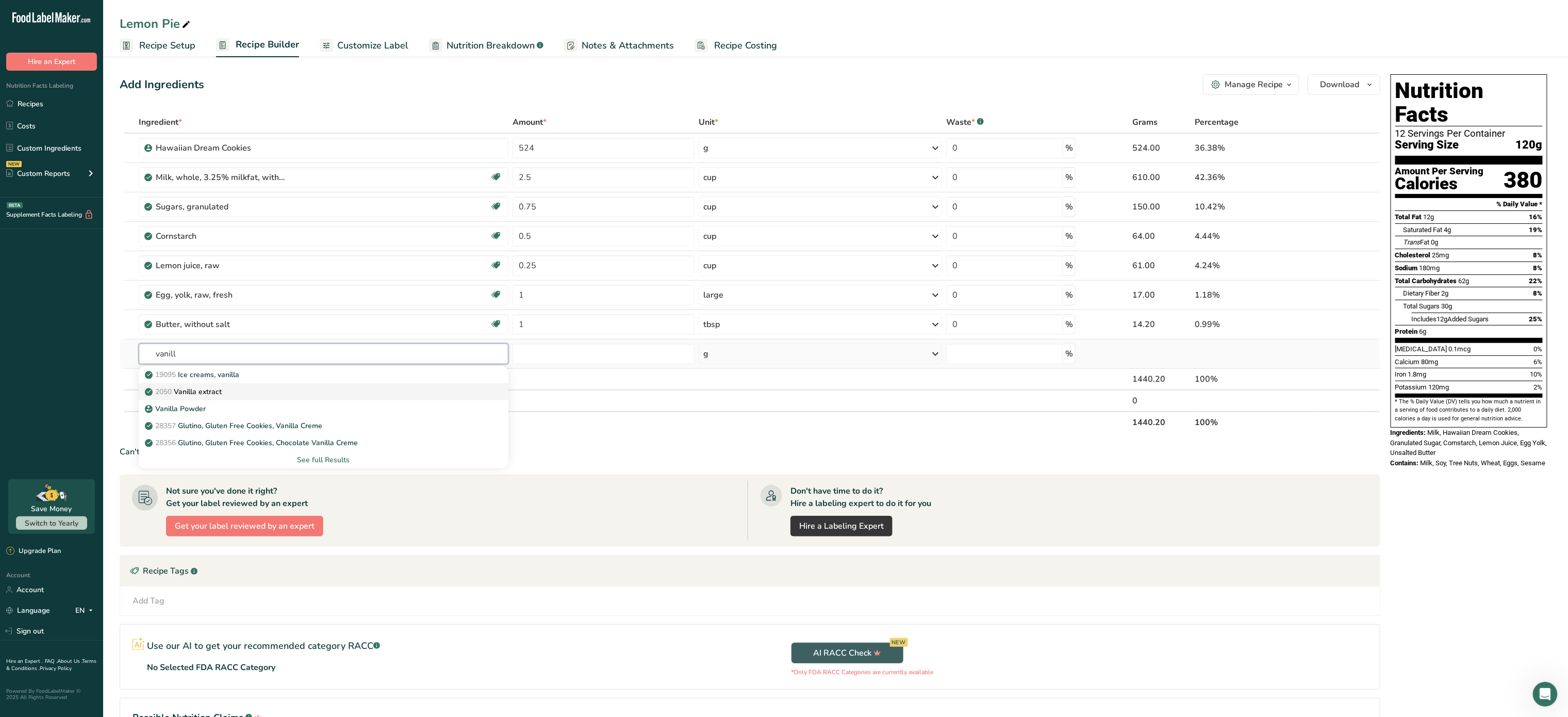
type input "vanill"
click at [259, 390] on div "2050 Vanilla extract" at bounding box center [316, 391] width 337 height 11
type input "Vanilla extract"
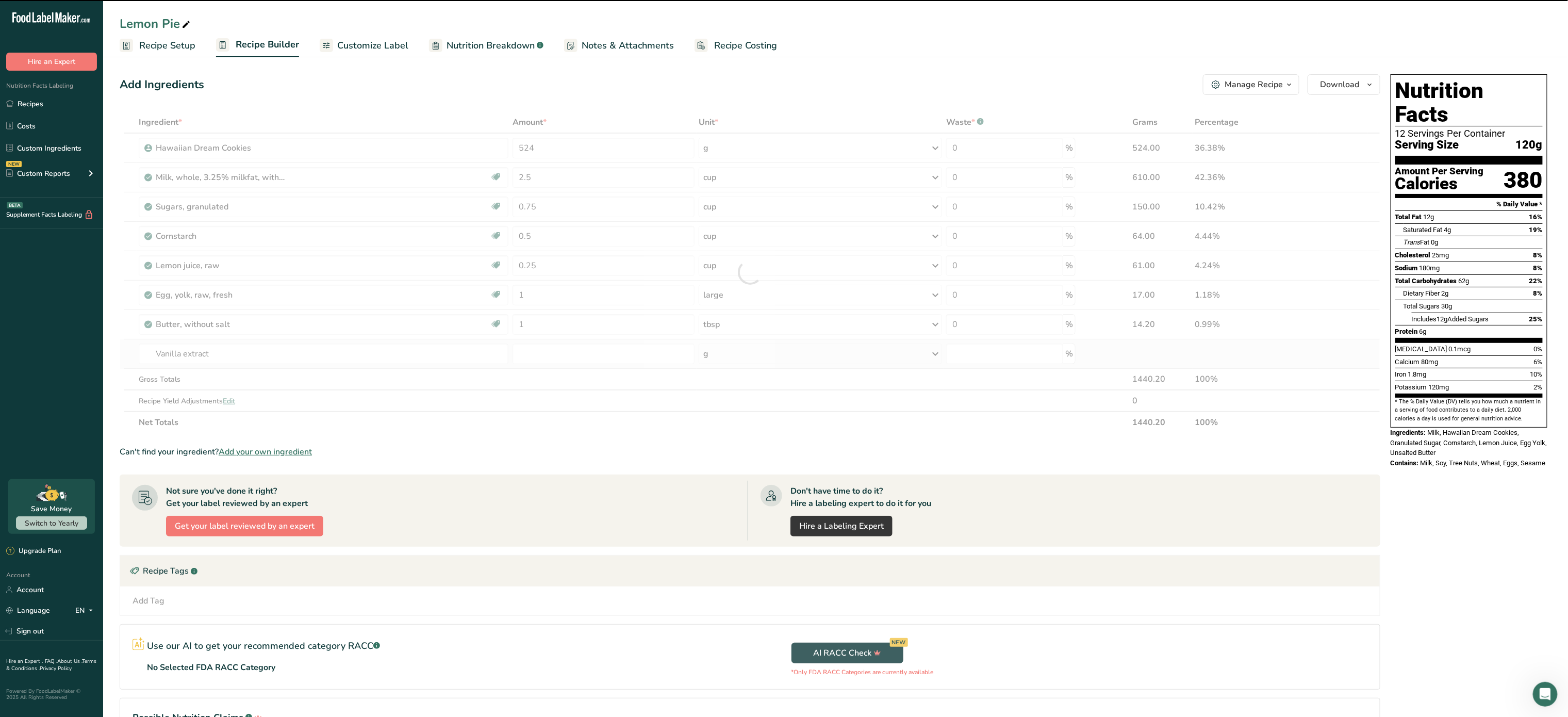
type input "0"
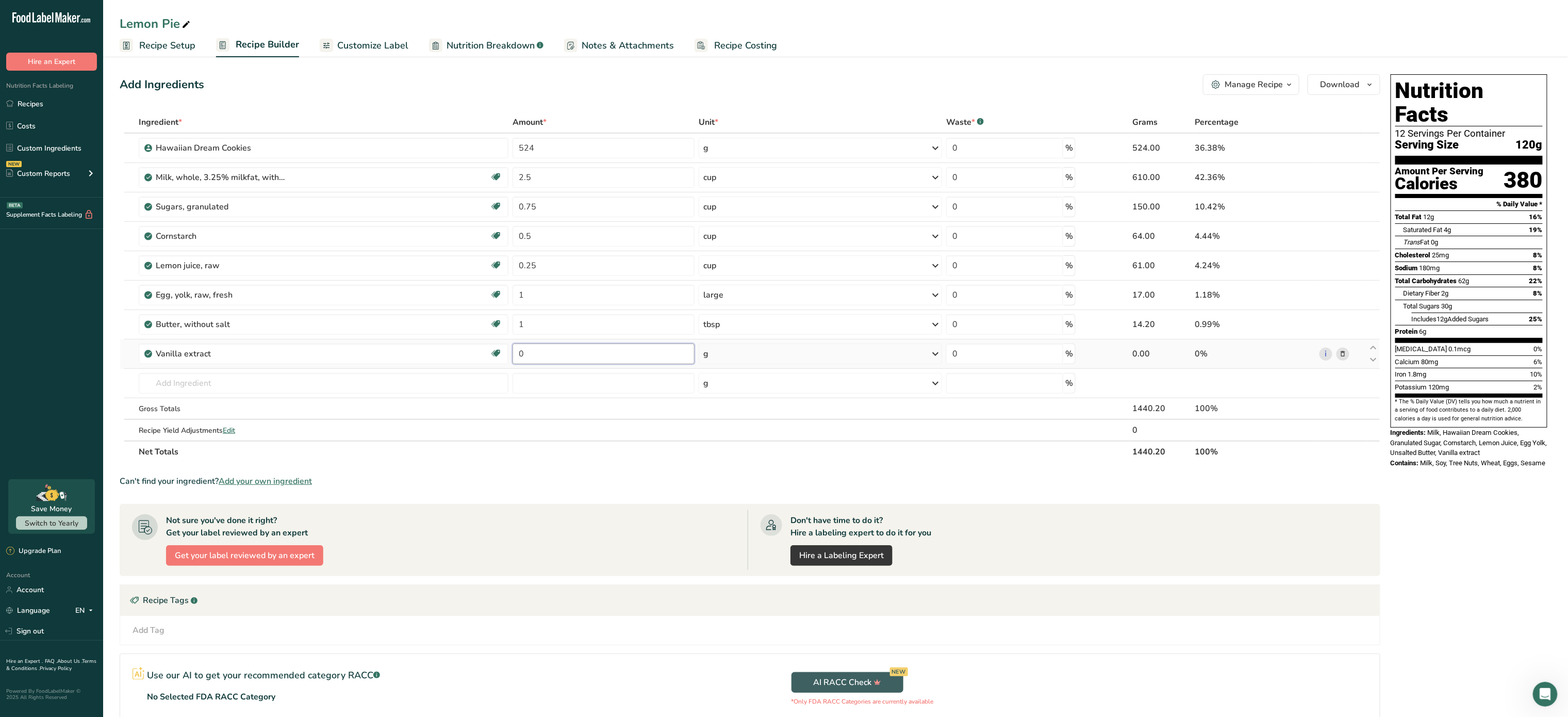
click at [652, 359] on input "0" at bounding box center [603, 353] width 182 height 20
type input "0.5"
click at [826, 360] on div "Ingredient * Amount * Unit * Waste * .a-a{fill:#347362;}.b-a{fill:#fff;} Grams …" at bounding box center [749, 287] width 1261 height 352
click at [826, 360] on div "g" at bounding box center [820, 353] width 244 height 20
click at [759, 389] on div "1 tsp" at bounding box center [748, 389] width 87 height 15
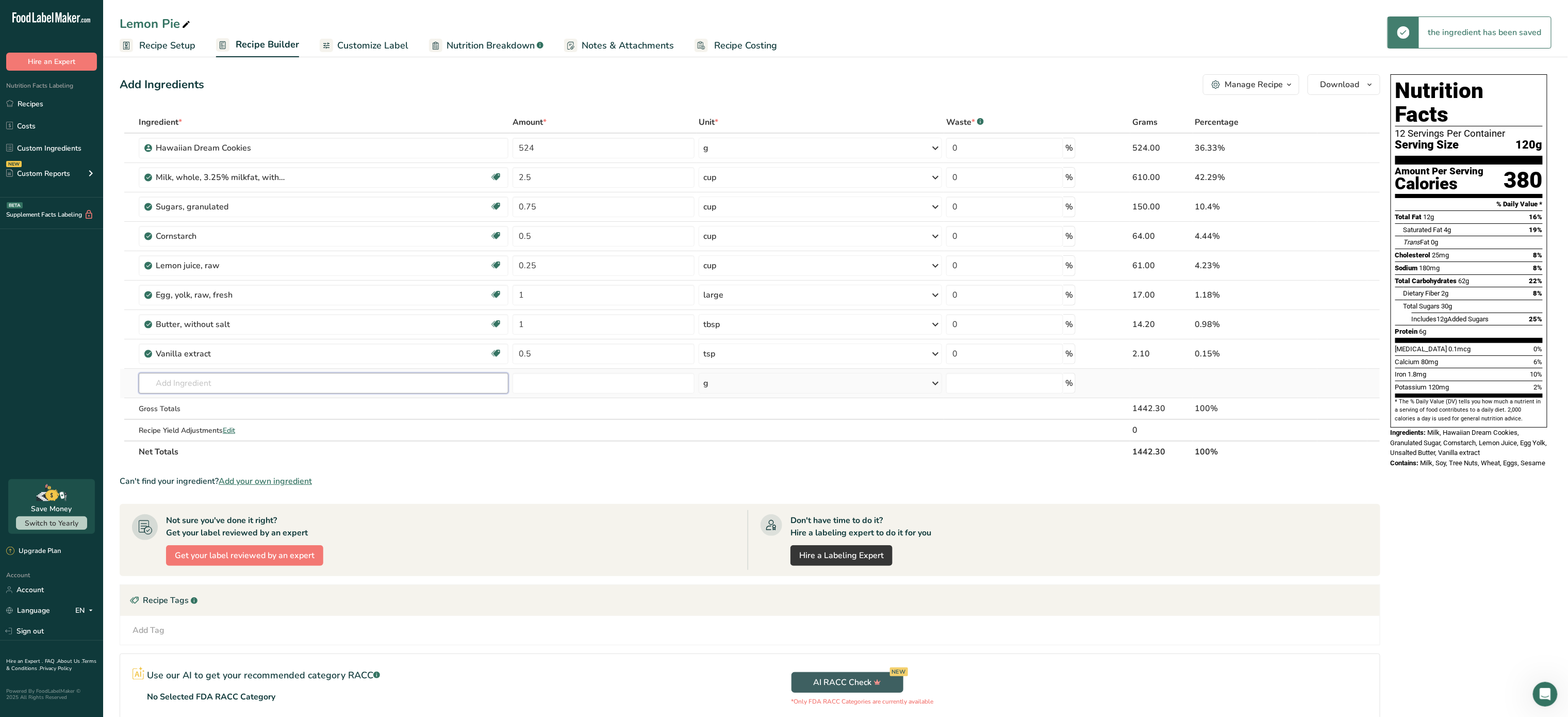
click at [288, 385] on input "text" at bounding box center [324, 383] width 370 height 20
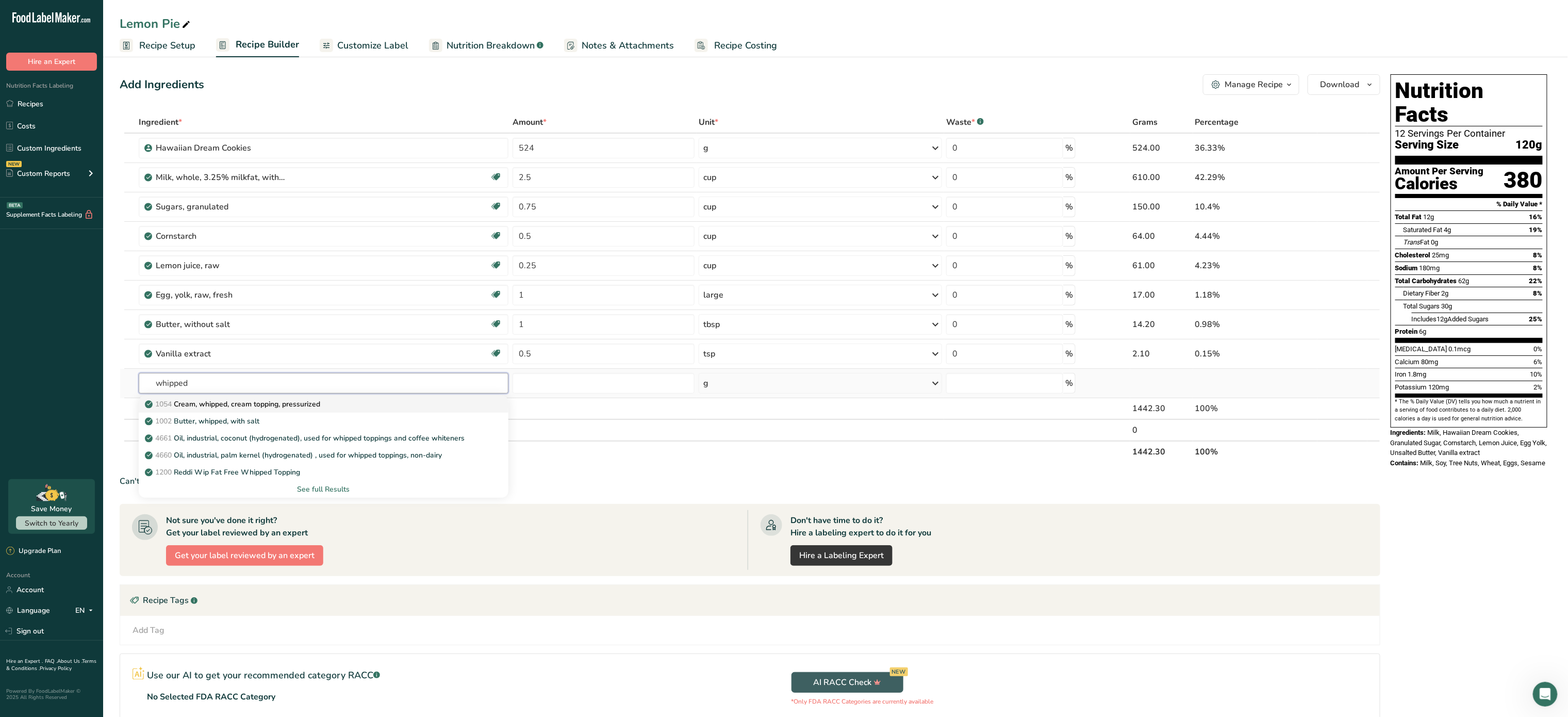
type input "whipped"
click at [277, 401] on p "1054 Cream, whipped, cream topping, pressurized" at bounding box center [234, 404] width 173 height 11
type input "Cream, whipped, cream topping, pressurized"
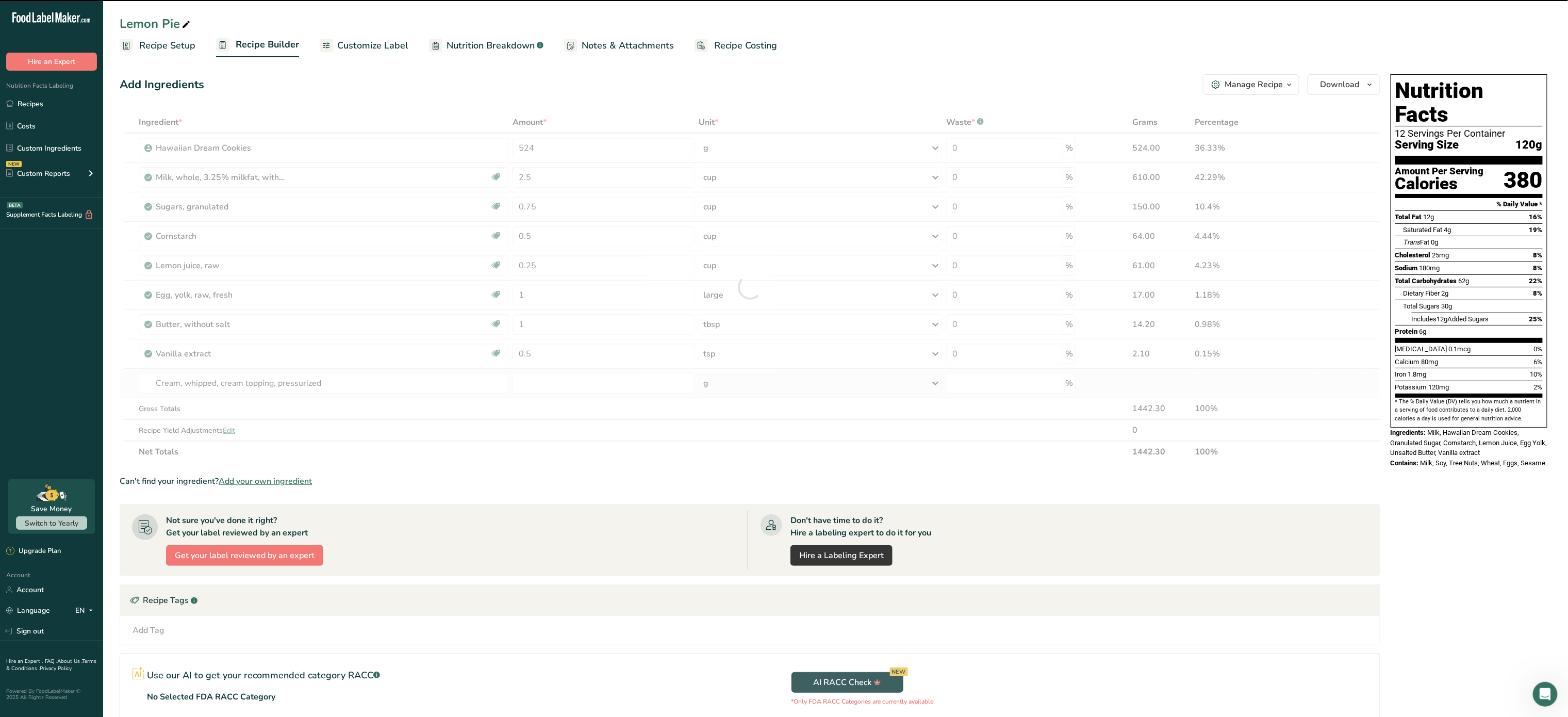
type input "0"
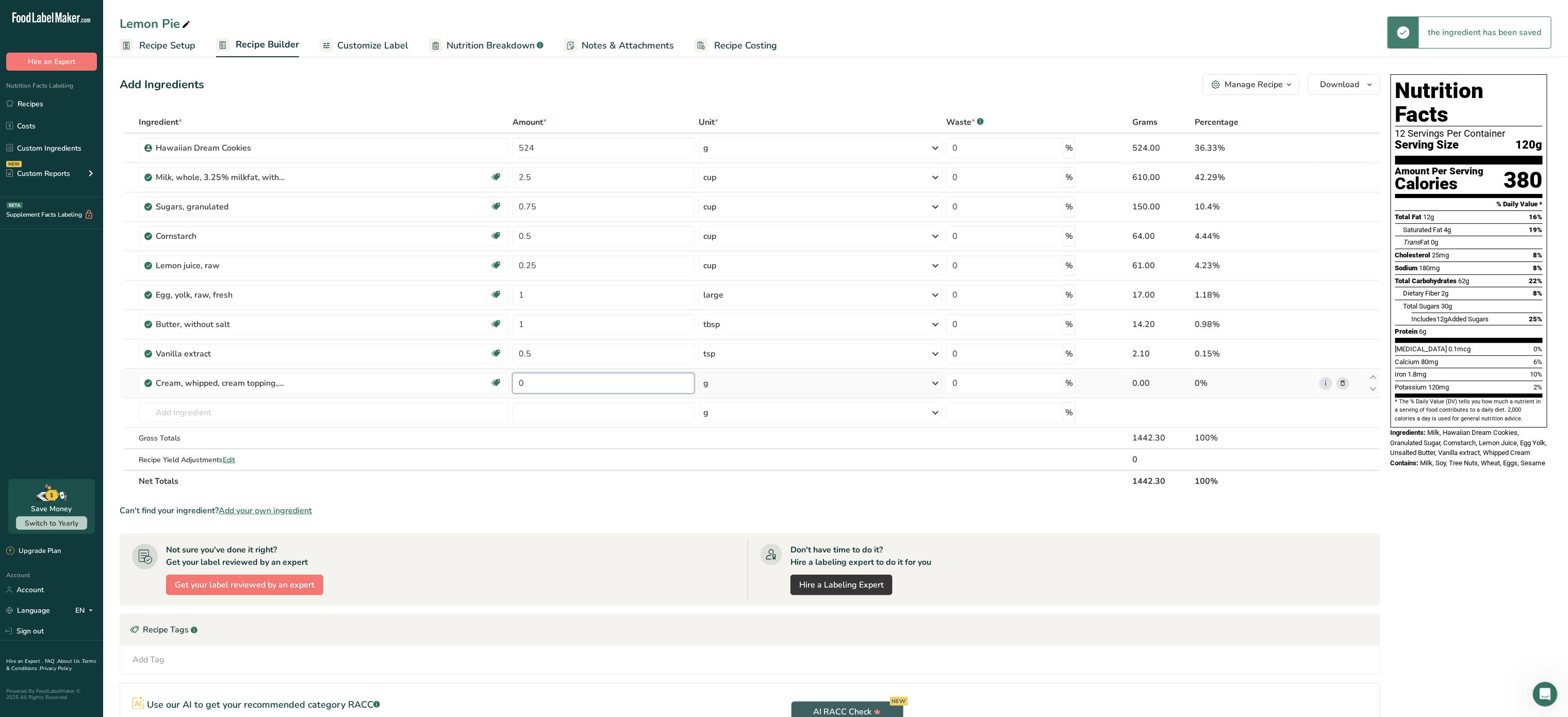
click at [589, 383] on input "0" at bounding box center [603, 383] width 182 height 20
type input "454"
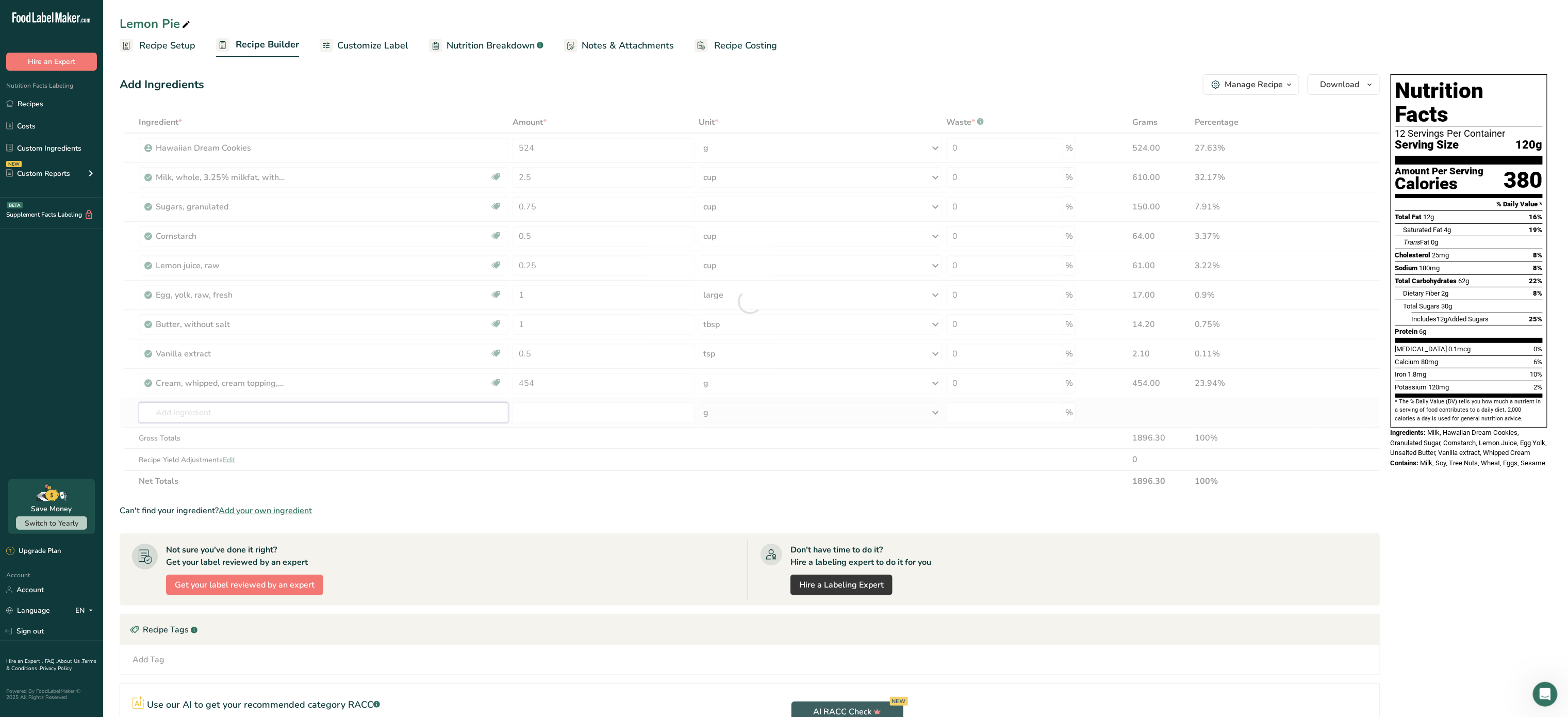
click at [369, 414] on div "Ingredient * Amount * Unit * Waste * .a-a{fill:#347362;}.b-a{fill:#fff;} Grams …" at bounding box center [749, 302] width 1261 height 381
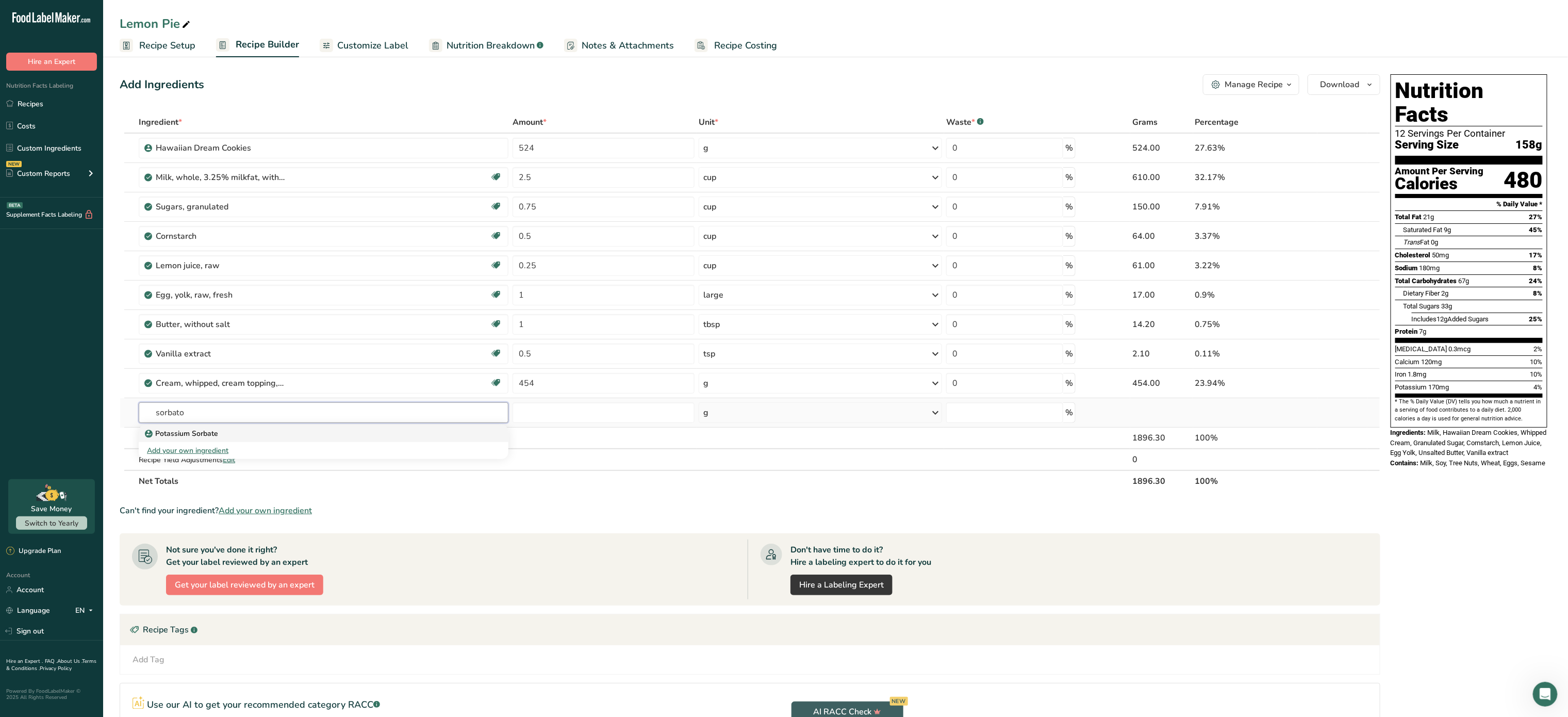
type input "sorbato"
click at [265, 438] on div "Potassium Sorbate" at bounding box center [316, 433] width 337 height 11
type input "Potassium Sorbate"
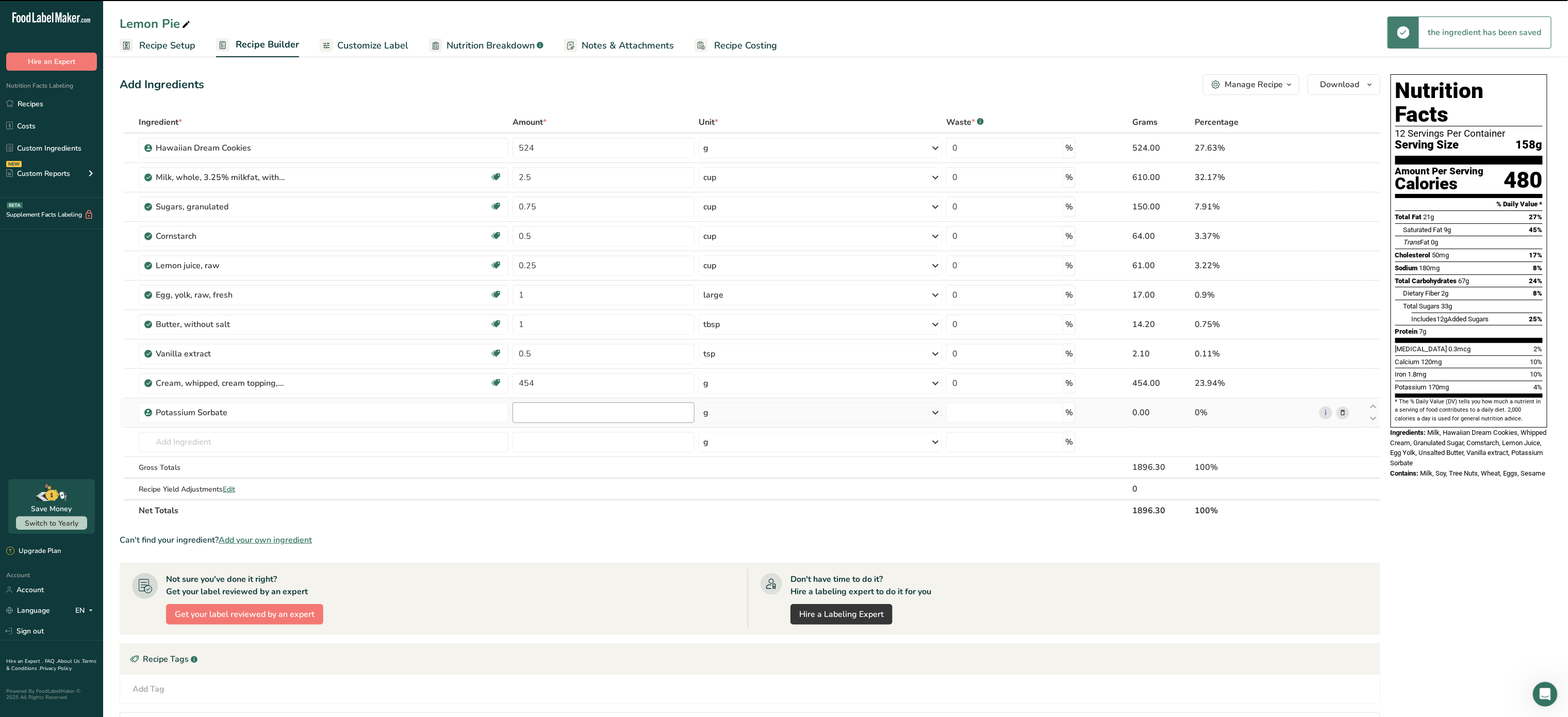
type input "0"
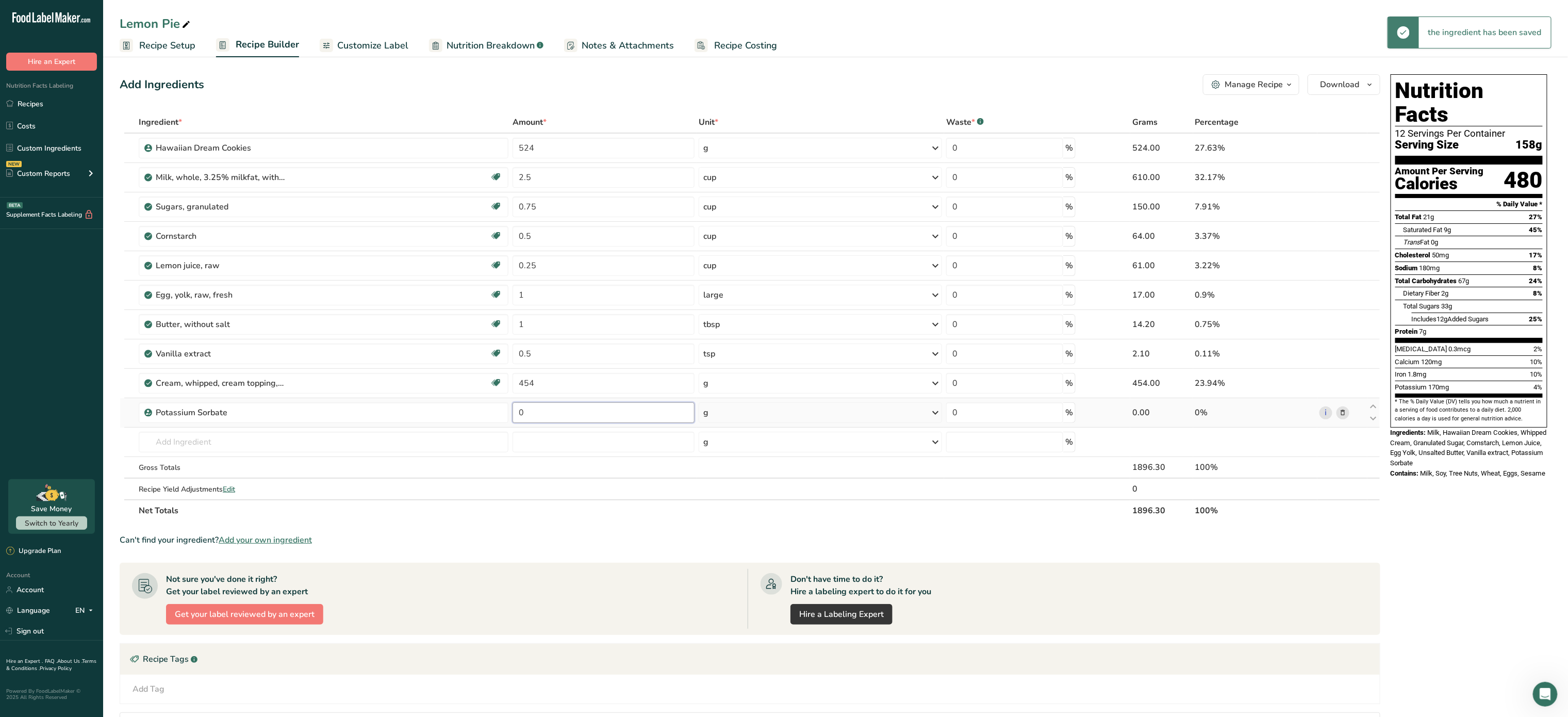
click at [574, 422] on input "0" at bounding box center [603, 412] width 182 height 20
type input "1"
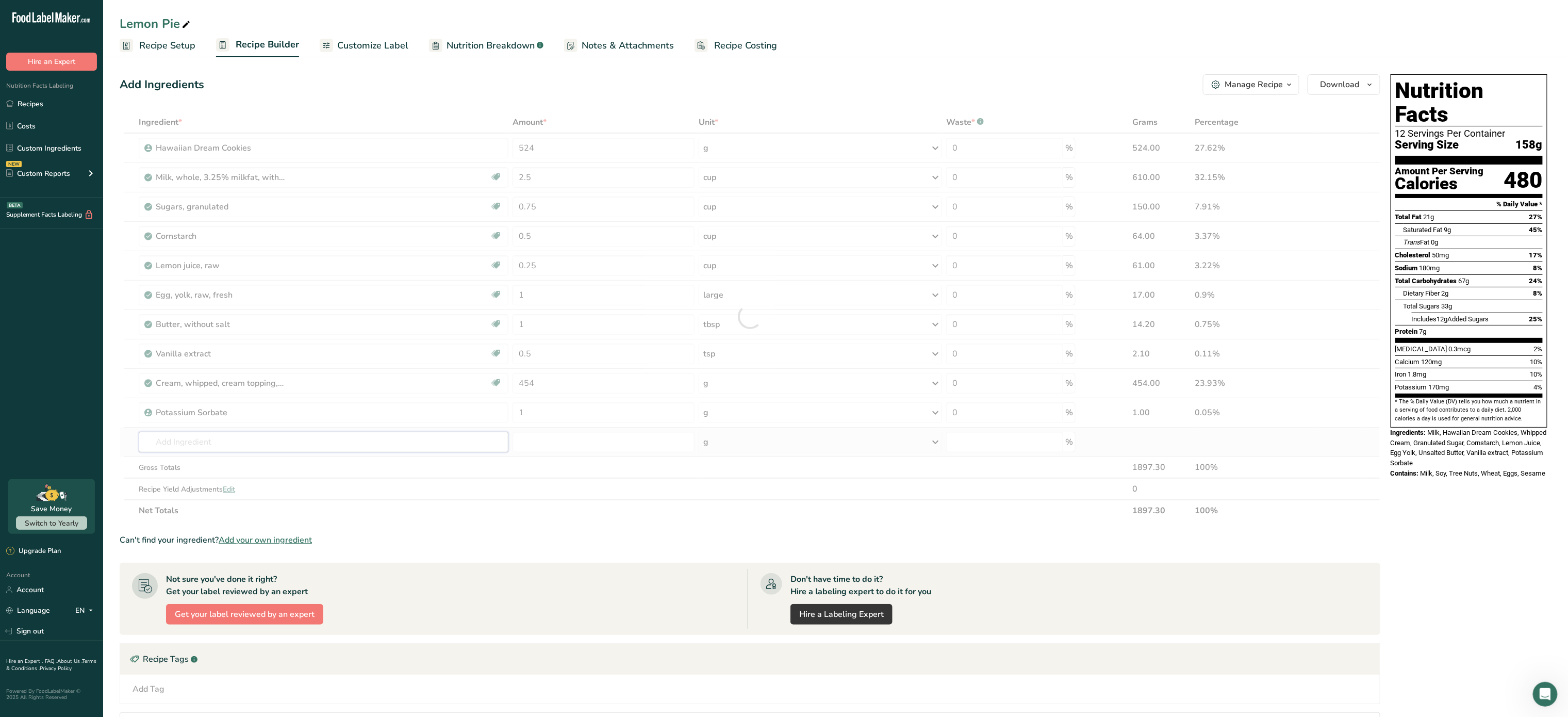
click at [401, 448] on div "Ingredient * Amount * Unit * Waste * .a-a{fill:#347362;}.b-a{fill:#fff;} Grams …" at bounding box center [749, 317] width 1261 height 411
click at [173, 49] on span "Recipe Setup" at bounding box center [168, 45] width 56 height 13
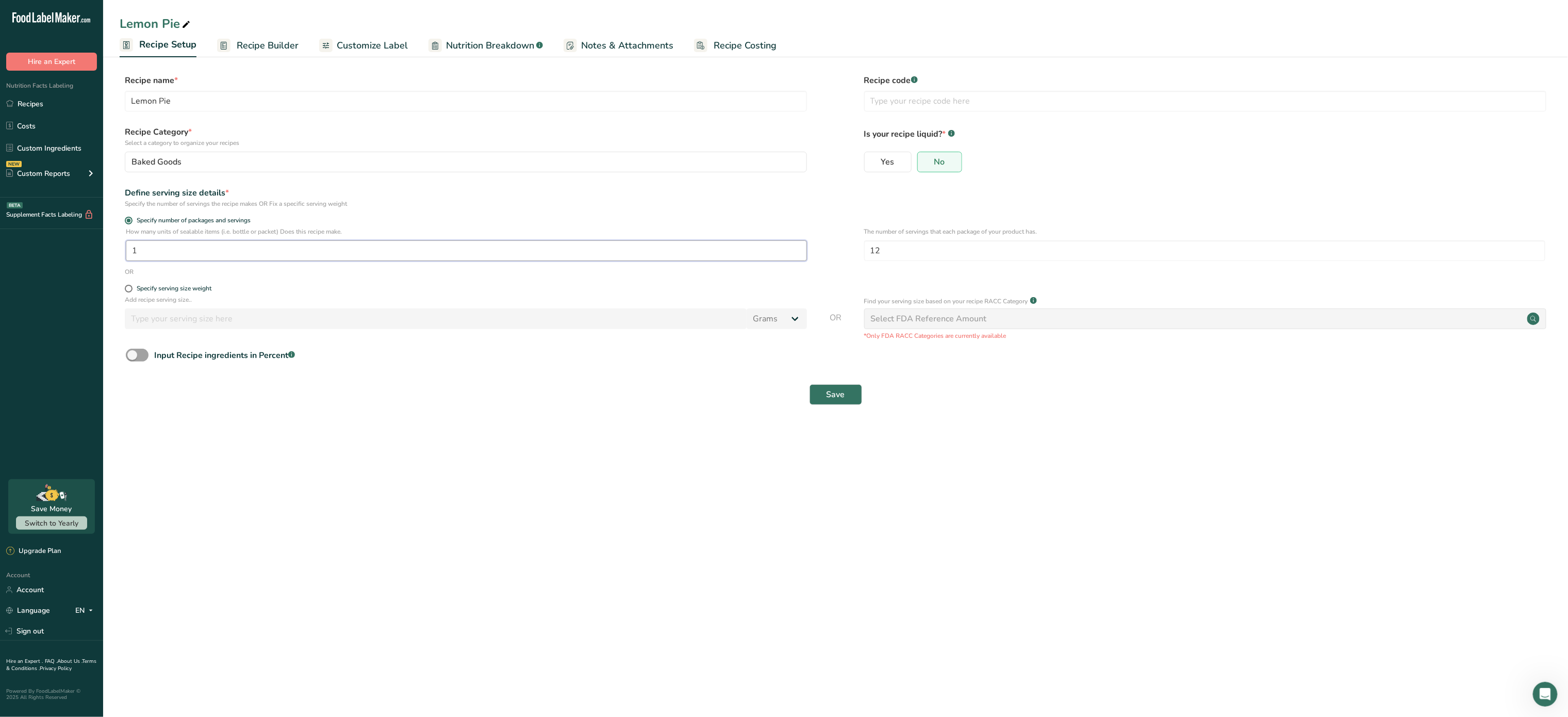
click at [648, 243] on input "1" at bounding box center [466, 250] width 681 height 20
type input "12"
click at [1136, 254] on input "12" at bounding box center [1204, 250] width 681 height 20
type input "1"
click at [835, 385] on button "Save" at bounding box center [835, 394] width 53 height 20
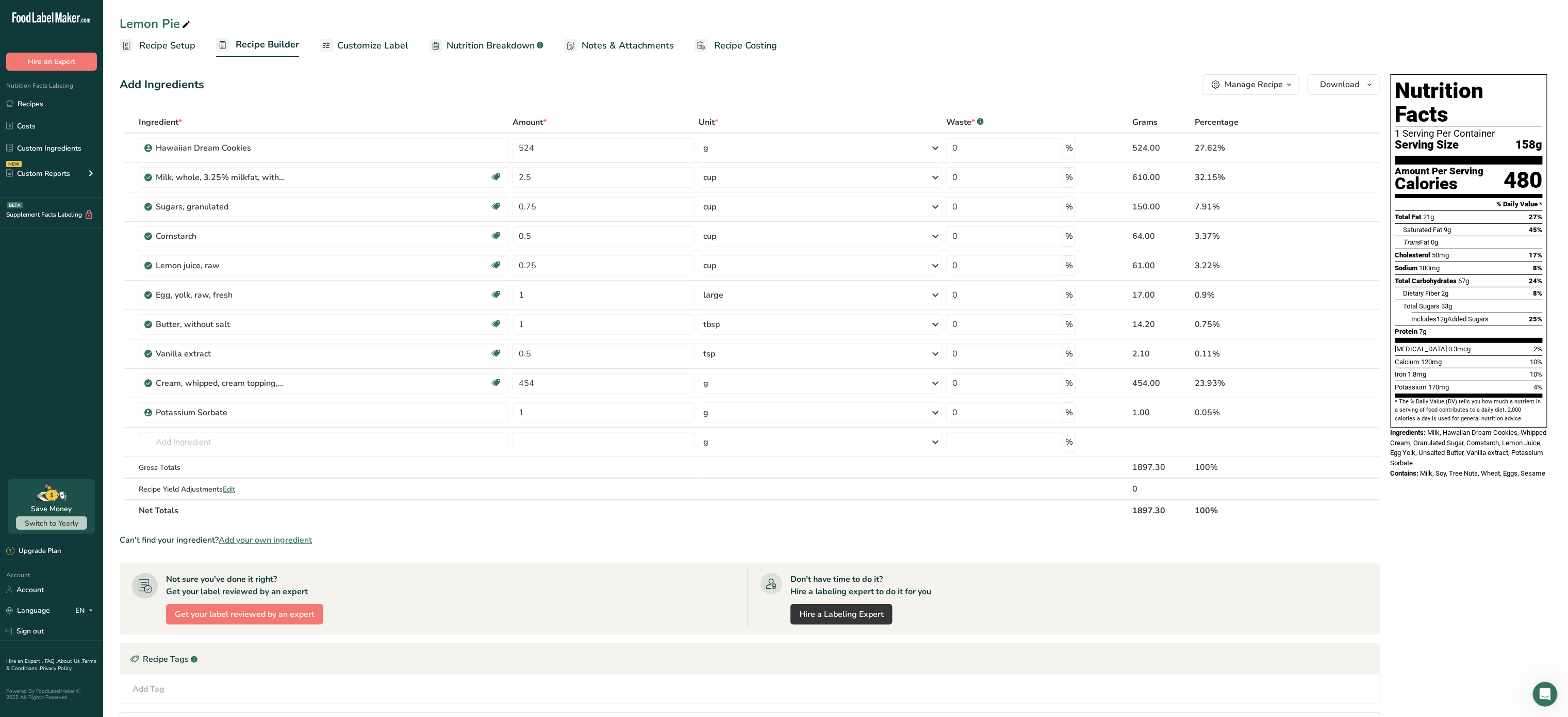
click at [1285, 89] on icon "button" at bounding box center [1289, 84] width 9 height 13
click at [1194, 231] on span "Recipe Card" at bounding box center [1189, 234] width 39 height 11
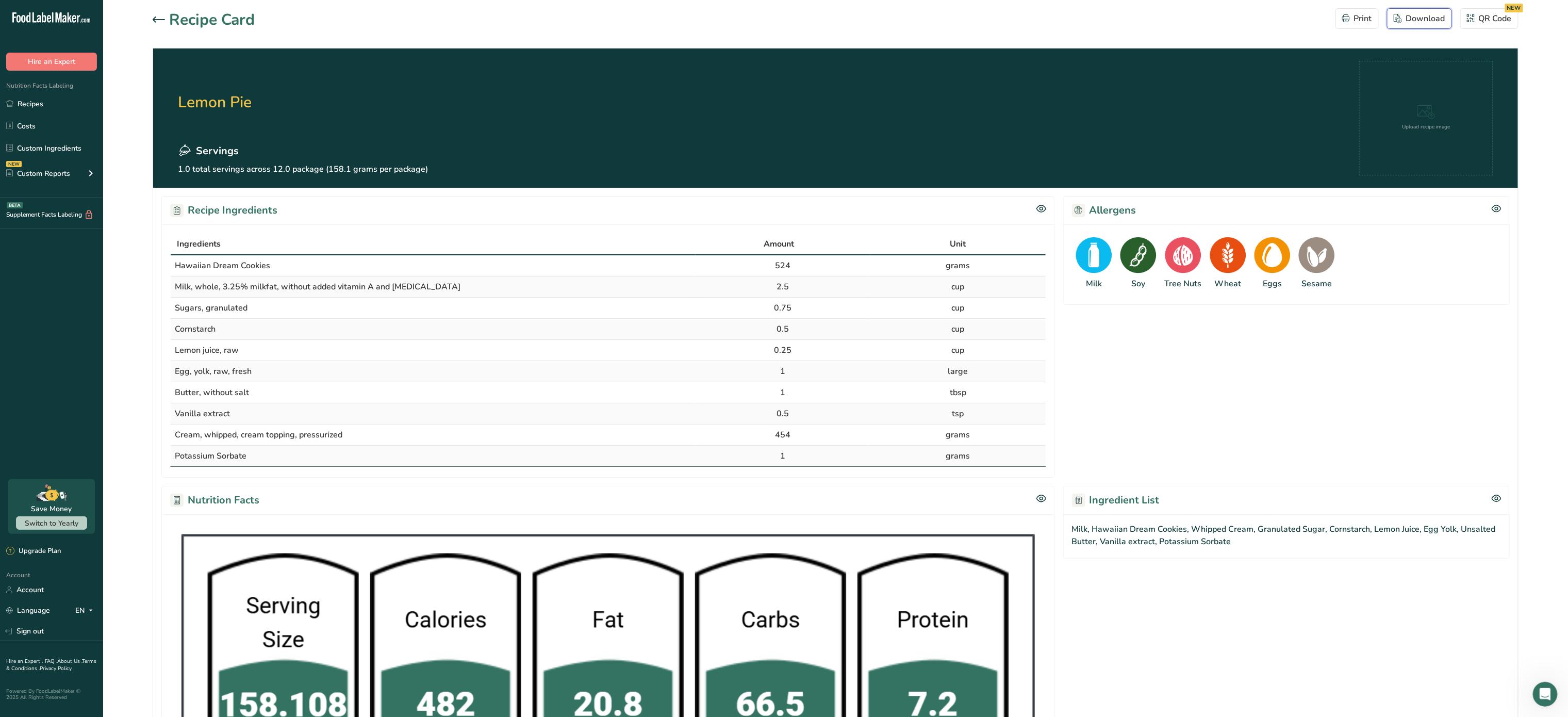
click at [1423, 11] on button "Download" at bounding box center [1419, 18] width 65 height 20
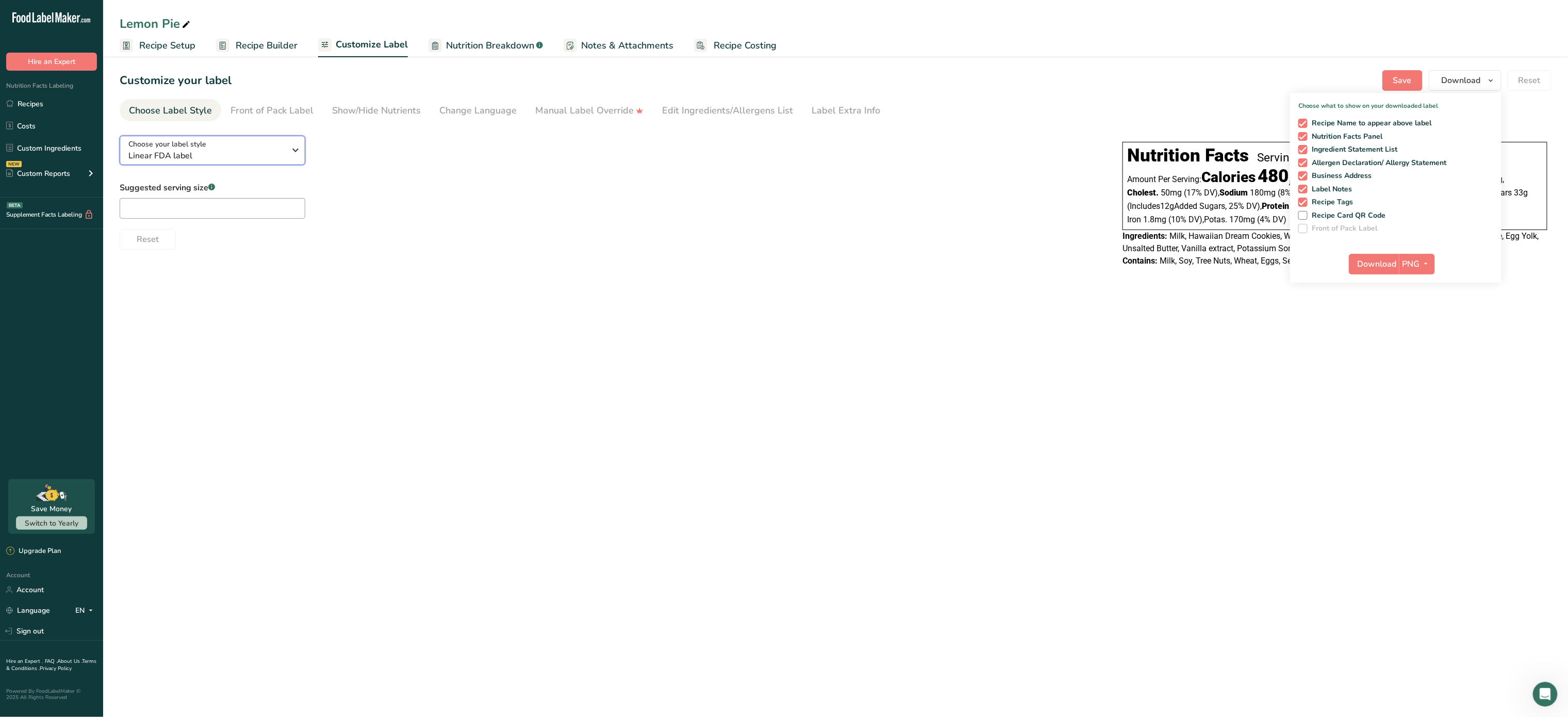
click at [290, 154] on icon "button" at bounding box center [296, 149] width 13 height 18
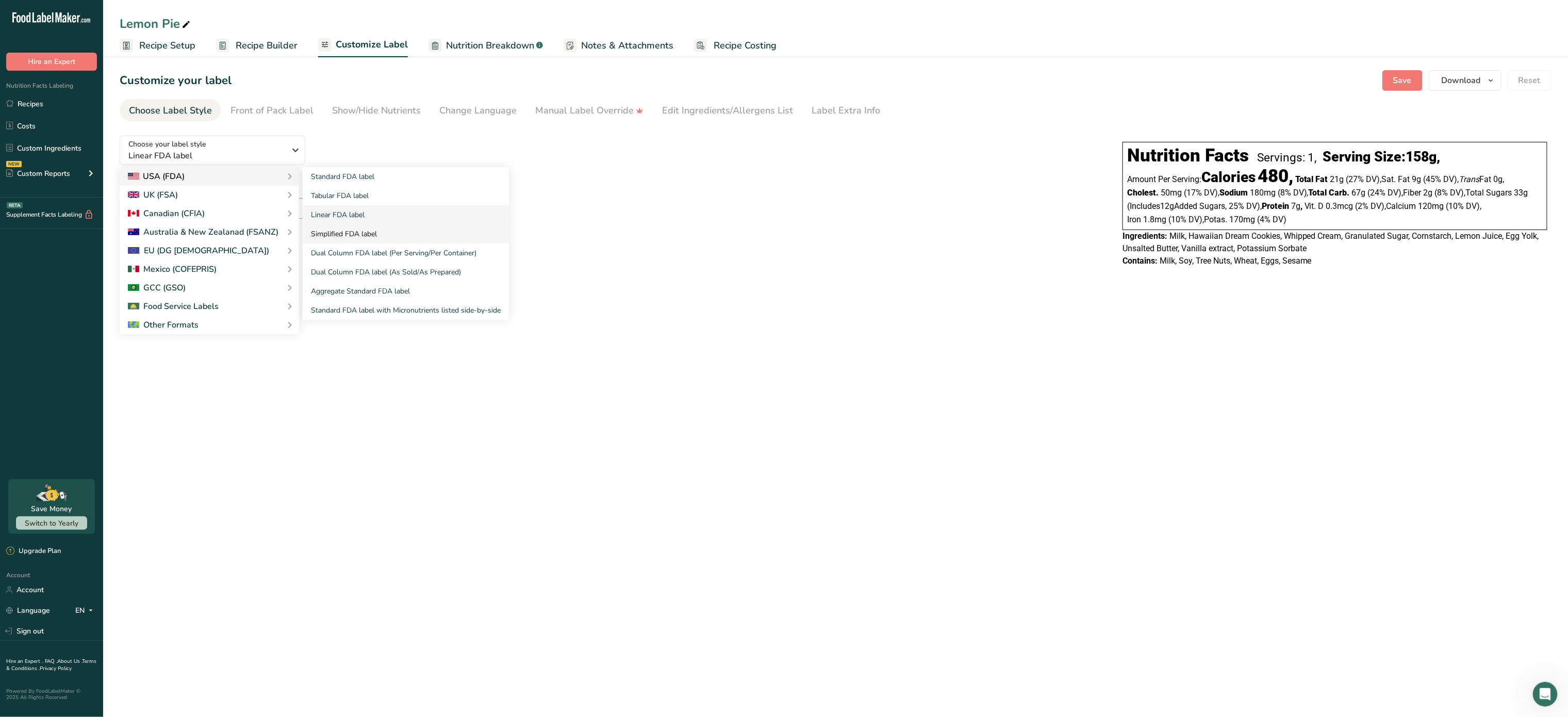
click at [365, 227] on link "Simplified FDA label" at bounding box center [405, 234] width 206 height 19
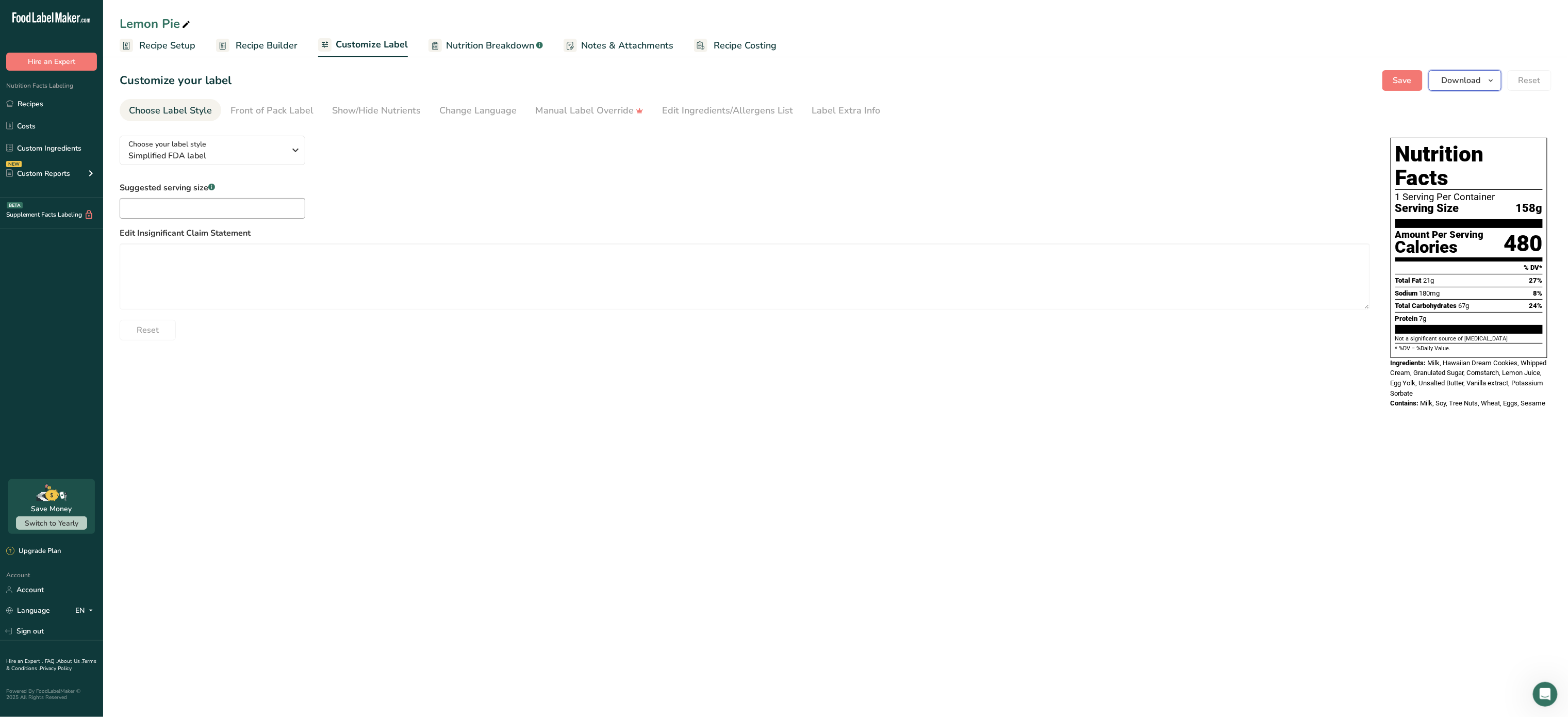
click at [1470, 83] on span "Download" at bounding box center [1461, 80] width 39 height 13
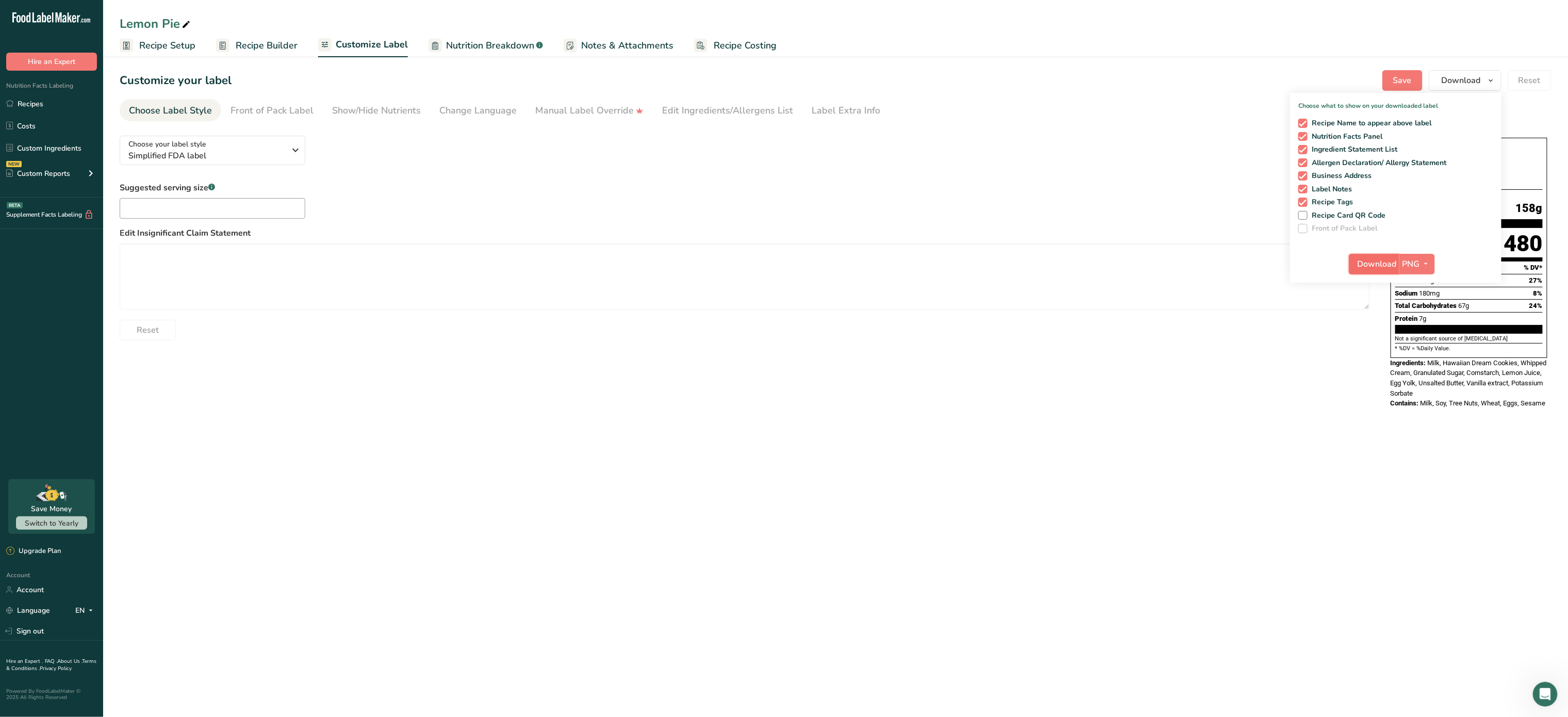
click at [1382, 258] on span "Download" at bounding box center [1376, 264] width 39 height 13
click at [508, 39] on span "Nutrition Breakdown" at bounding box center [490, 45] width 89 height 13
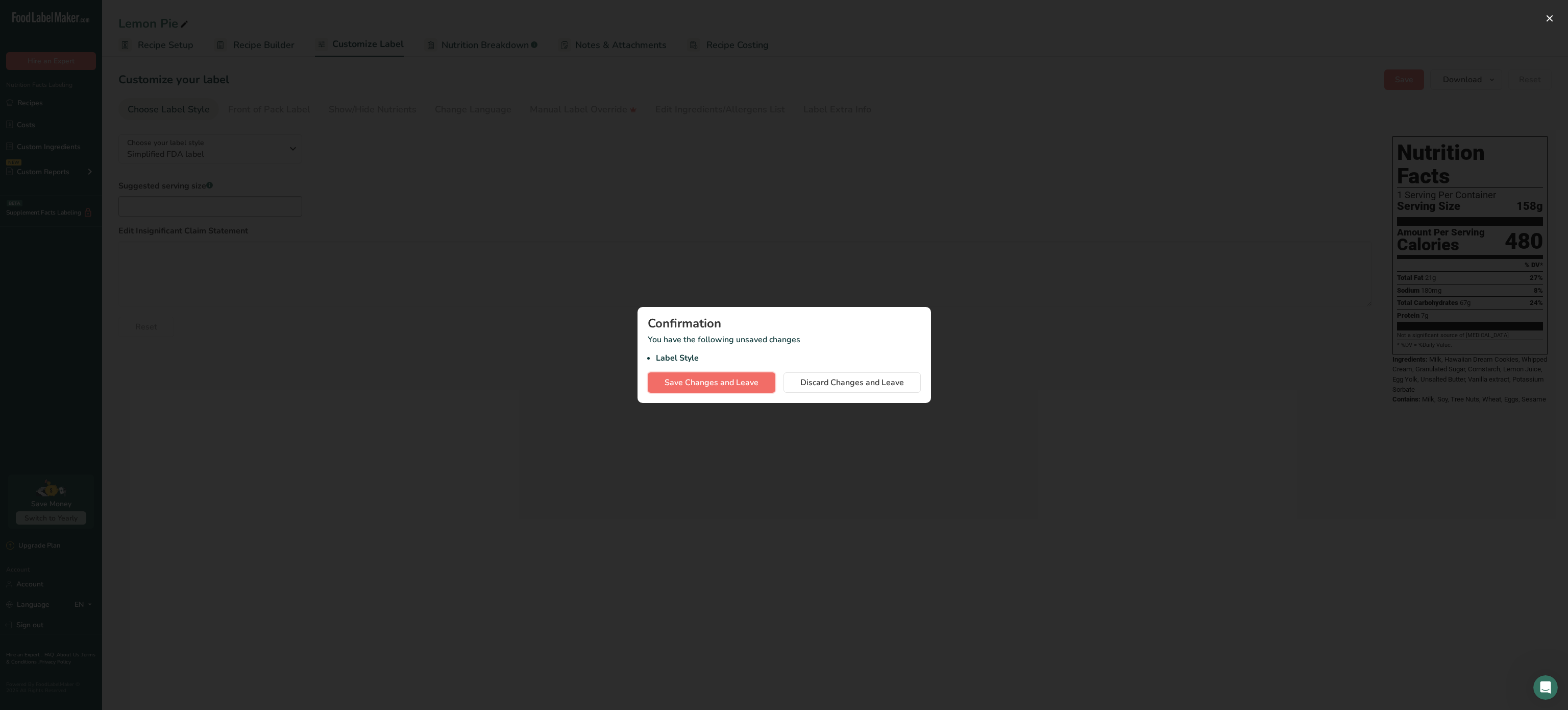
click at [729, 377] on span "Save Changes and Leave" at bounding box center [712, 382] width 93 height 12
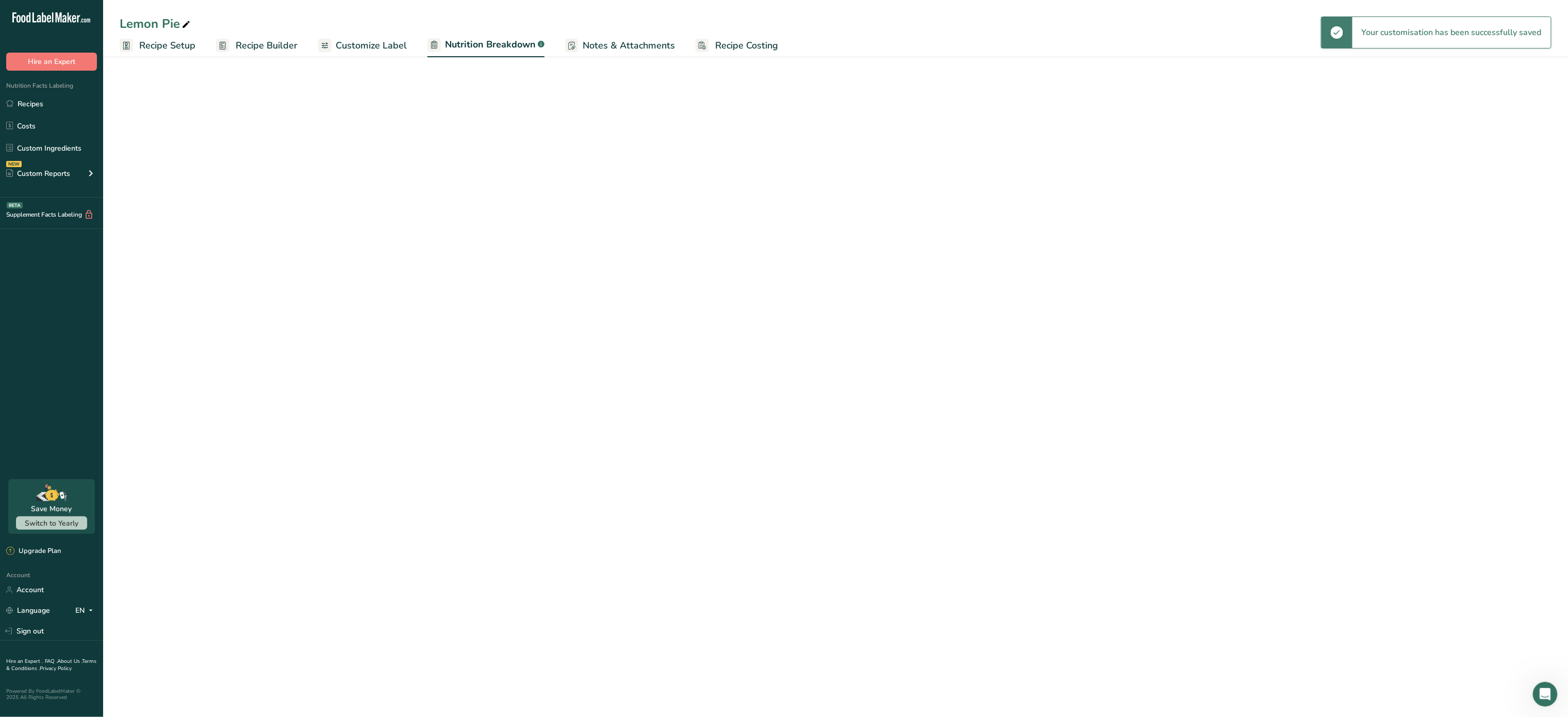
select select "Calories"
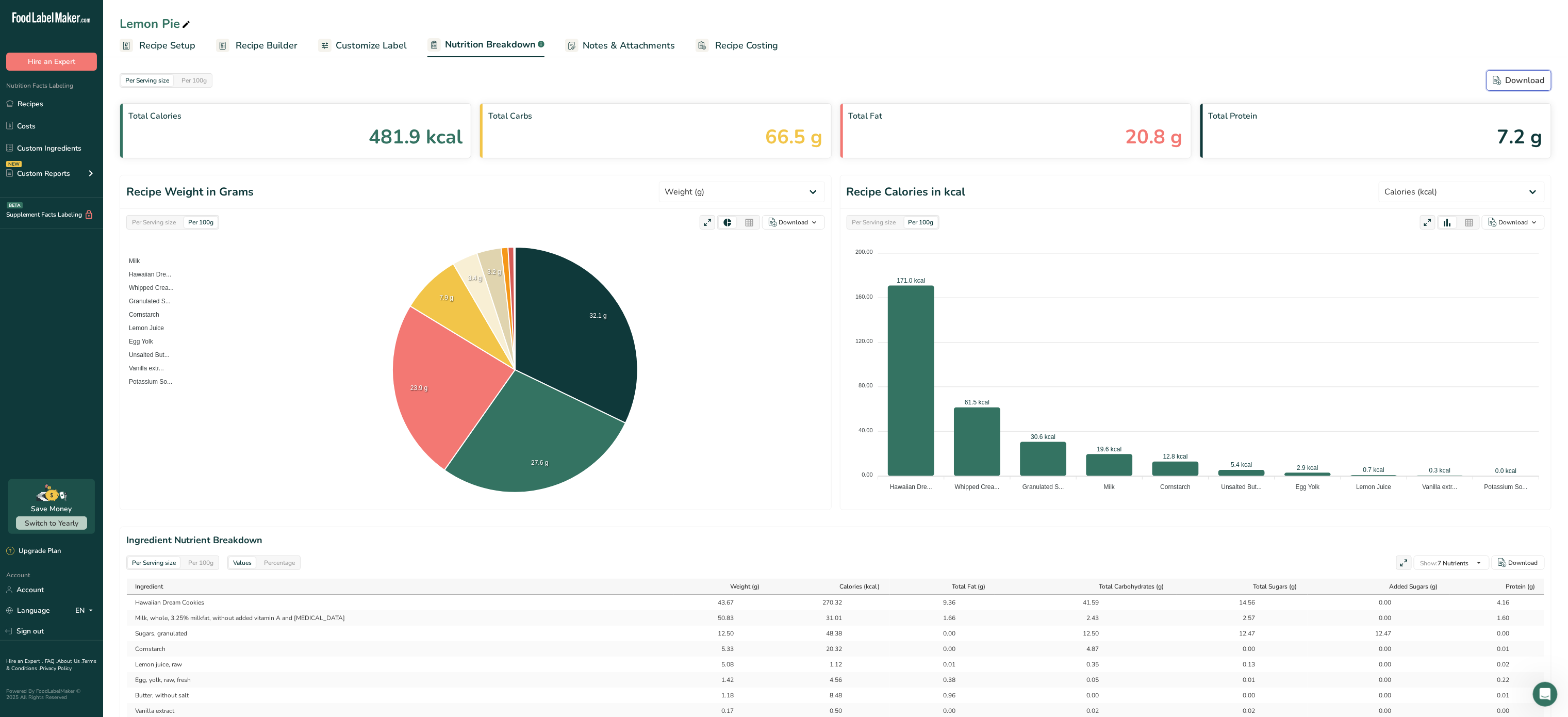
click at [1523, 79] on div "Download" at bounding box center [1519, 80] width 52 height 13
click at [723, 43] on span "Recipe Costing" at bounding box center [745, 45] width 63 height 13
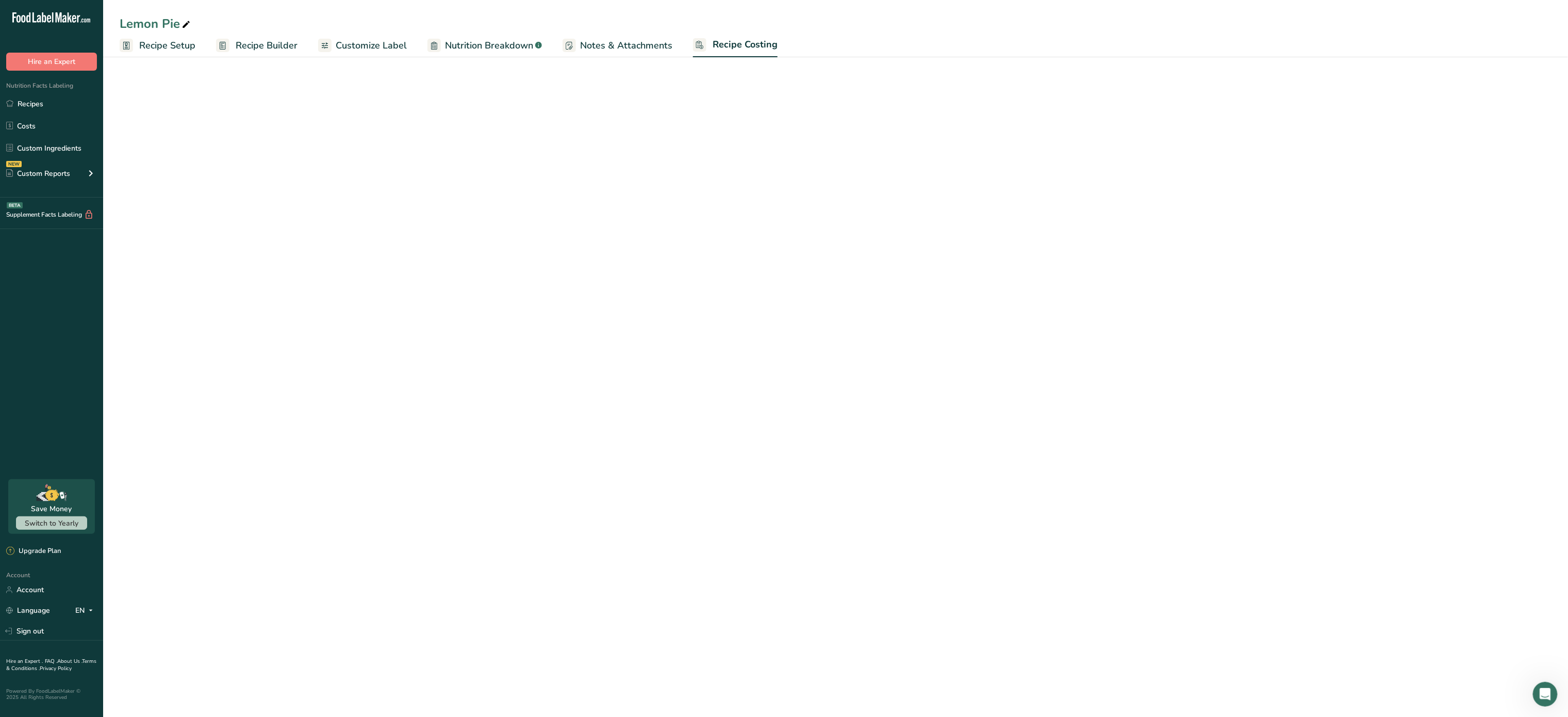
select select "5"
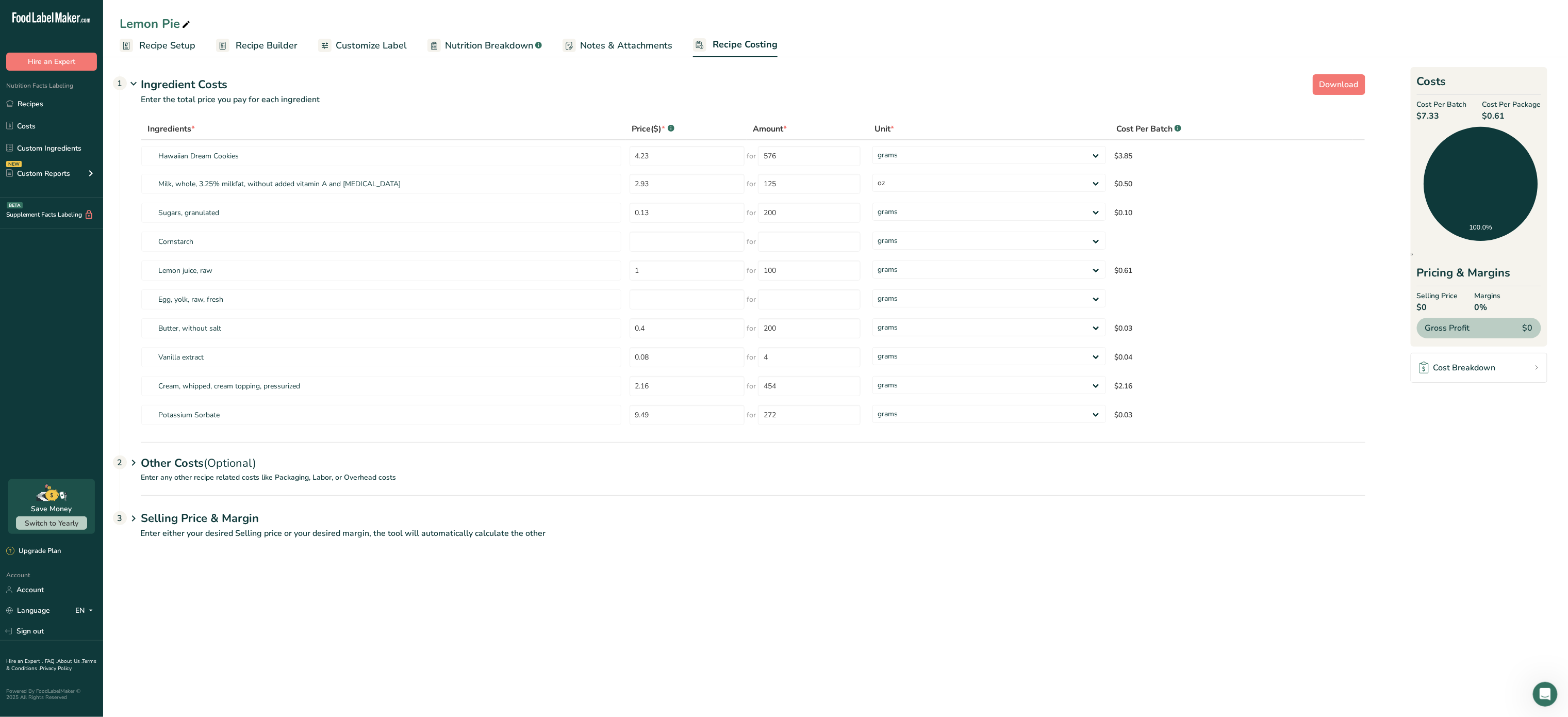
click at [167, 53] on link "Recipe Setup" at bounding box center [157, 45] width 76 height 23
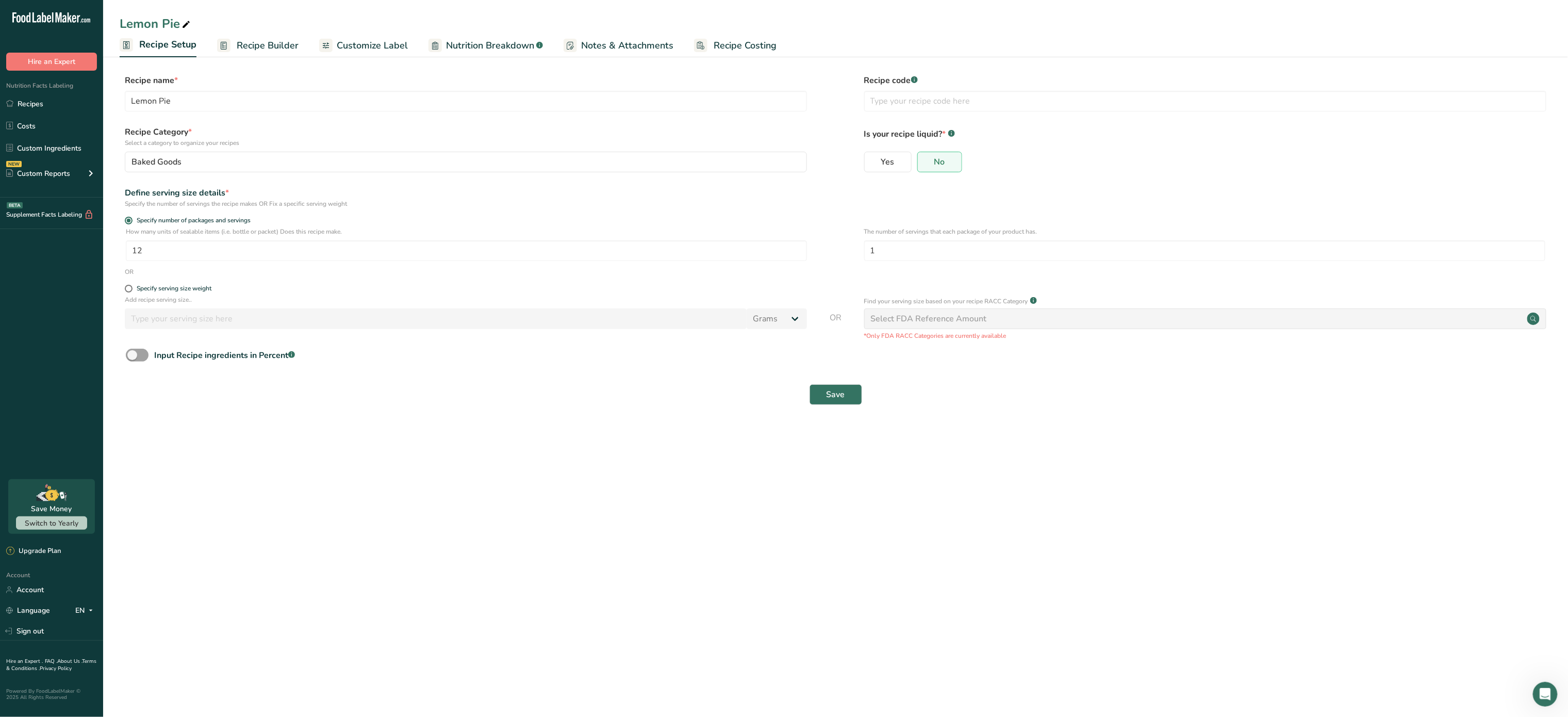
click at [262, 37] on link "Recipe Builder" at bounding box center [257, 45] width 82 height 23
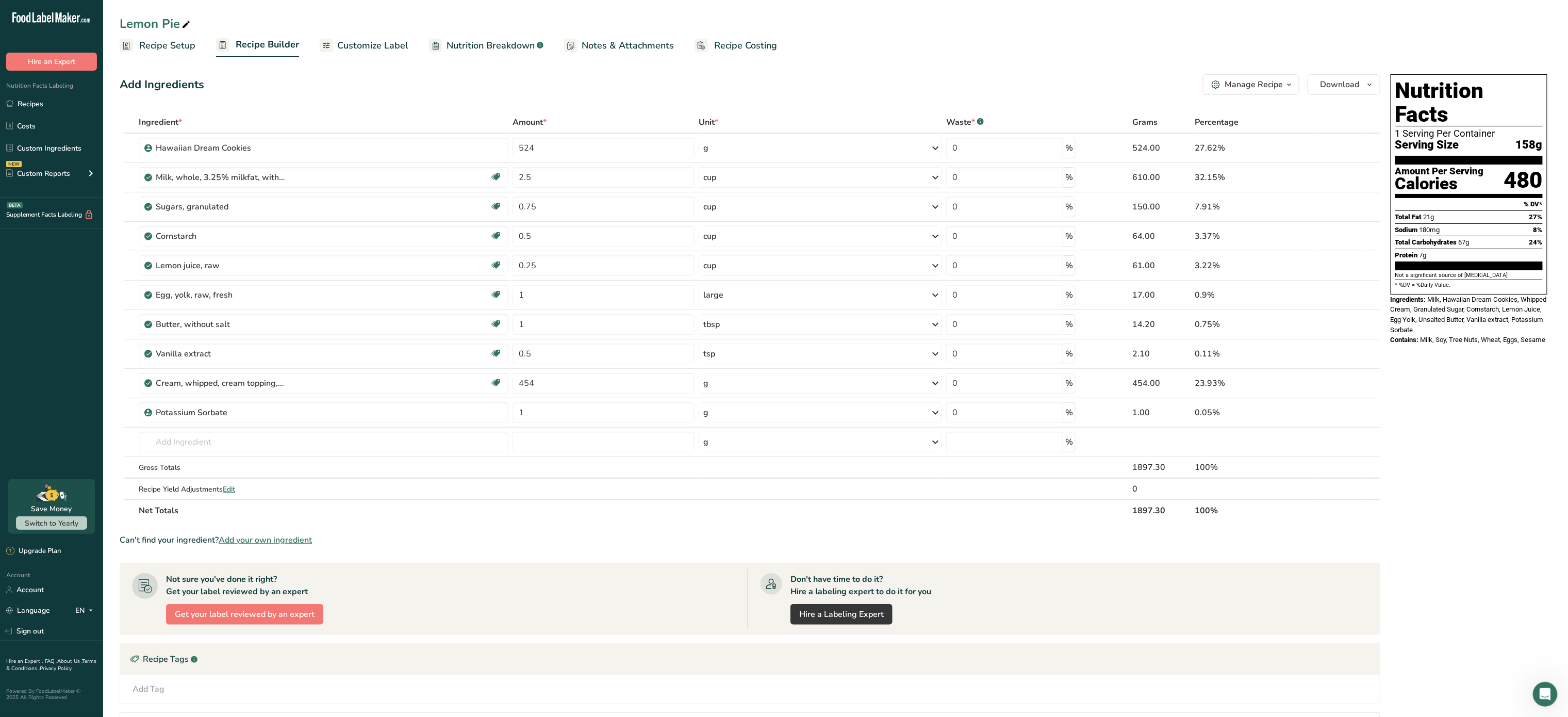
click at [381, 40] on span "Customize Label" at bounding box center [373, 45] width 71 height 13
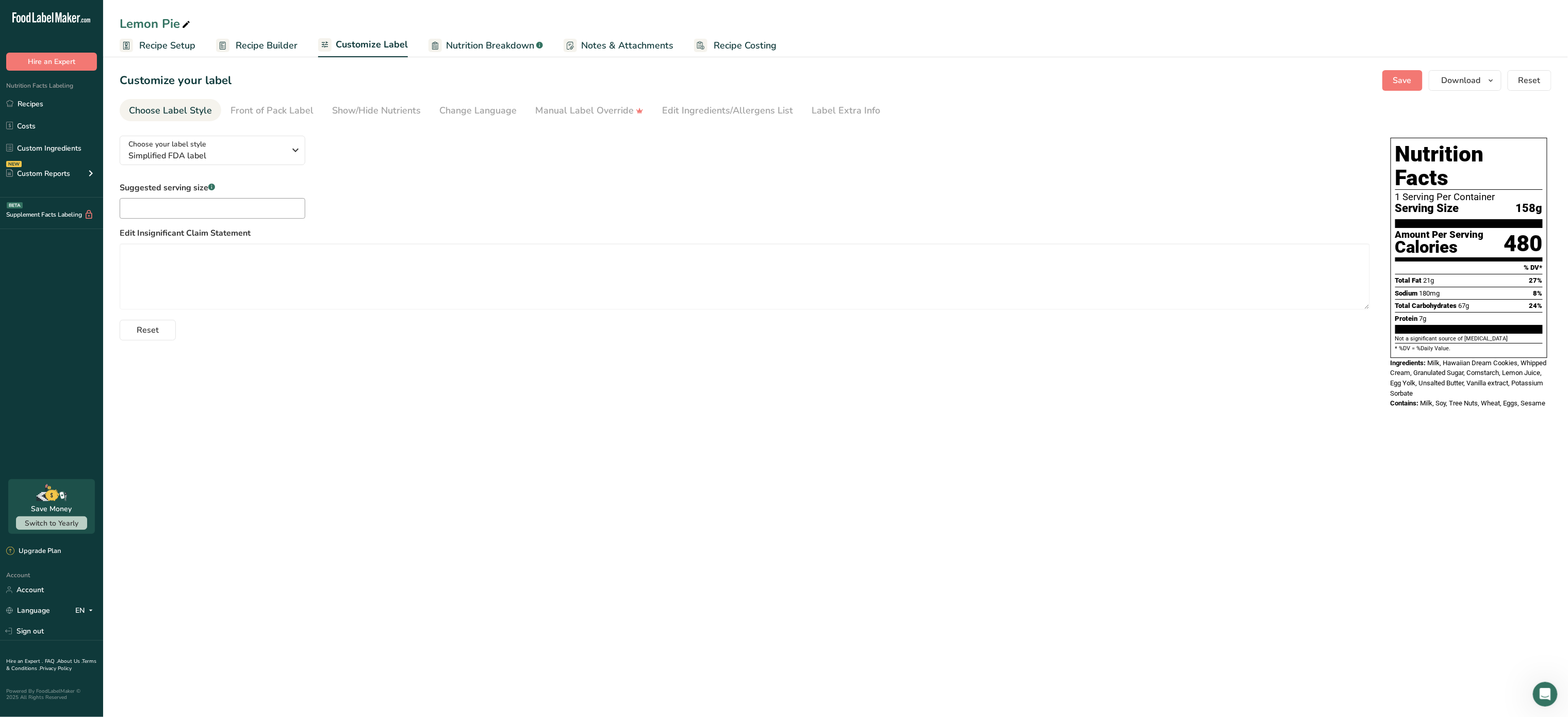
click at [756, 40] on span "Recipe Costing" at bounding box center [745, 45] width 63 height 13
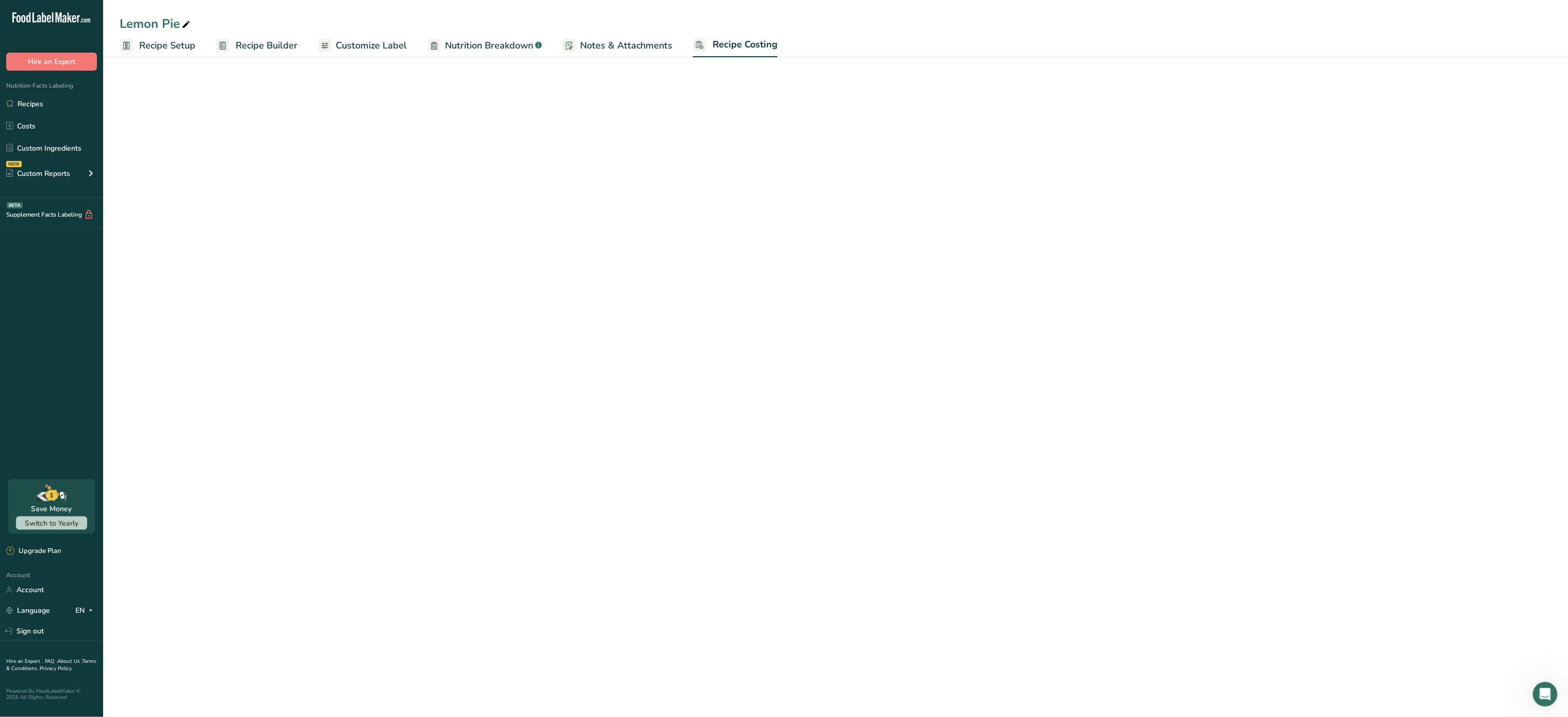
select select "5"
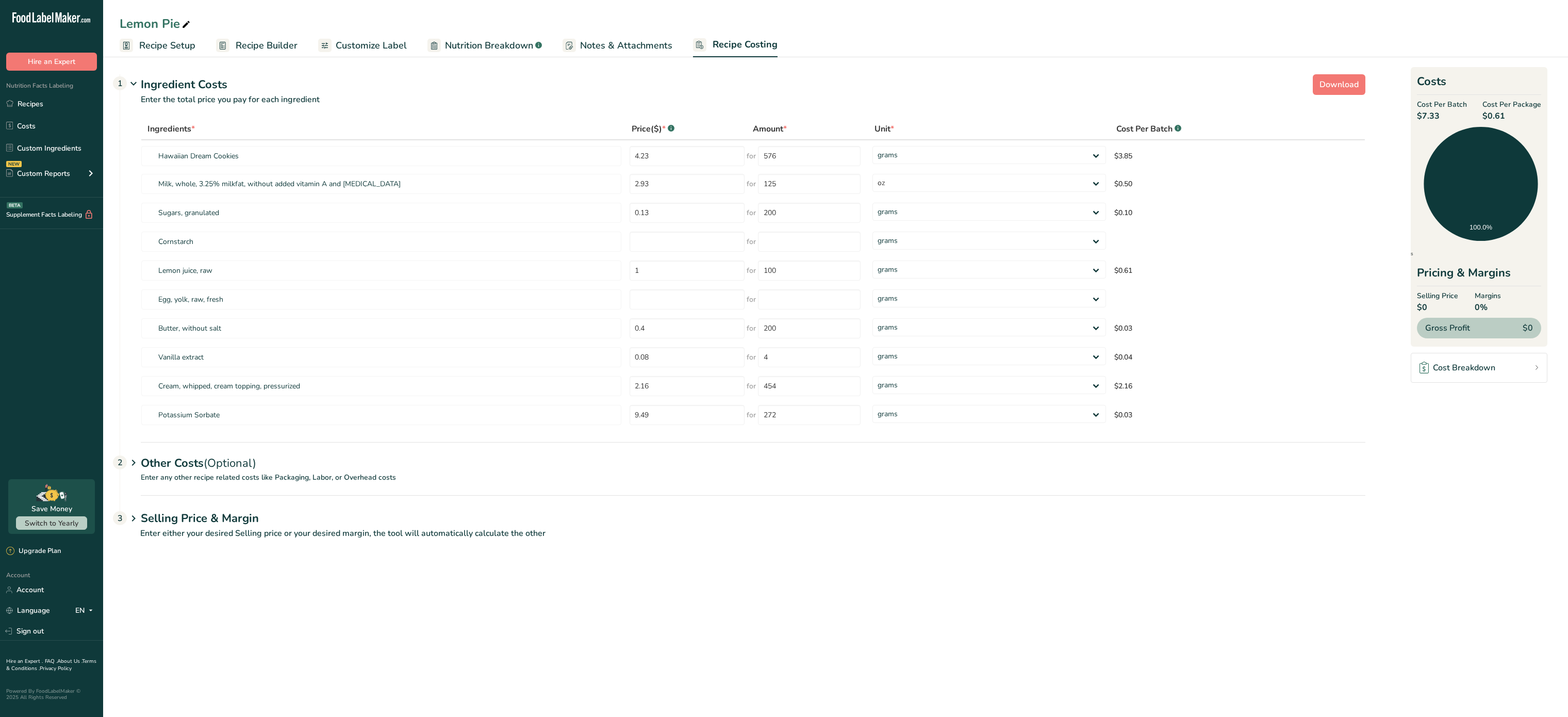
select select "5"
type input "1.92"
click at [784, 243] on input "number" at bounding box center [809, 241] width 103 height 20
type input "454"
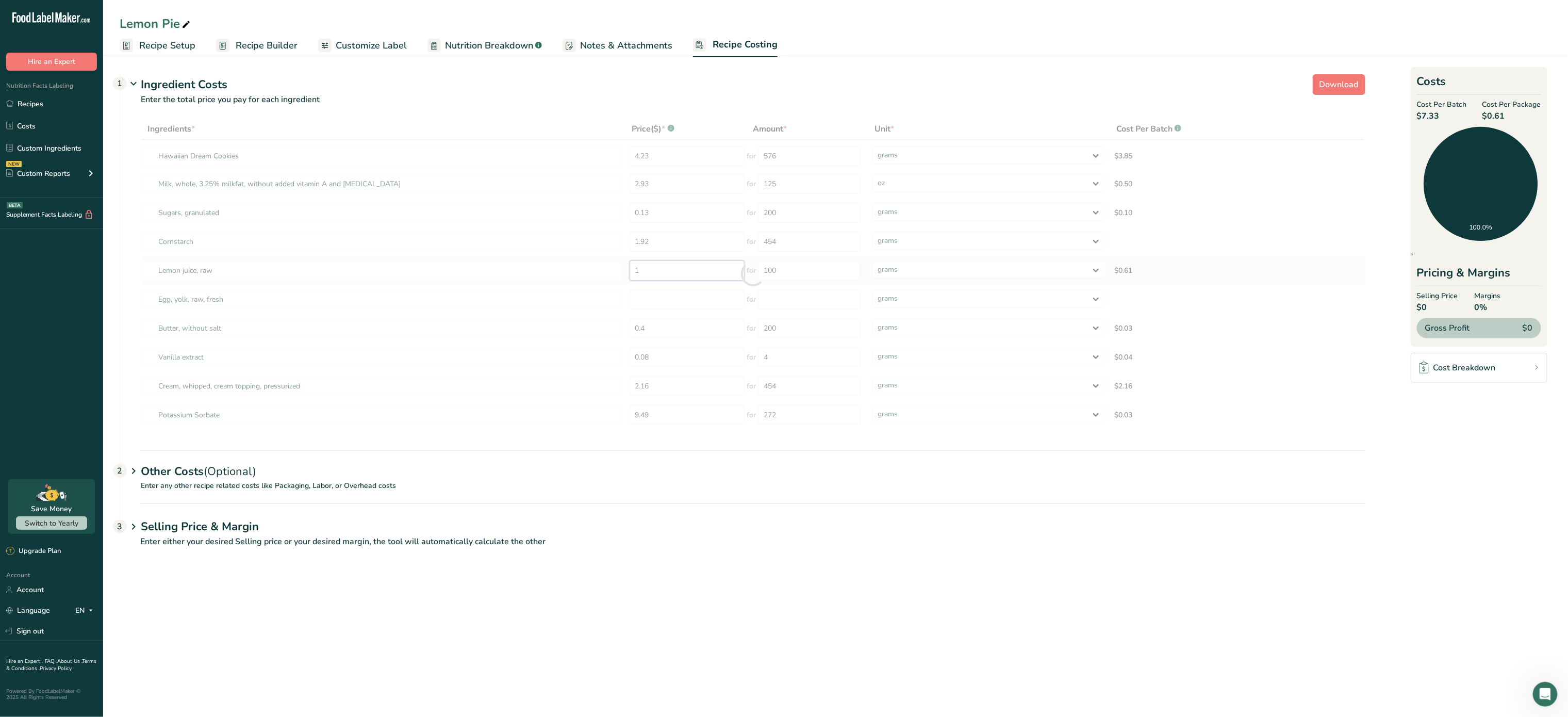
click at [693, 278] on div "Ingredients * Price($) * .a-a{fill:#347362;}.b-a{fill:#fff;} Amount * Unit * Co…" at bounding box center [752, 274] width 1224 height 311
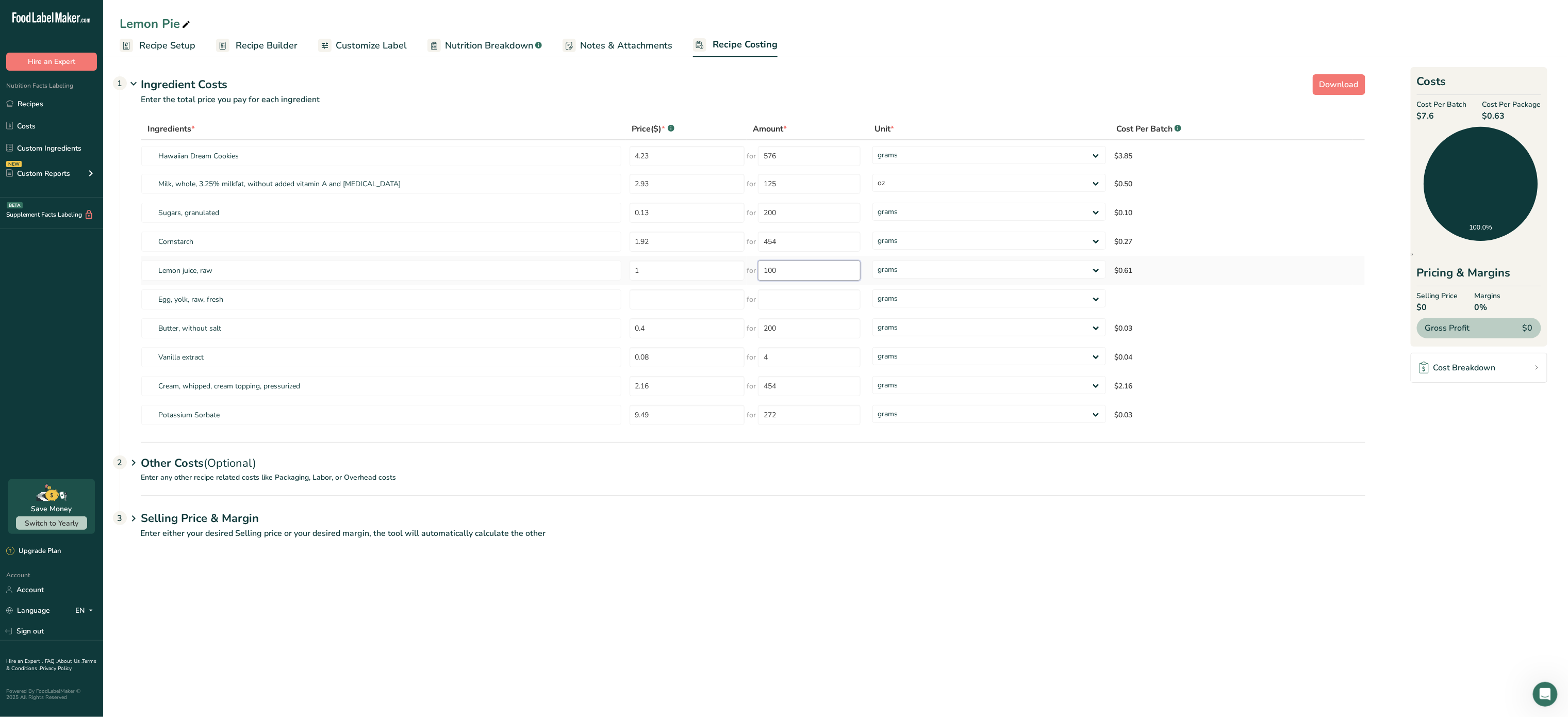
click at [831, 278] on input "100" at bounding box center [809, 270] width 103 height 20
type input "1"
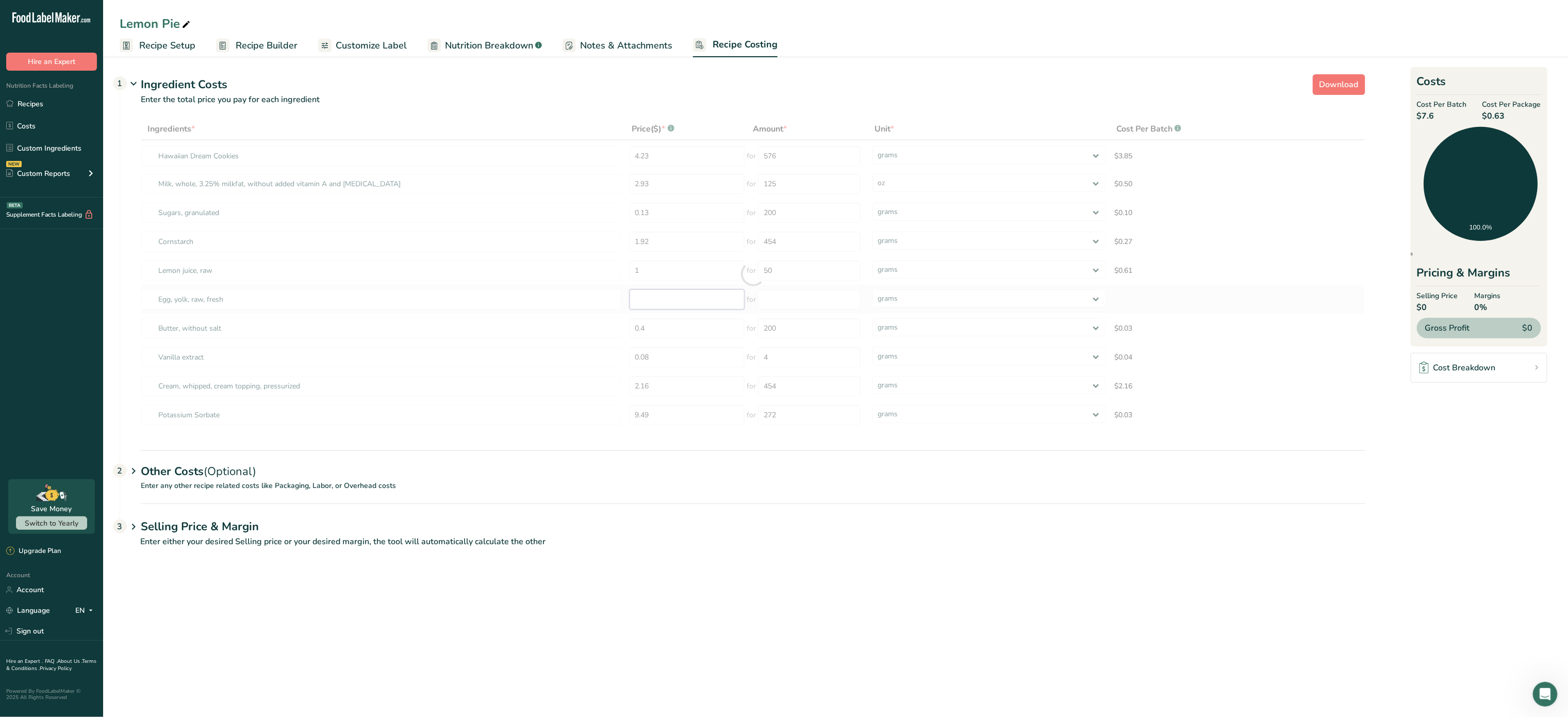
click at [685, 305] on div "Ingredients * Price($) * .a-a{fill:#347362;}.b-a{fill:#fff;} Amount * Unit * Co…" at bounding box center [752, 274] width 1224 height 311
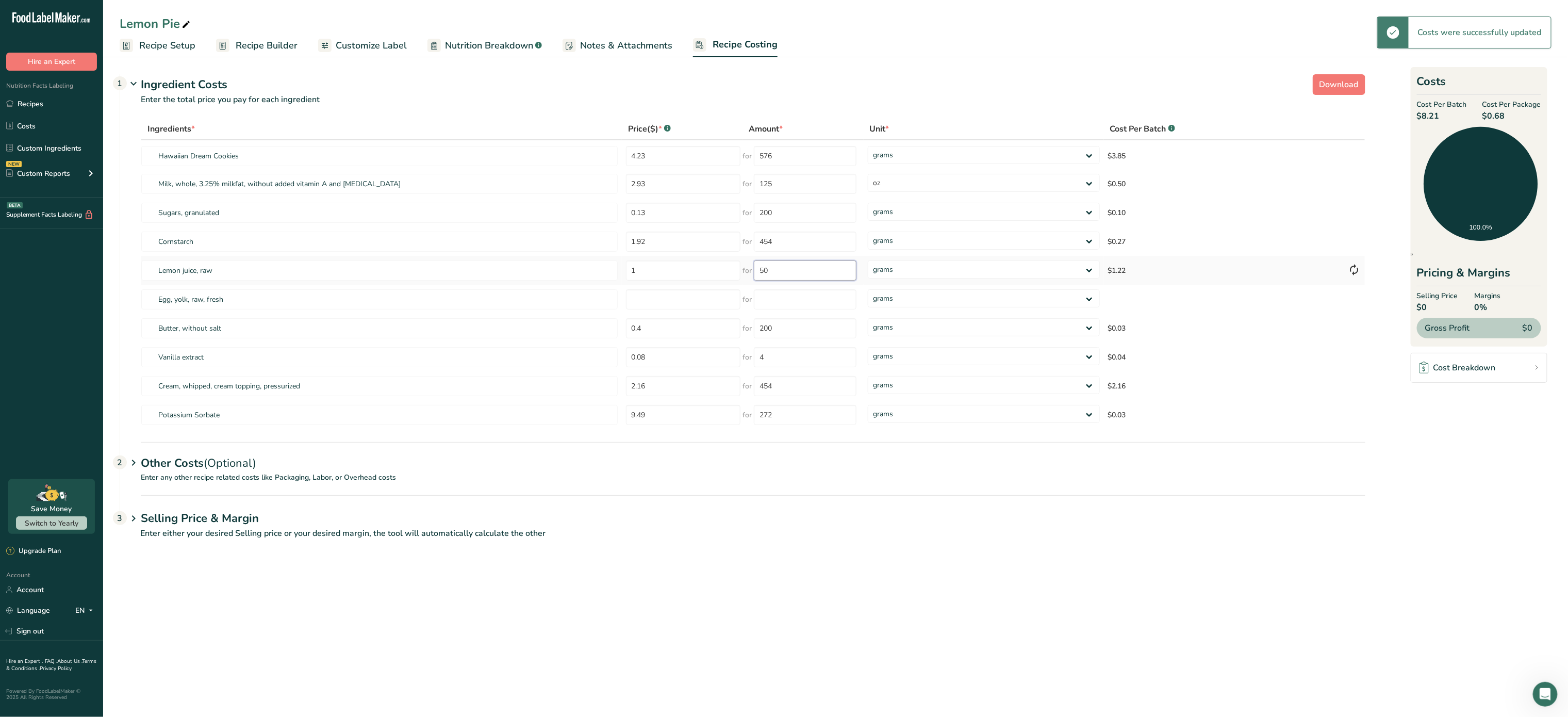
click at [801, 265] on input "50" at bounding box center [805, 270] width 103 height 20
type input "5"
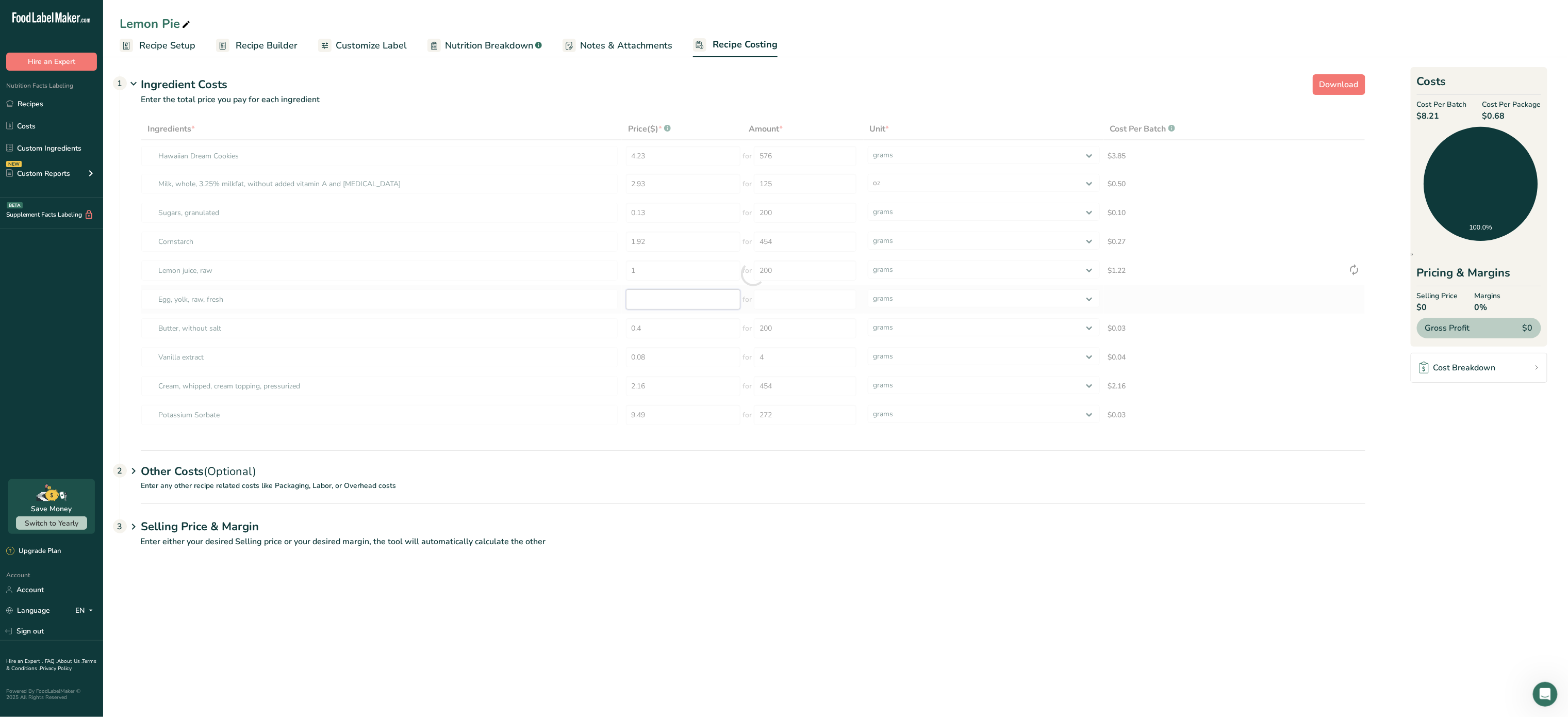
click at [707, 305] on div "Ingredients * Price($) * .a-a{fill:#347362;}.b-a{fill:#fff;} Amount * Unit * Co…" at bounding box center [752, 274] width 1224 height 311
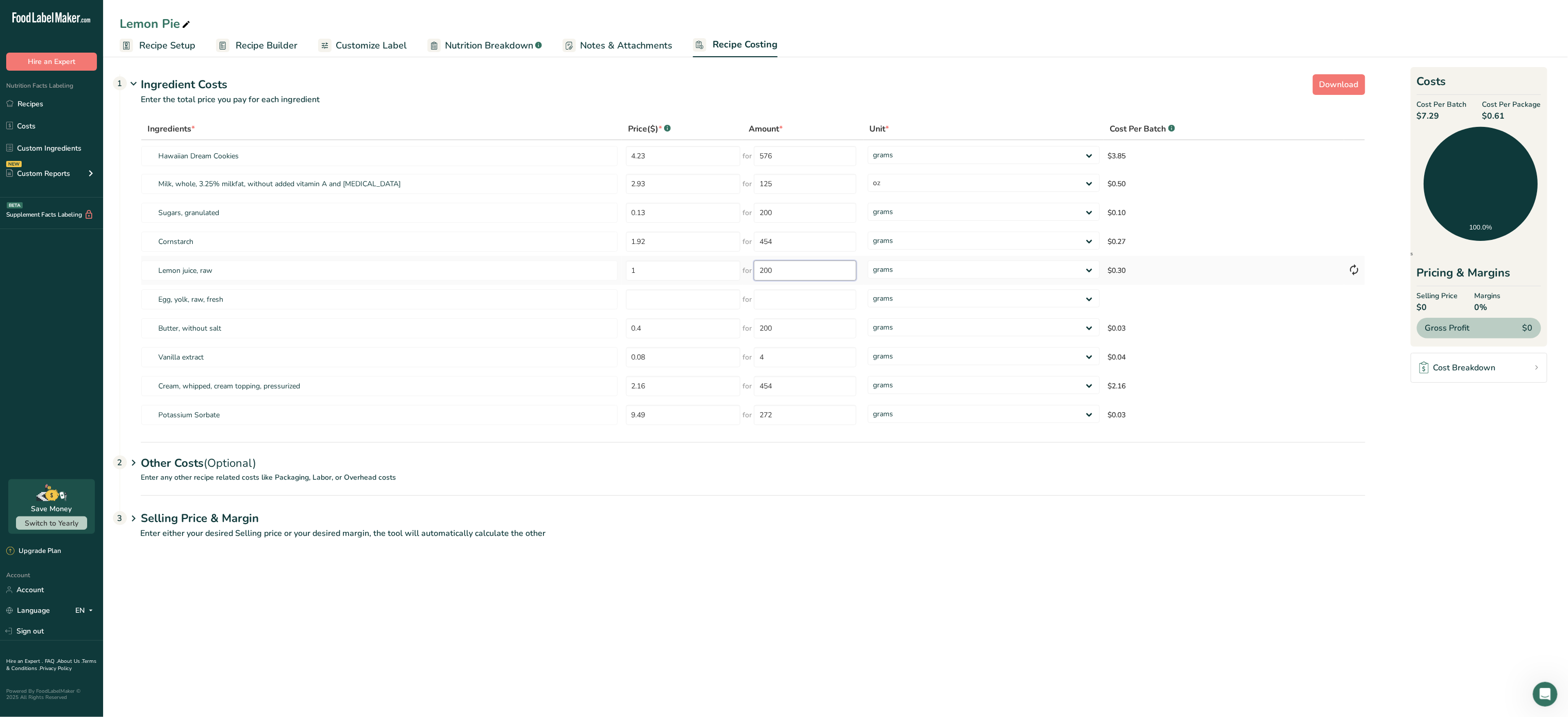
click at [804, 270] on input "200" at bounding box center [805, 270] width 103 height 20
type input "2"
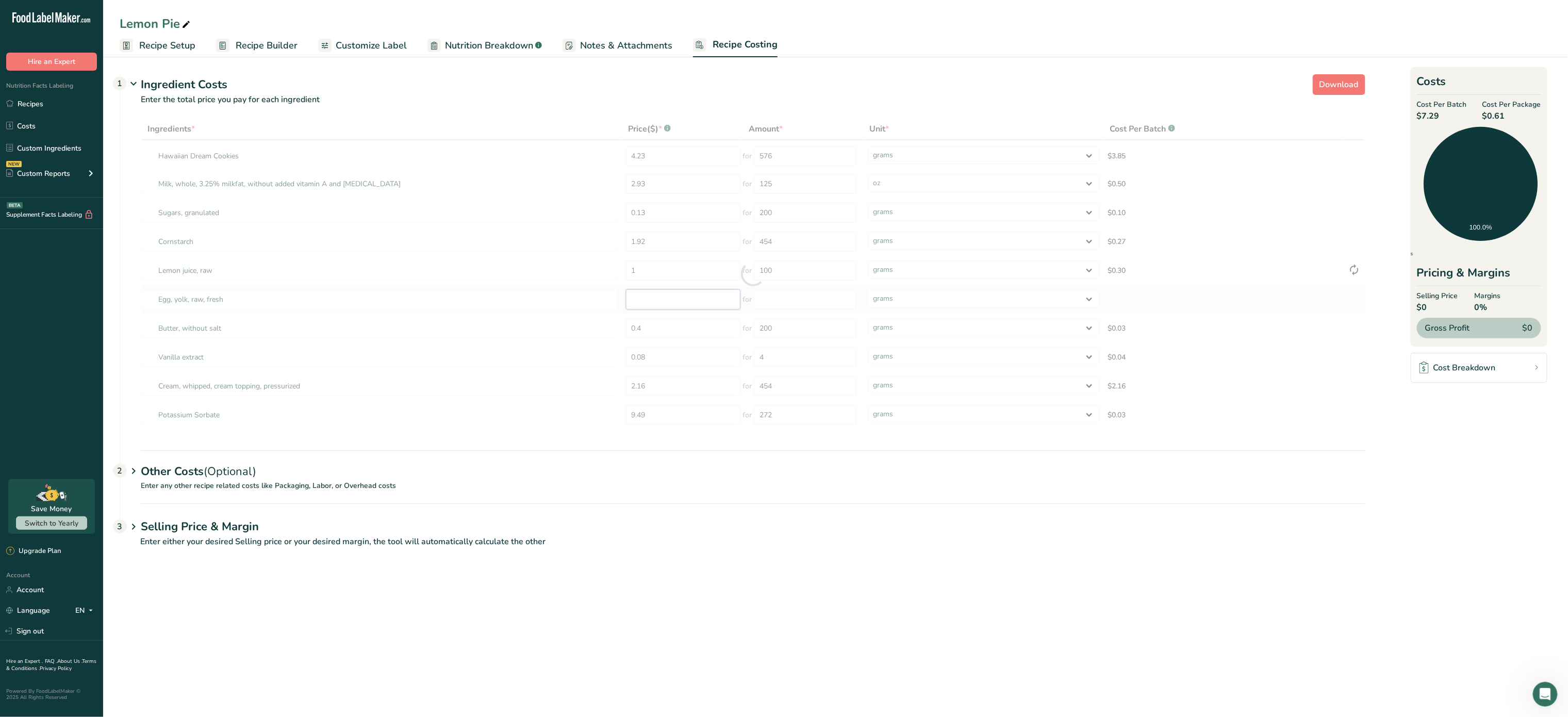
click at [691, 301] on div "Ingredients * Price($) * .a-a{fill:#347362;}.b-a{fill:#fff;} Amount * Unit * Co…" at bounding box center [752, 274] width 1224 height 311
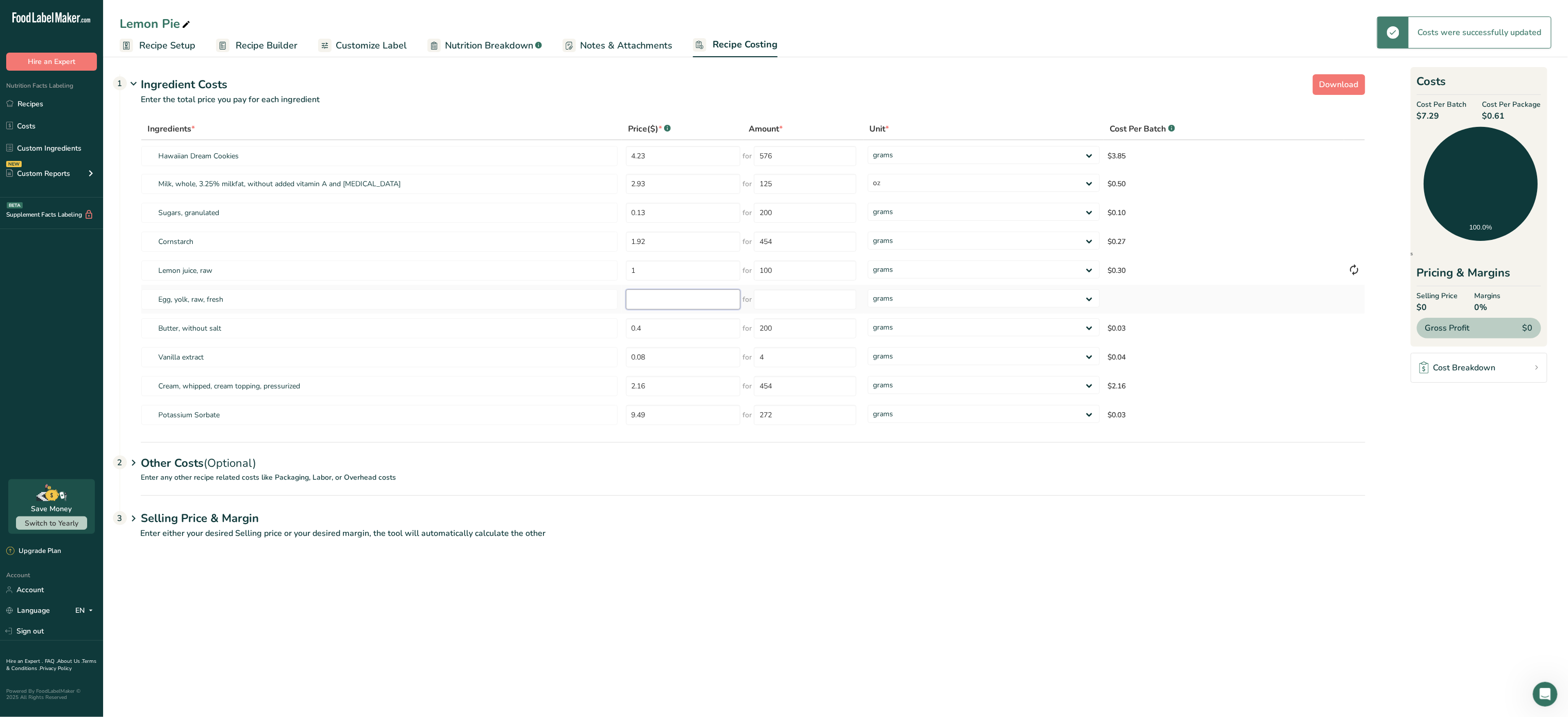
type input "200"
type input "0.22"
click at [821, 292] on input "number" at bounding box center [805, 299] width 103 height 20
type input "1"
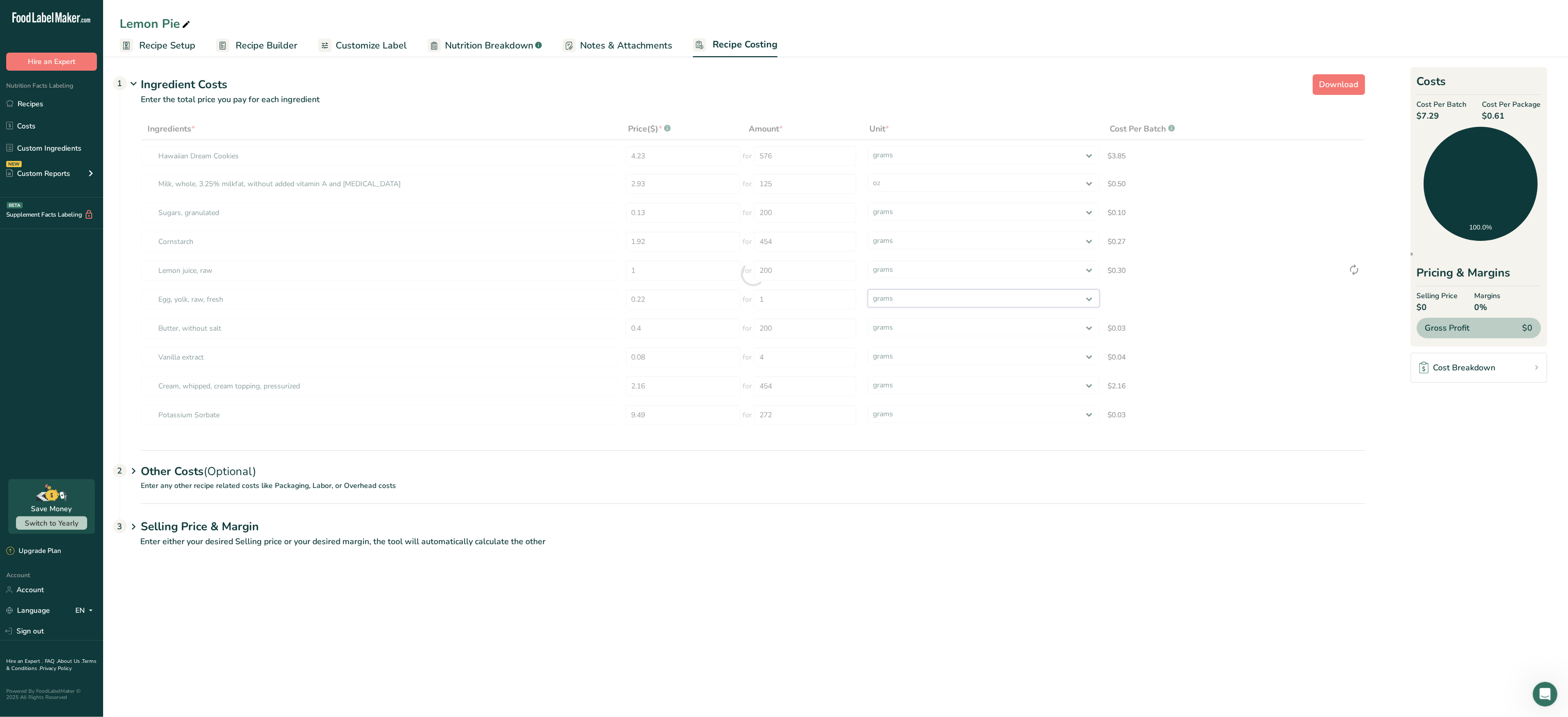
click at [922, 292] on div "Ingredients * Price($) * .a-a{fill:#347362;}.b-a{fill:#fff;} Amount * Unit * Co…" at bounding box center [752, 274] width 1224 height 311
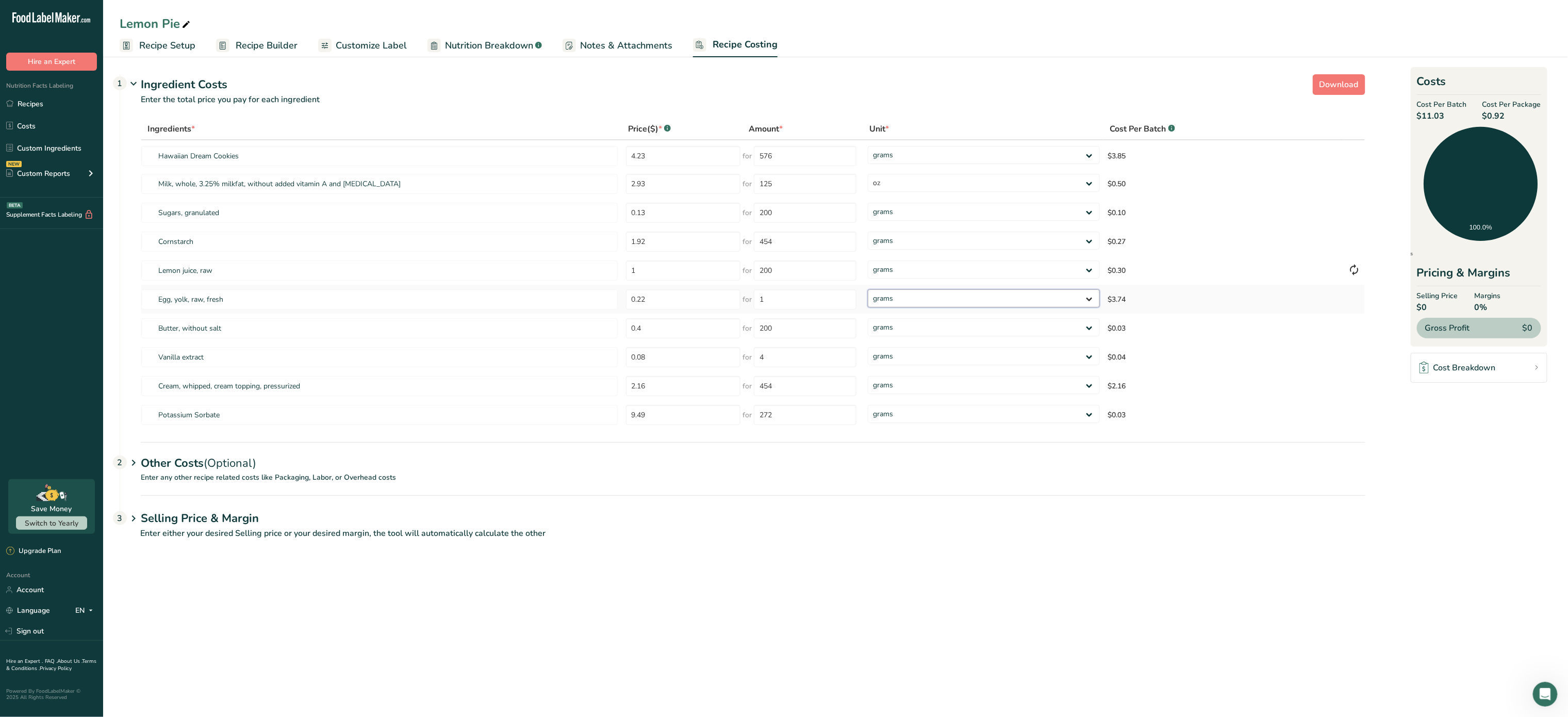
click at [903, 292] on select "grams kg mg mcg lb oz" at bounding box center [983, 298] width 232 height 18
drag, startPoint x: 903, startPoint y: 292, endPoint x: 848, endPoint y: 328, distance: 65.7
click at [903, 292] on select "grams kg mg mcg lb oz" at bounding box center [983, 298] width 232 height 18
click at [836, 327] on input "200" at bounding box center [805, 328] width 103 height 20
click at [695, 333] on input "0.4" at bounding box center [683, 328] width 115 height 20
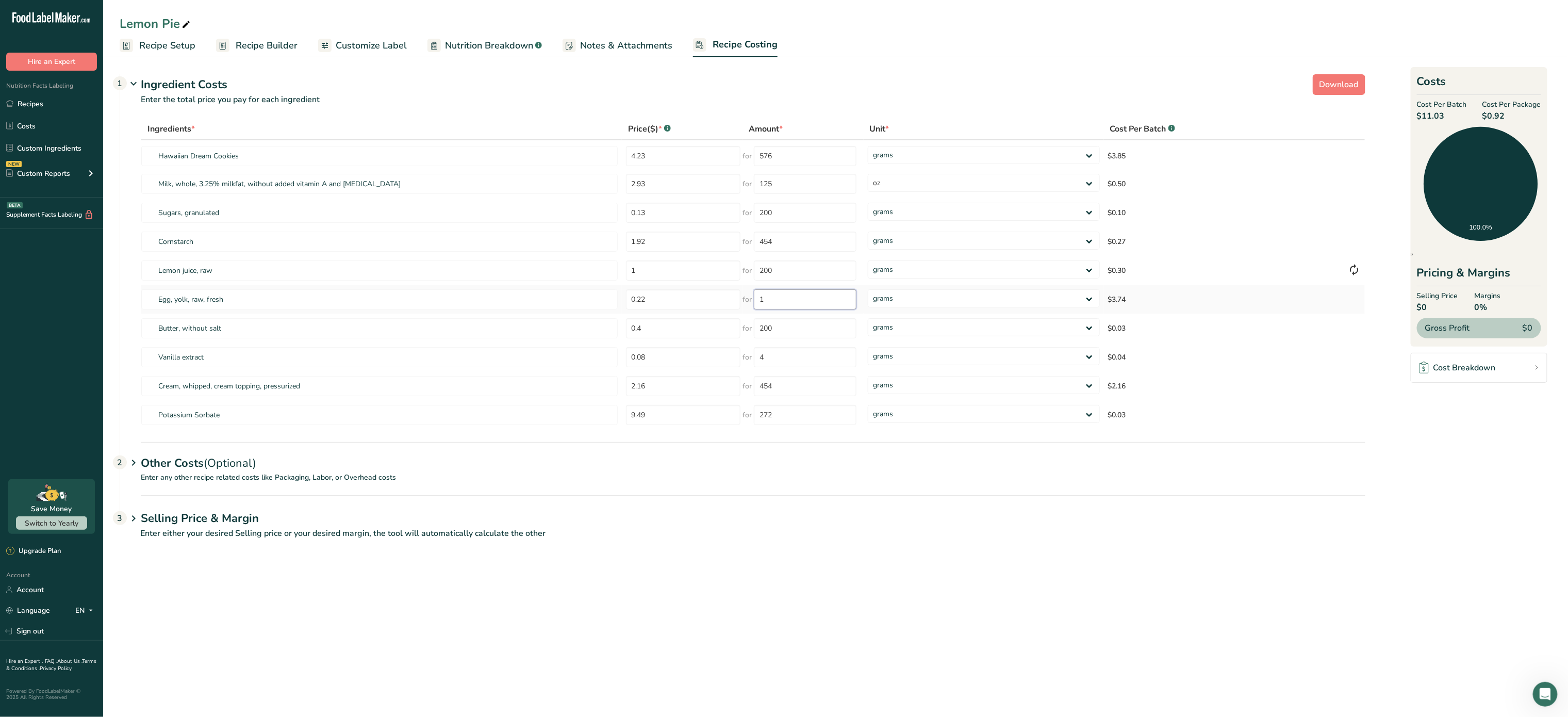
click at [786, 299] on input "1" at bounding box center [805, 299] width 103 height 20
type input "5"
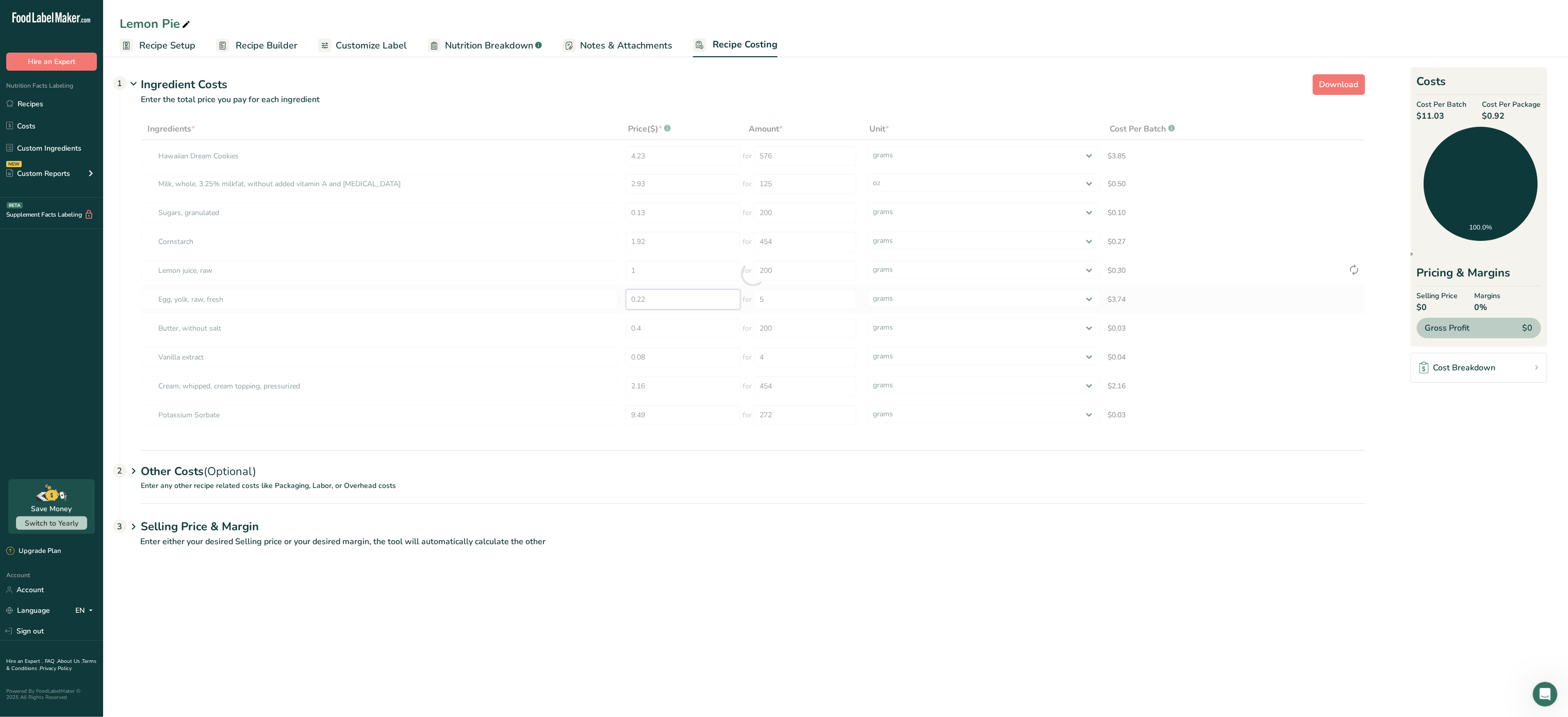
click at [685, 298] on div "Ingredients * Price($) * .a-a{fill:#347362;}.b-a{fill:#fff;} Amount * Unit * Co…" at bounding box center [752, 274] width 1224 height 311
click at [813, 297] on div "Ingredients * Price($) * .a-a{fill:#347362;}.b-a{fill:#fff;} Amount * Unit * Co…" at bounding box center [752, 274] width 1224 height 311
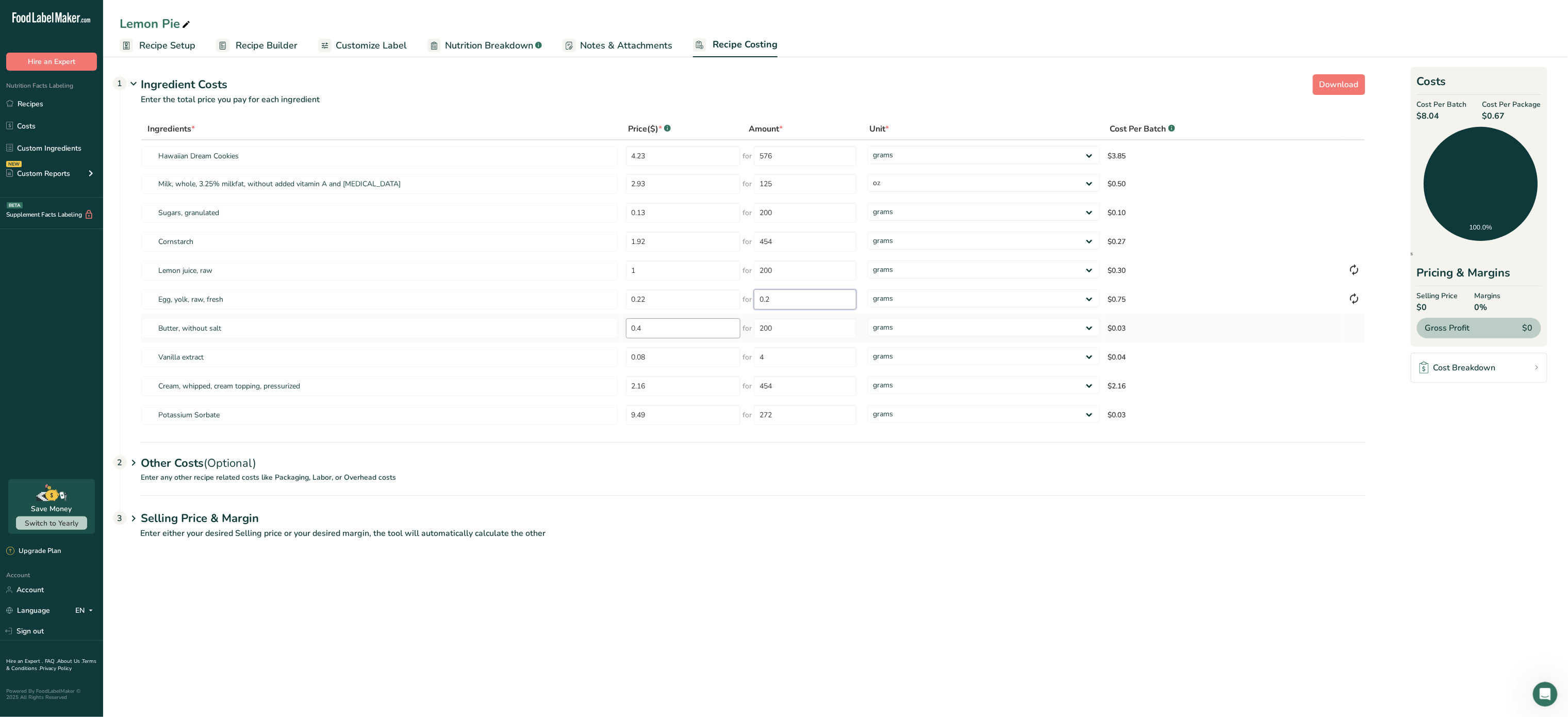
type input "0.2"
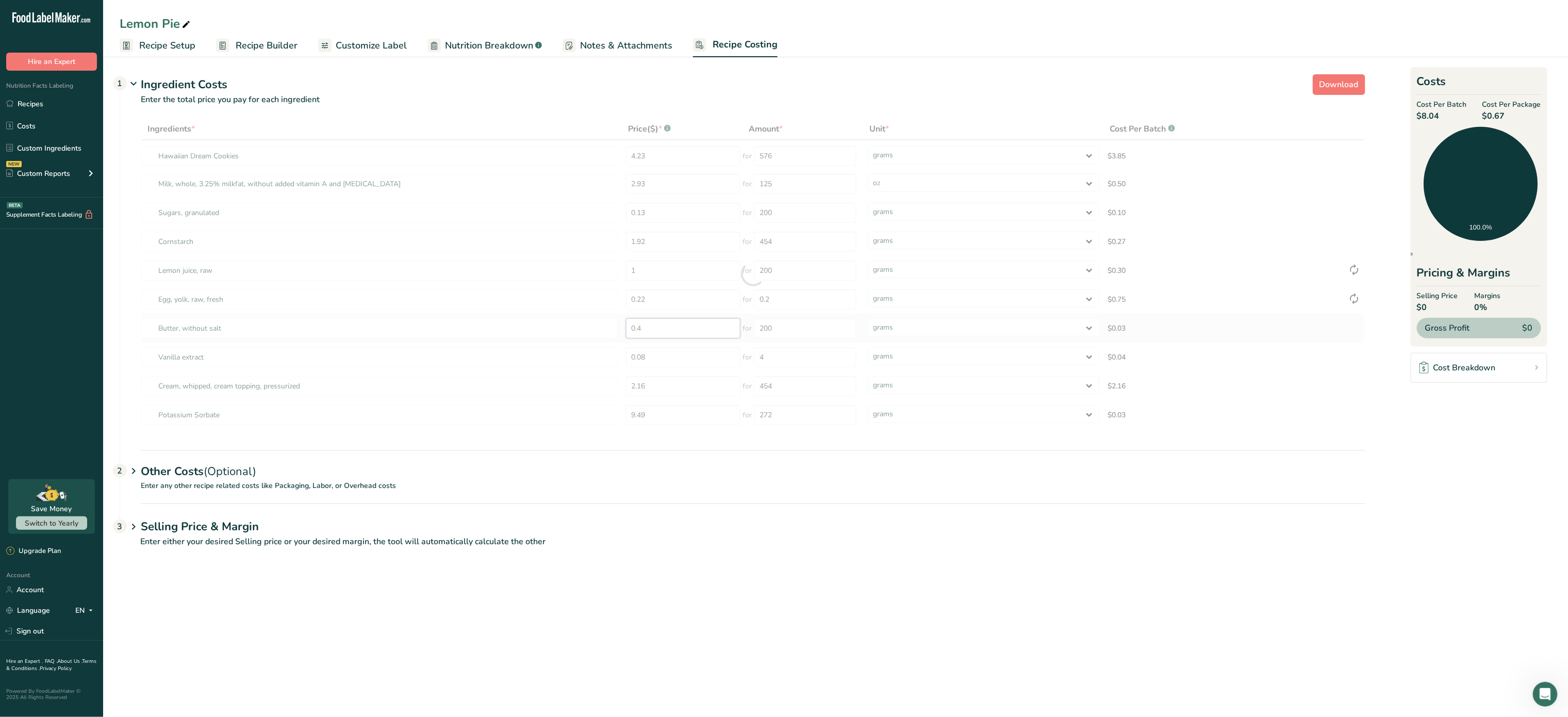
click at [675, 333] on div "Ingredients * Price($) * .a-a{fill:#347362;}.b-a{fill:#fff;} Amount * Unit * Co…" at bounding box center [752, 274] width 1224 height 311
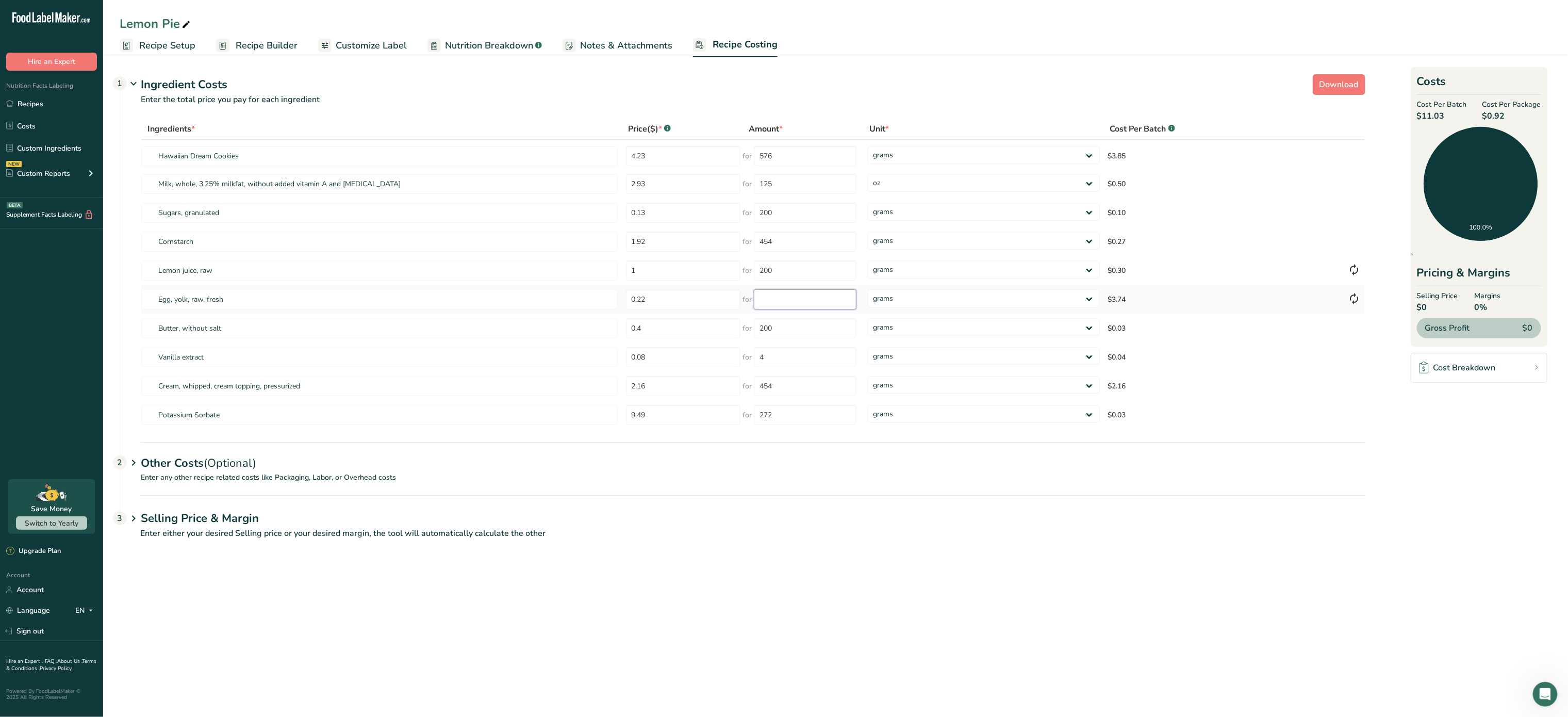
click at [786, 298] on input "number" at bounding box center [805, 299] width 103 height 20
type input "0.2"
click at [684, 343] on div "Ingredients * Price($) * .a-a{fill:#347362;}.b-a{fill:#fff;} Amount * Unit * Co…" at bounding box center [752, 274] width 1224 height 311
click at [717, 299] on input "0.22" at bounding box center [683, 299] width 115 height 20
type input "0.10"
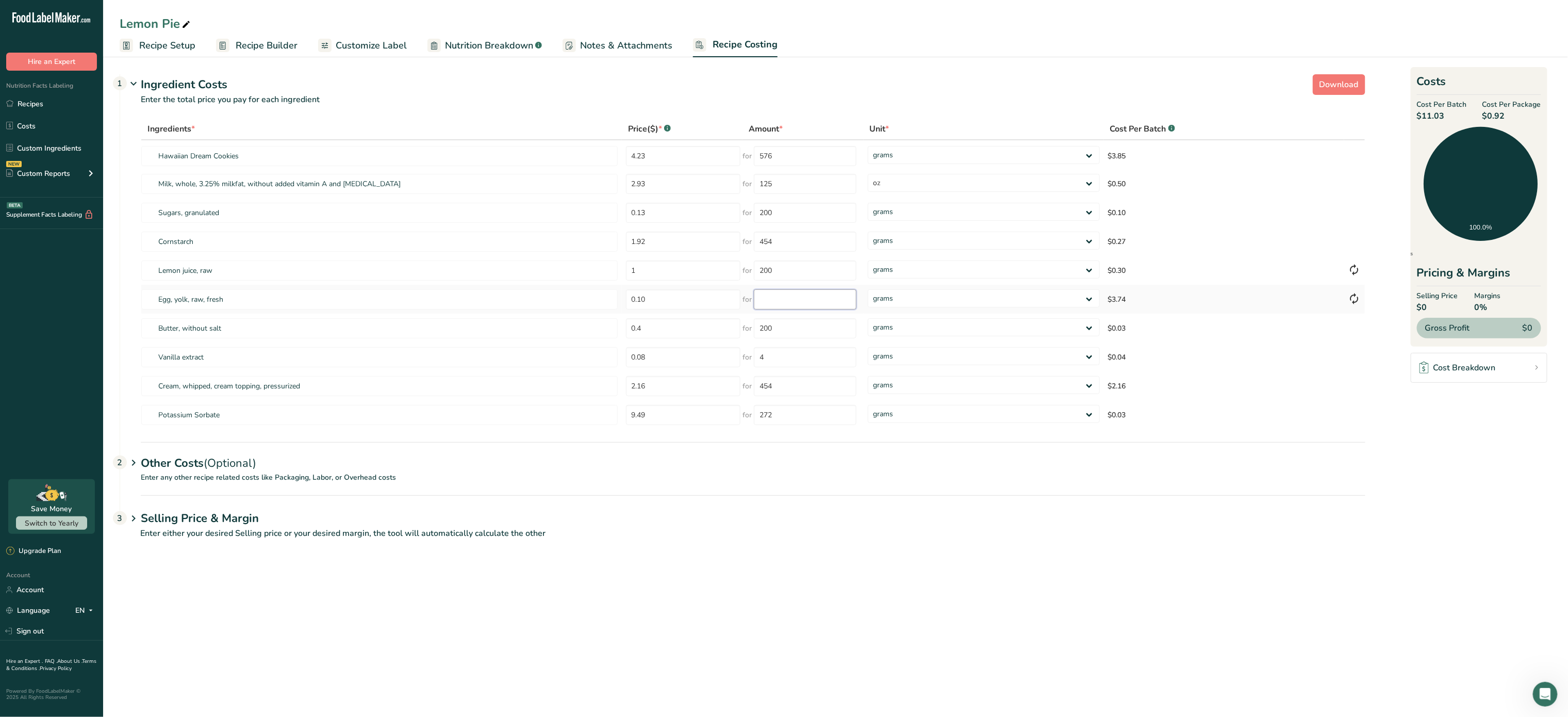
click at [786, 302] on input "number" at bounding box center [805, 299] width 103 height 20
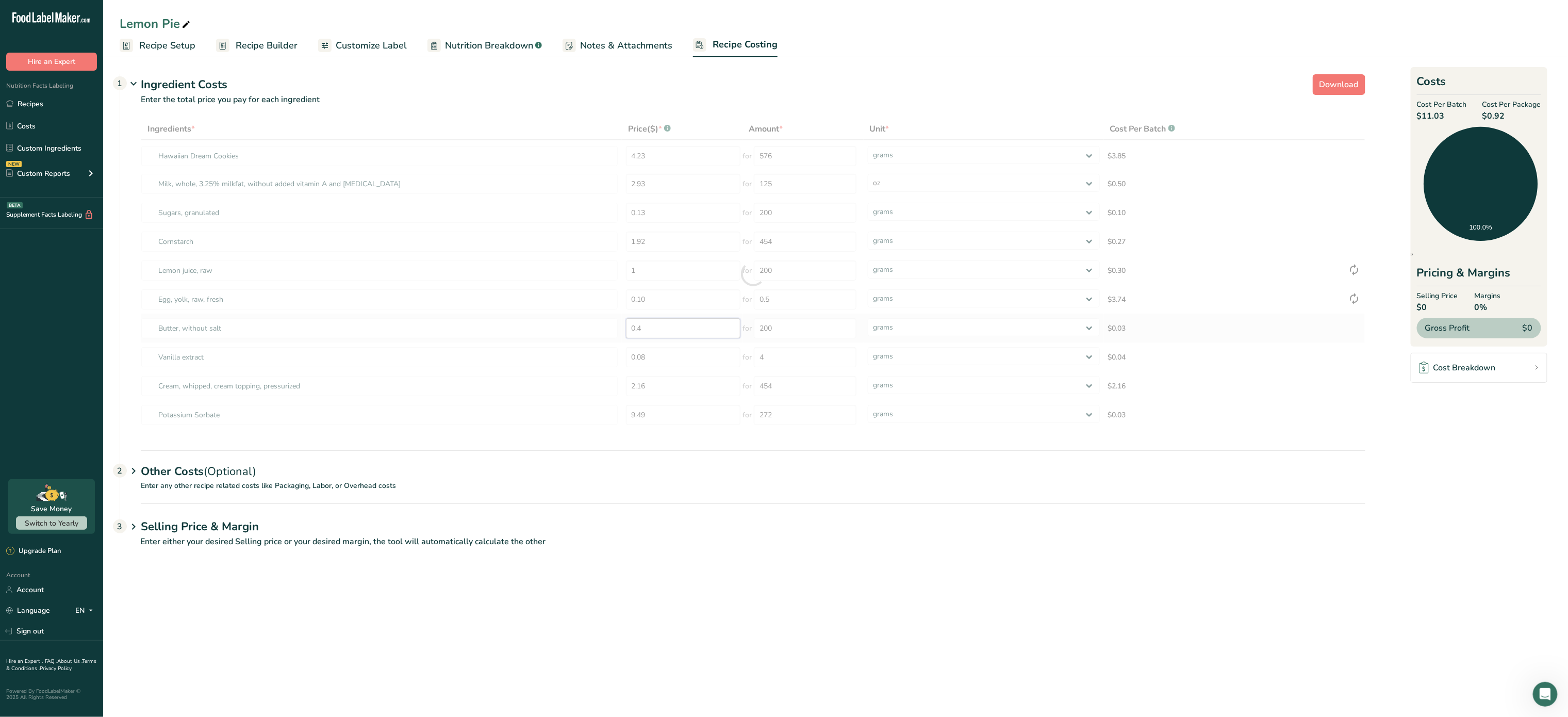
click at [696, 323] on div "Ingredients * Price($) * .a-a{fill:#347362;}.b-a{fill:#fff;} Amount * Unit * Co…" at bounding box center [752, 274] width 1224 height 311
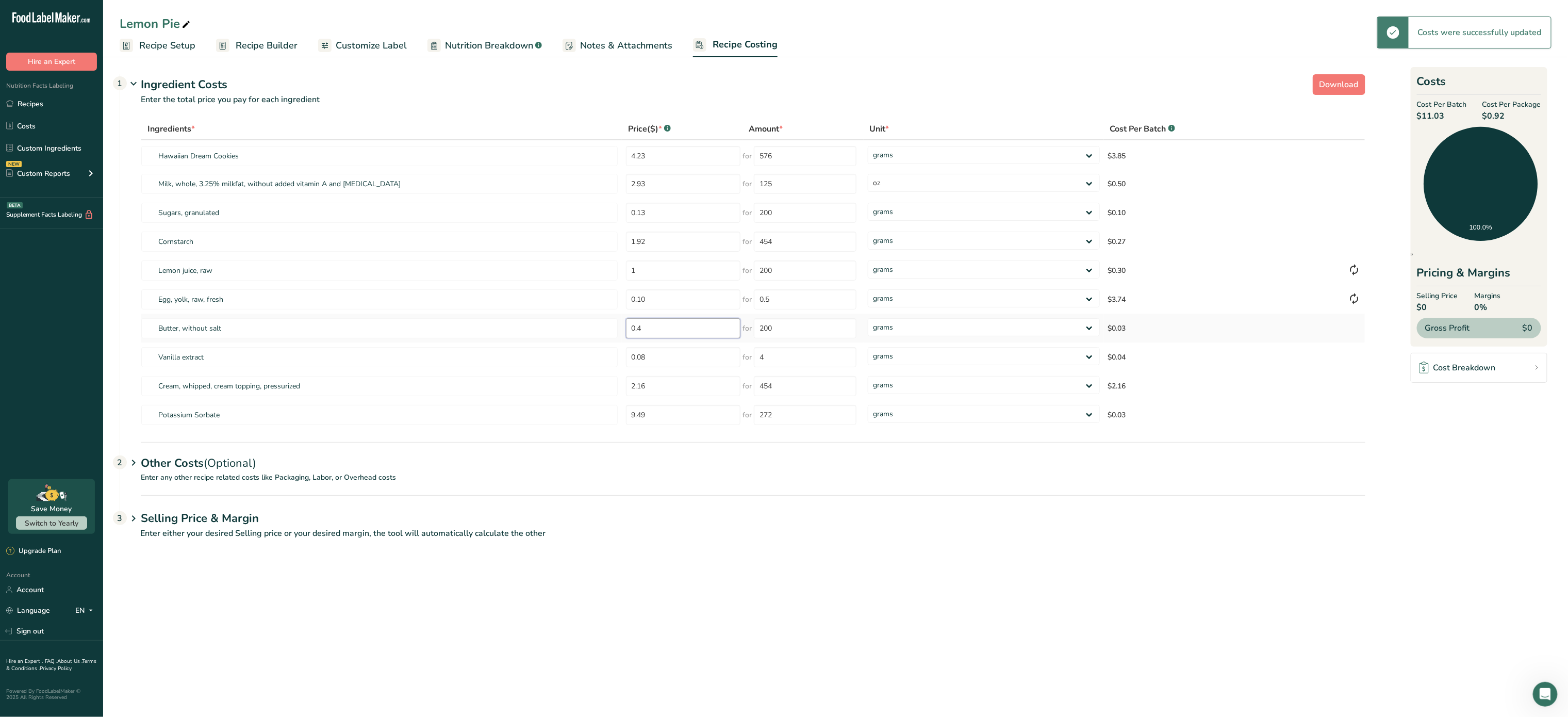
type input "1"
click at [180, 468] on div "Other Costs (Optional) 2" at bounding box center [752, 457] width 1224 height 30
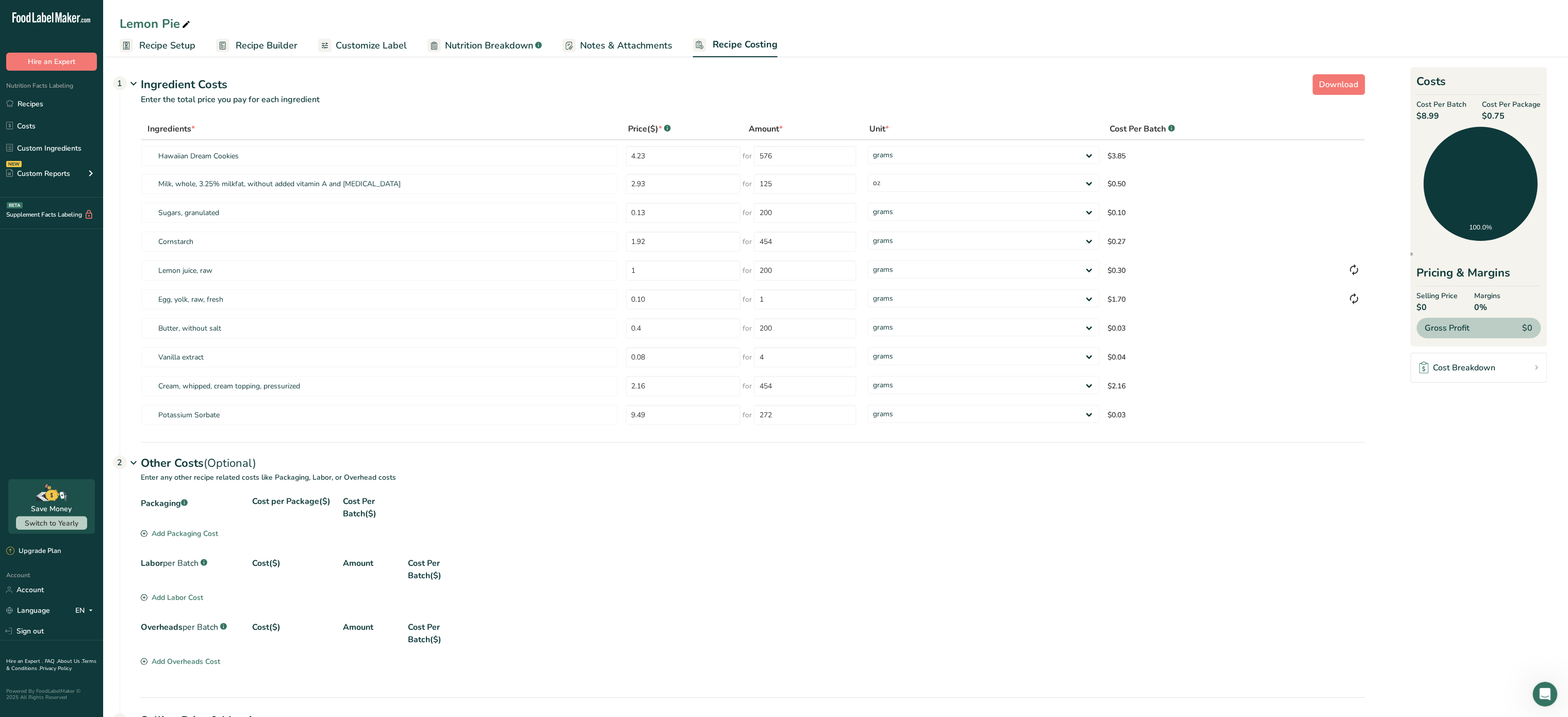
click at [189, 538] on div "Add Packaging Cost" at bounding box center [179, 533] width 77 height 11
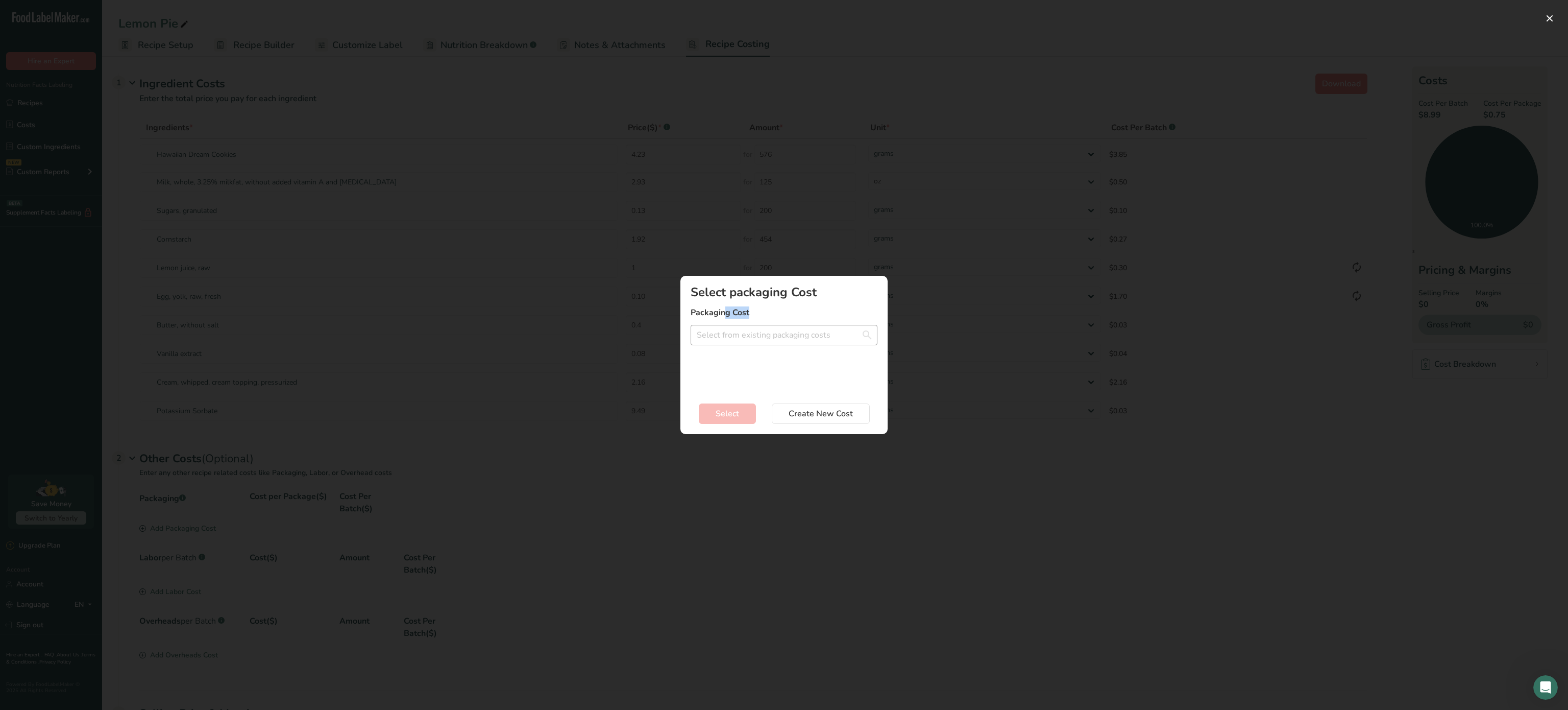
drag, startPoint x: 723, startPoint y: 318, endPoint x: 719, endPoint y: 332, distance: 14.6
click at [719, 332] on div "Select packaging Cost Packaging Cost bowl - 0.45$ label double face - 0.24$ bot…" at bounding box center [784, 339] width 187 height 105
click at [719, 332] on input "Add New Recipe Cost Modal" at bounding box center [784, 334] width 187 height 20
click at [751, 389] on span "0.3$" at bounding box center [756, 389] width 13 height 10
type input "bottle dessert - 0.3$"
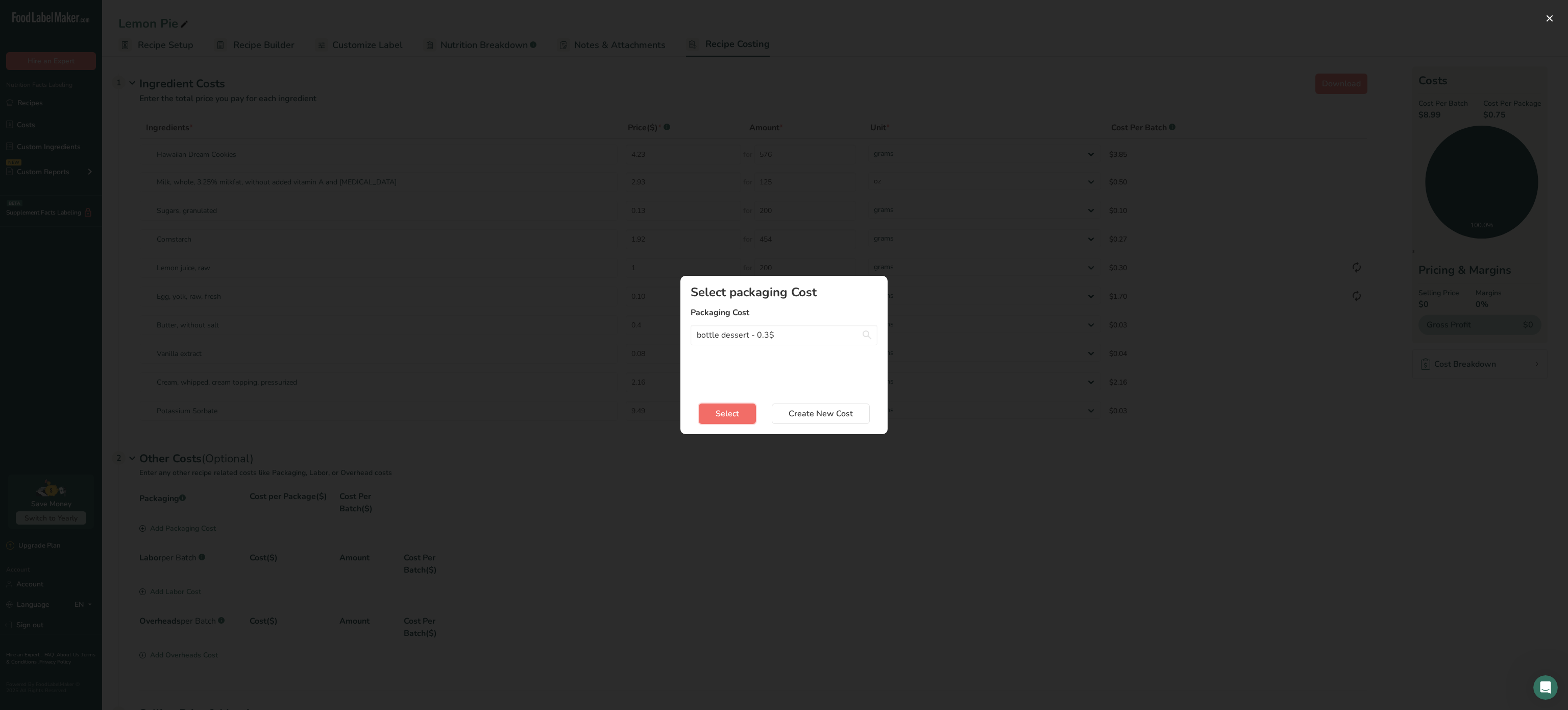
click at [735, 409] on span "Select" at bounding box center [727, 413] width 24 height 12
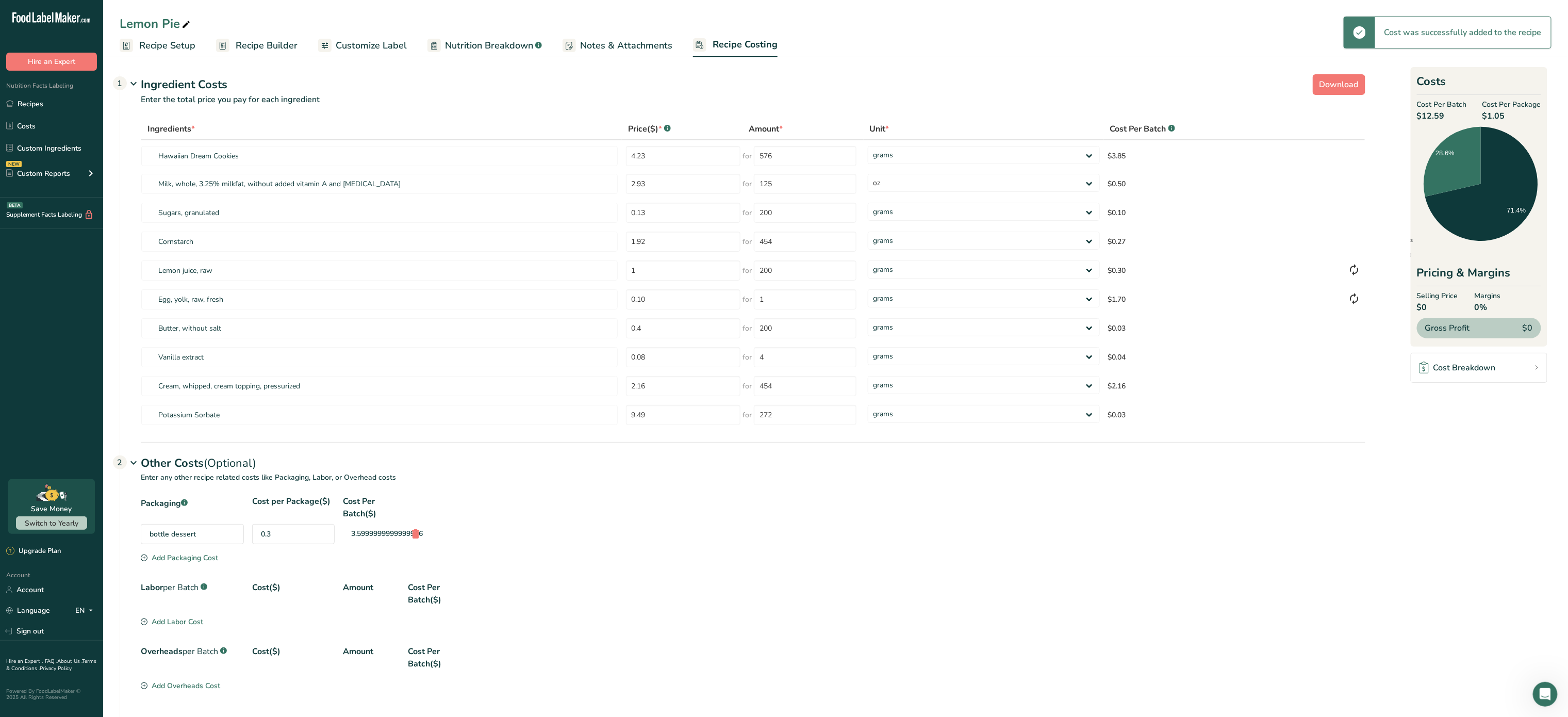
click at [192, 560] on div "Add Packaging Cost" at bounding box center [179, 557] width 77 height 11
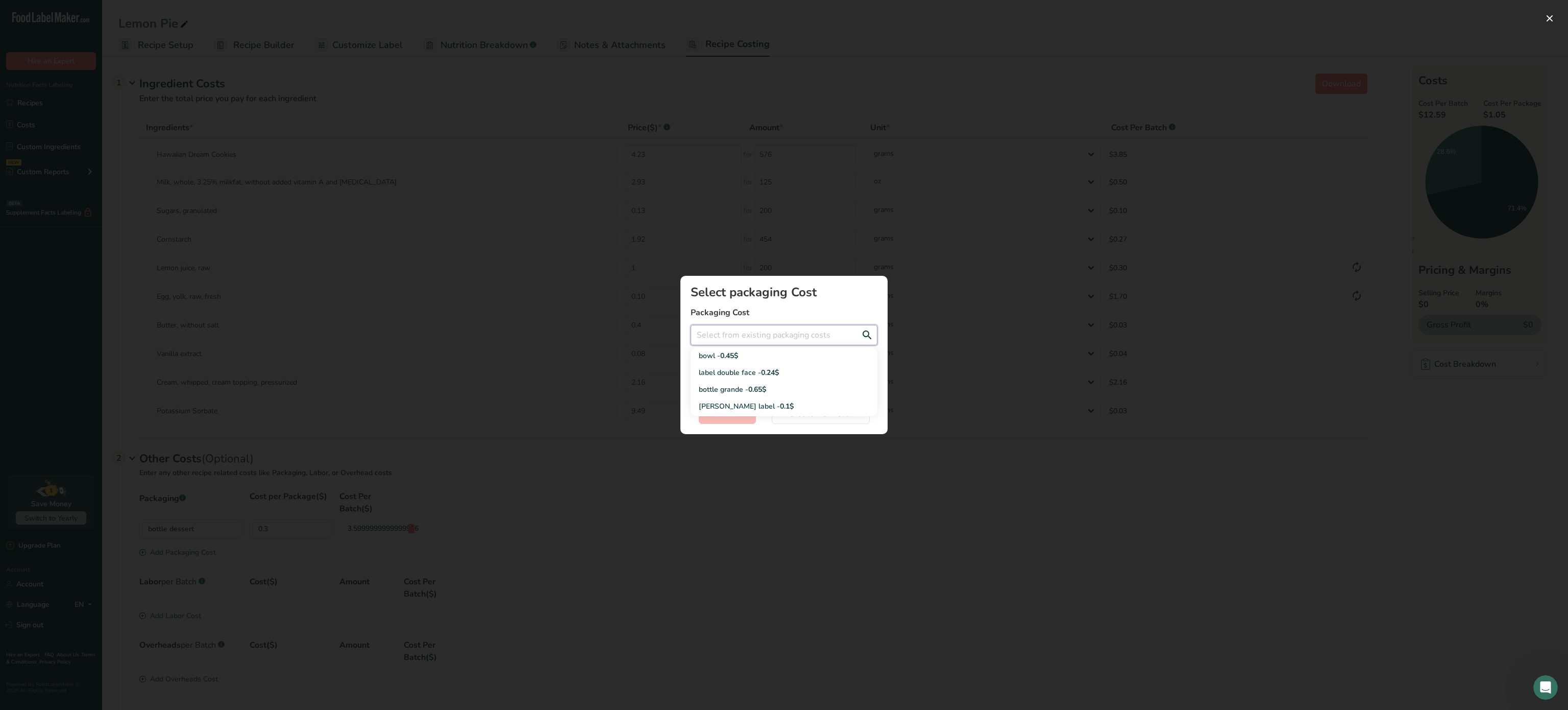
click at [770, 336] on input "Add New Recipe Cost Modal" at bounding box center [784, 334] width 187 height 20
click at [760, 367] on div "label double face - 0.24$" at bounding box center [776, 372] width 155 height 10
type input "label double face - 0.24$"
click at [732, 413] on span "Select" at bounding box center [727, 413] width 24 height 12
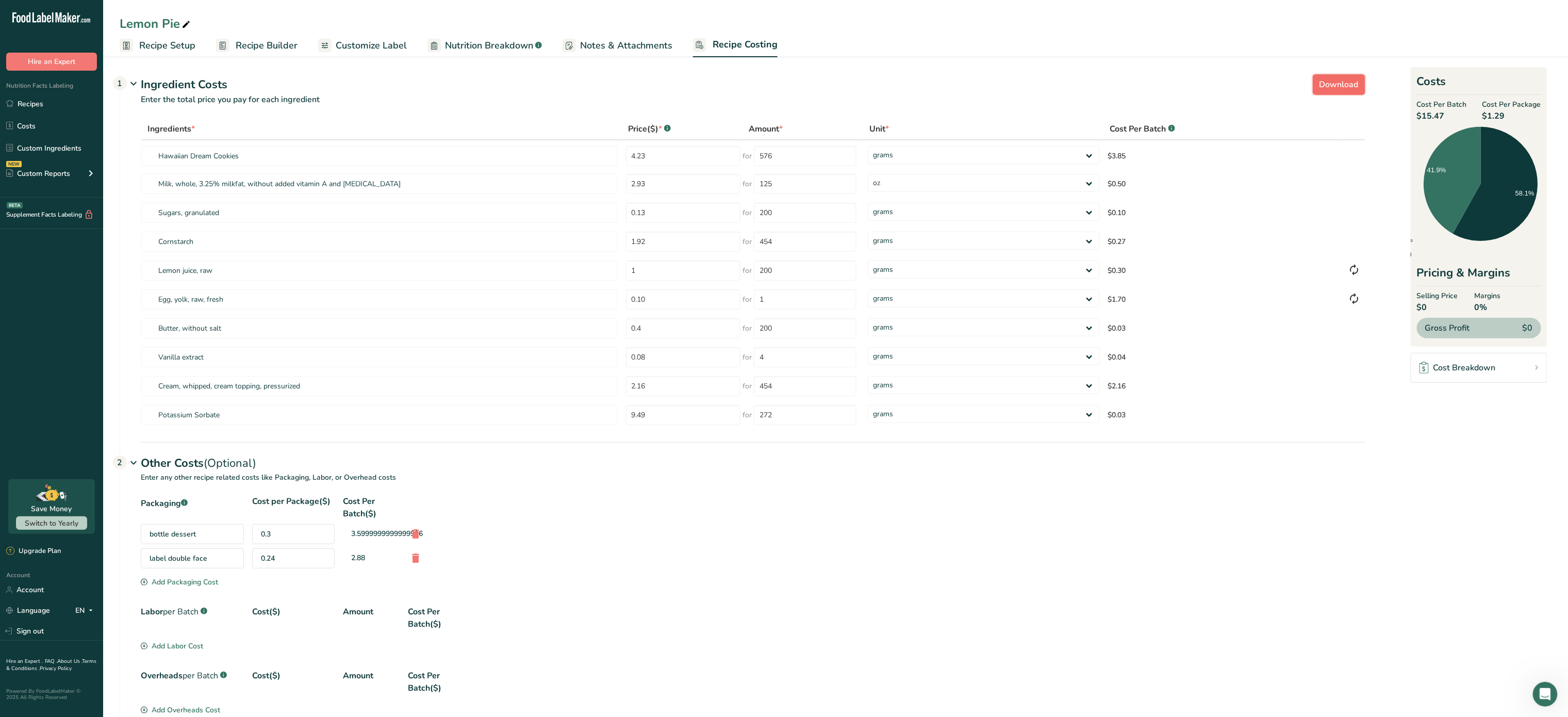
click at [1335, 78] on span "Download" at bounding box center [1339, 84] width 39 height 13
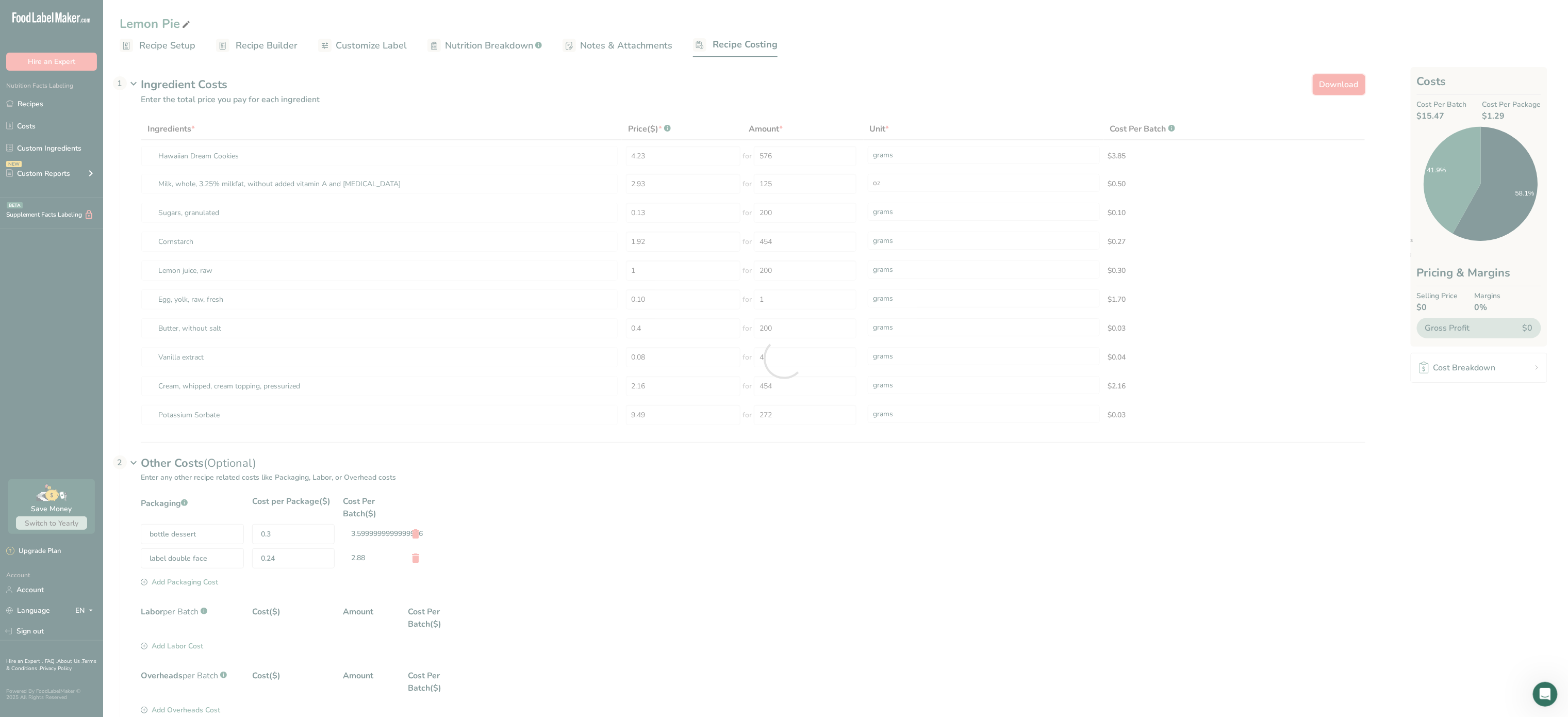
select select "5"
